Goal: Task Accomplishment & Management: Manage account settings

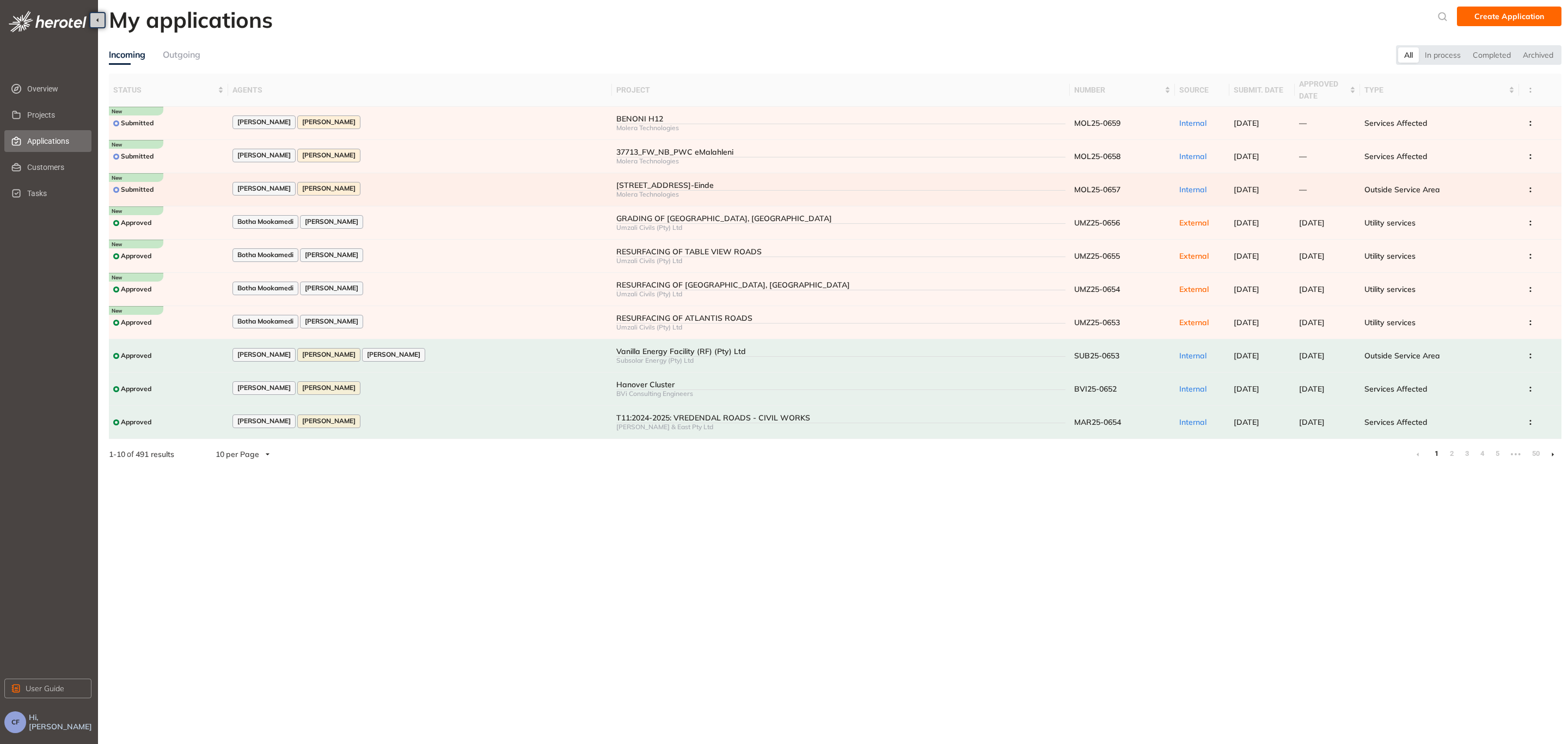
click at [405, 183] on div "[PERSON_NAME] [PERSON_NAME]" at bounding box center [420, 189] width 375 height 15
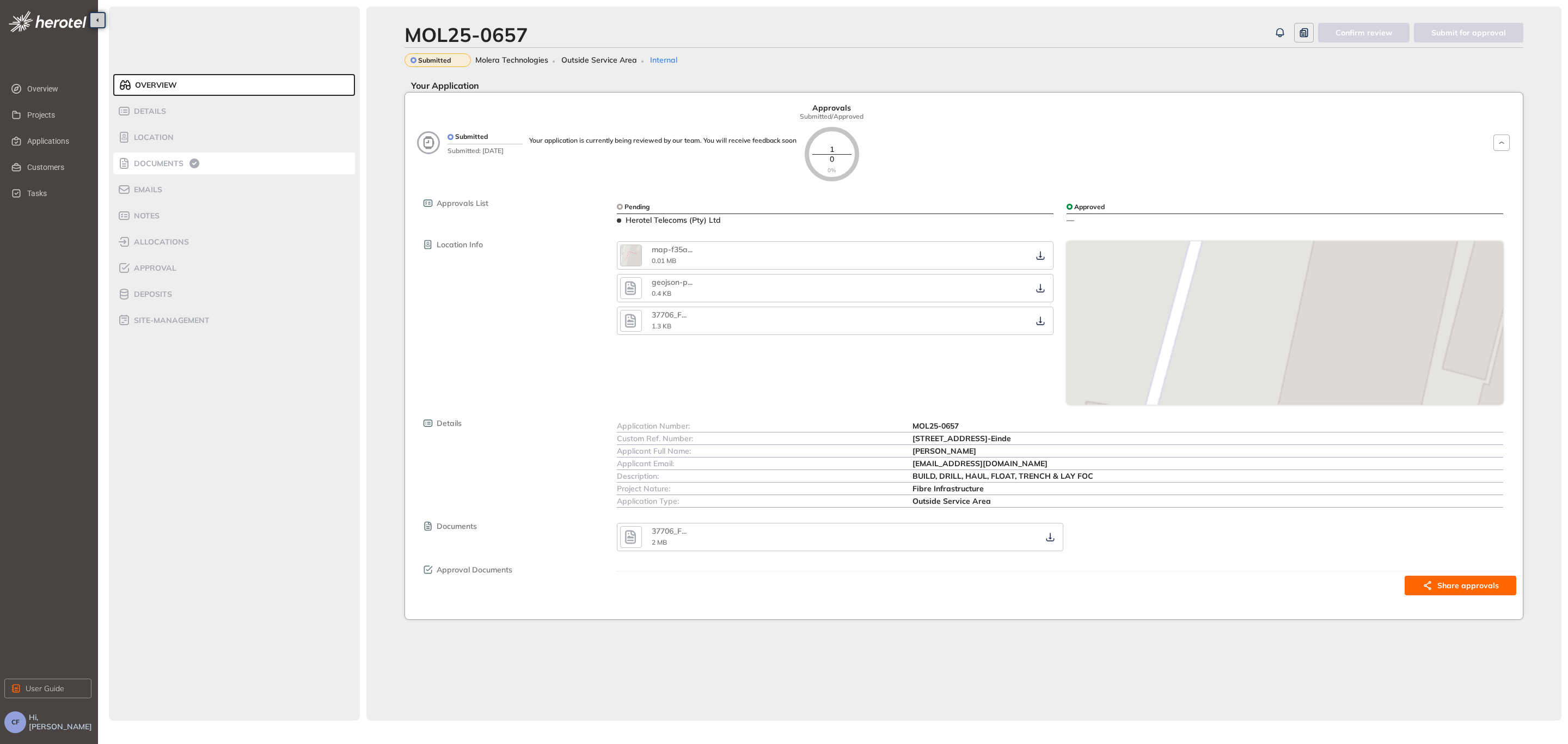
click at [163, 167] on span "Documents" at bounding box center [157, 163] width 53 height 9
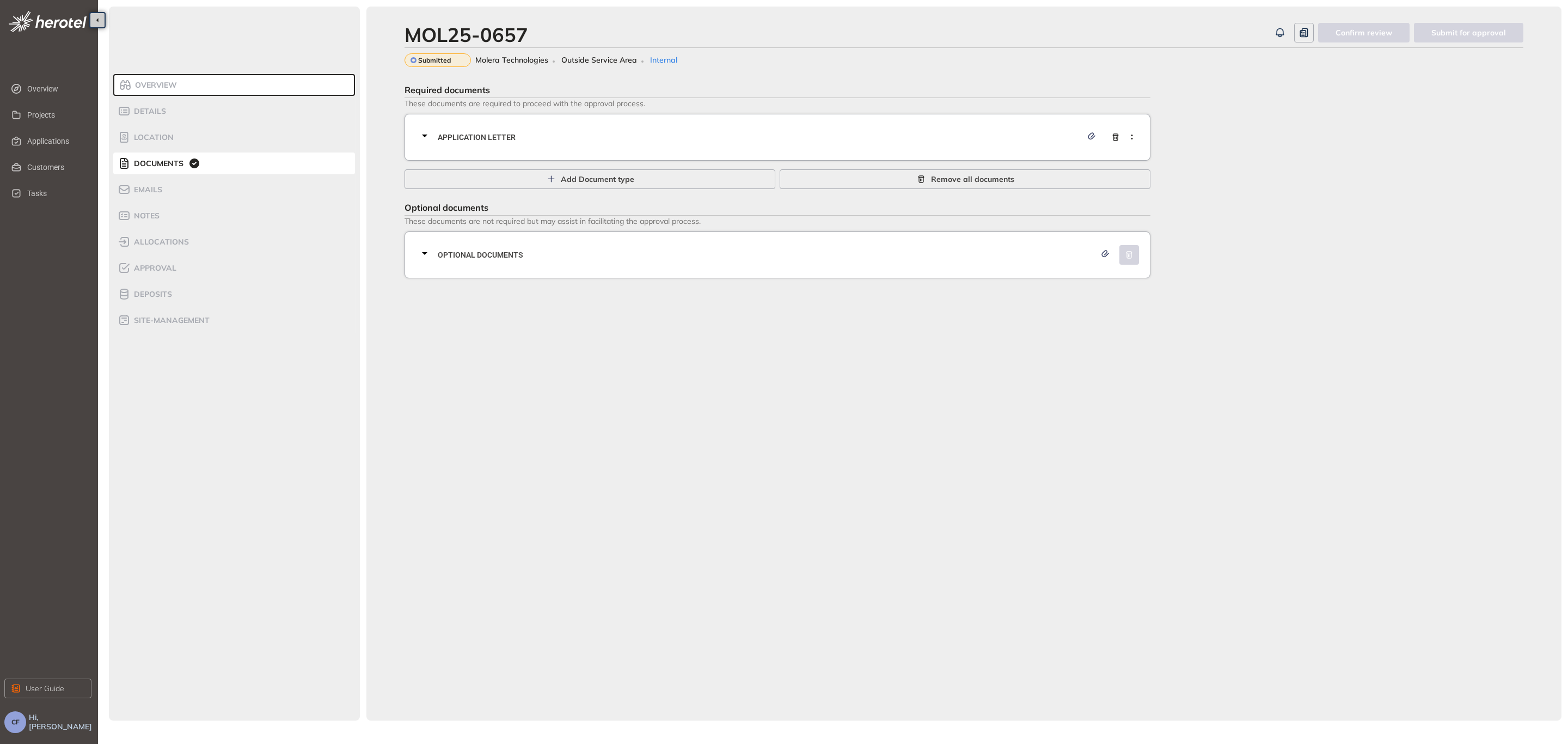
click at [488, 139] on span "Application letter" at bounding box center [760, 138] width 644 height 12
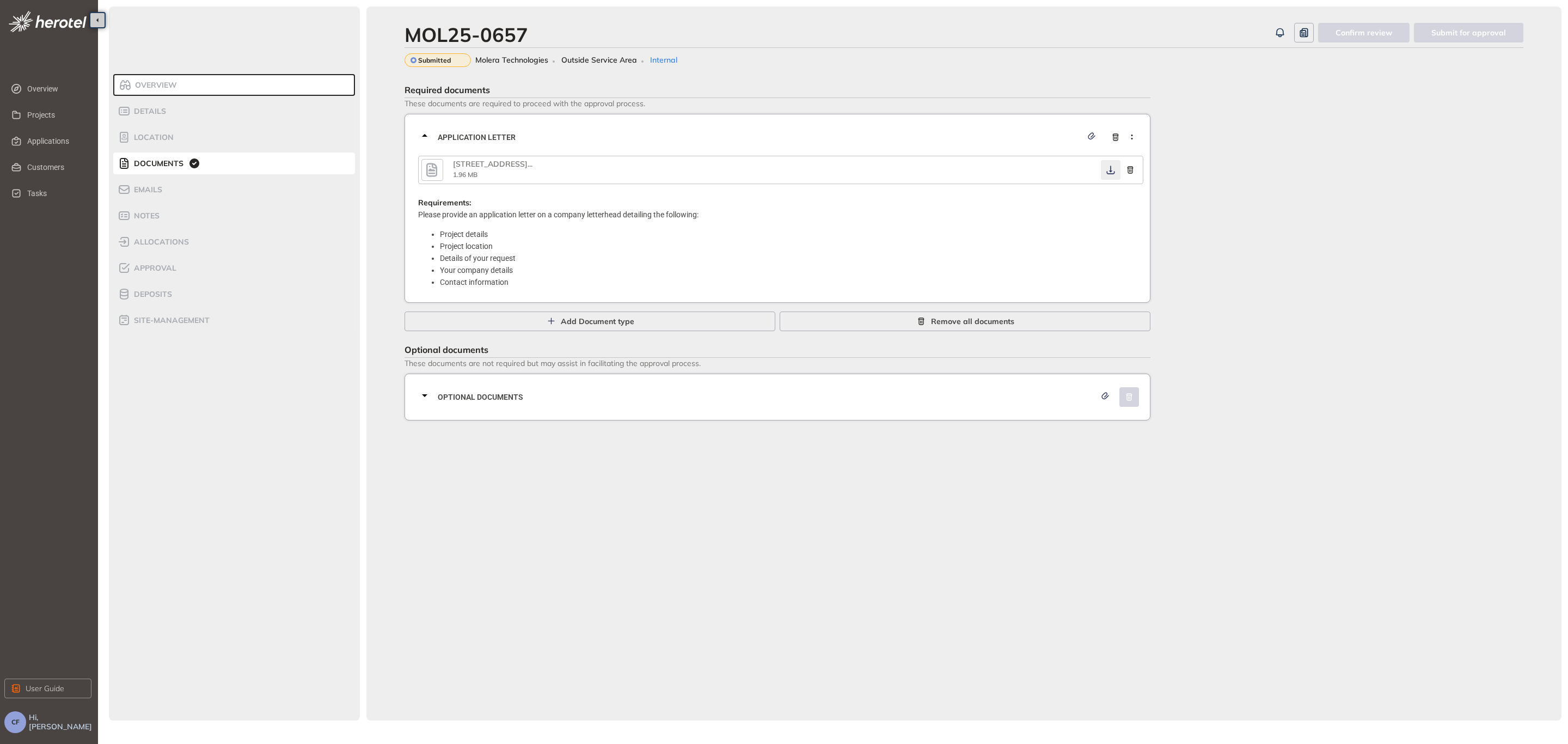
click at [1115, 170] on icon "button" at bounding box center [1111, 170] width 11 height 9
click at [938, 409] on div "Optional documents" at bounding box center [780, 397] width 725 height 33
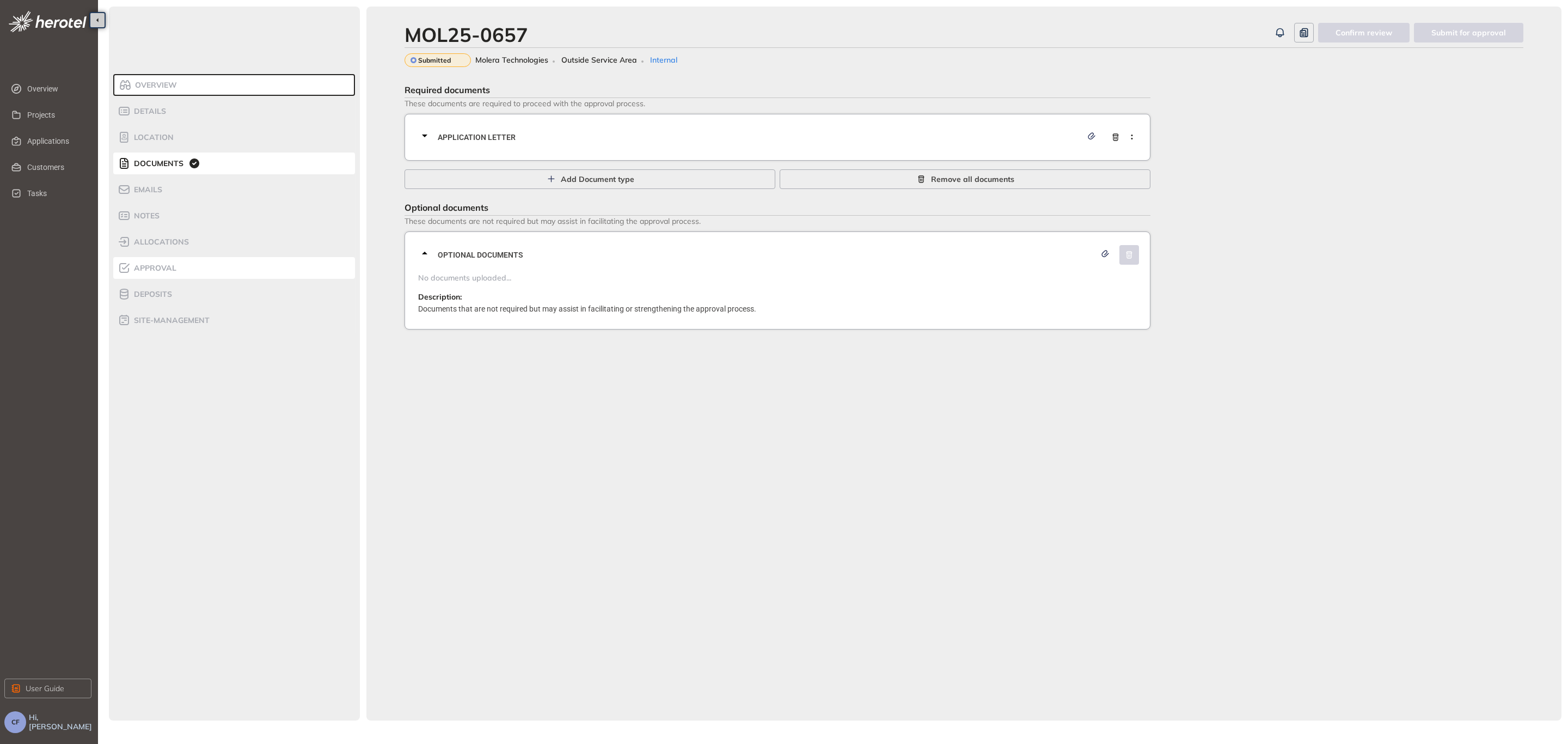
click at [168, 266] on span "Approval" at bounding box center [153, 268] width 46 height 9
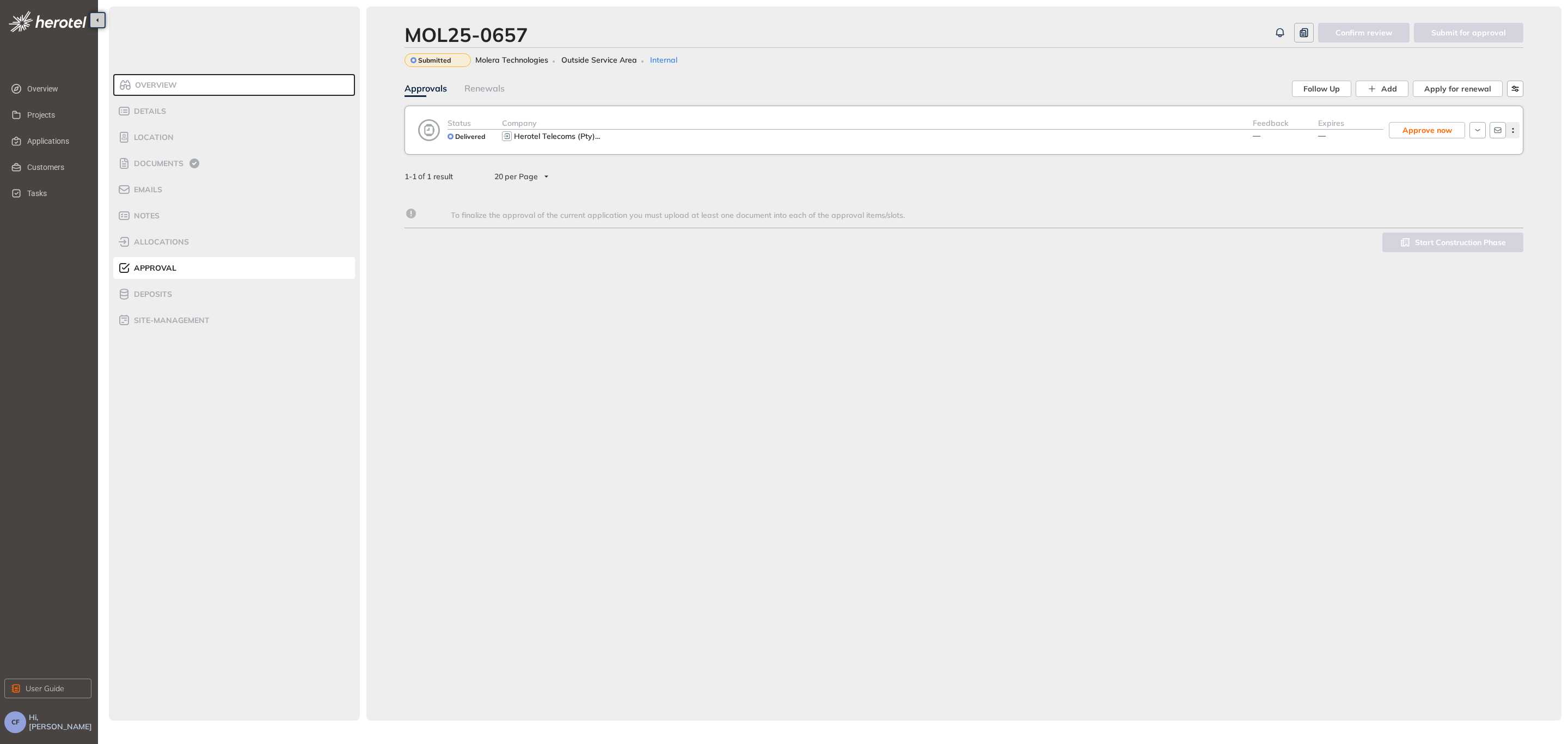
click at [1516, 126] on button "button" at bounding box center [1513, 130] width 13 height 16
click at [1485, 170] on div "View approval form" at bounding box center [1465, 175] width 89 height 11
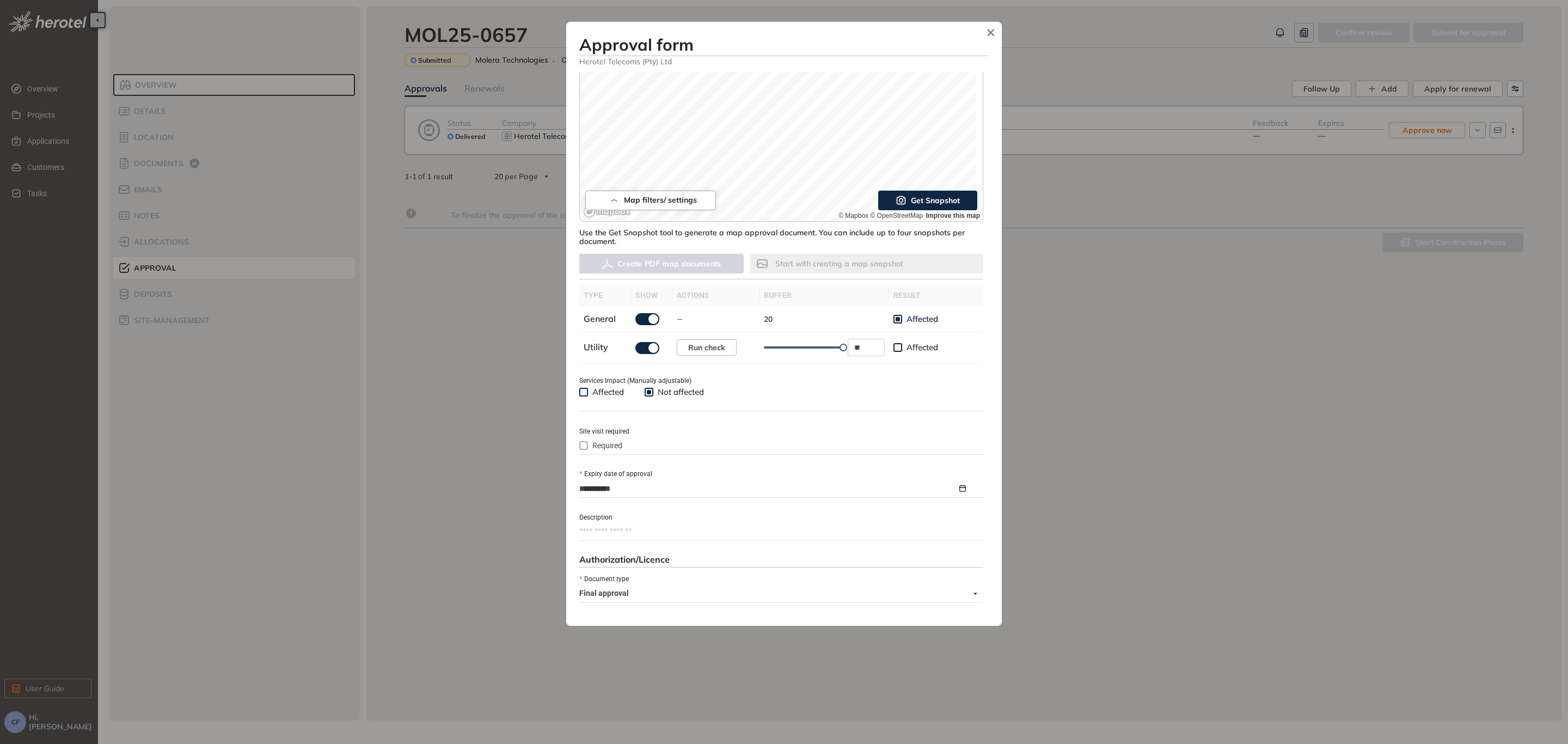
scroll to position [245, 0]
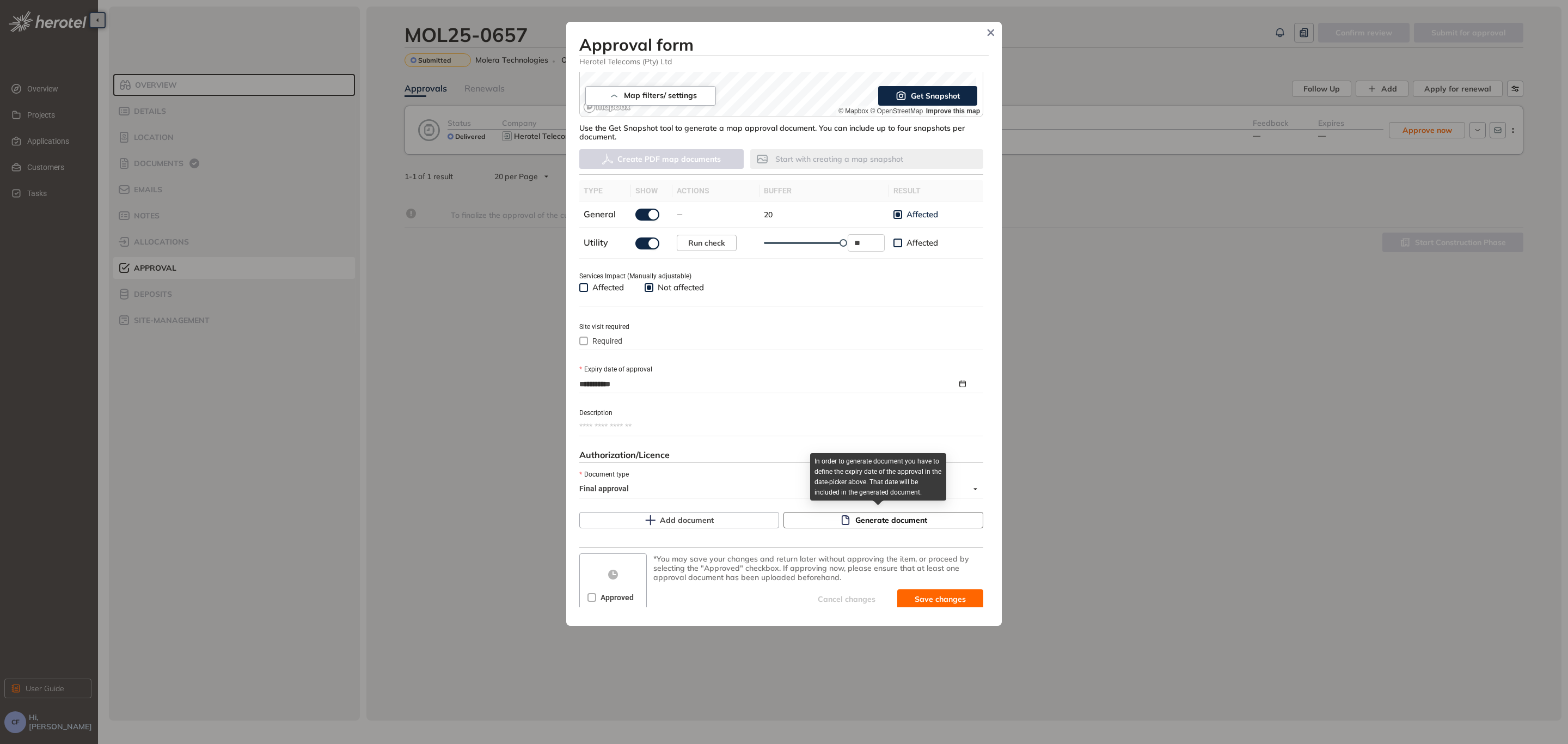
click at [849, 514] on button "Generate document" at bounding box center [883, 520] width 200 height 16
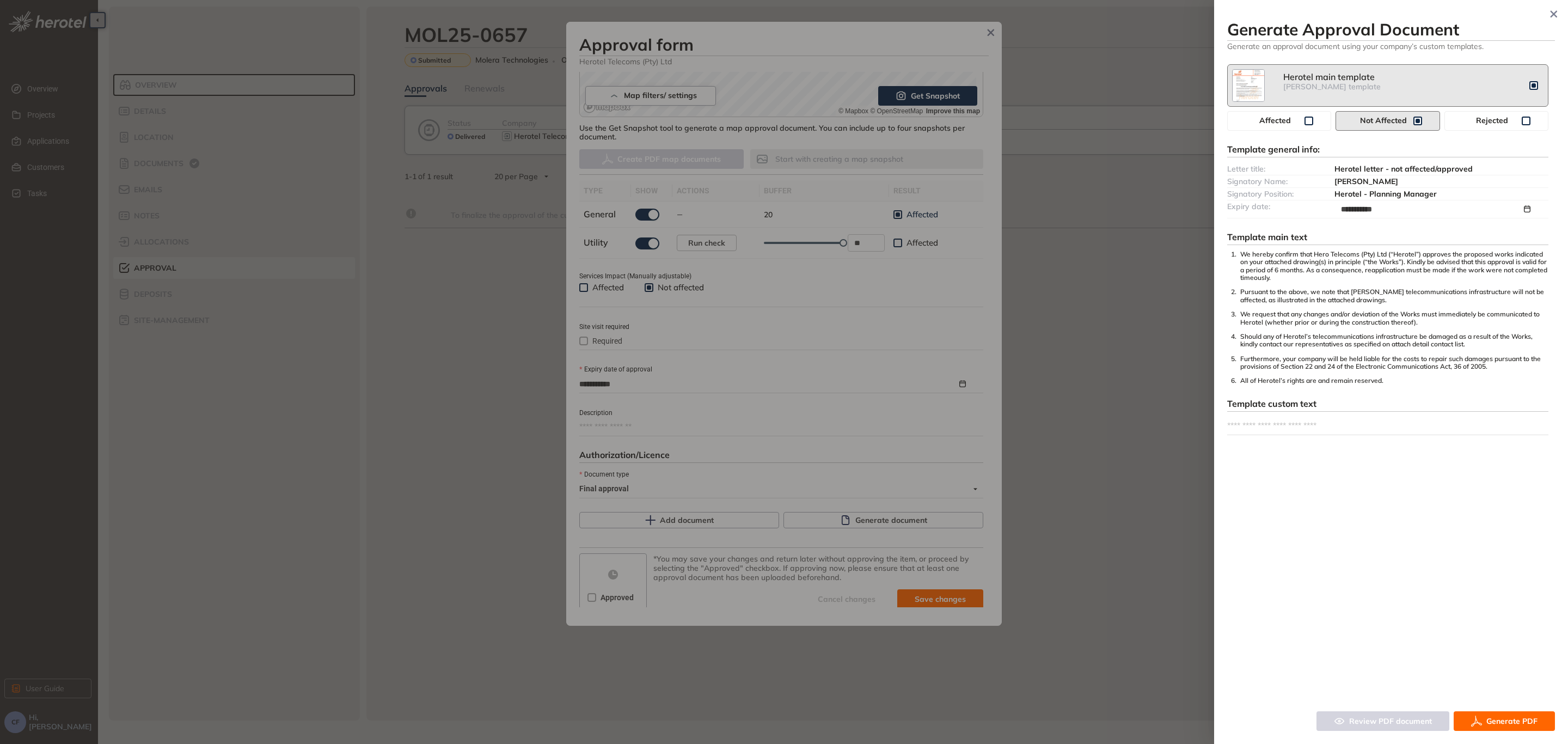
click at [1490, 730] on button "Generate PDF" at bounding box center [1504, 721] width 101 height 19
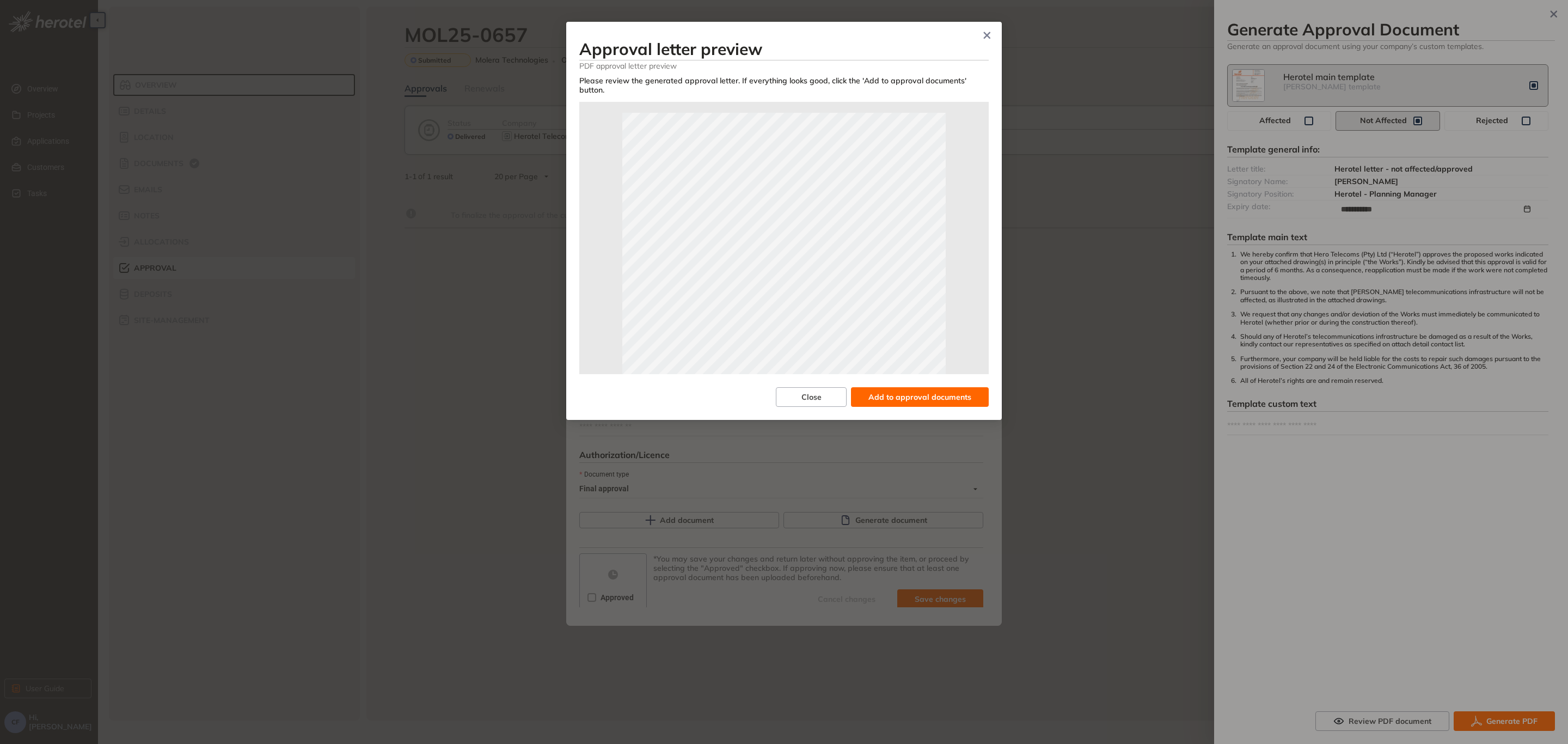
click at [897, 391] on span "Add to approval documents" at bounding box center [920, 397] width 103 height 12
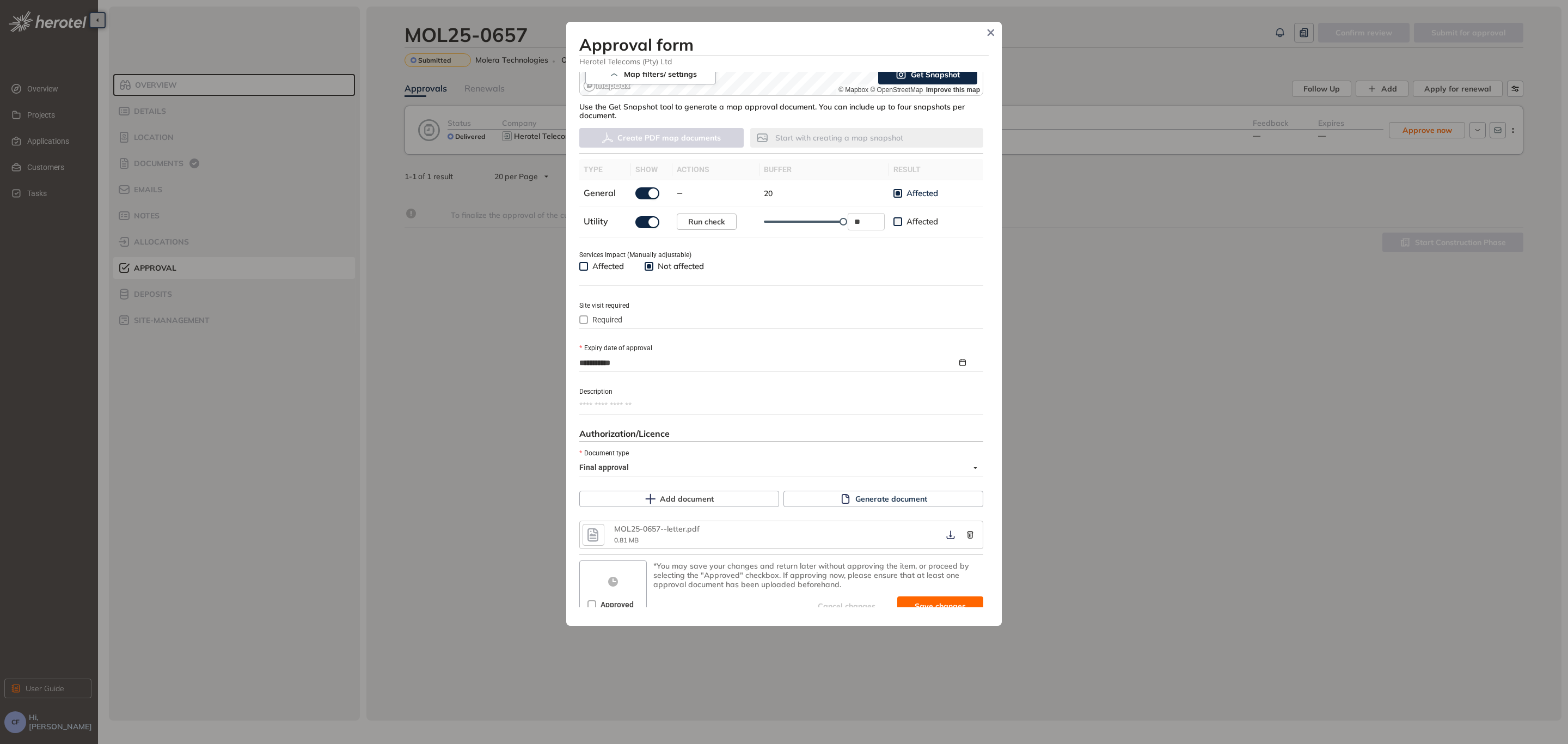
scroll to position [278, 0]
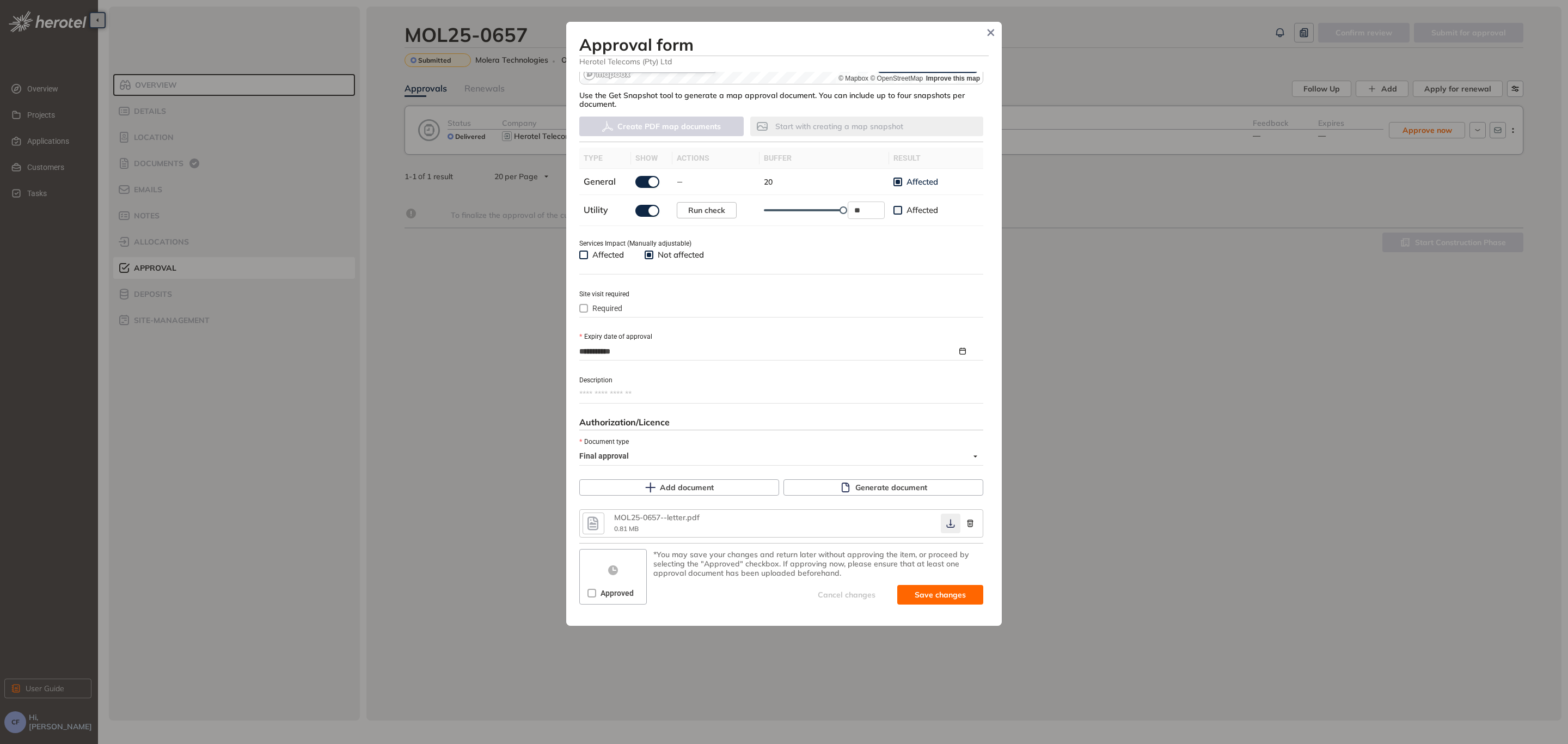
click at [945, 519] on icon "button" at bounding box center [951, 523] width 11 height 9
drag, startPoint x: 890, startPoint y: 590, endPoint x: 904, endPoint y: 588, distance: 14.1
click at [890, 589] on button "Save and approve" at bounding box center [924, 595] width 118 height 19
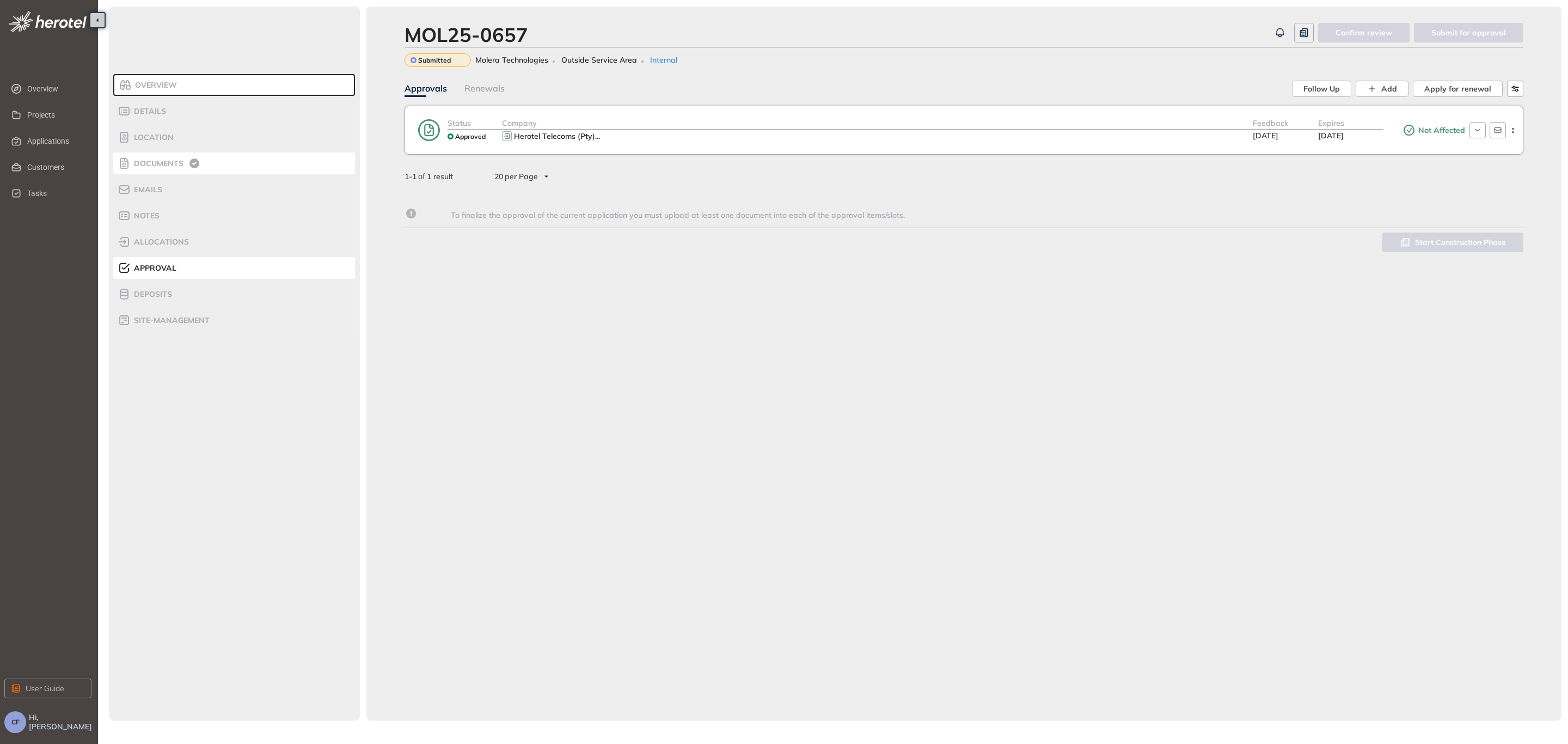
click at [173, 166] on span "Documents" at bounding box center [157, 163] width 53 height 9
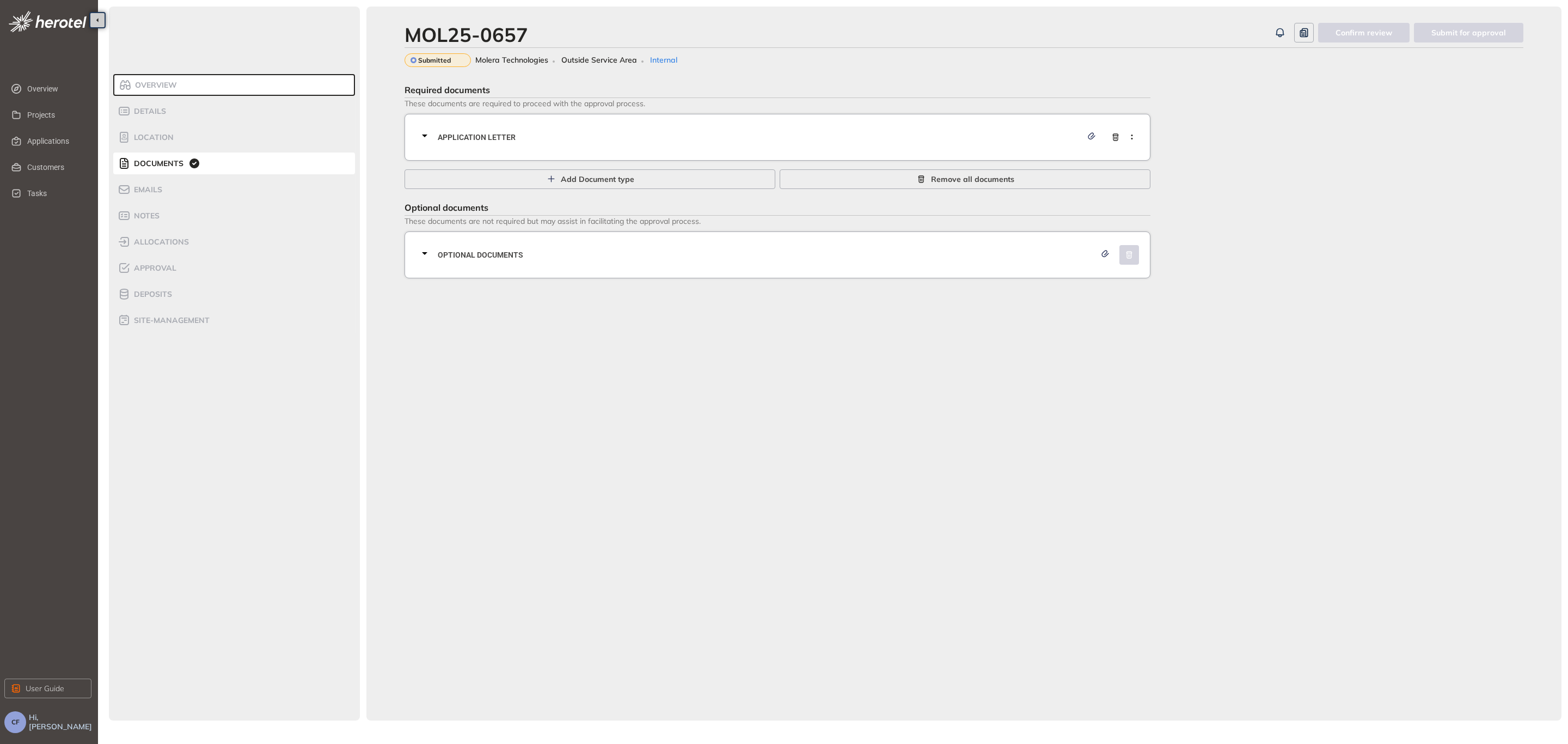
click at [520, 133] on span "Application letter" at bounding box center [760, 138] width 644 height 12
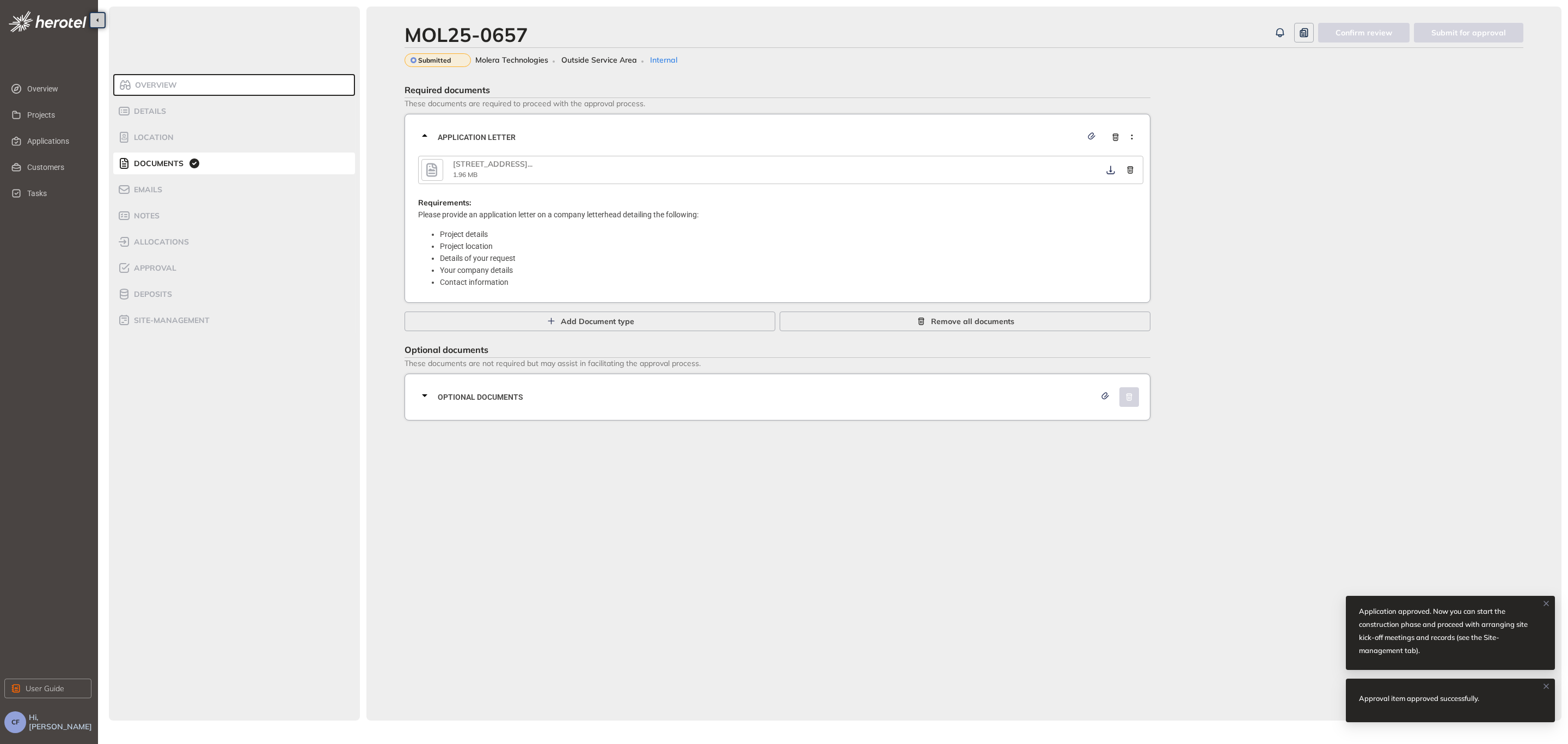
click at [427, 174] on icon "button" at bounding box center [432, 169] width 11 height 13
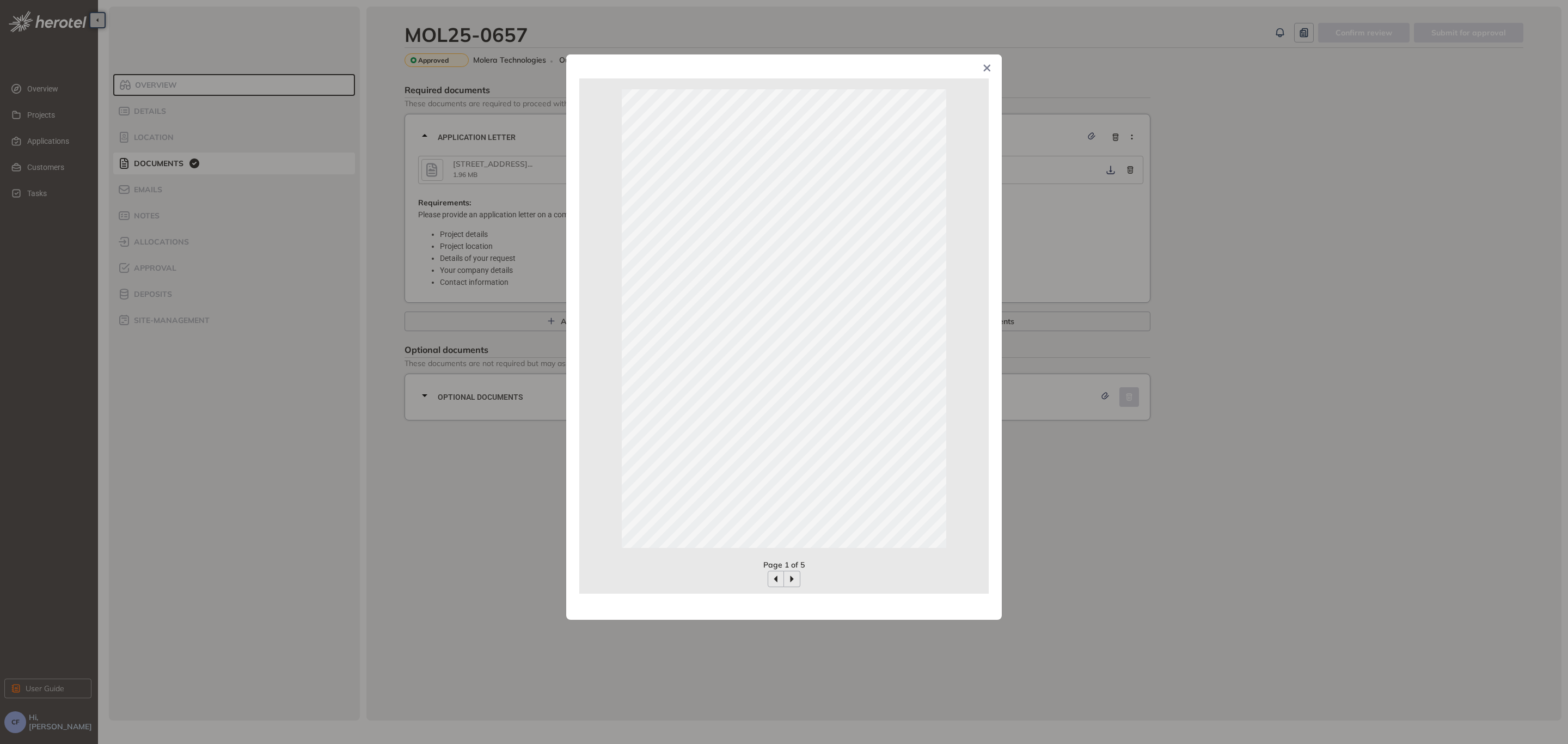
click at [988, 67] on icon "Close" at bounding box center [987, 68] width 7 height 7
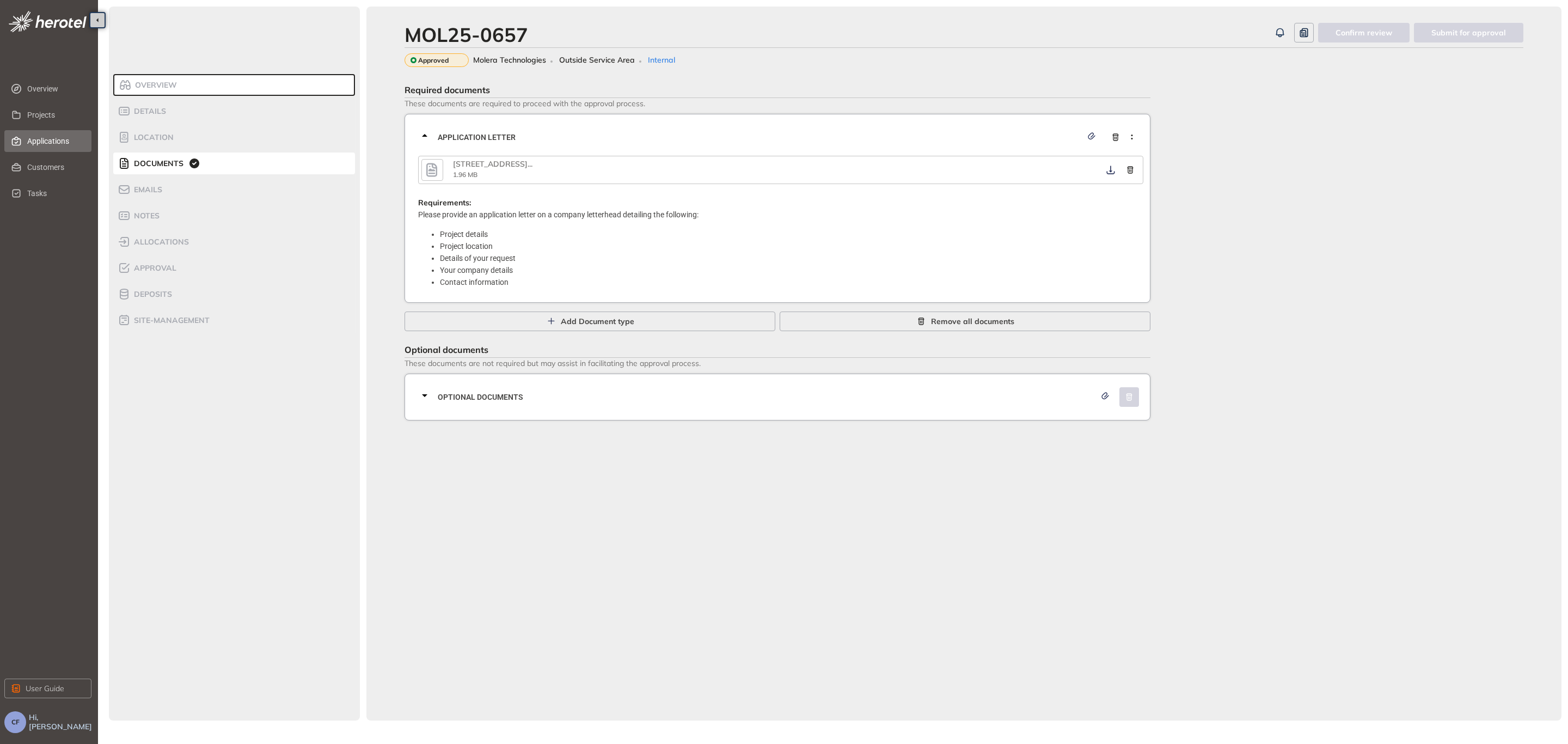
click at [60, 143] on span "Applications" at bounding box center [55, 141] width 55 height 22
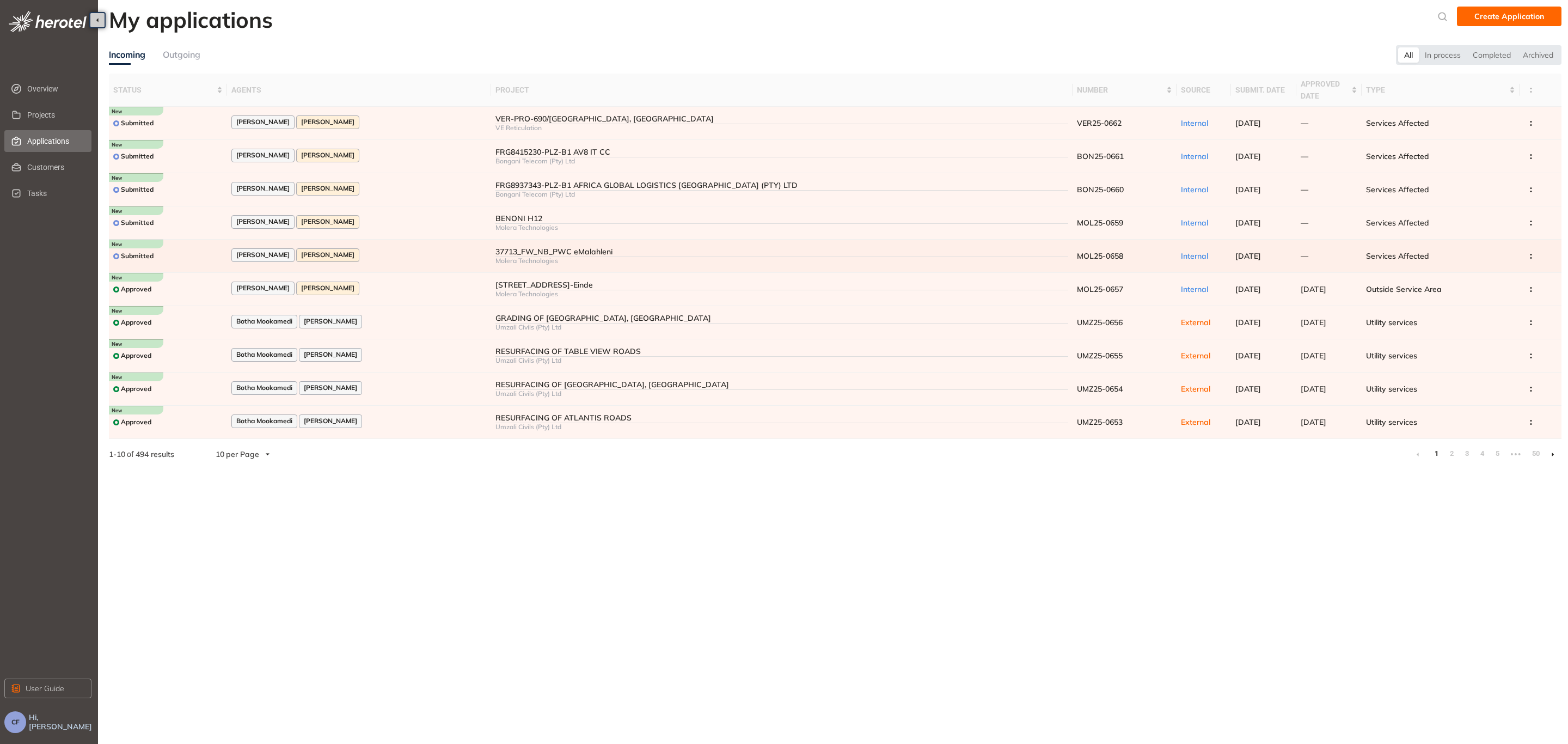
click at [454, 250] on div "[PERSON_NAME] [PERSON_NAME]" at bounding box center [359, 256] width 255 height 15
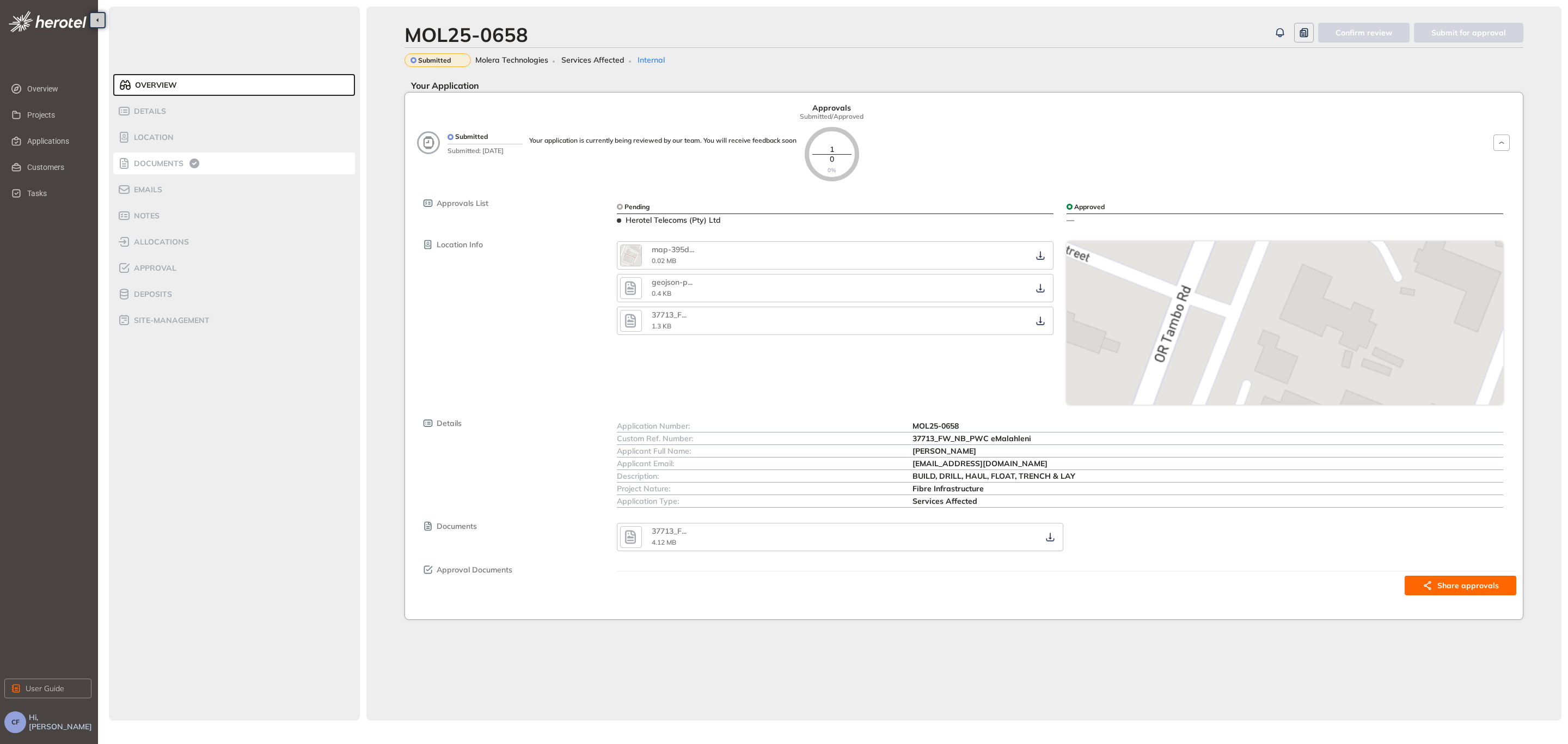
click at [165, 160] on span "Documents" at bounding box center [157, 163] width 53 height 9
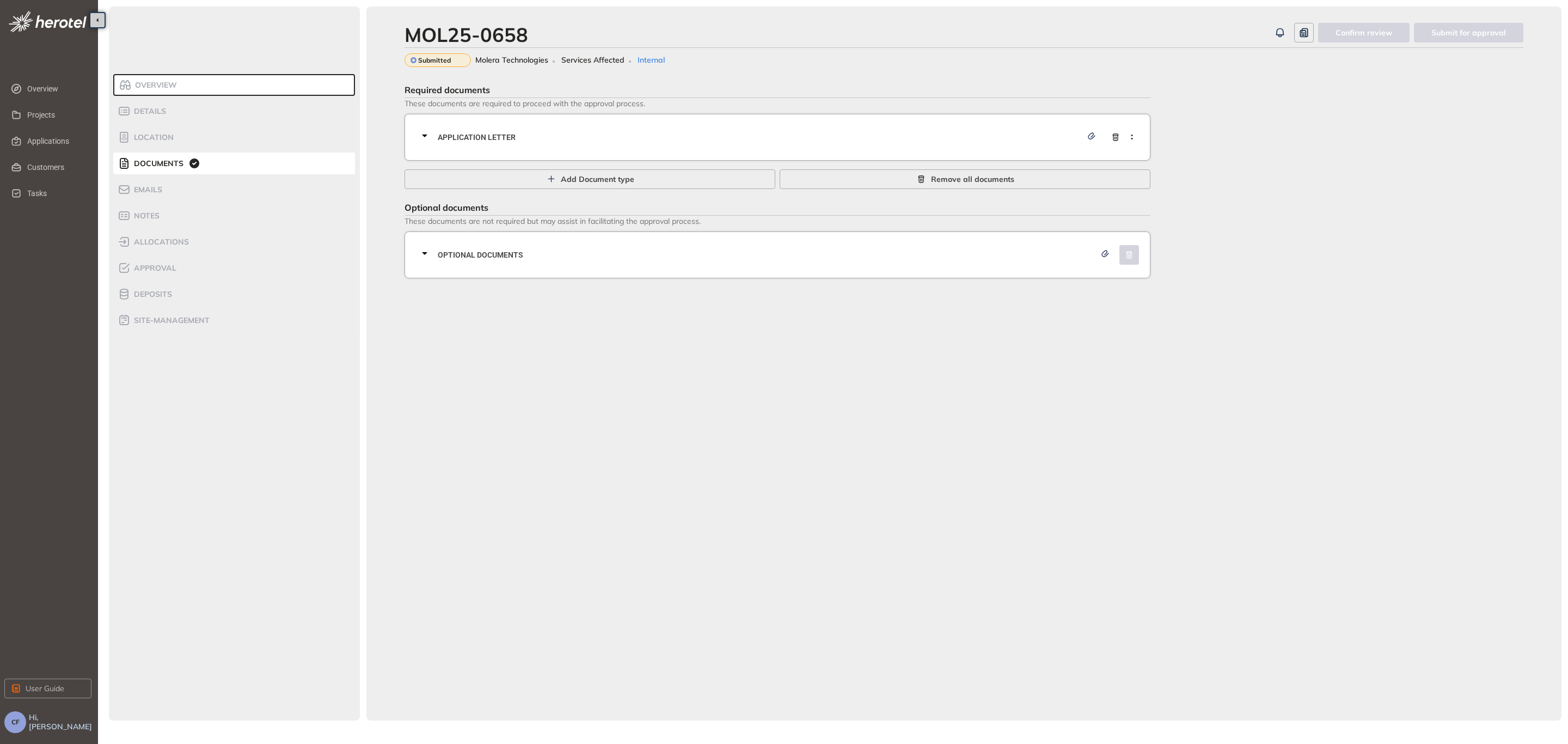
click at [1007, 136] on span "Application letter" at bounding box center [760, 138] width 644 height 12
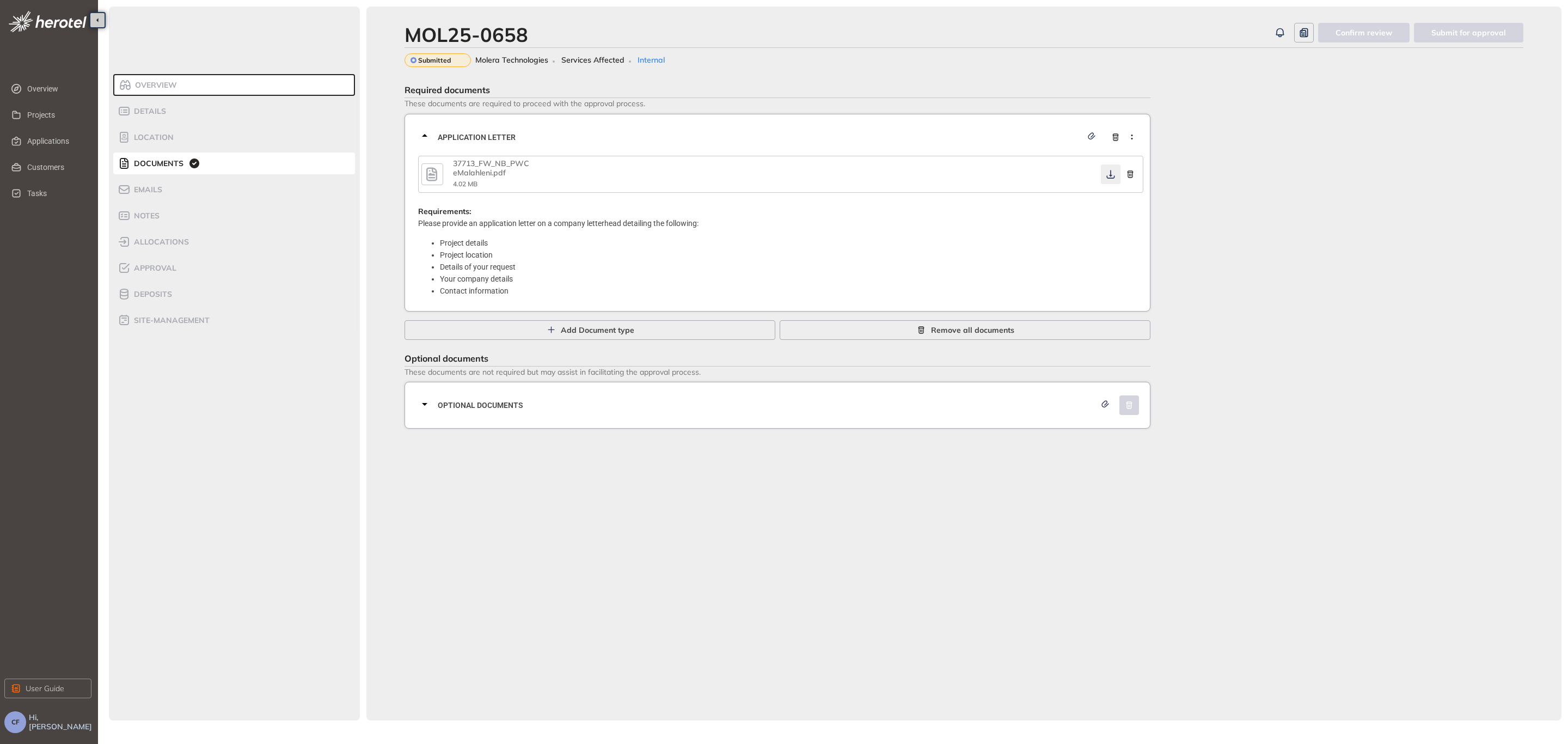
click at [1113, 173] on icon "button" at bounding box center [1111, 174] width 11 height 9
click at [902, 402] on span "Optional documents" at bounding box center [766, 405] width 657 height 12
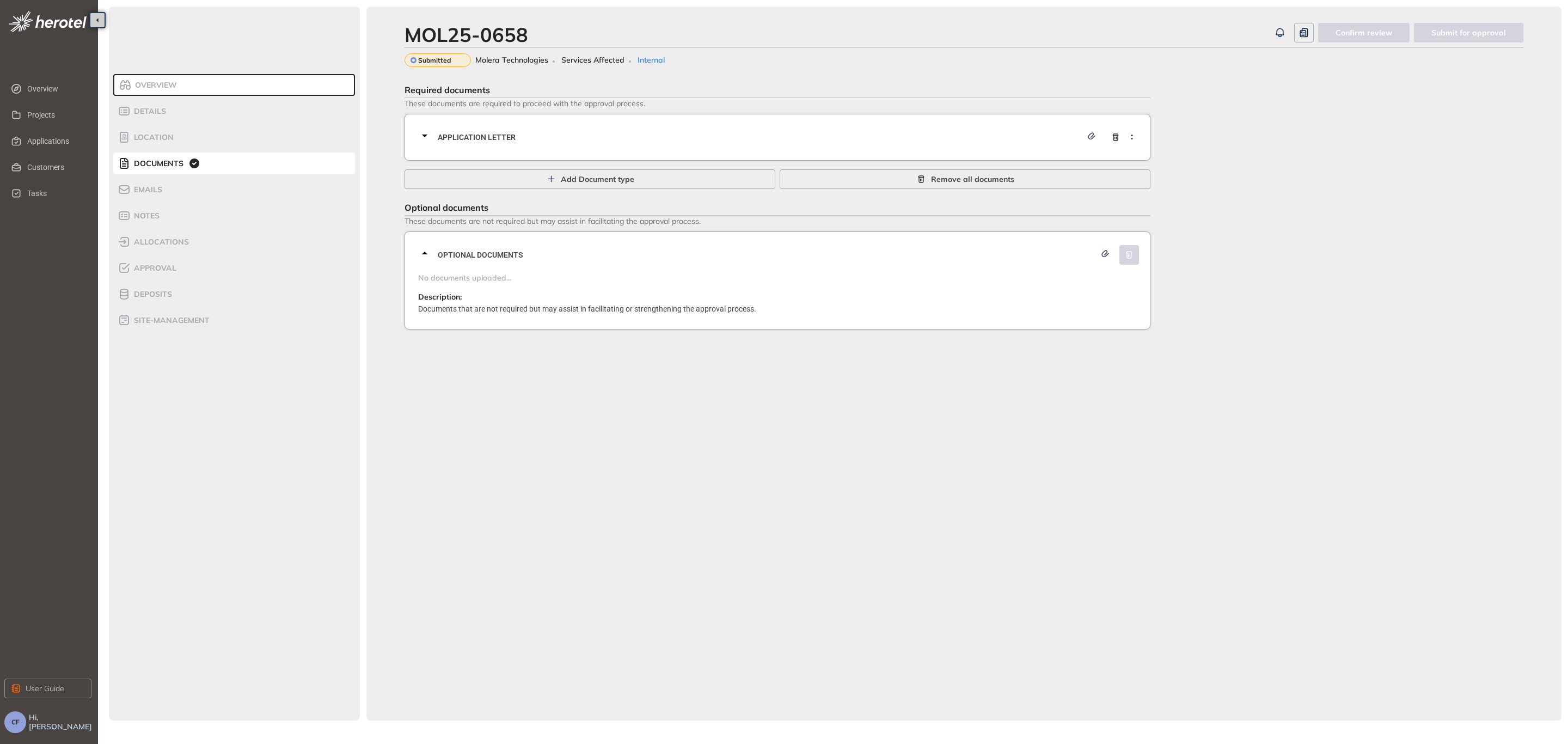
click at [810, 134] on span "Application letter" at bounding box center [760, 138] width 644 height 12
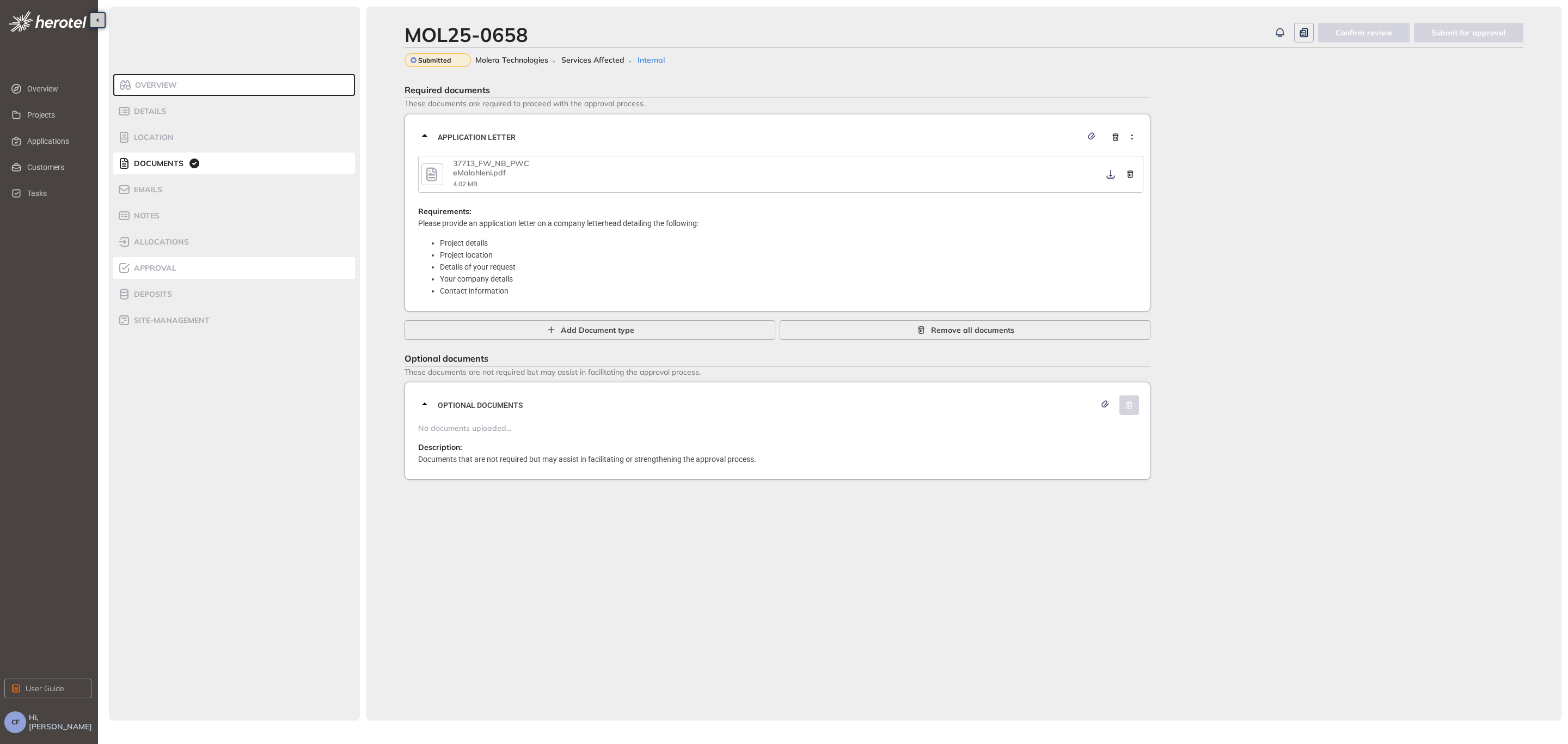
click at [164, 274] on div "Approval" at bounding box center [164, 267] width 93 height 13
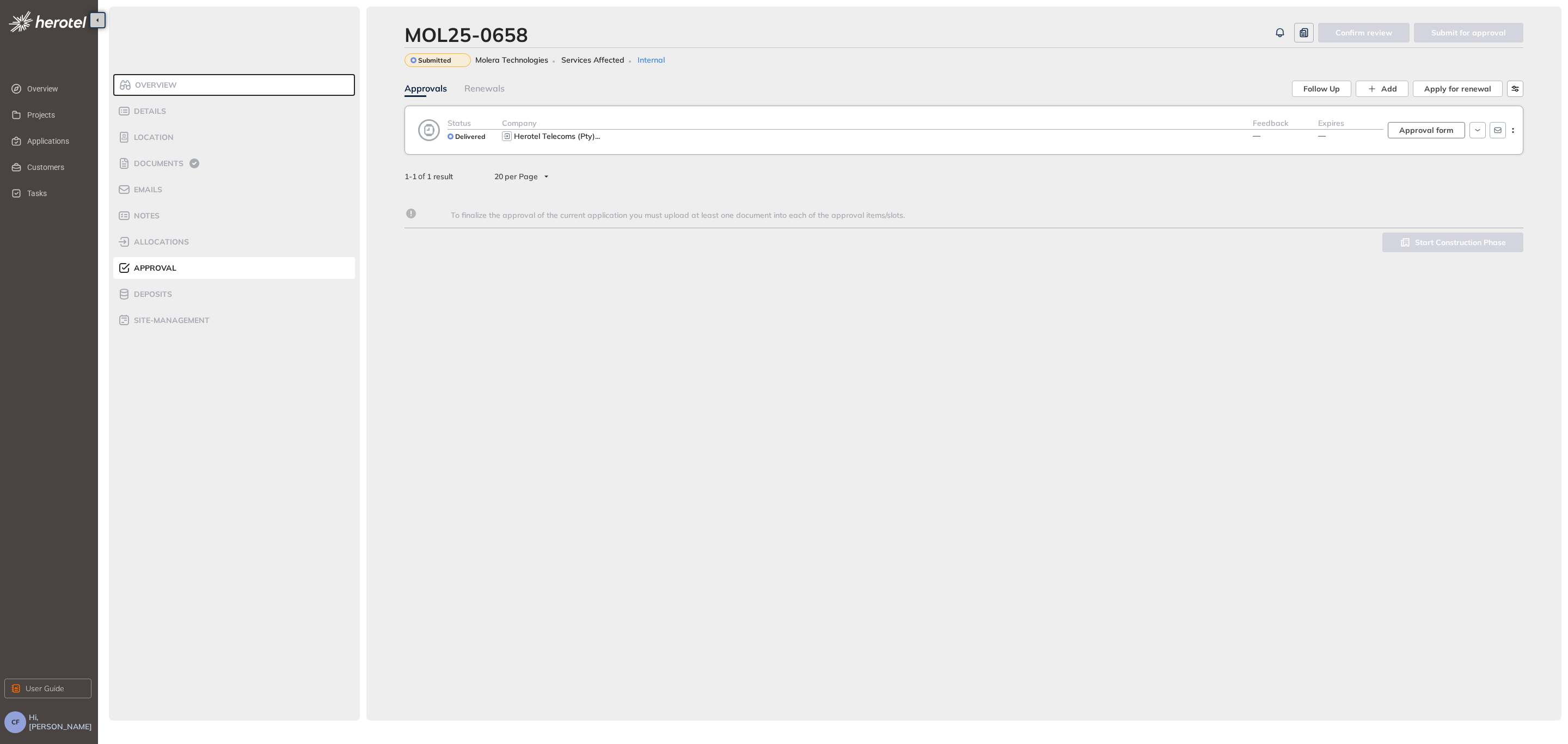
click at [1452, 127] on span "Approval form" at bounding box center [1426, 130] width 54 height 12
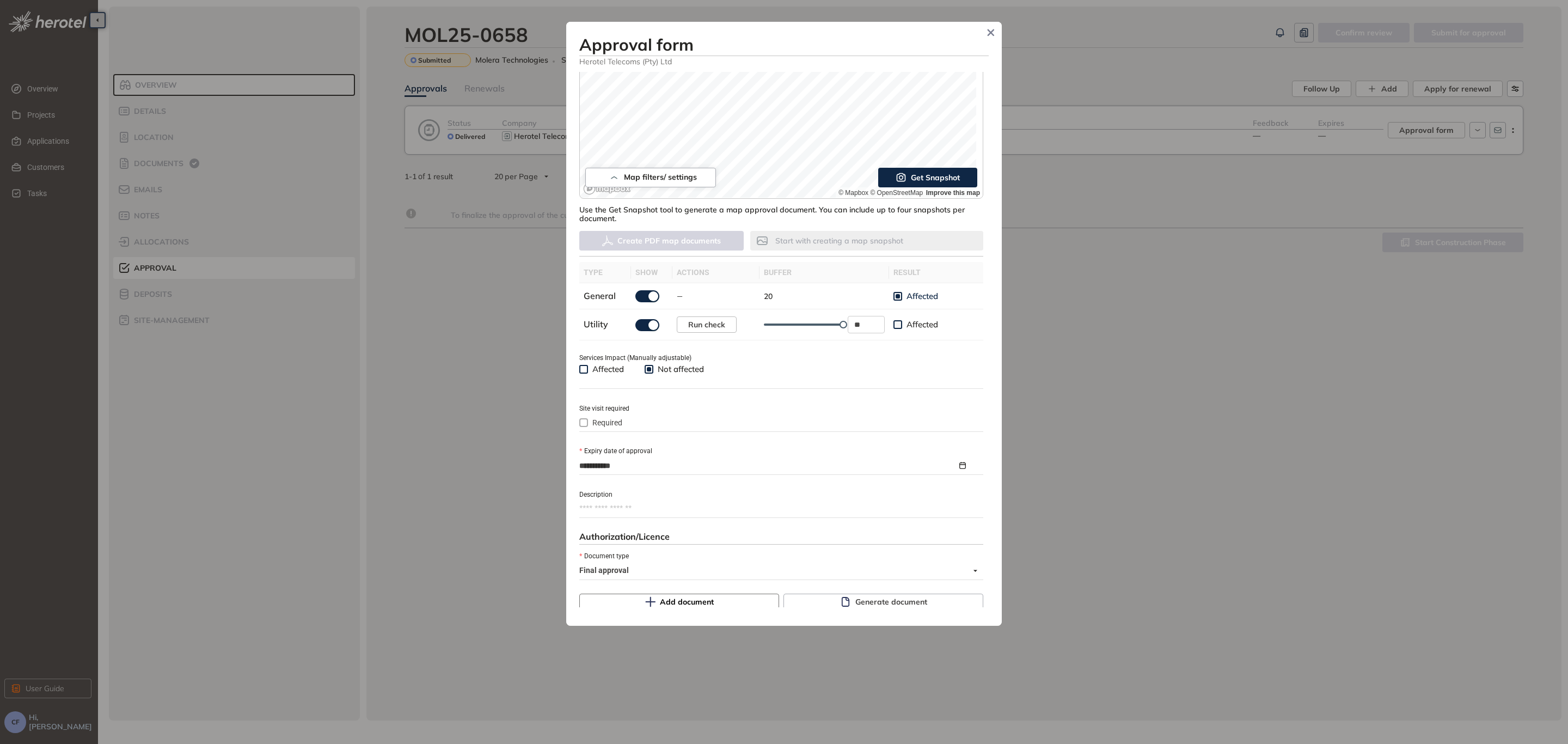
scroll to position [250, 0]
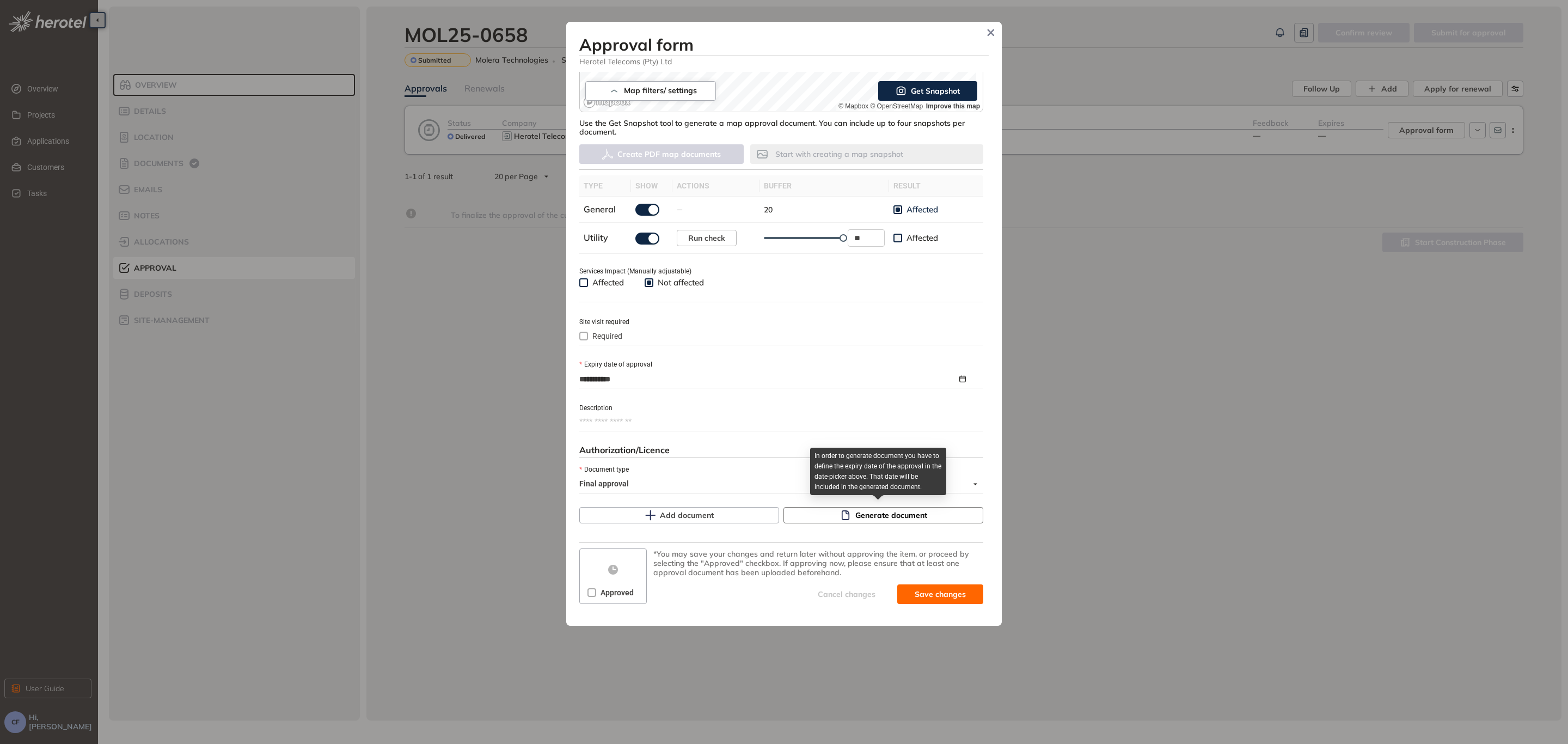
click at [821, 511] on button "Generate document" at bounding box center [883, 515] width 200 height 16
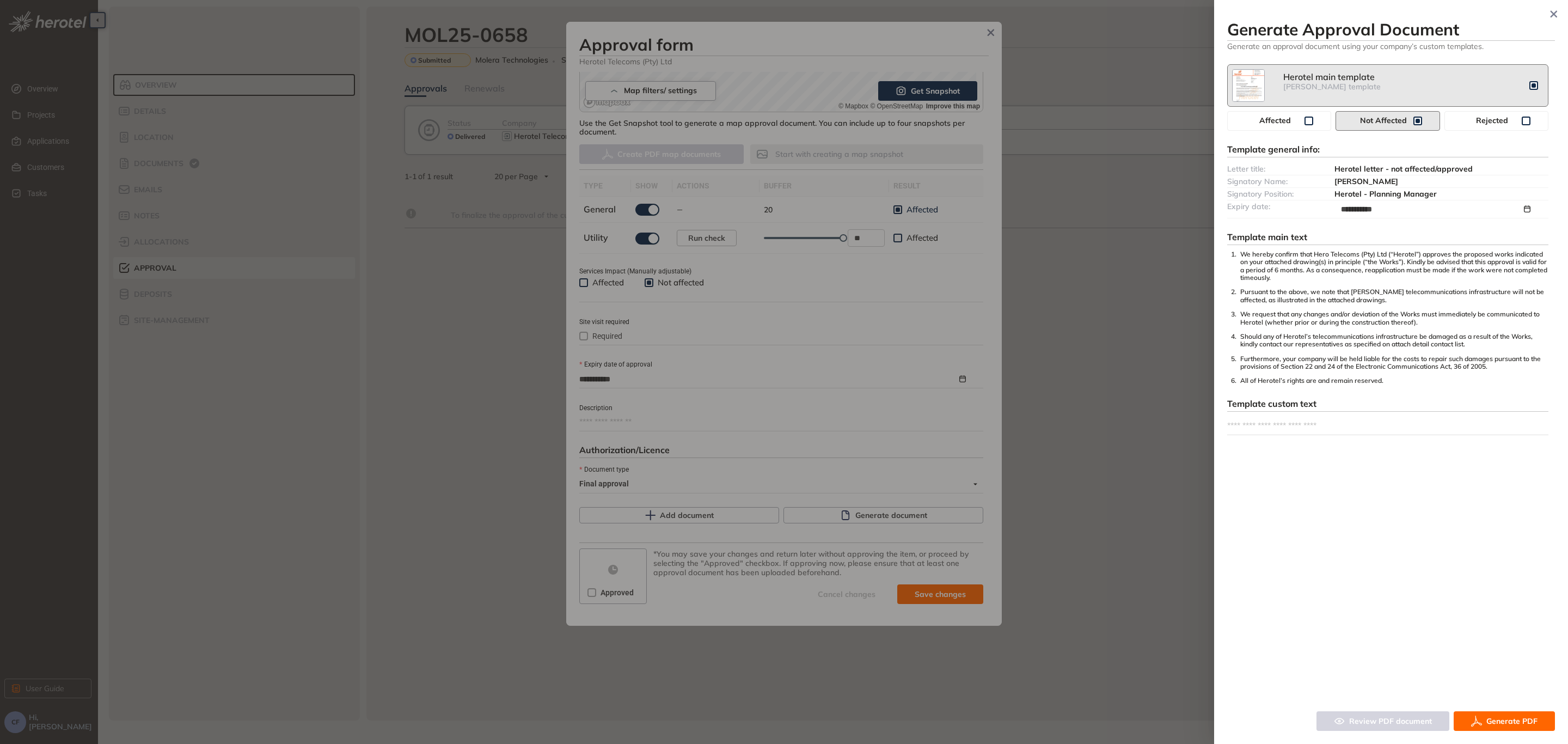
click at [1485, 725] on button "Generate PDF" at bounding box center [1504, 721] width 101 height 19
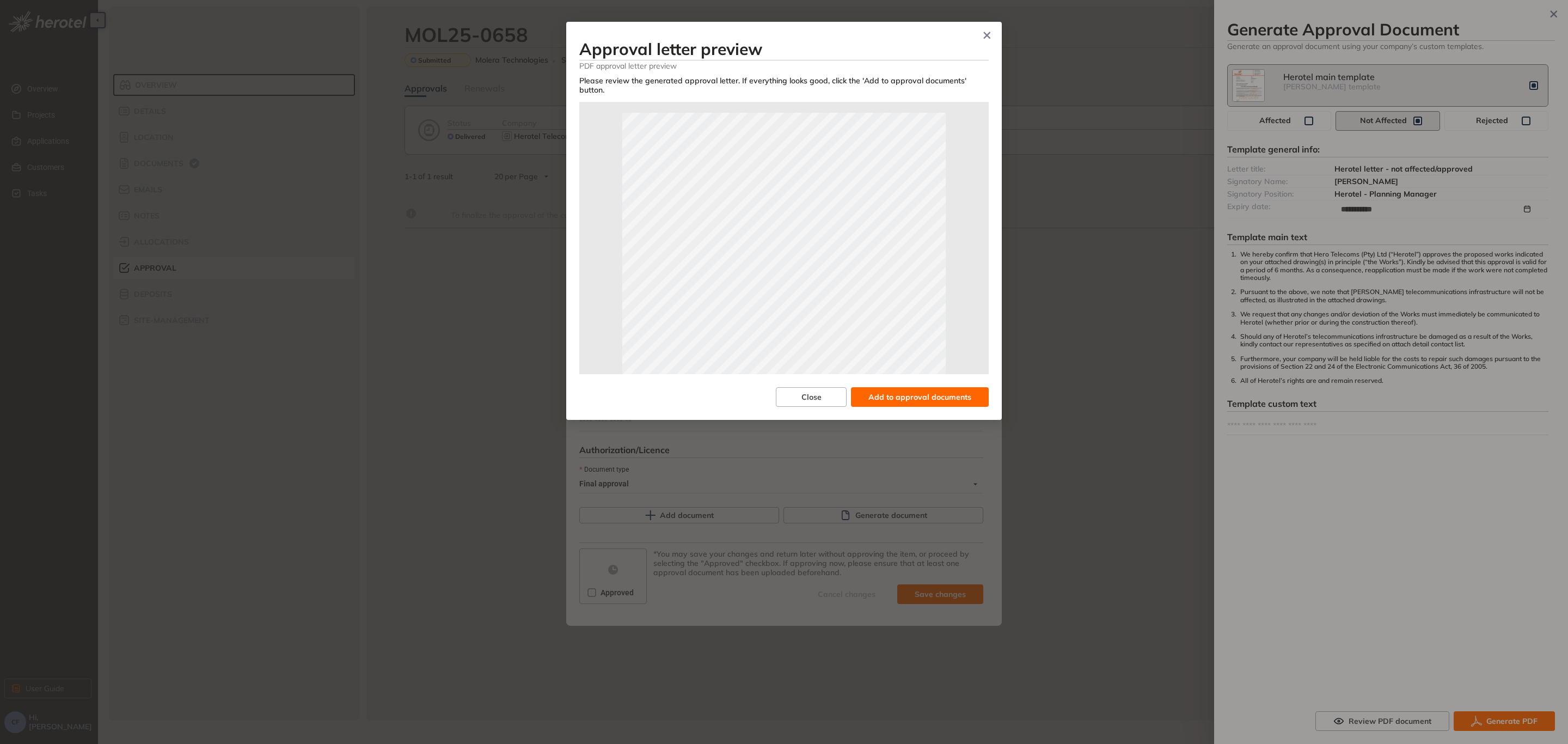
click at [878, 387] on button "Add to approval documents" at bounding box center [920, 397] width 138 height 19
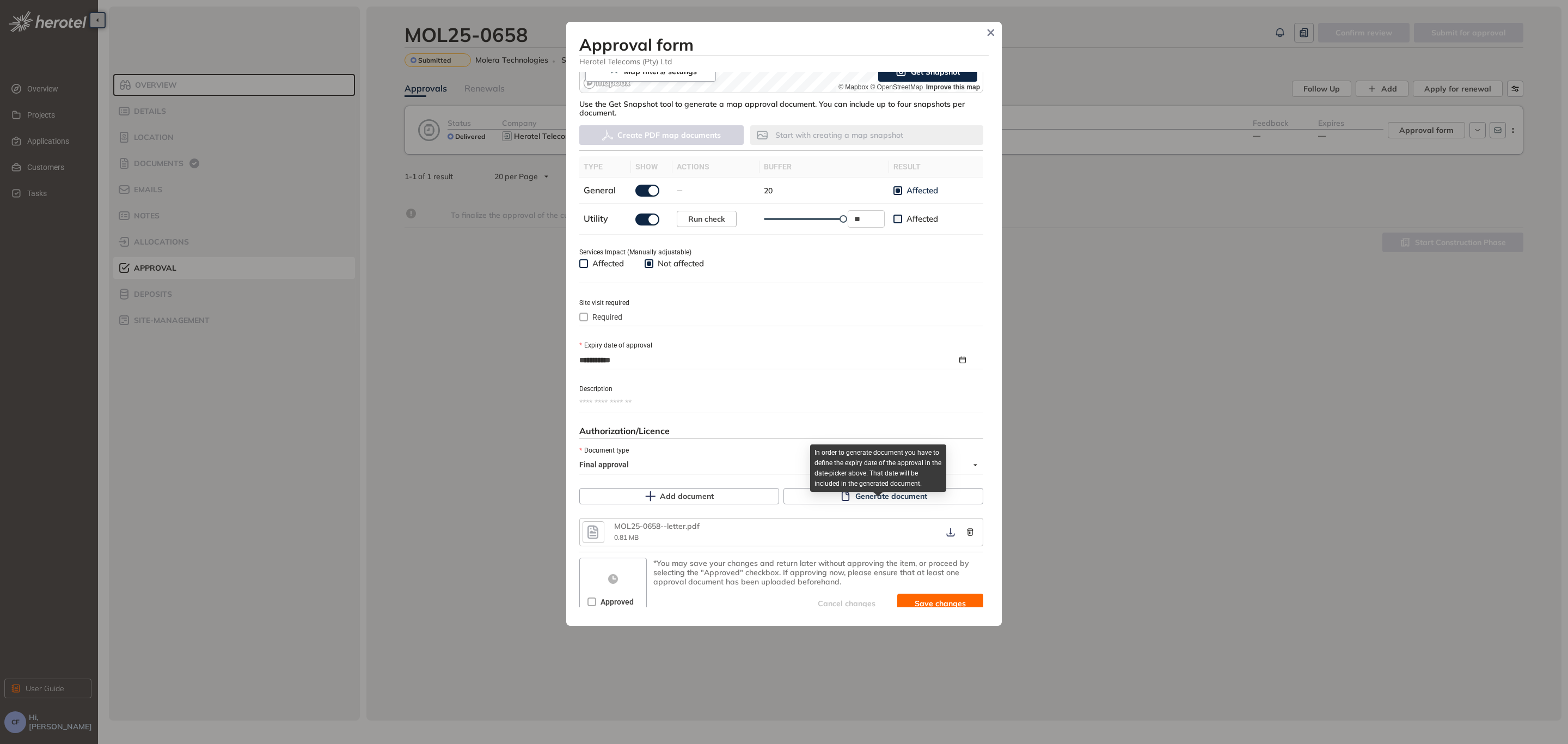
scroll to position [278, 0]
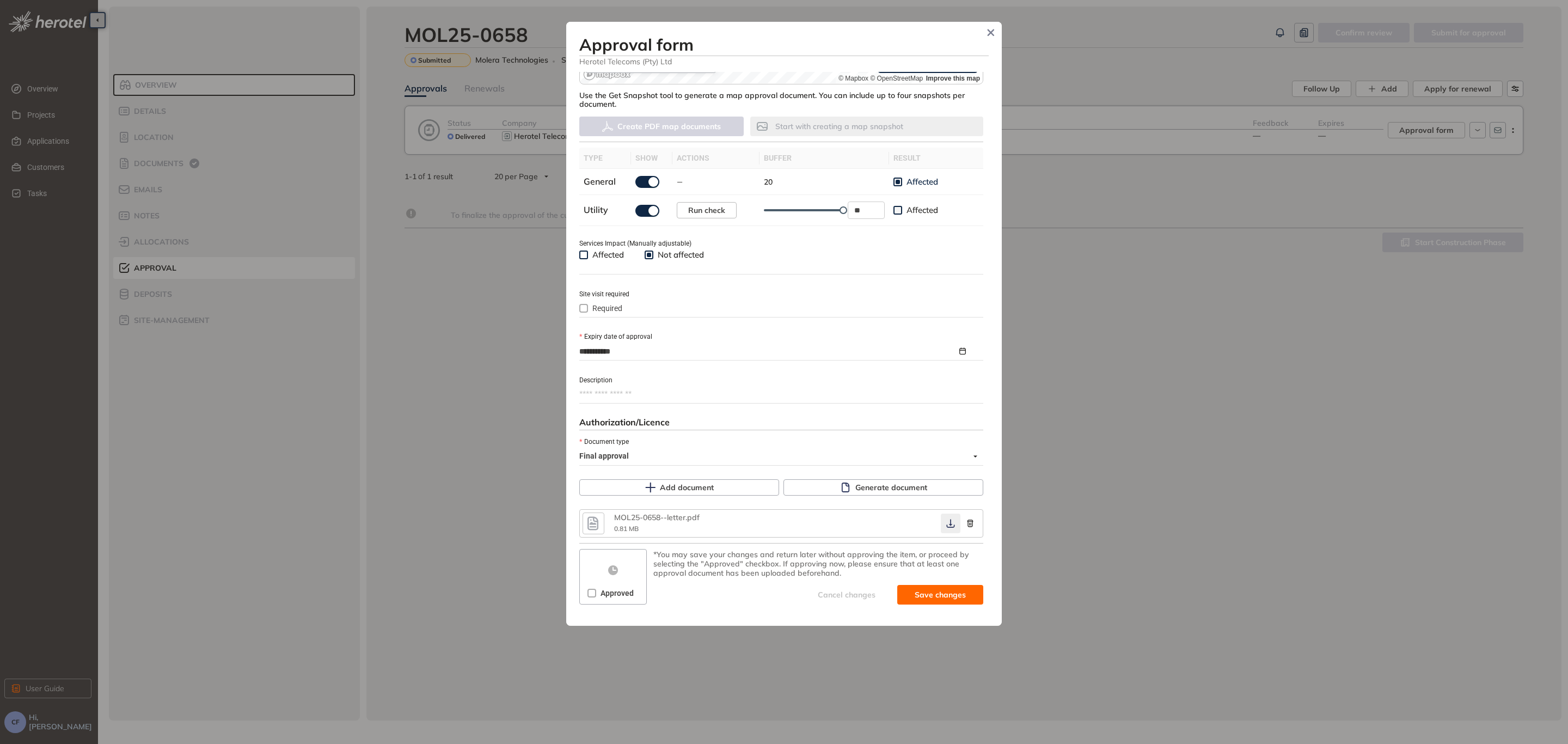
click at [945, 524] on icon "button" at bounding box center [951, 523] width 11 height 9
click at [606, 592] on span "Approved" at bounding box center [617, 593] width 42 height 12
click at [923, 585] on button "Save and approve" at bounding box center [924, 595] width 118 height 19
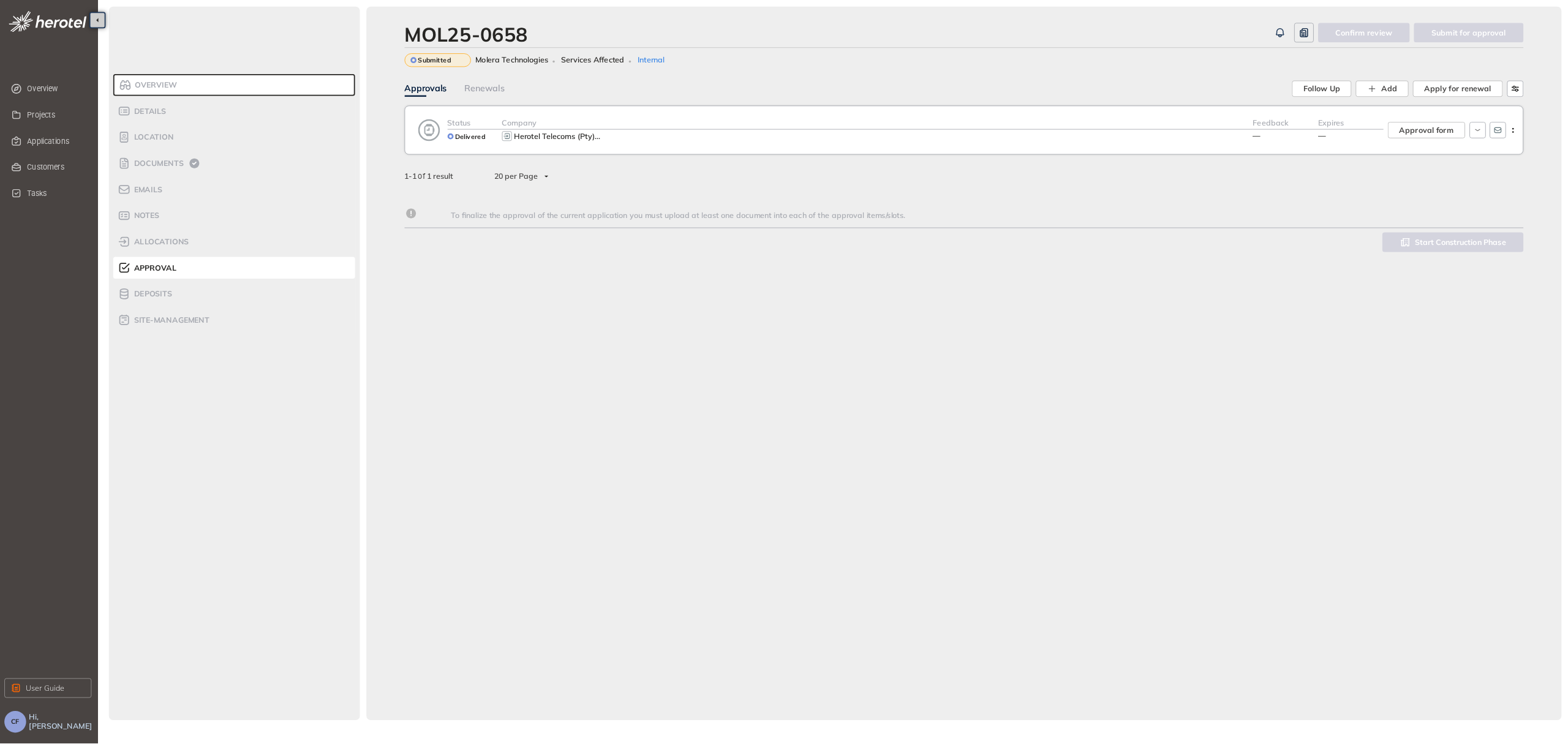
scroll to position [322, 0]
click at [166, 183] on span "Documents" at bounding box center [177, 183] width 60 height 10
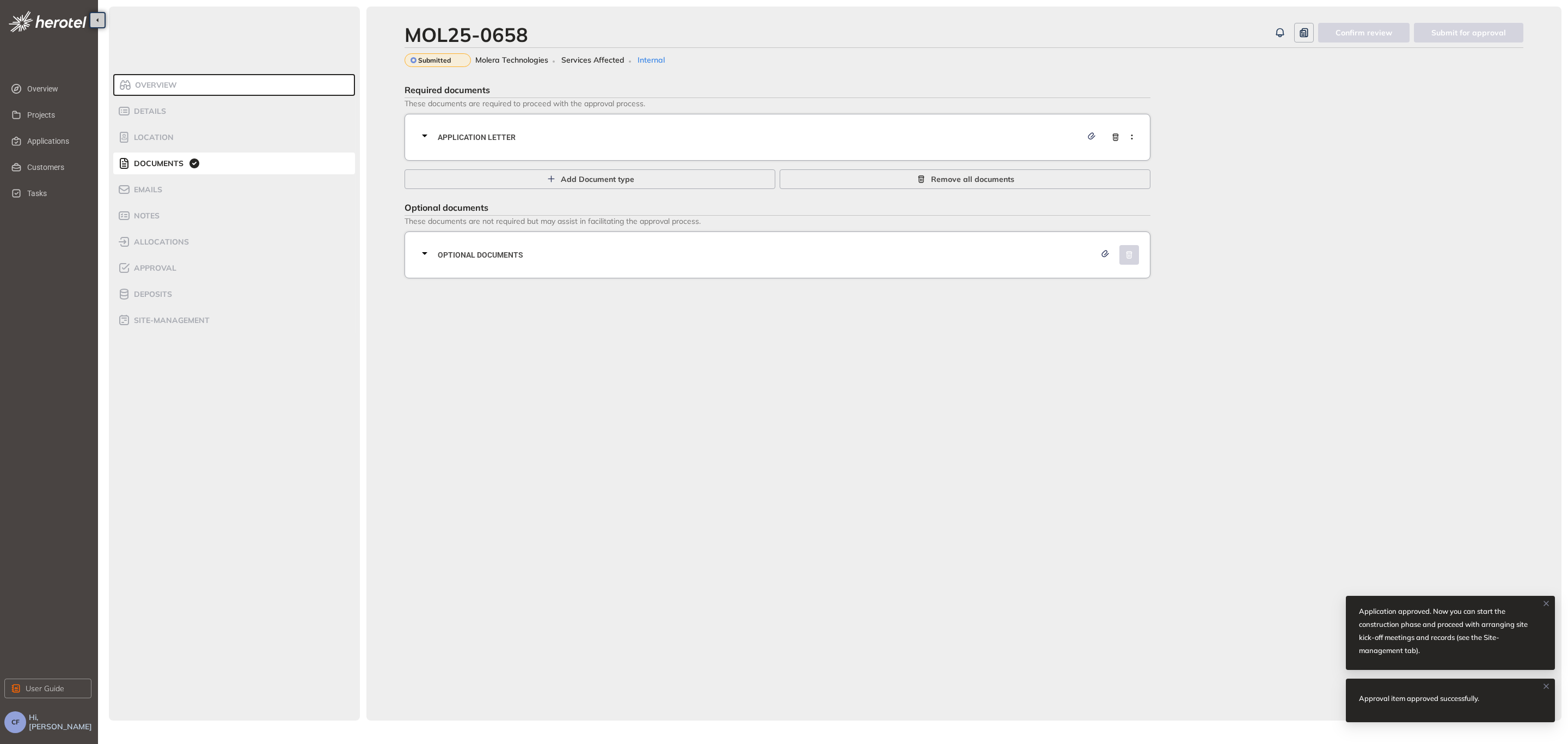
click at [499, 150] on div "Application letter" at bounding box center [780, 138] width 725 height 33
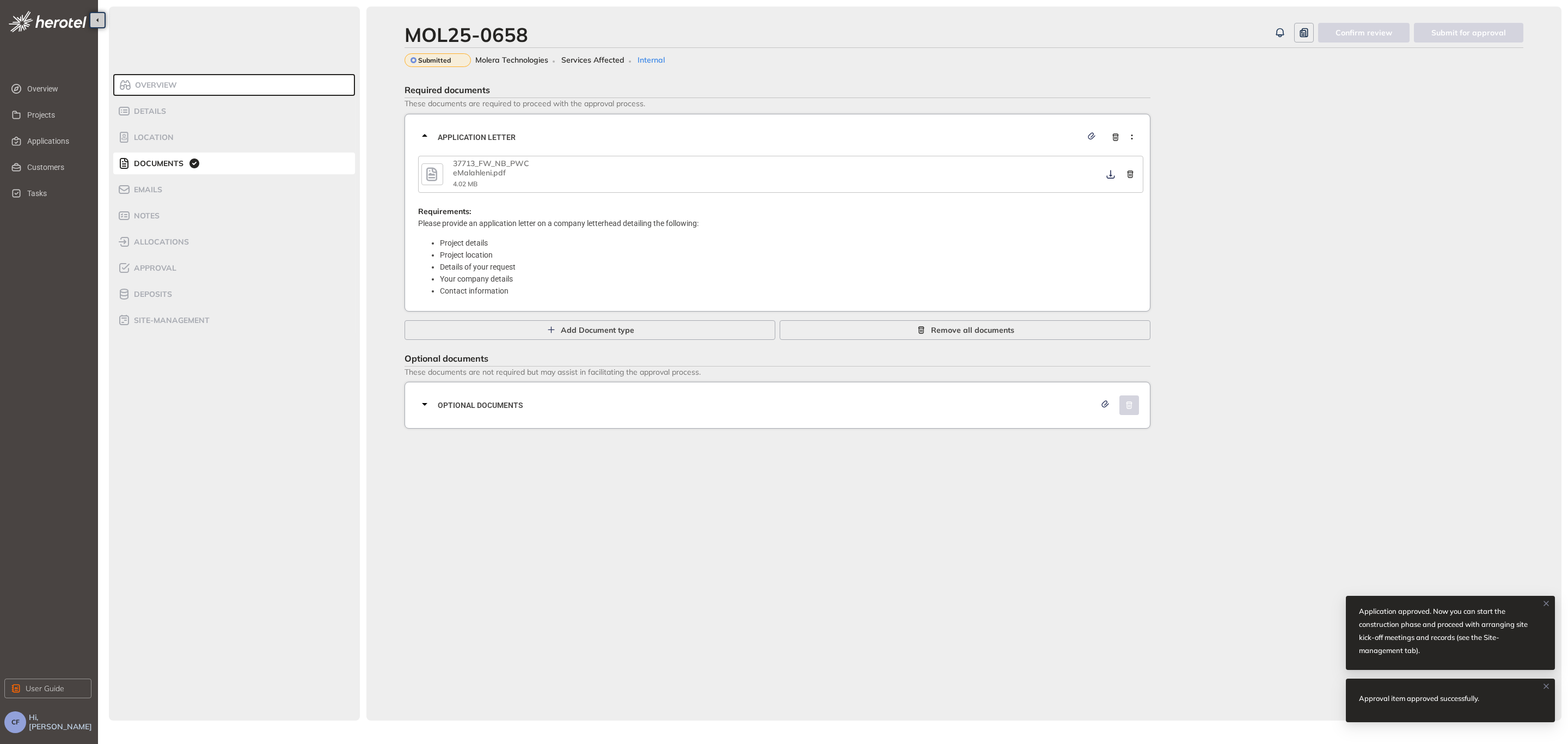
click at [430, 174] on icon "button" at bounding box center [432, 174] width 11 height 13
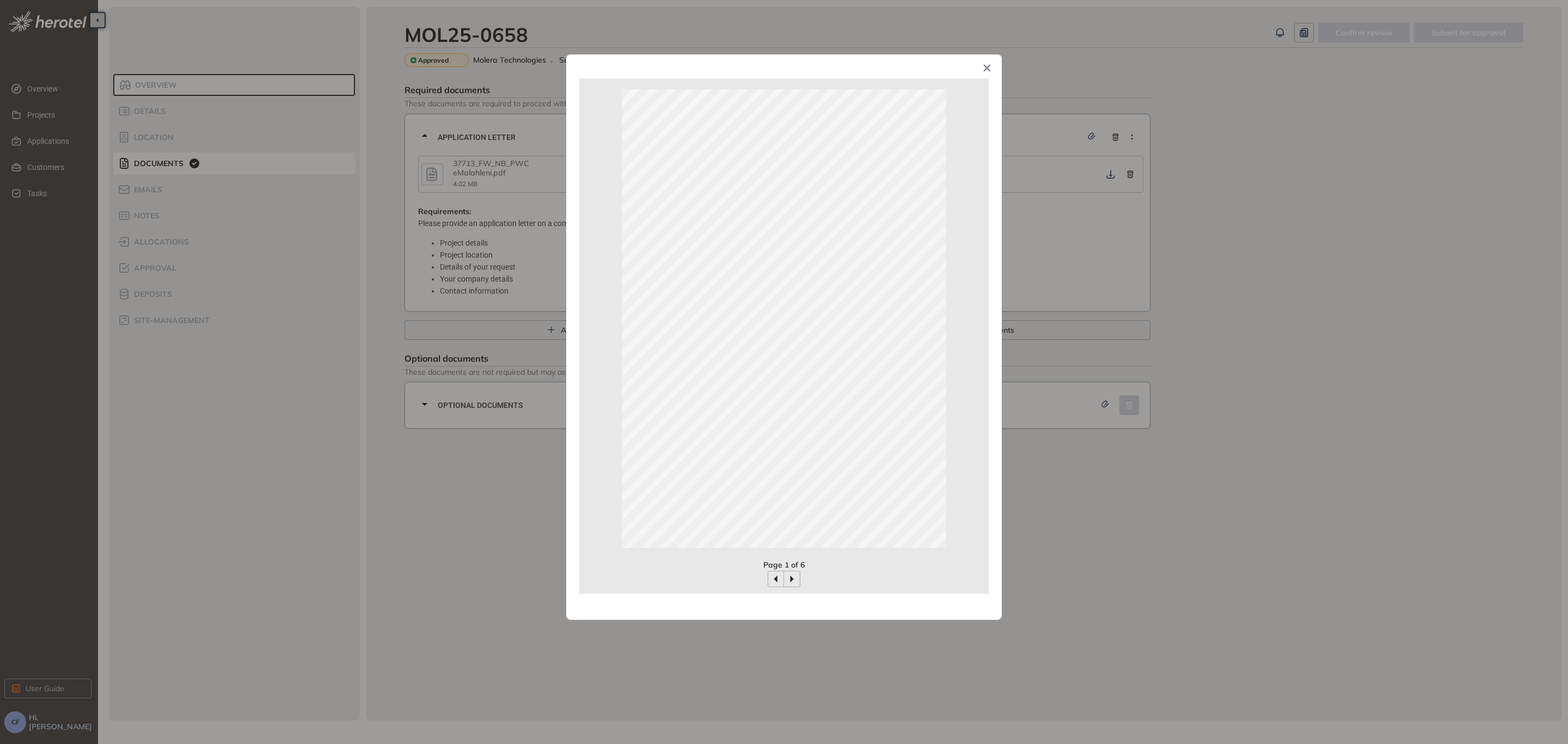
click at [990, 68] on icon "Close" at bounding box center [987, 68] width 8 height 8
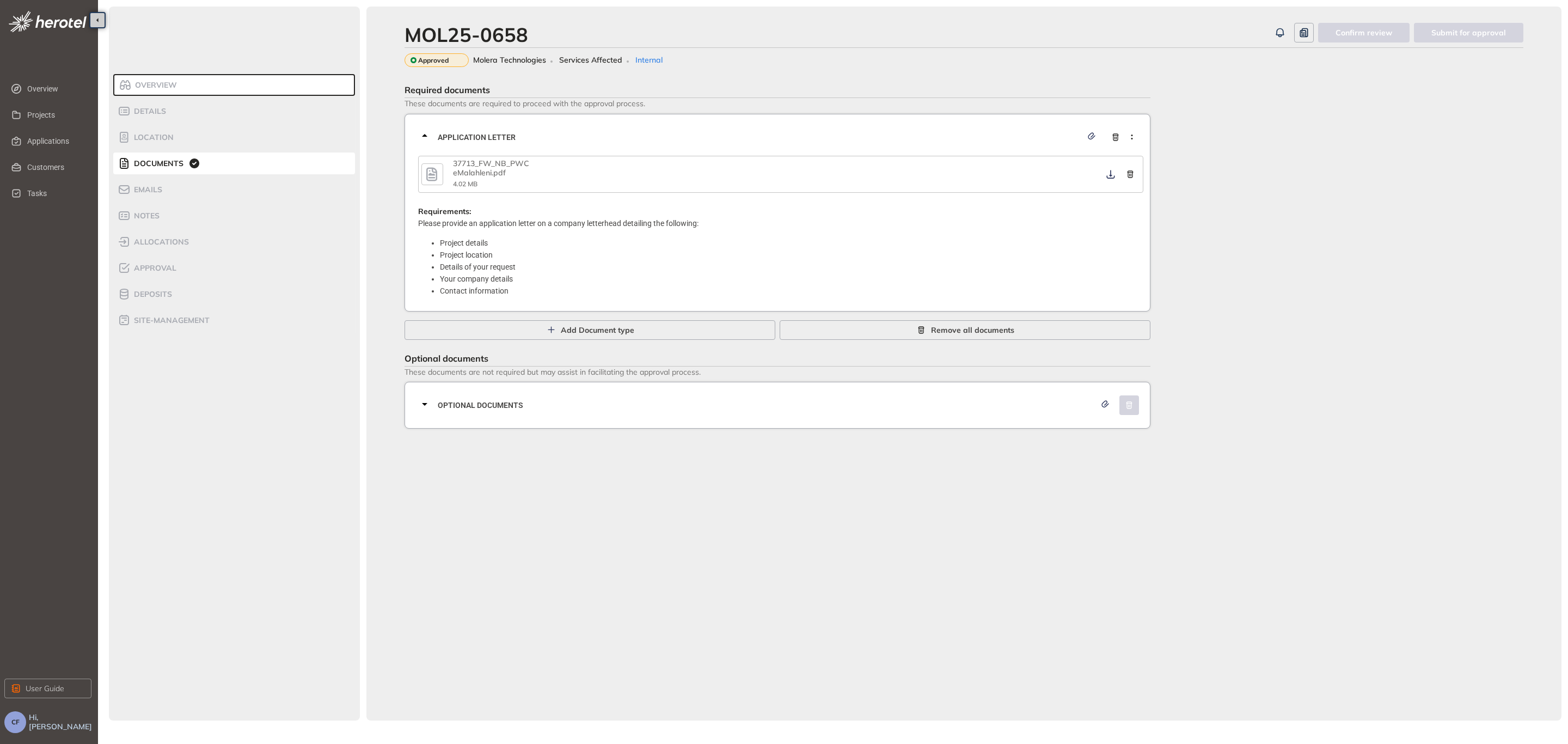
click at [439, 171] on icon "button" at bounding box center [432, 174] width 16 height 19
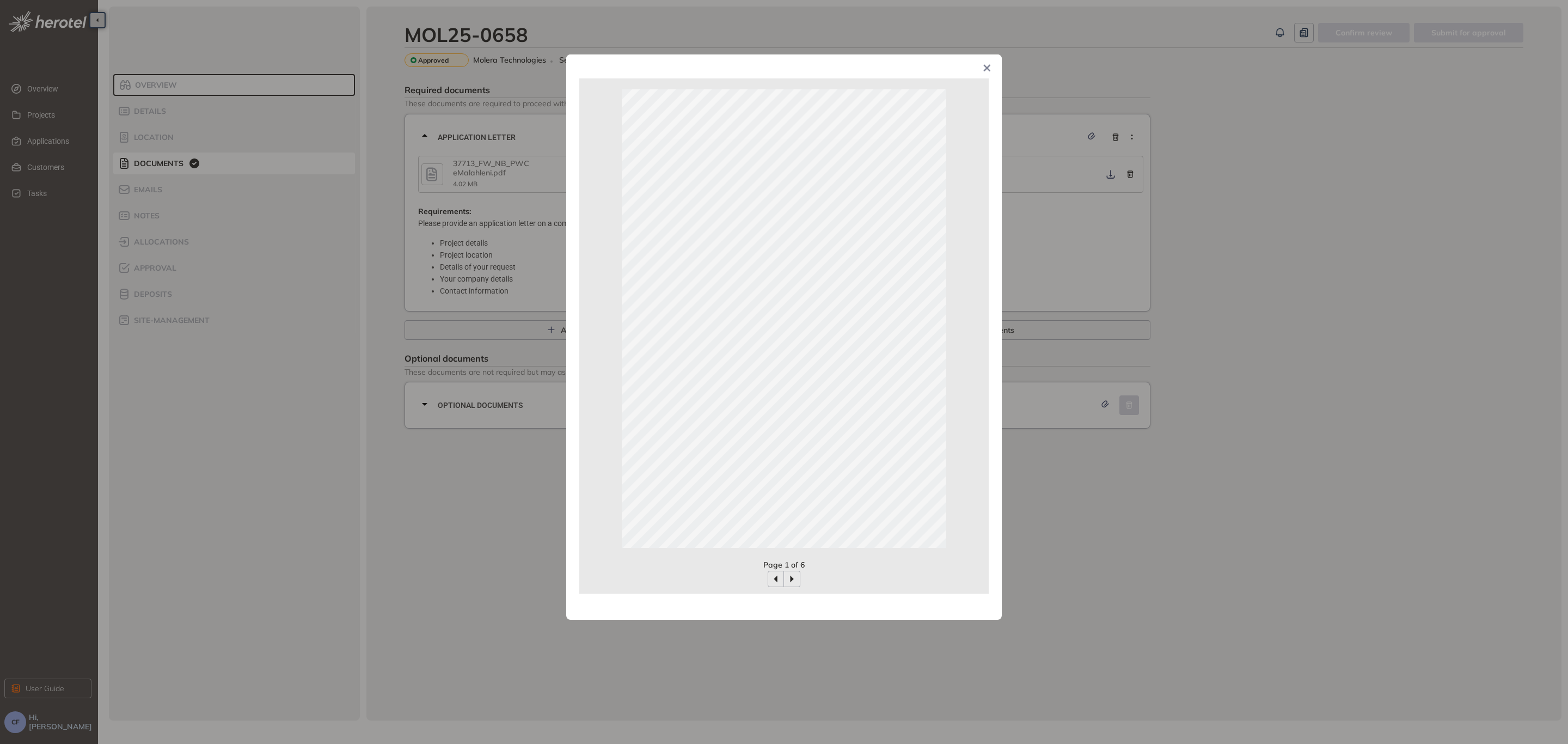
click at [985, 68] on icon "Close" at bounding box center [987, 68] width 7 height 7
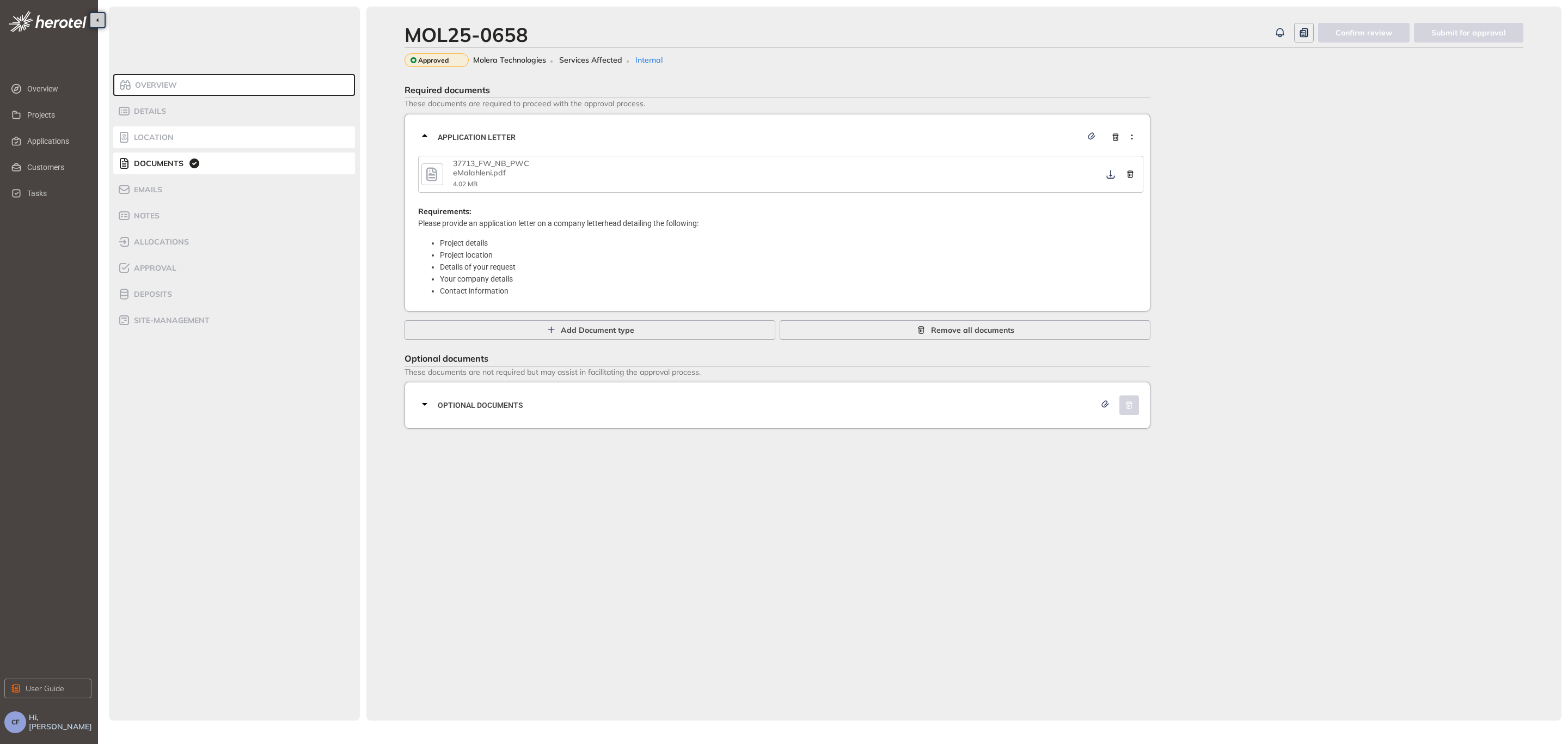
click at [167, 139] on span "Location" at bounding box center [152, 137] width 43 height 9
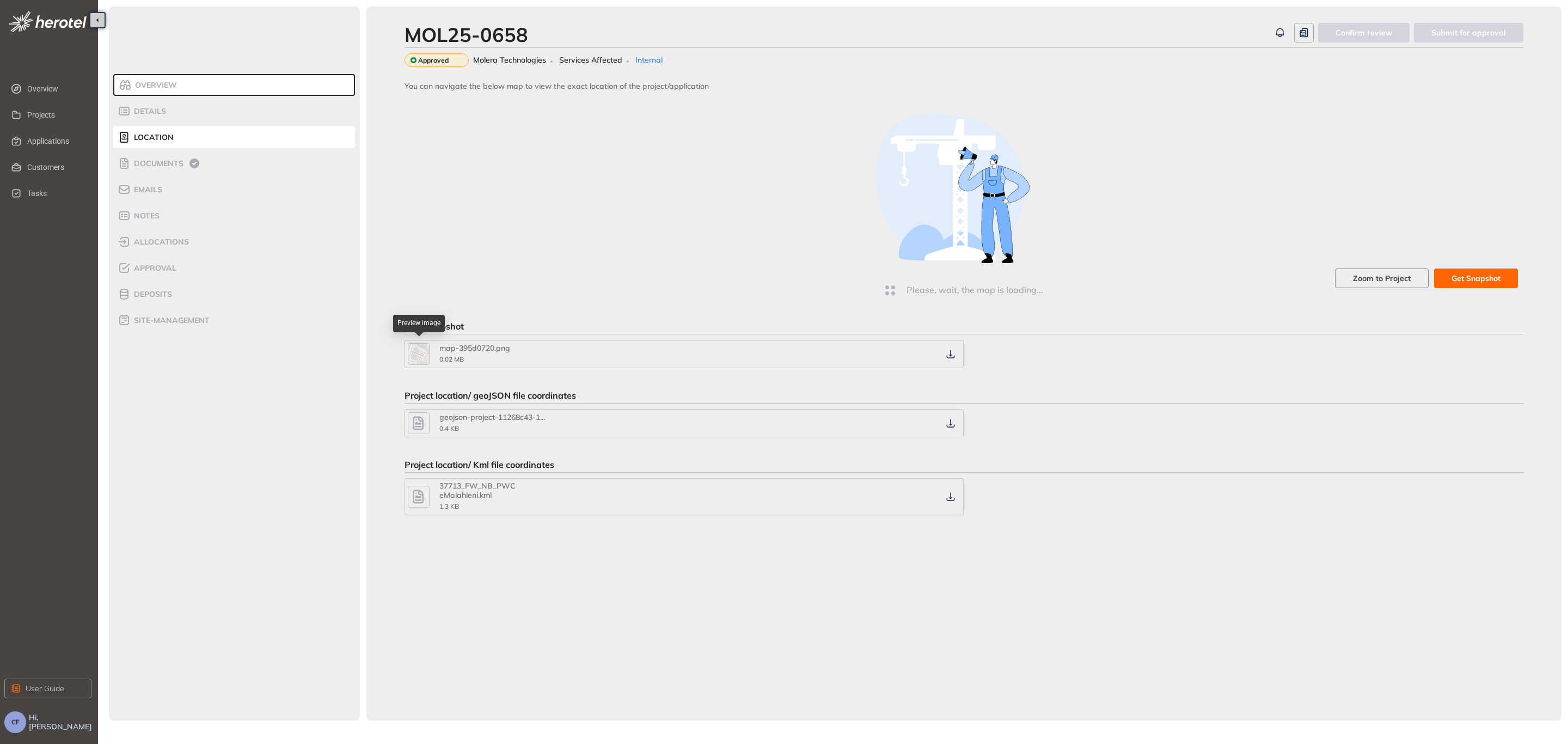
click at [410, 352] on img "button" at bounding box center [419, 354] width 21 height 21
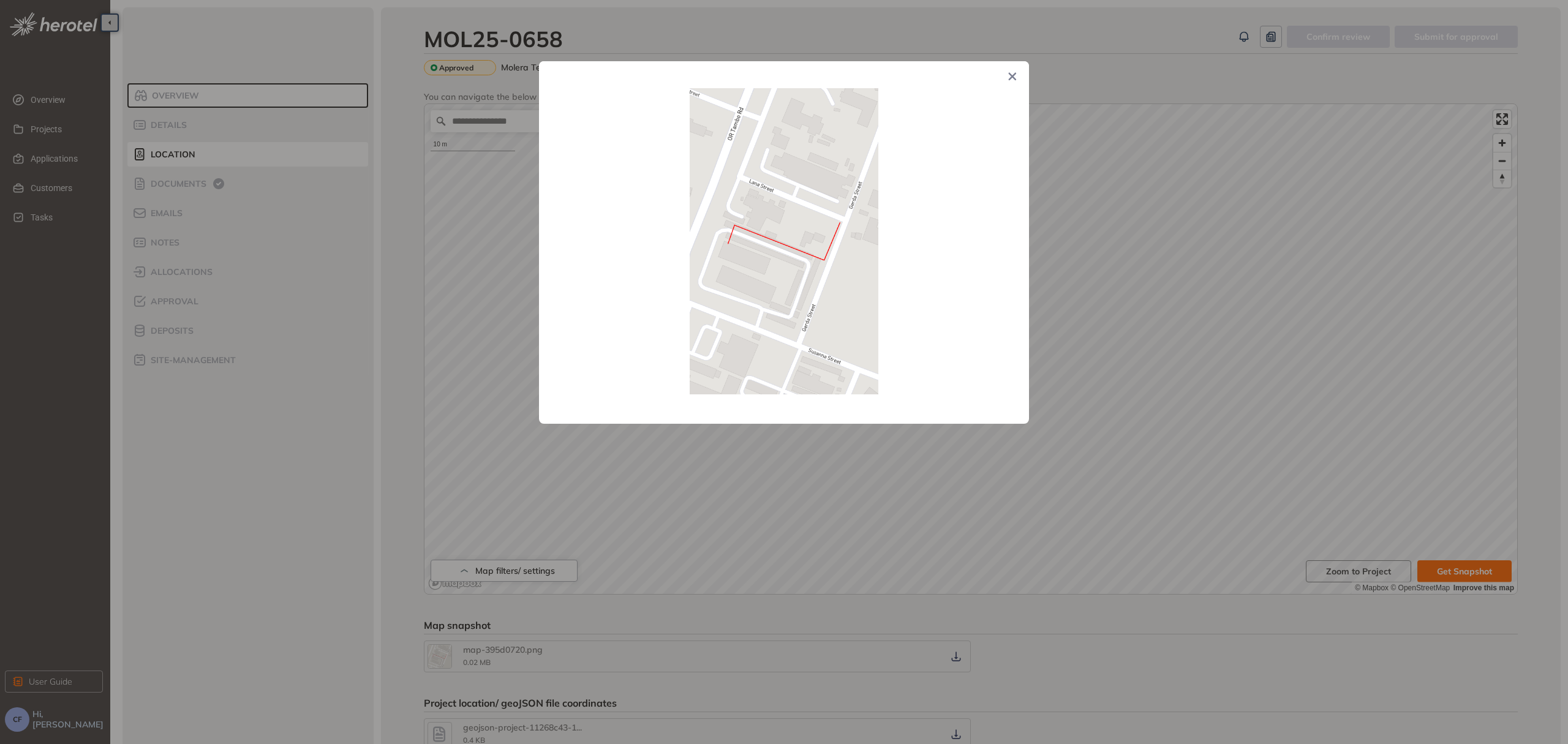
click at [1008, 75] on icon "Close" at bounding box center [1012, 77] width 9 height 9
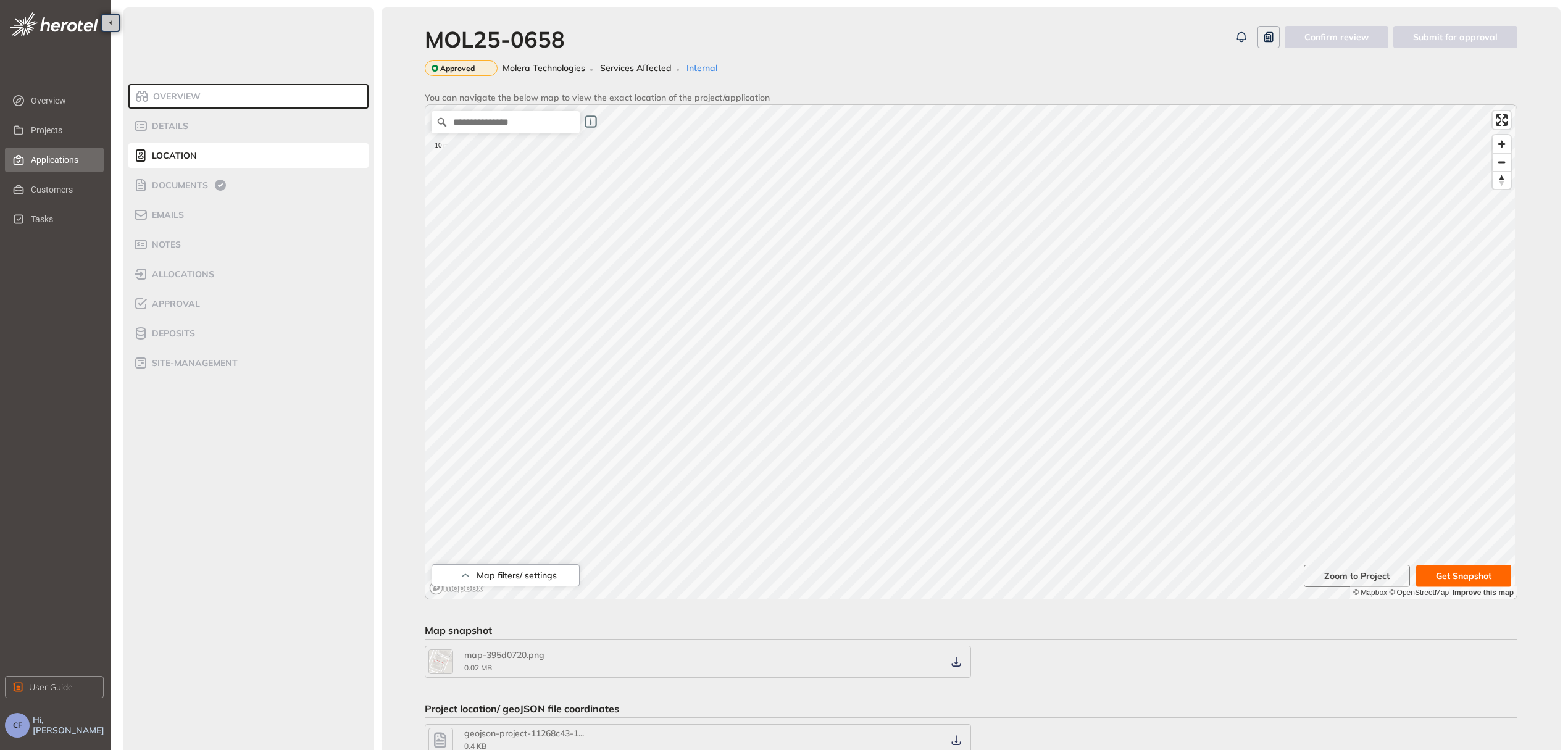
click at [63, 166] on span "Applications" at bounding box center [62, 160] width 63 height 25
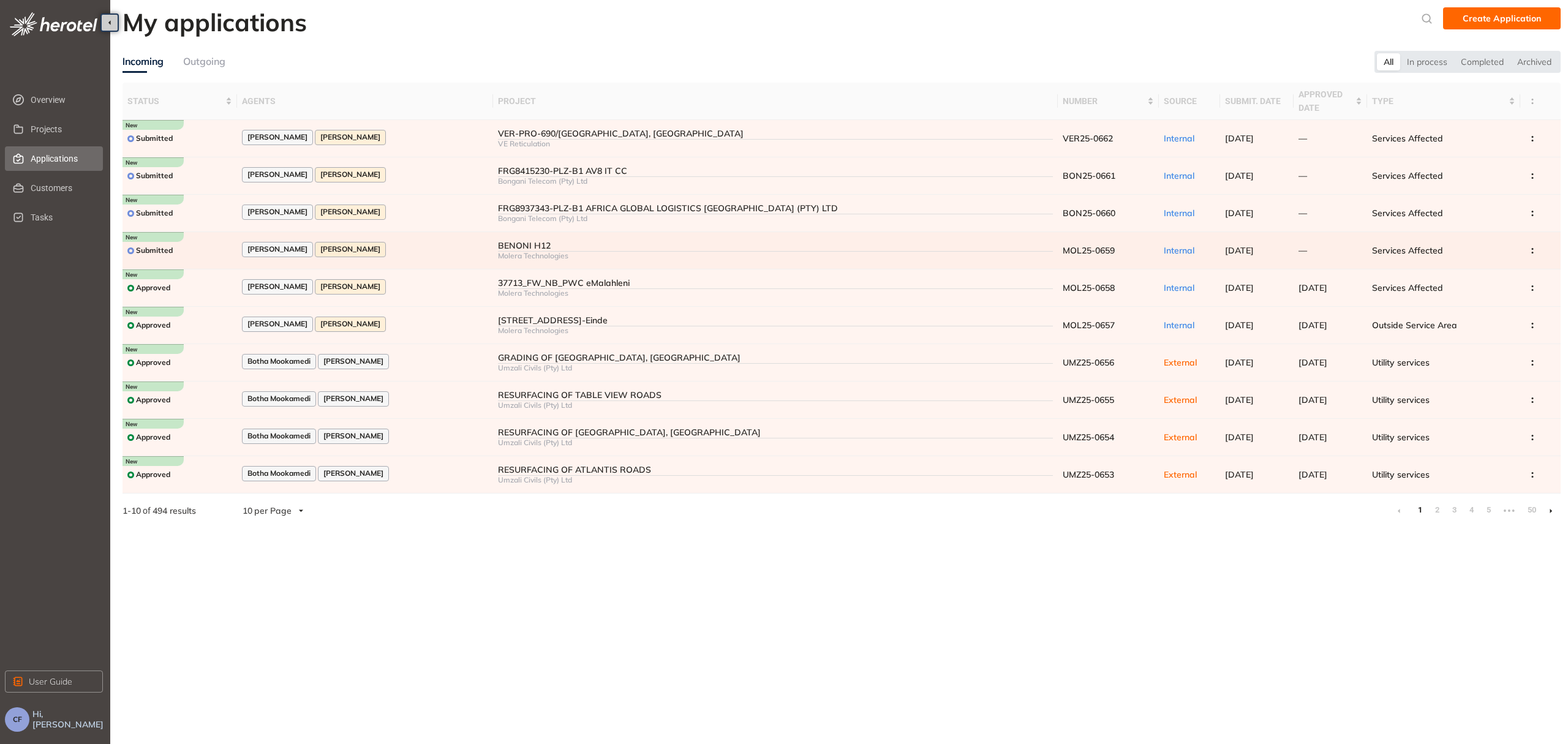
click at [523, 244] on div "BENONI H12" at bounding box center [775, 246] width 555 height 10
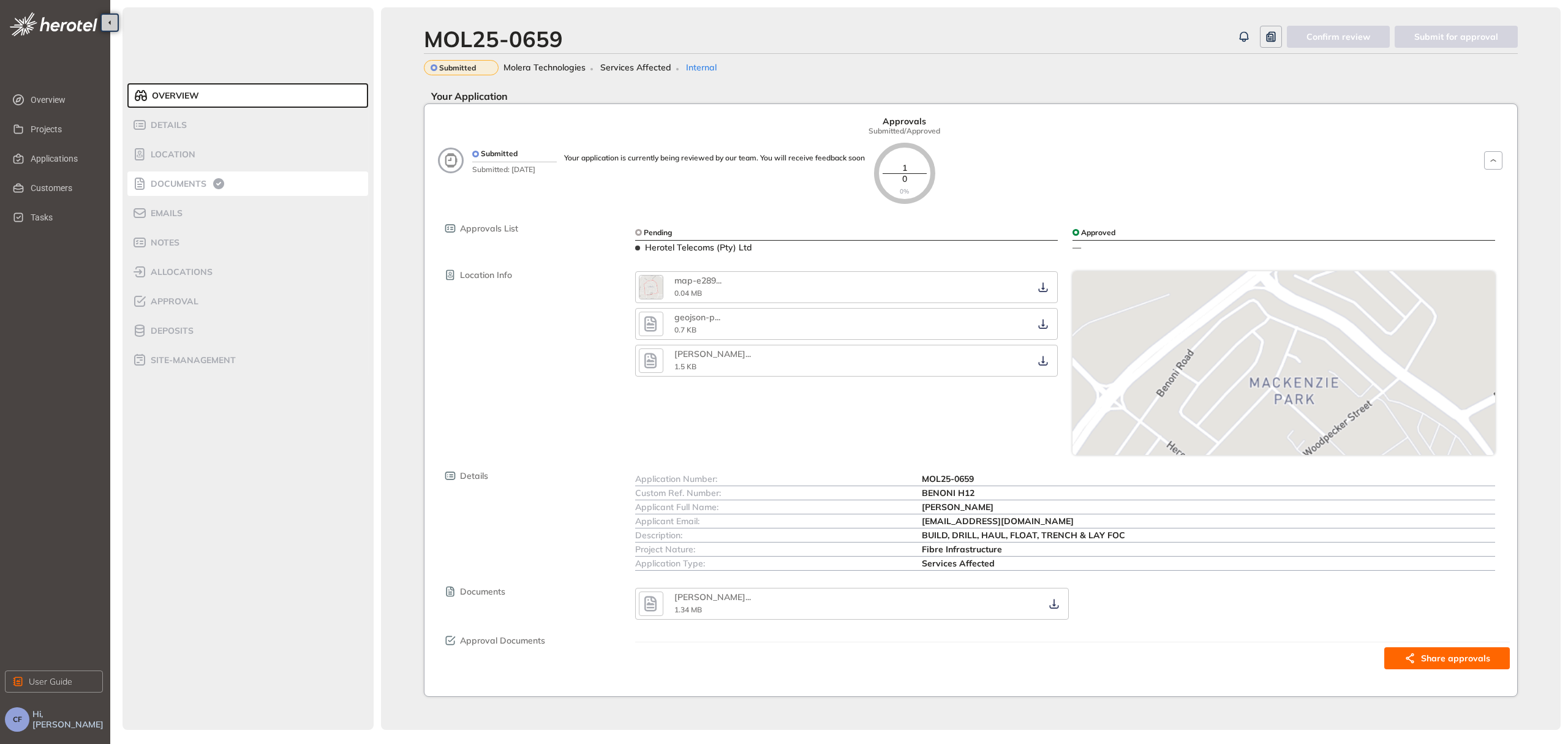
click at [188, 185] on span "Documents" at bounding box center [177, 183] width 60 height 10
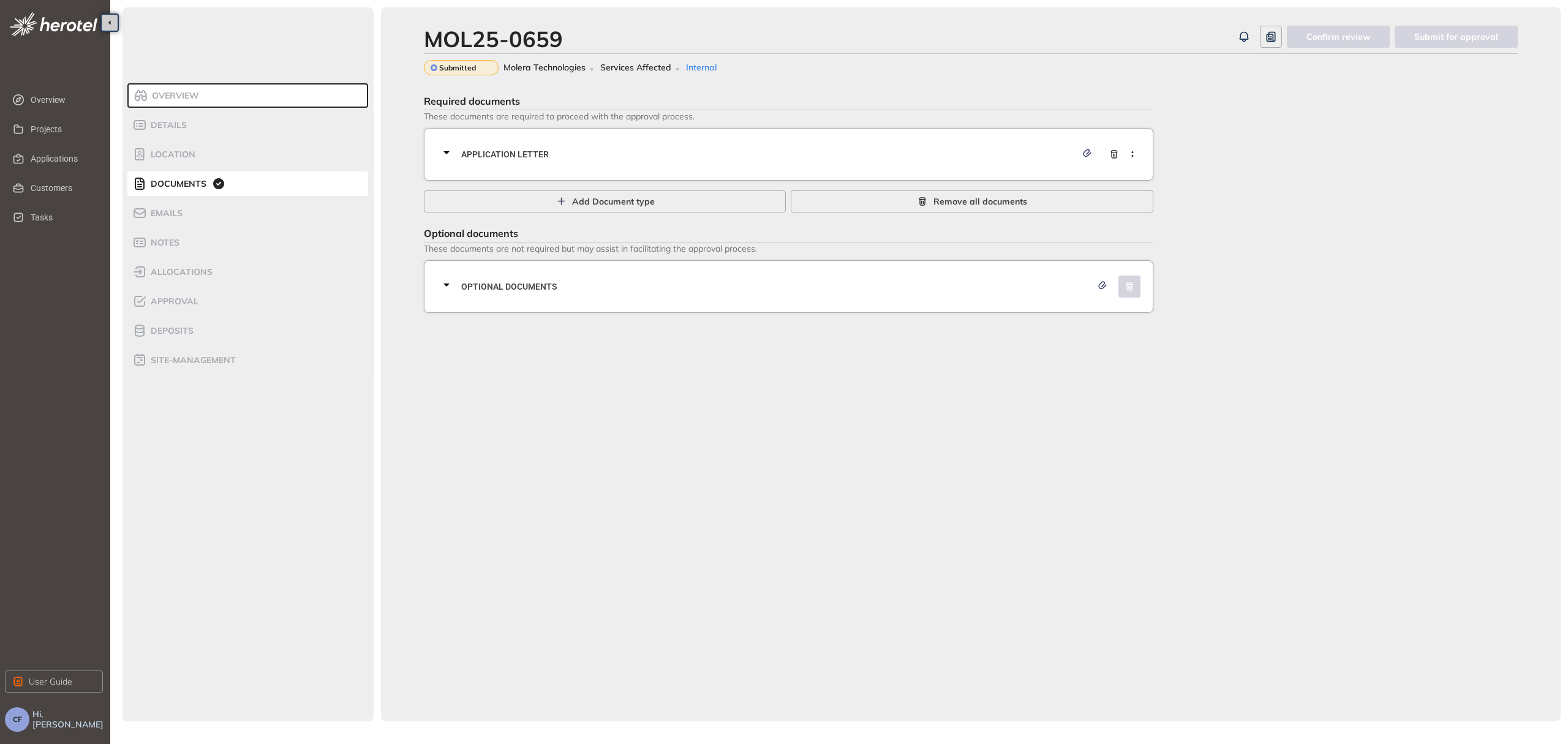
click at [764, 148] on span "Application letter" at bounding box center [769, 155] width 615 height 14
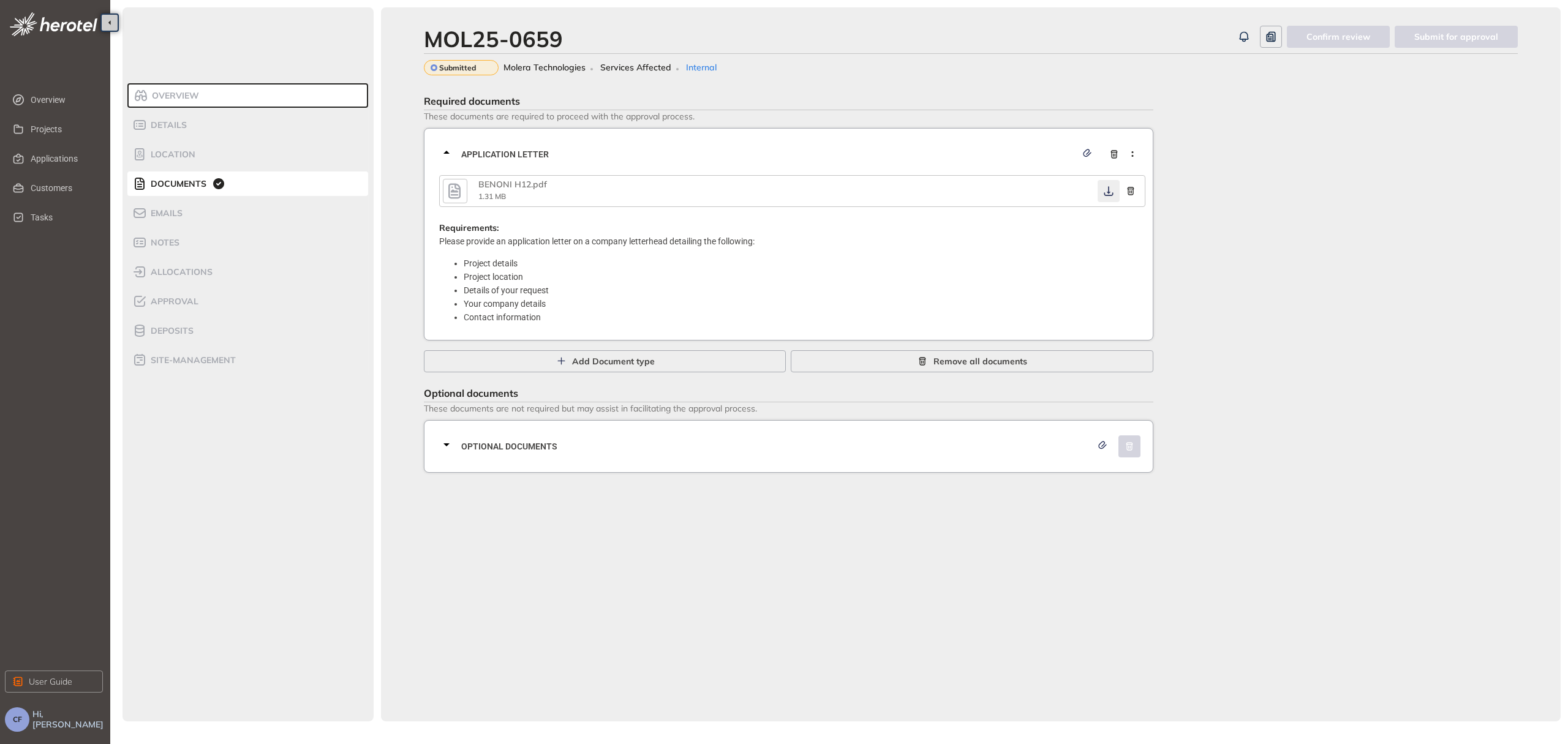
click at [1100, 187] on button "button" at bounding box center [1109, 191] width 22 height 22
click at [829, 445] on span "Optional documents" at bounding box center [776, 446] width 630 height 14
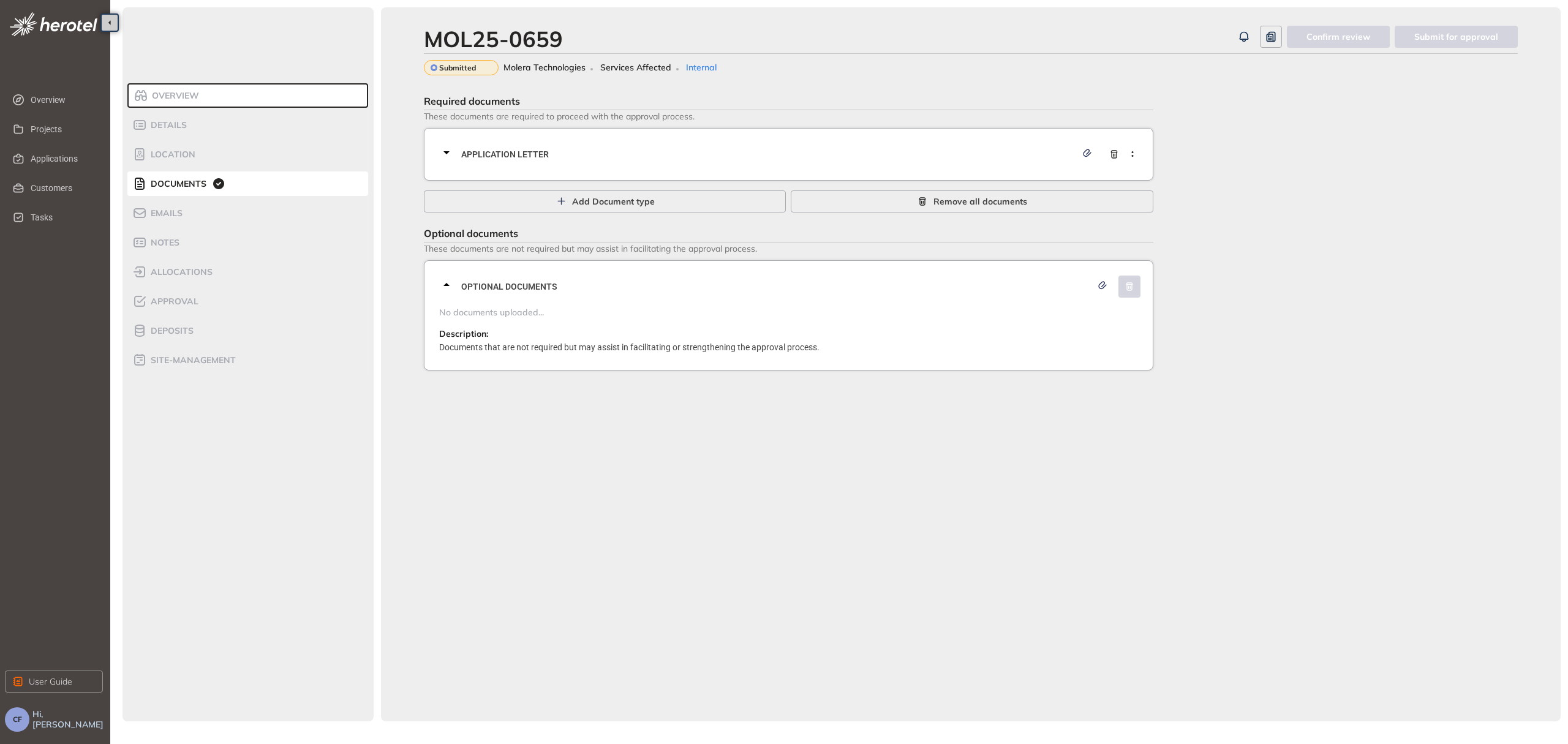
click at [561, 145] on div "Application letter" at bounding box center [792, 155] width 706 height 37
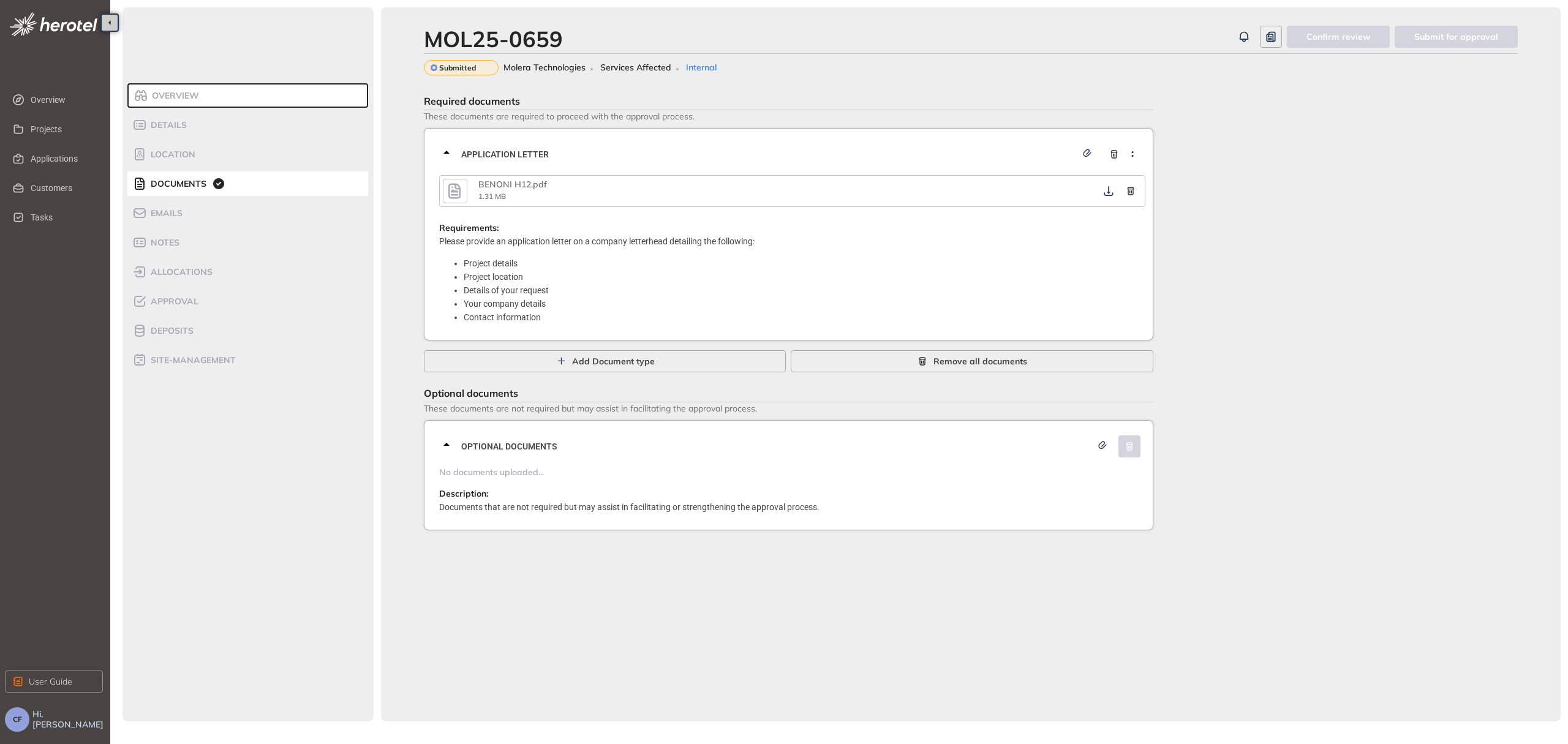
click at [455, 192] on icon "button" at bounding box center [454, 191] width 18 height 22
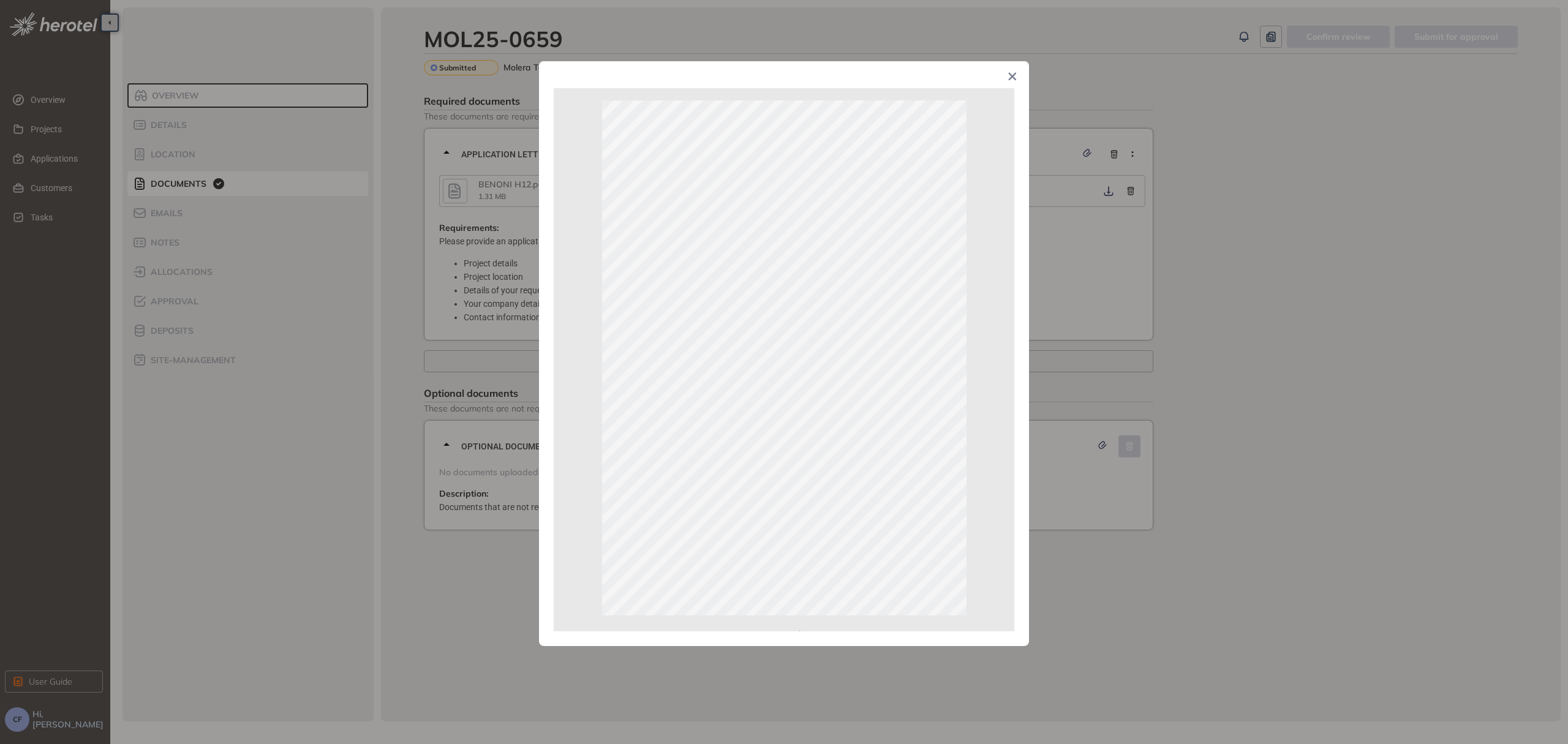
click at [1093, 275] on div "Page 1 of 3" at bounding box center [784, 372] width 1568 height 744
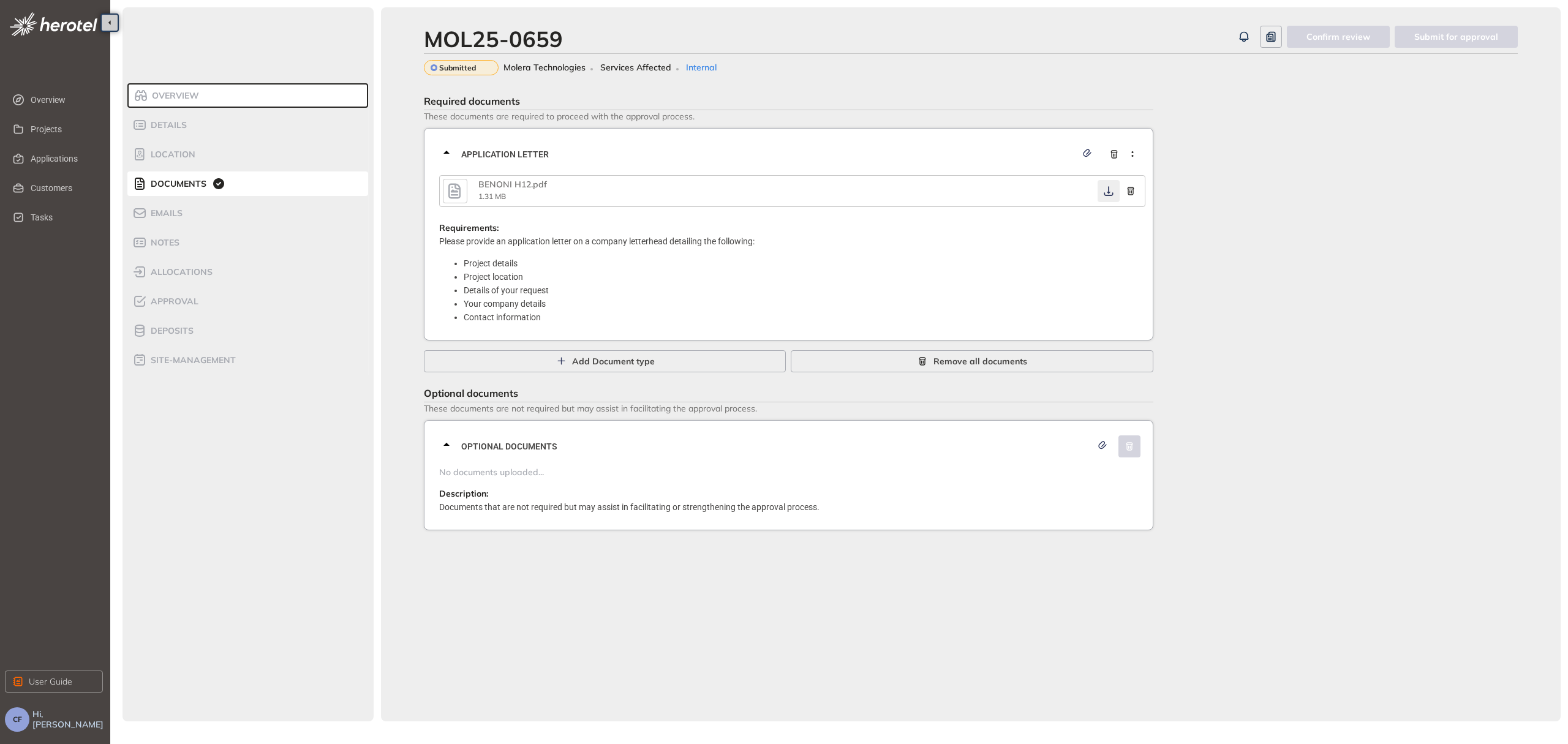
click at [1110, 191] on icon "button" at bounding box center [1108, 191] width 9 height 10
click at [180, 301] on span "Approval" at bounding box center [173, 301] width 51 height 10
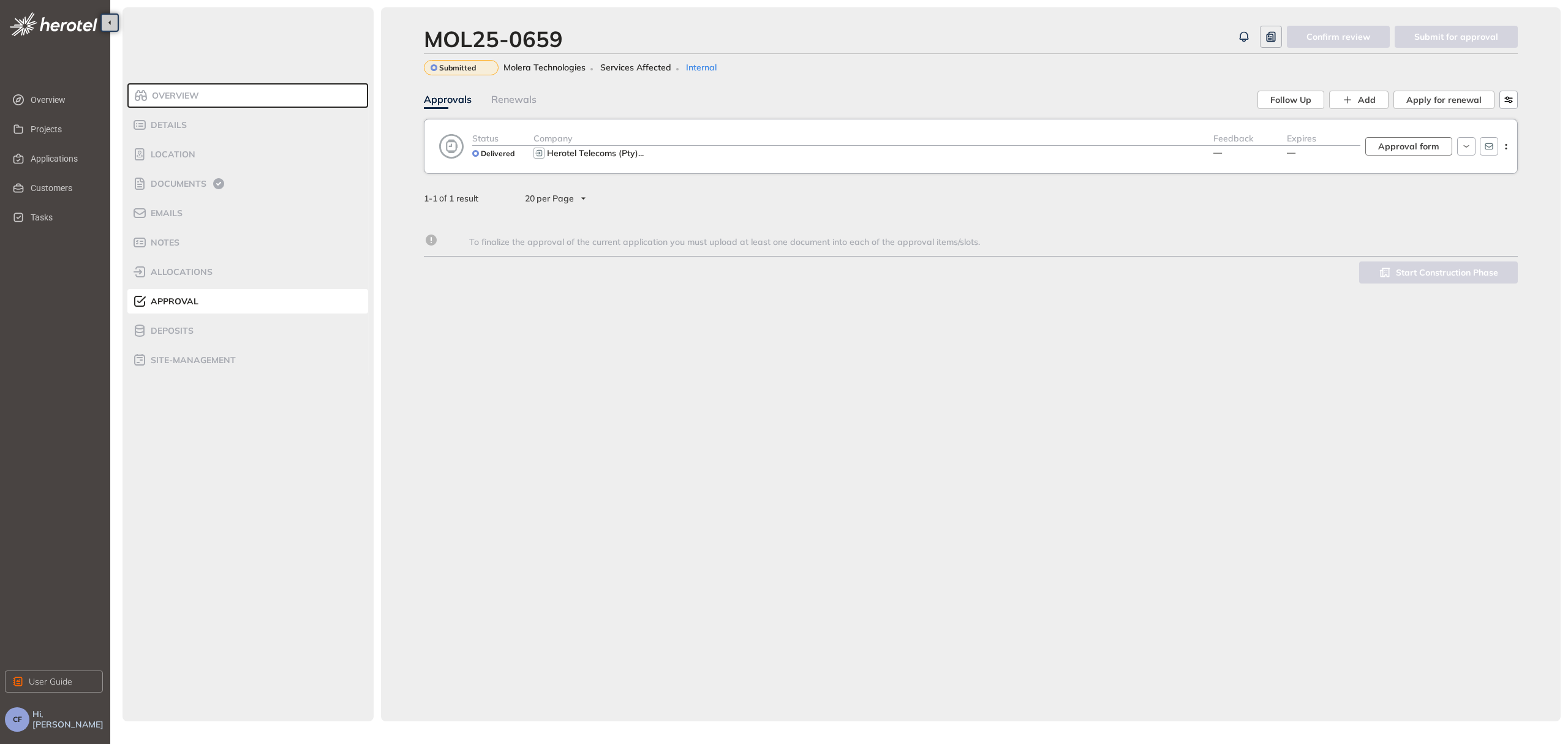
click at [1383, 144] on span "Approval form" at bounding box center [1408, 146] width 61 height 14
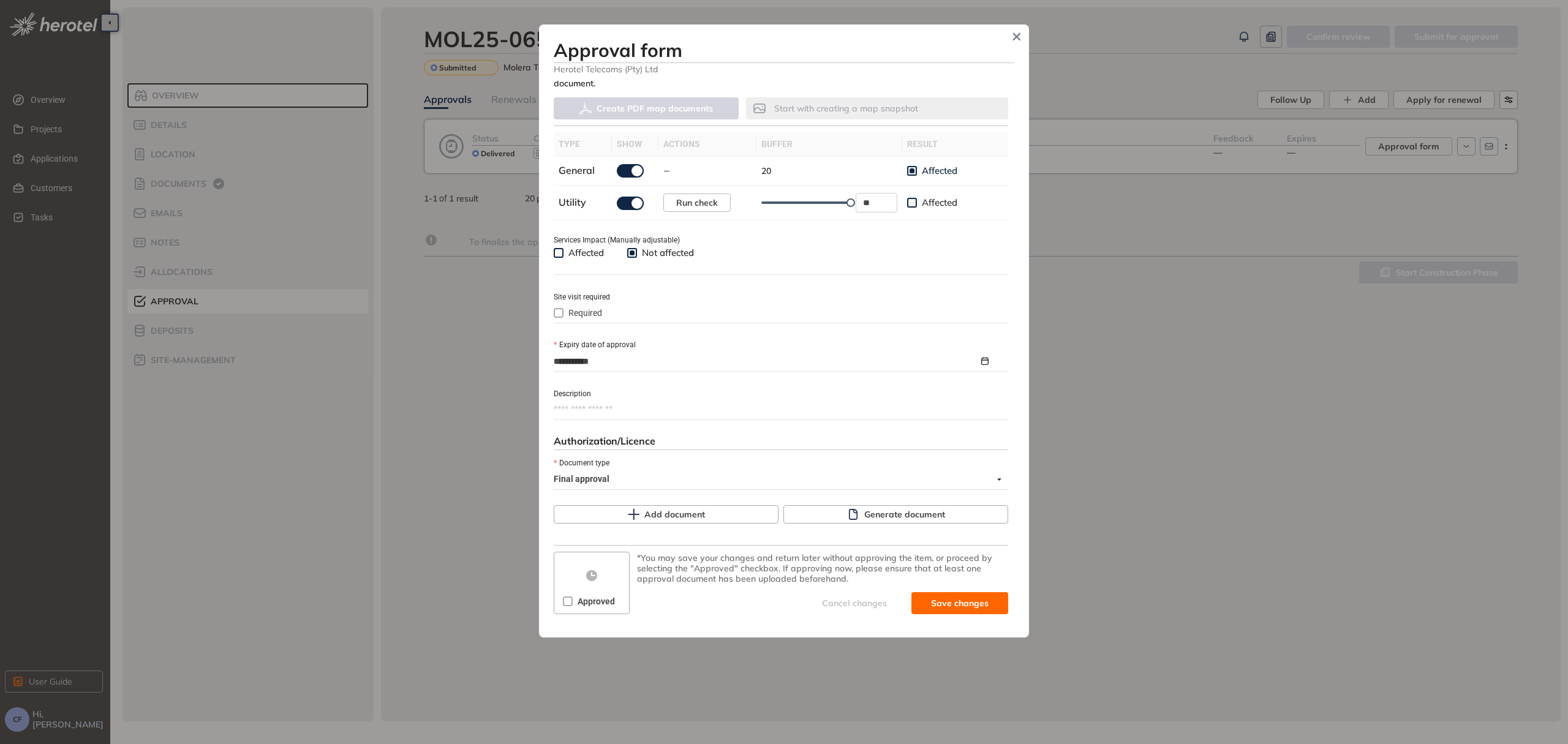
scroll to position [348, 0]
click at [853, 506] on icon "button" at bounding box center [853, 513] width 12 height 12
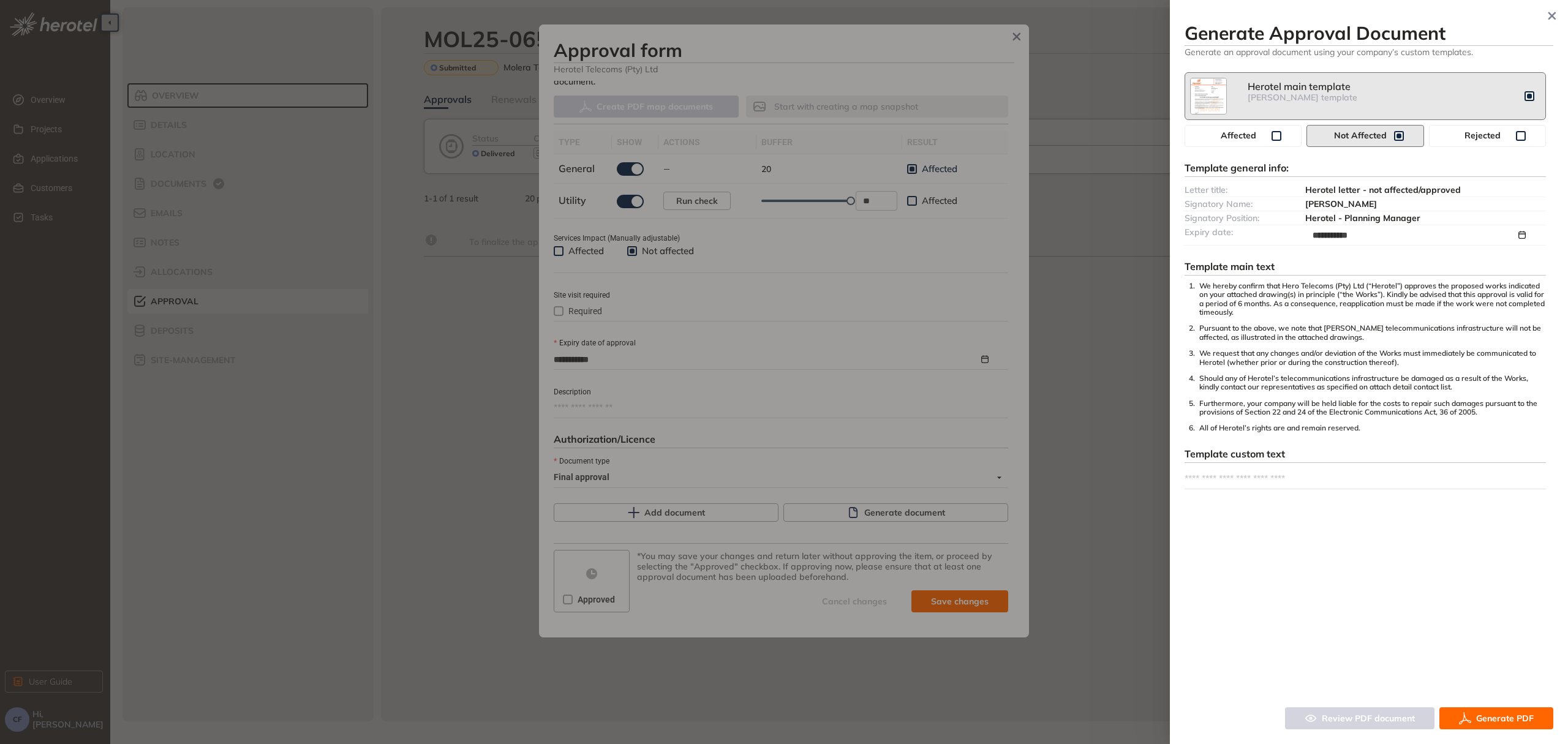
click at [1482, 716] on span "Generate PDF" at bounding box center [1505, 718] width 58 height 14
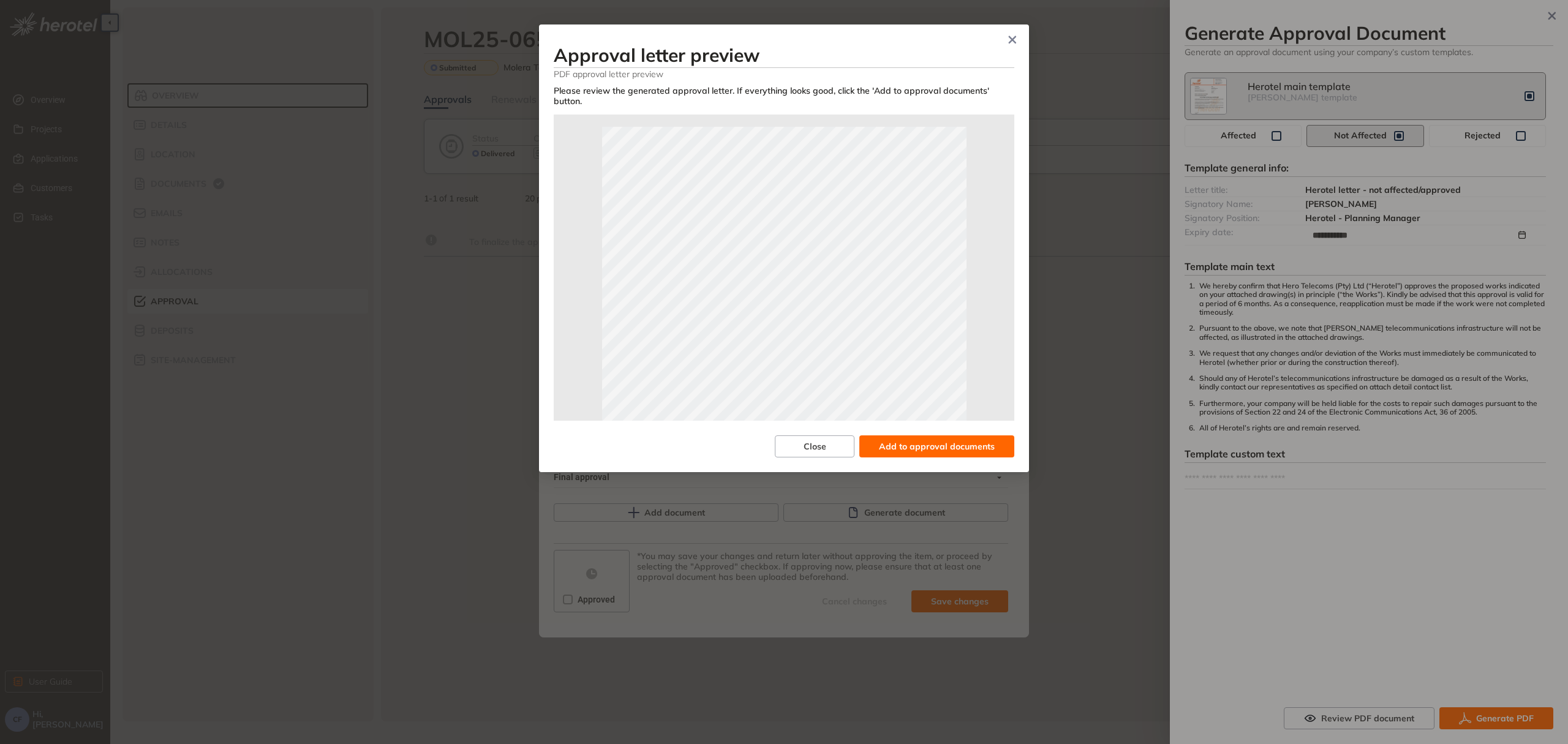
click at [957, 453] on span "Add to approval documents" at bounding box center [937, 446] width 116 height 14
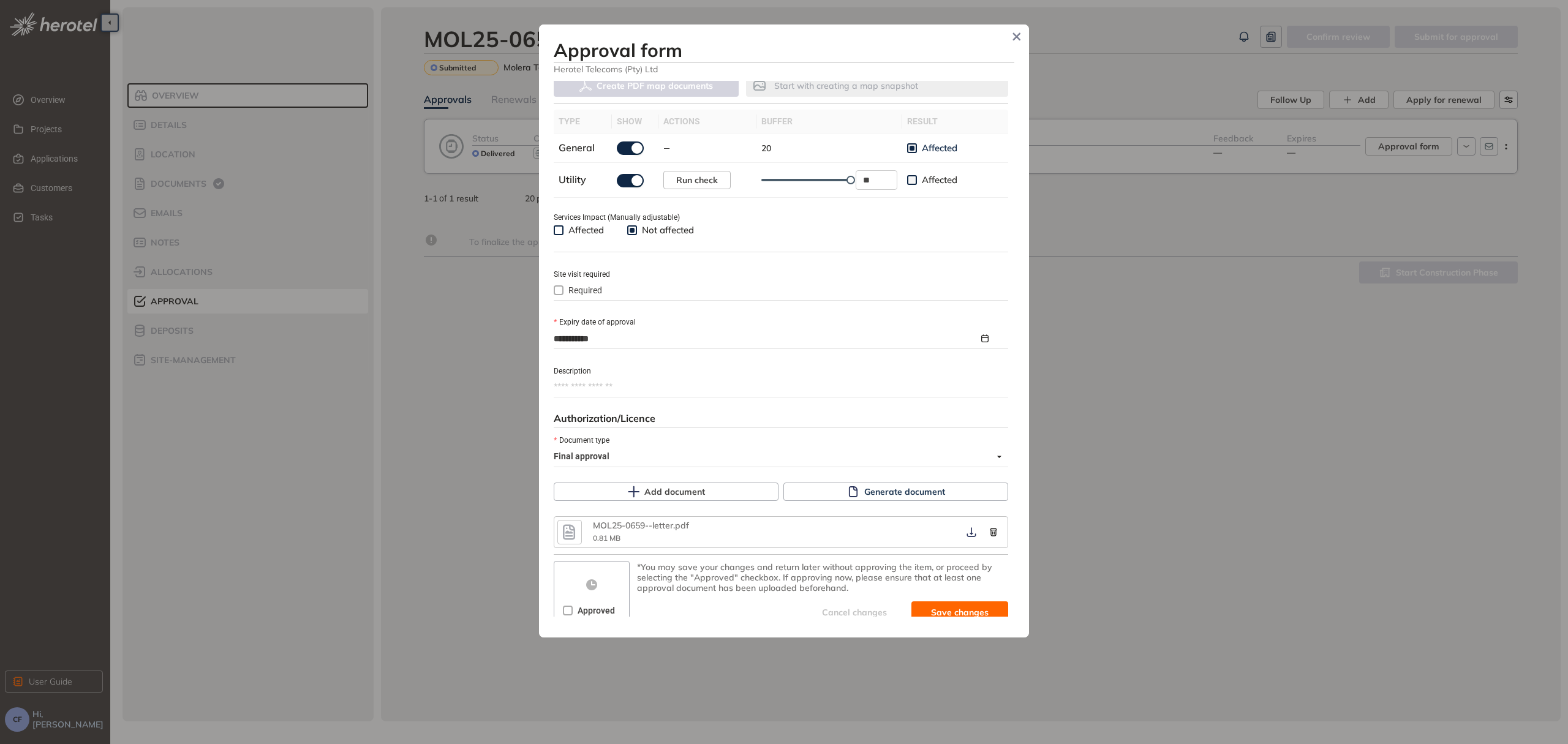
scroll to position [379, 0]
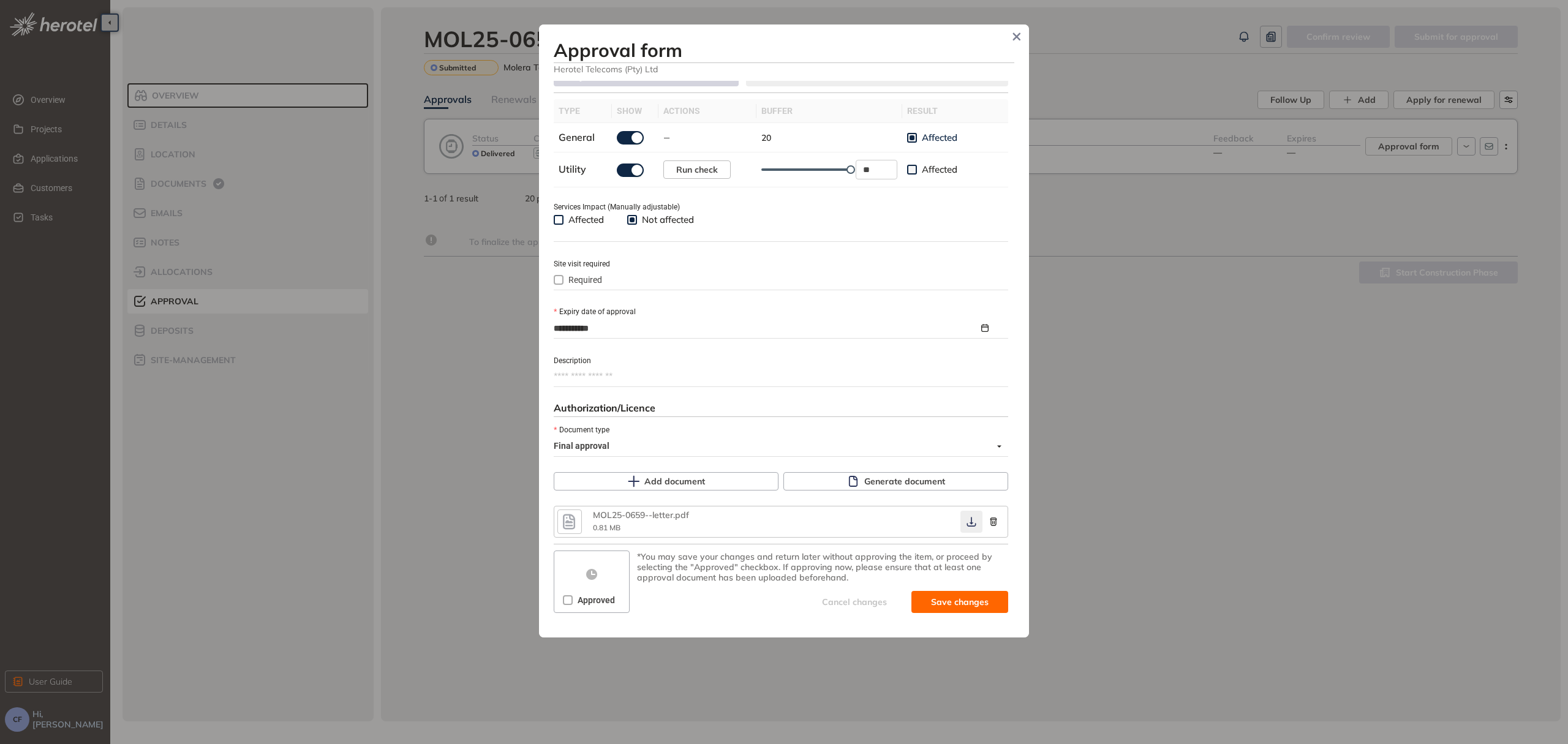
click at [961, 513] on button "button" at bounding box center [971, 522] width 22 height 22
click at [579, 590] on div "Approved" at bounding box center [591, 600] width 57 height 20
click at [960, 515] on button "button" at bounding box center [971, 522] width 22 height 22
click at [966, 522] on icon "button" at bounding box center [972, 522] width 12 height 10
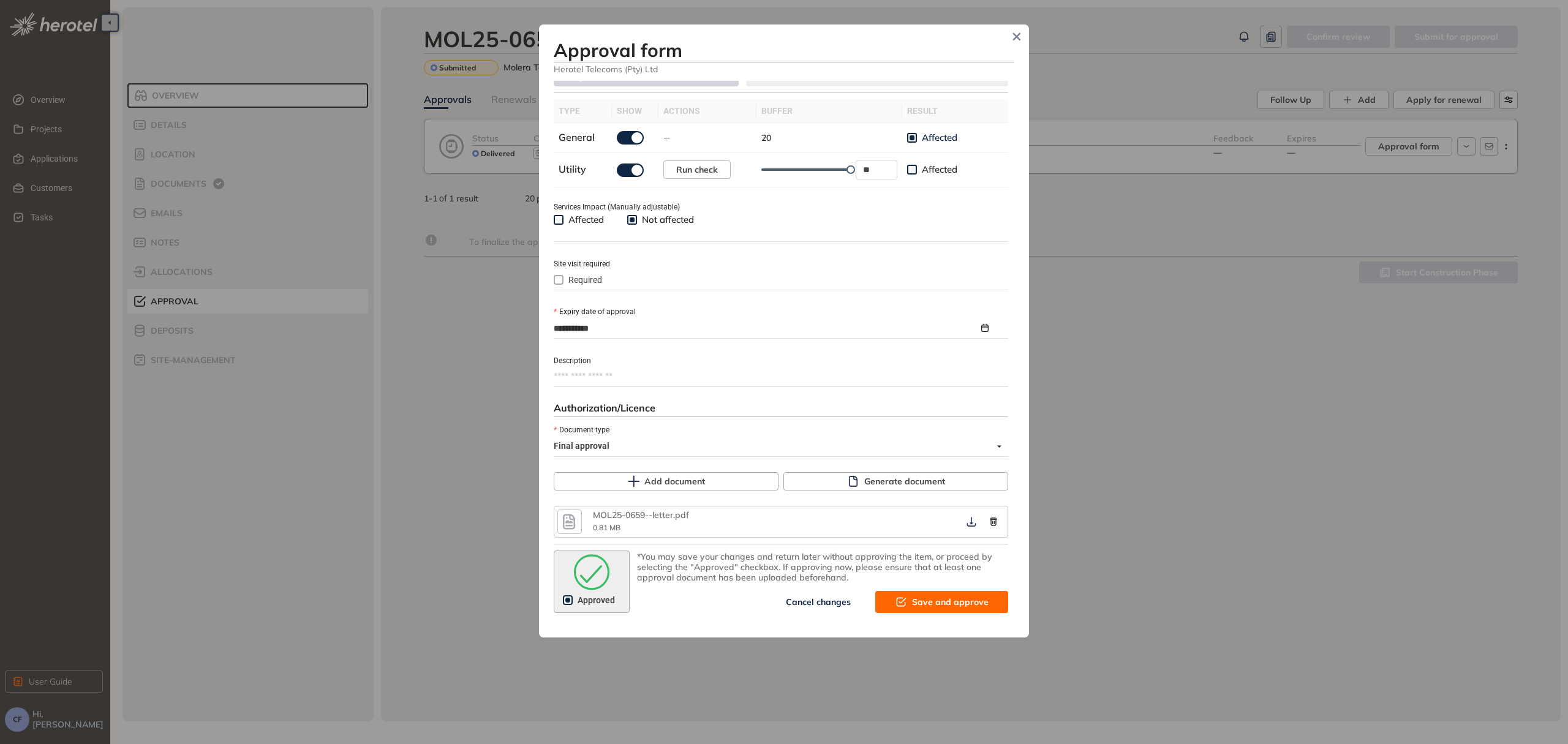
click at [947, 604] on span "Save and approve" at bounding box center [950, 602] width 77 height 14
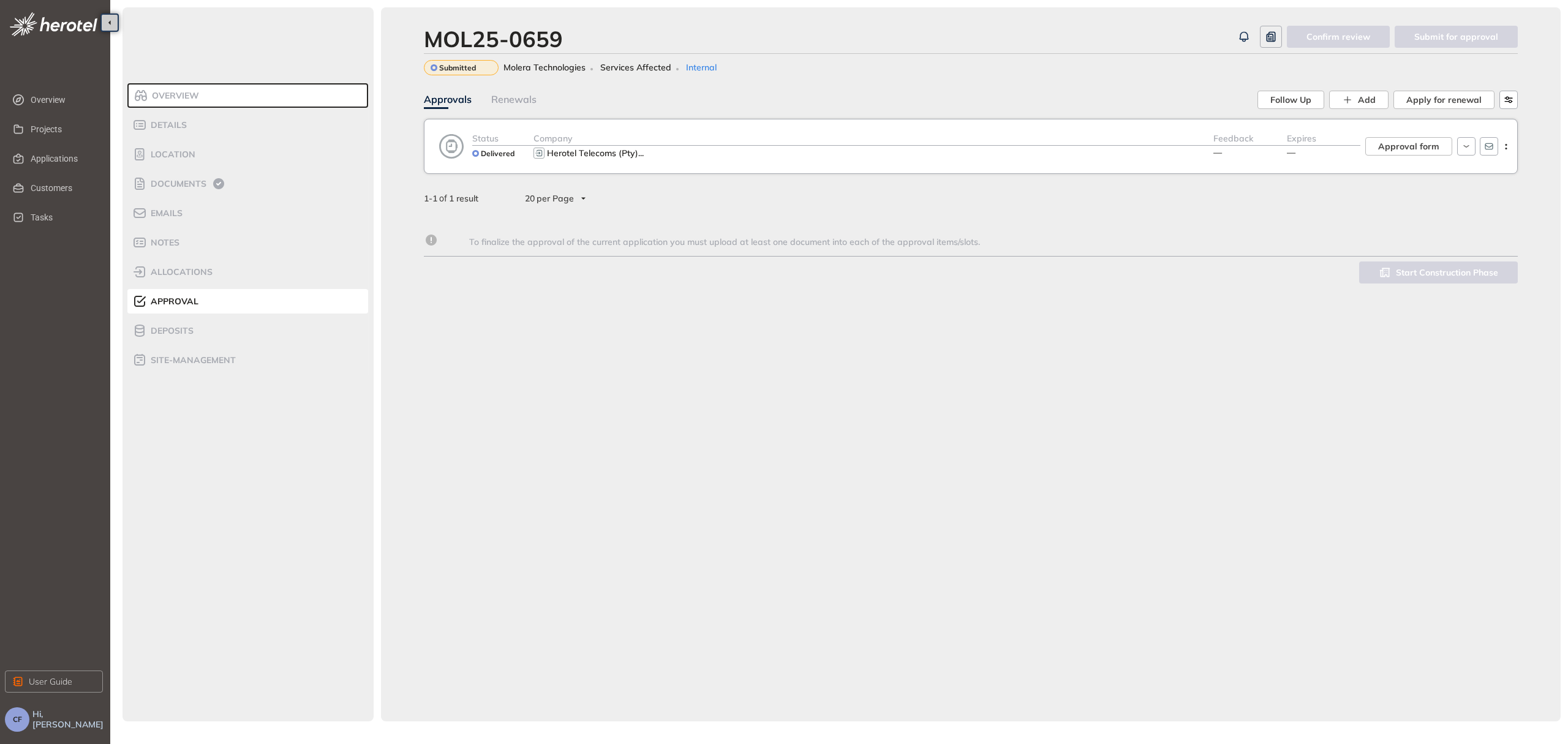
scroll to position [399, 0]
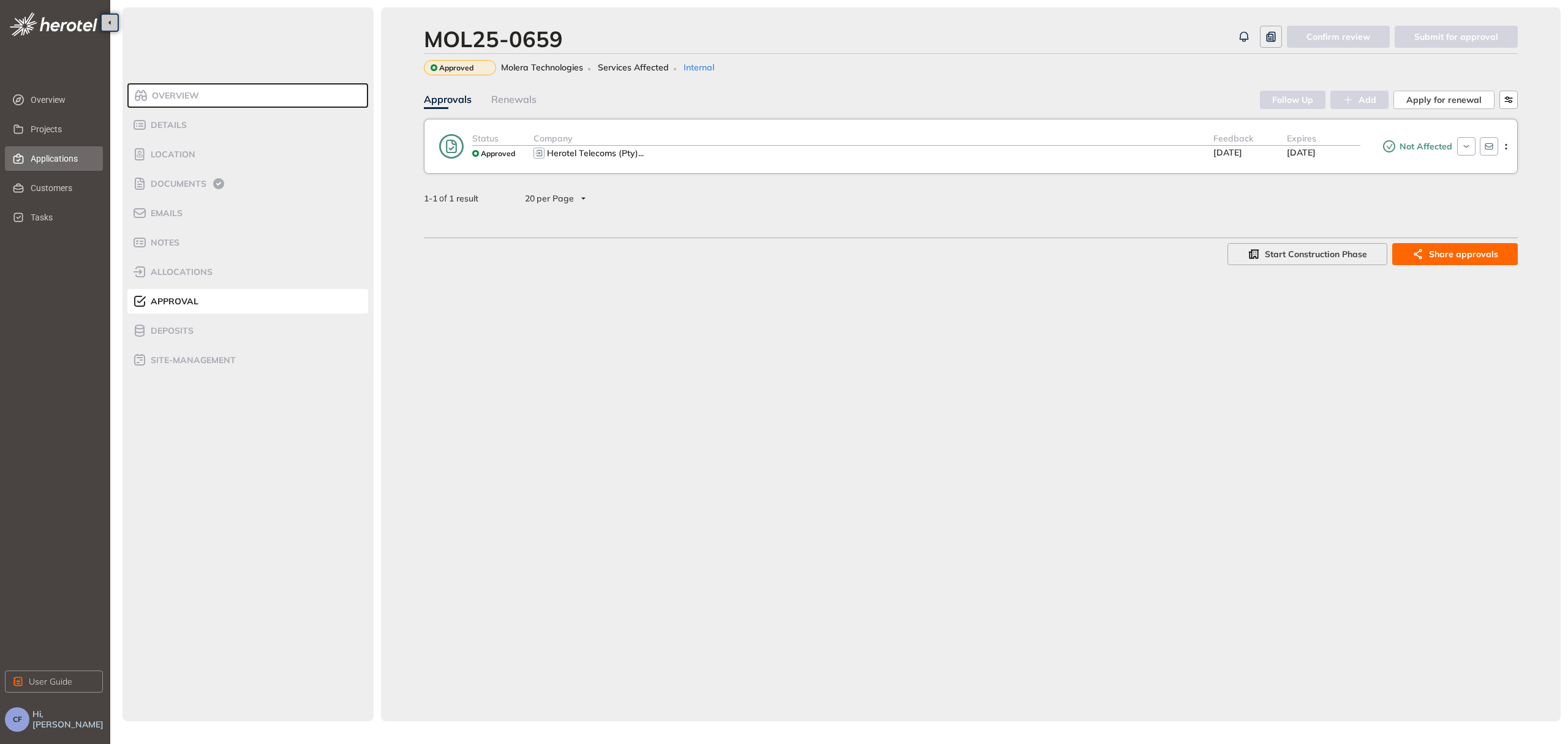
click at [36, 164] on span "Applications" at bounding box center [62, 159] width 62 height 25
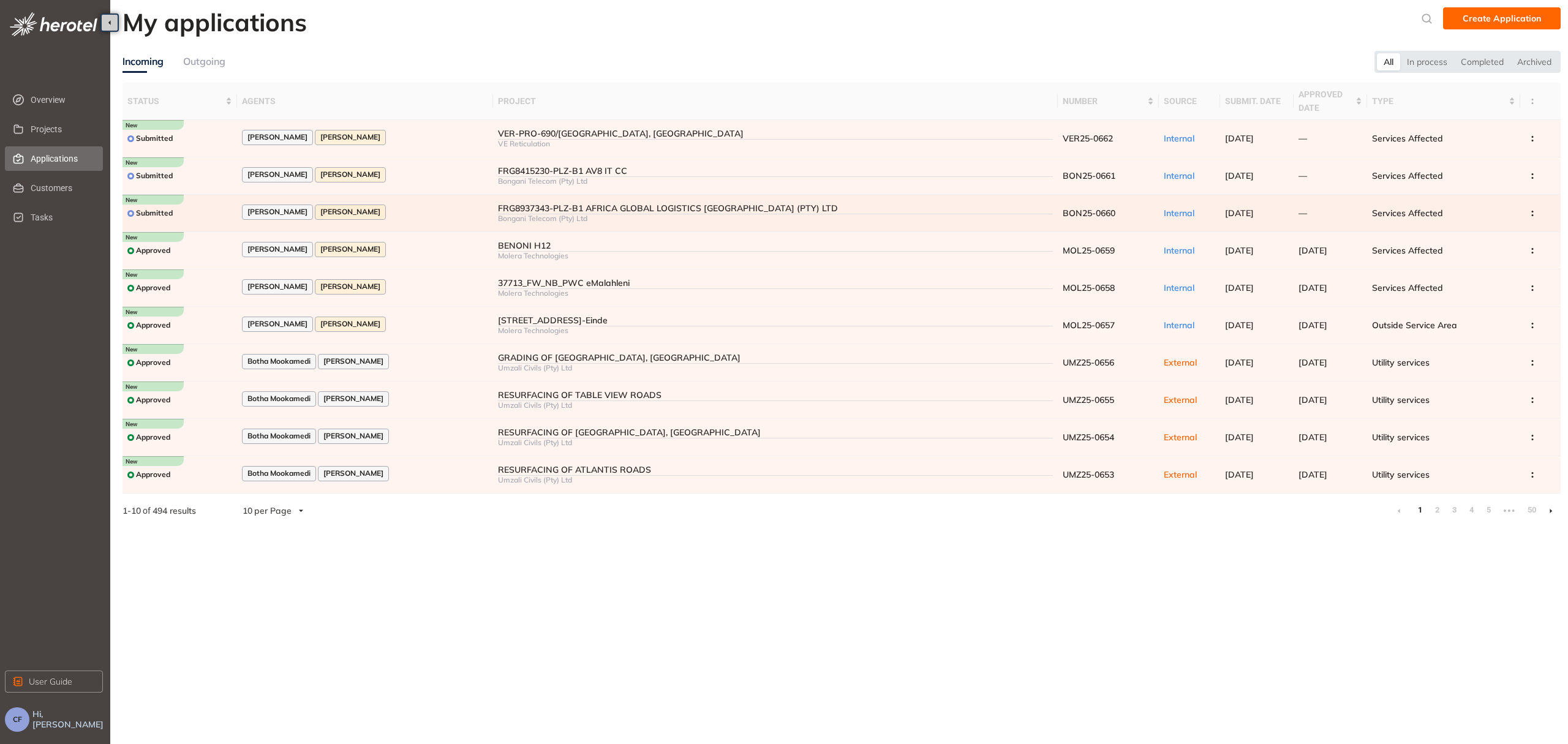
click at [415, 208] on div "[PERSON_NAME] [PERSON_NAME]" at bounding box center [365, 213] width 246 height 16
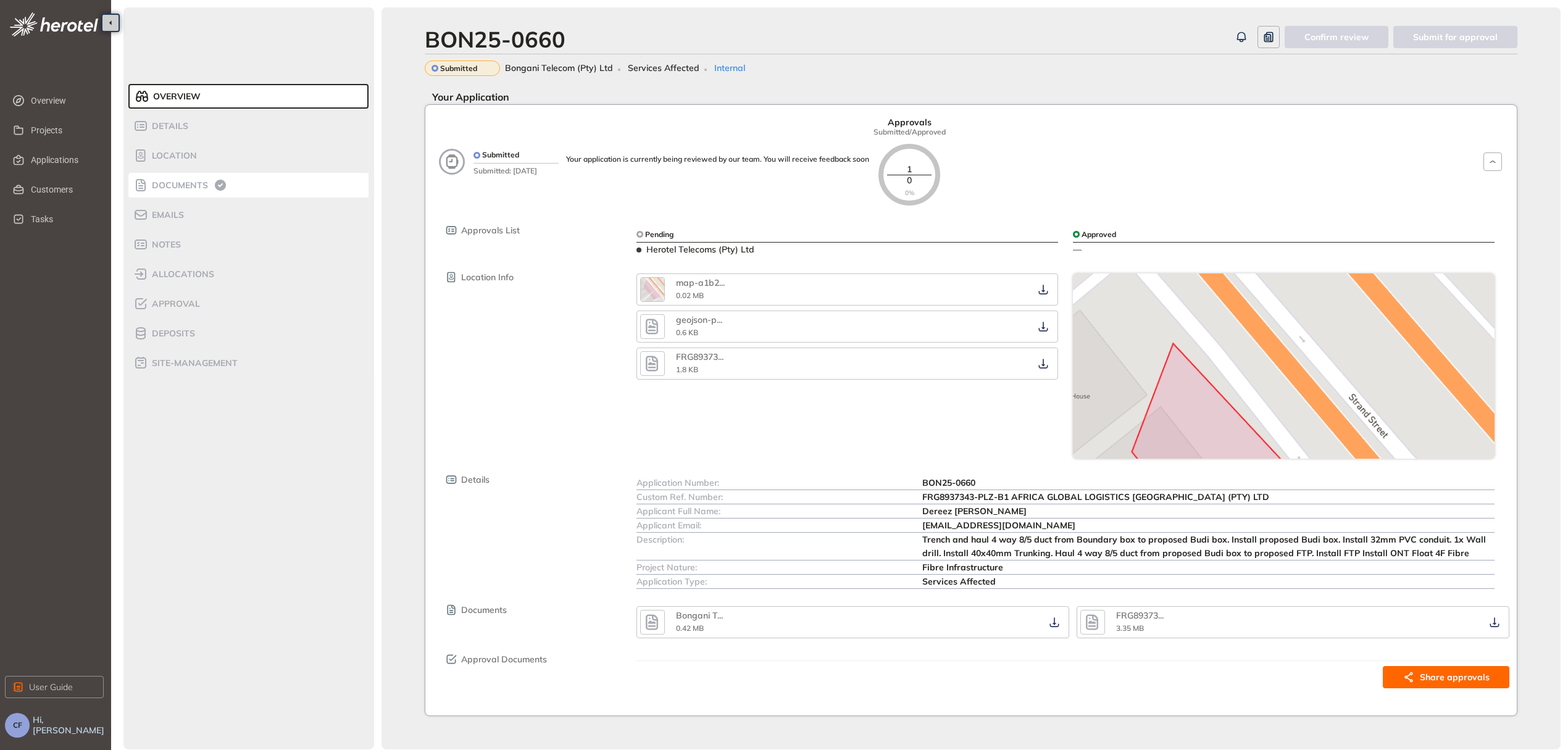
click at [225, 186] on icon at bounding box center [220, 185] width 14 height 14
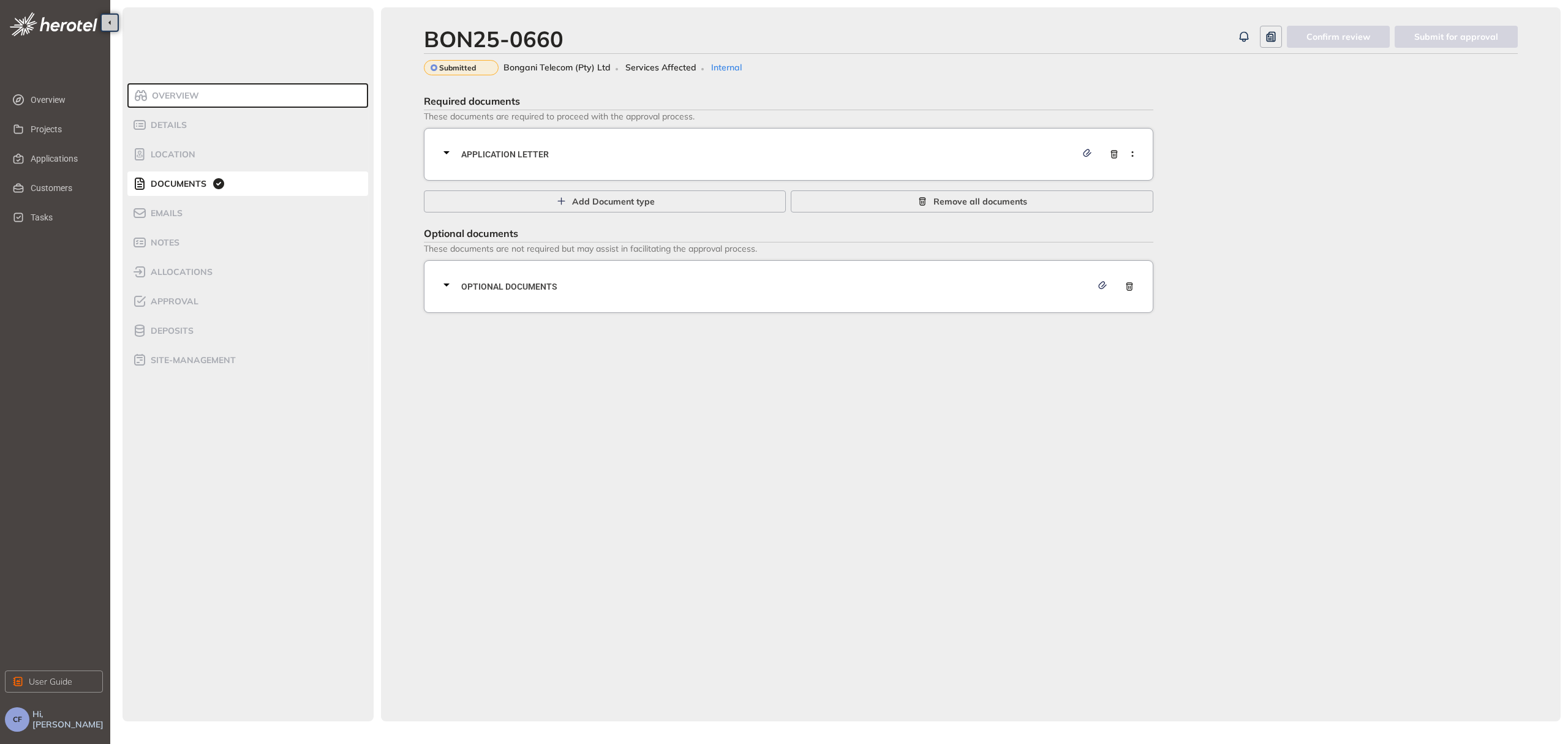
click at [698, 155] on span "Application letter" at bounding box center [769, 155] width 615 height 14
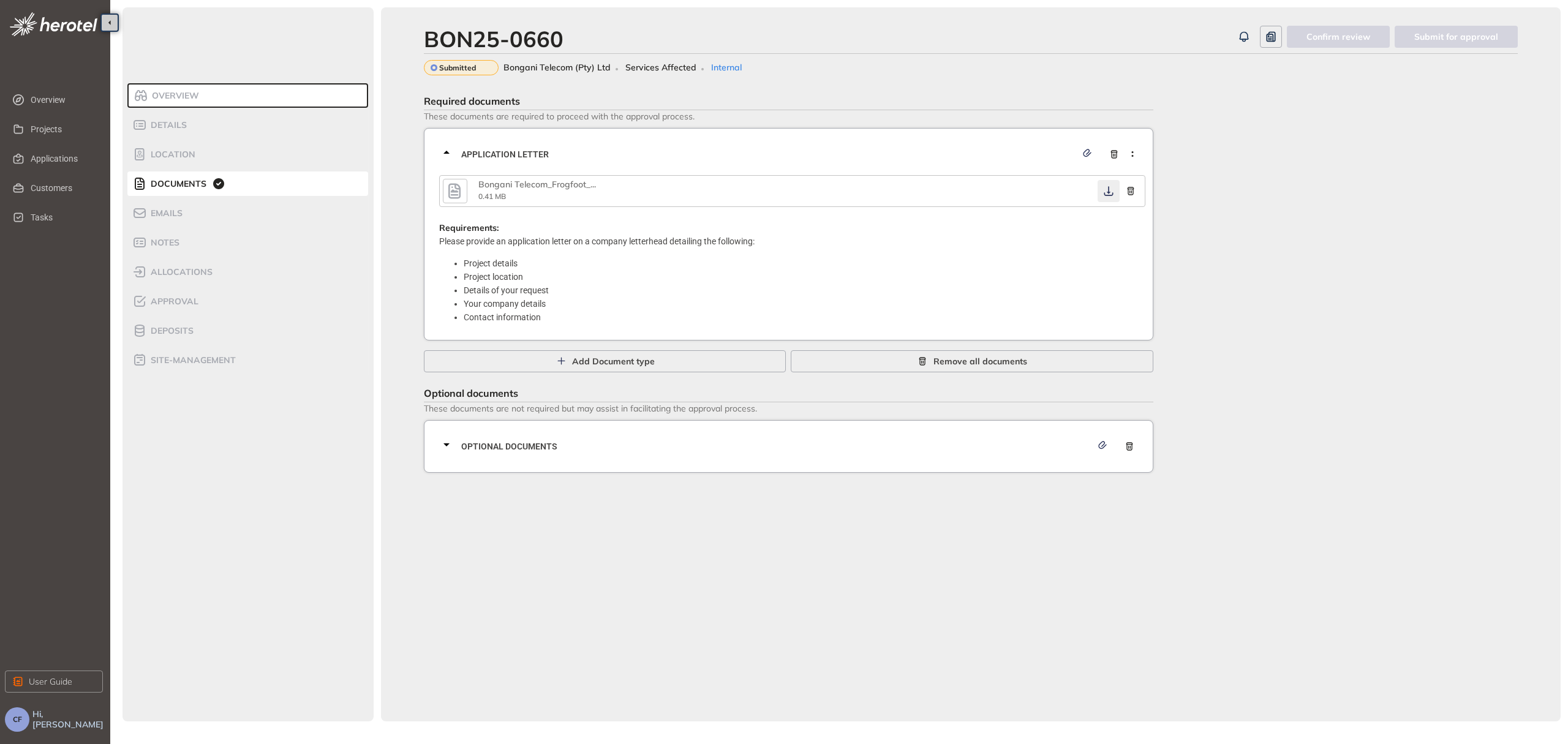
click at [1109, 190] on icon "button" at bounding box center [1108, 191] width 9 height 10
click at [821, 450] on span "Optional documents" at bounding box center [776, 446] width 630 height 14
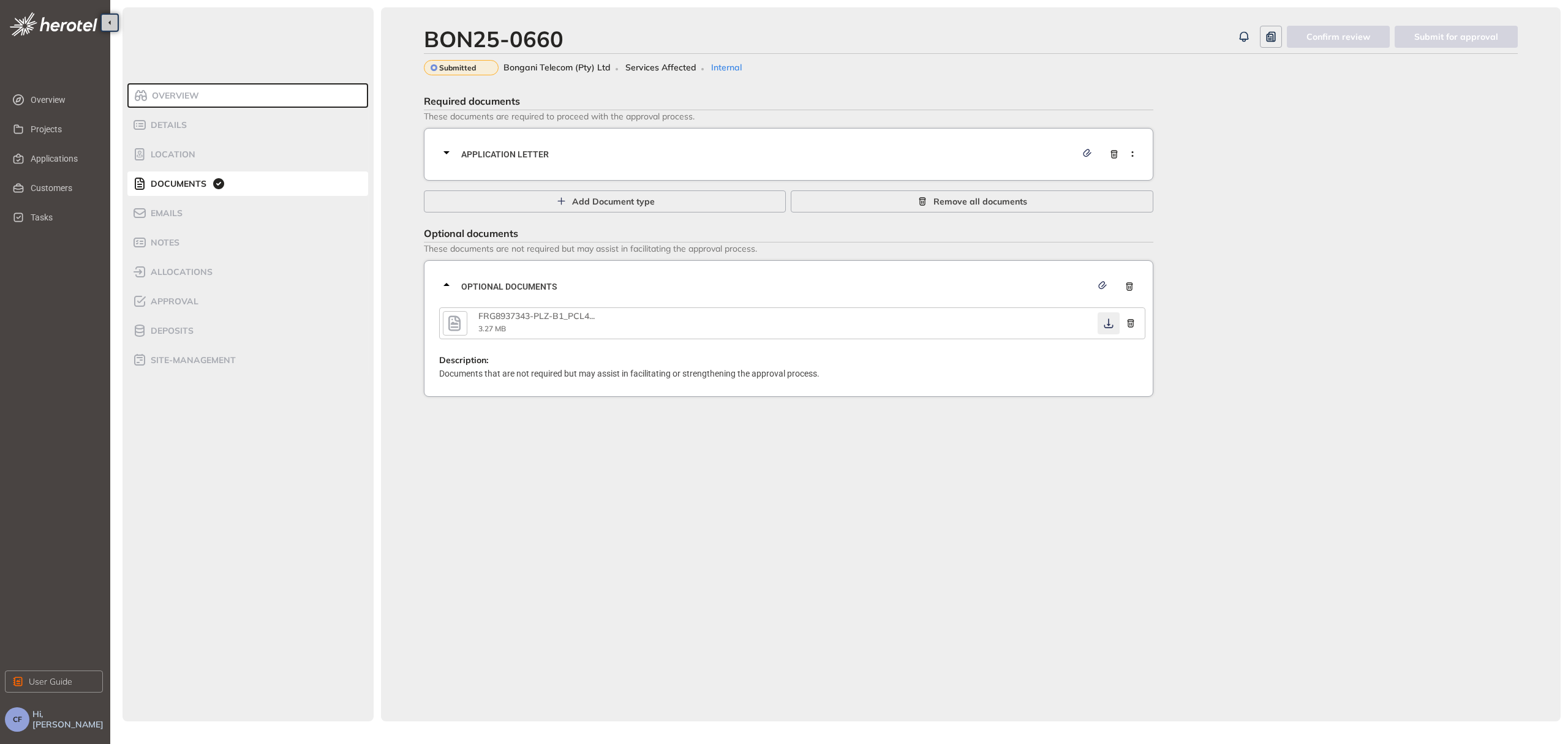
click at [1107, 314] on button "button" at bounding box center [1109, 323] width 22 height 22
click at [55, 163] on span "Applications" at bounding box center [62, 159] width 62 height 25
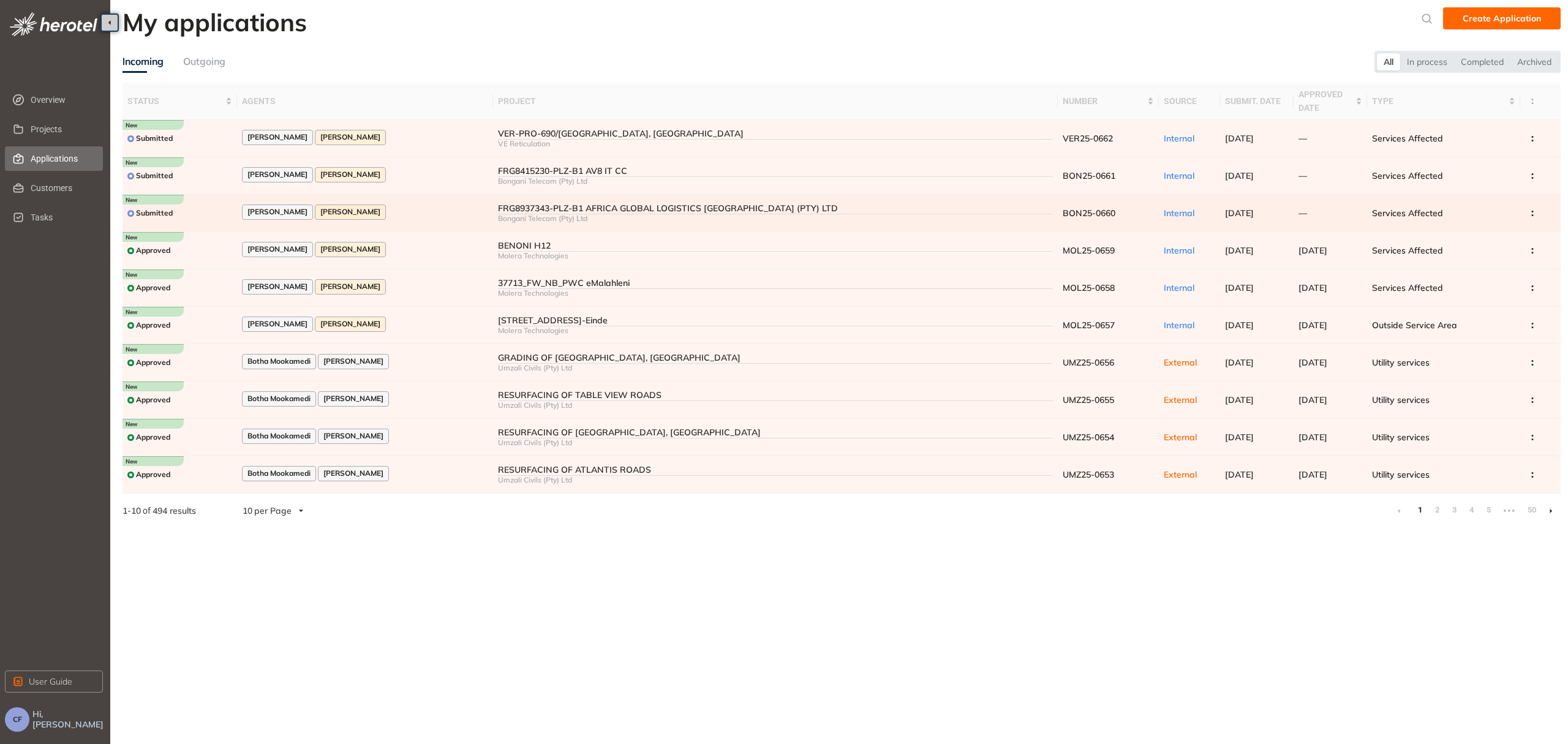
click at [429, 209] on div "[PERSON_NAME] [PERSON_NAME]" at bounding box center [365, 213] width 246 height 16
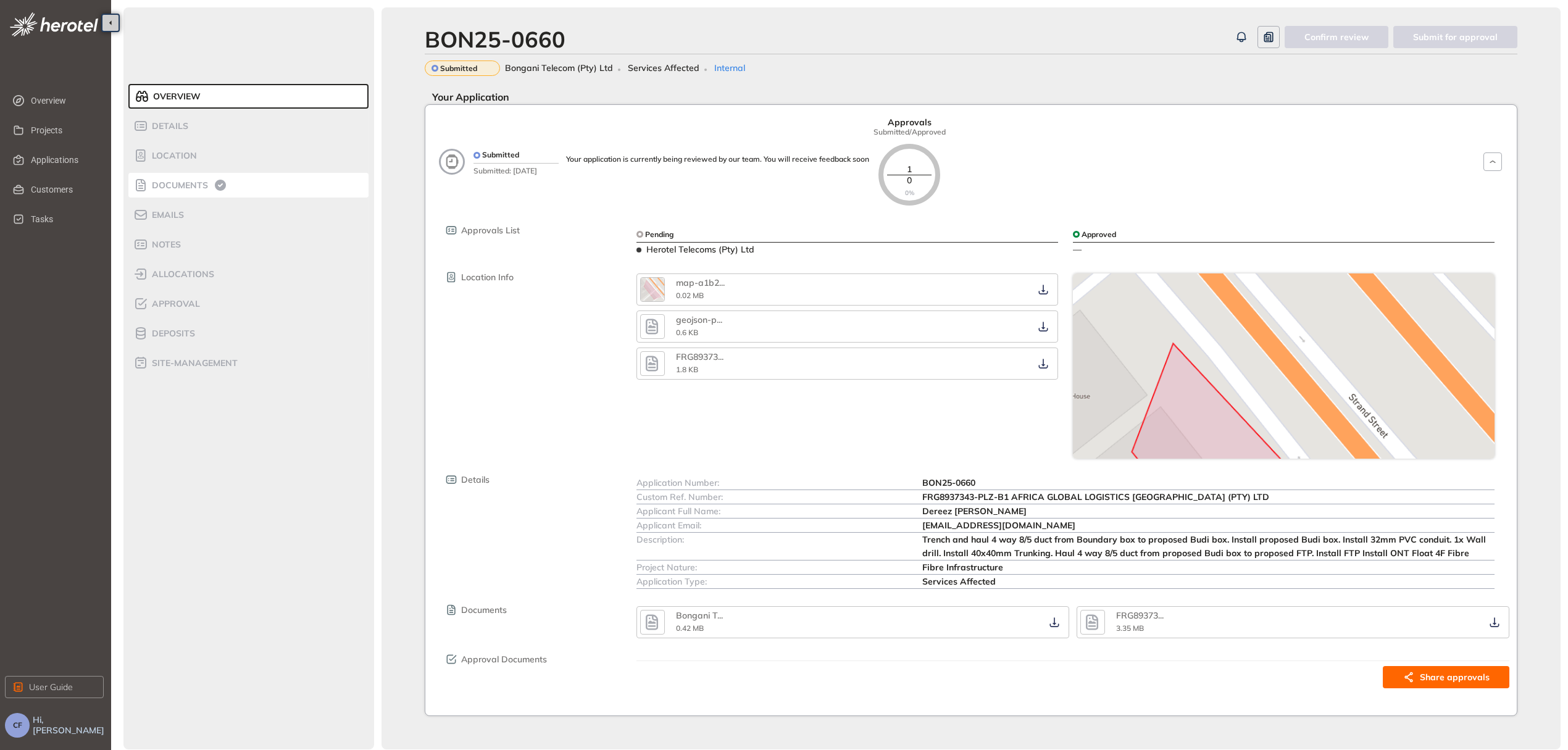
click at [158, 189] on span "Documents" at bounding box center [178, 185] width 60 height 10
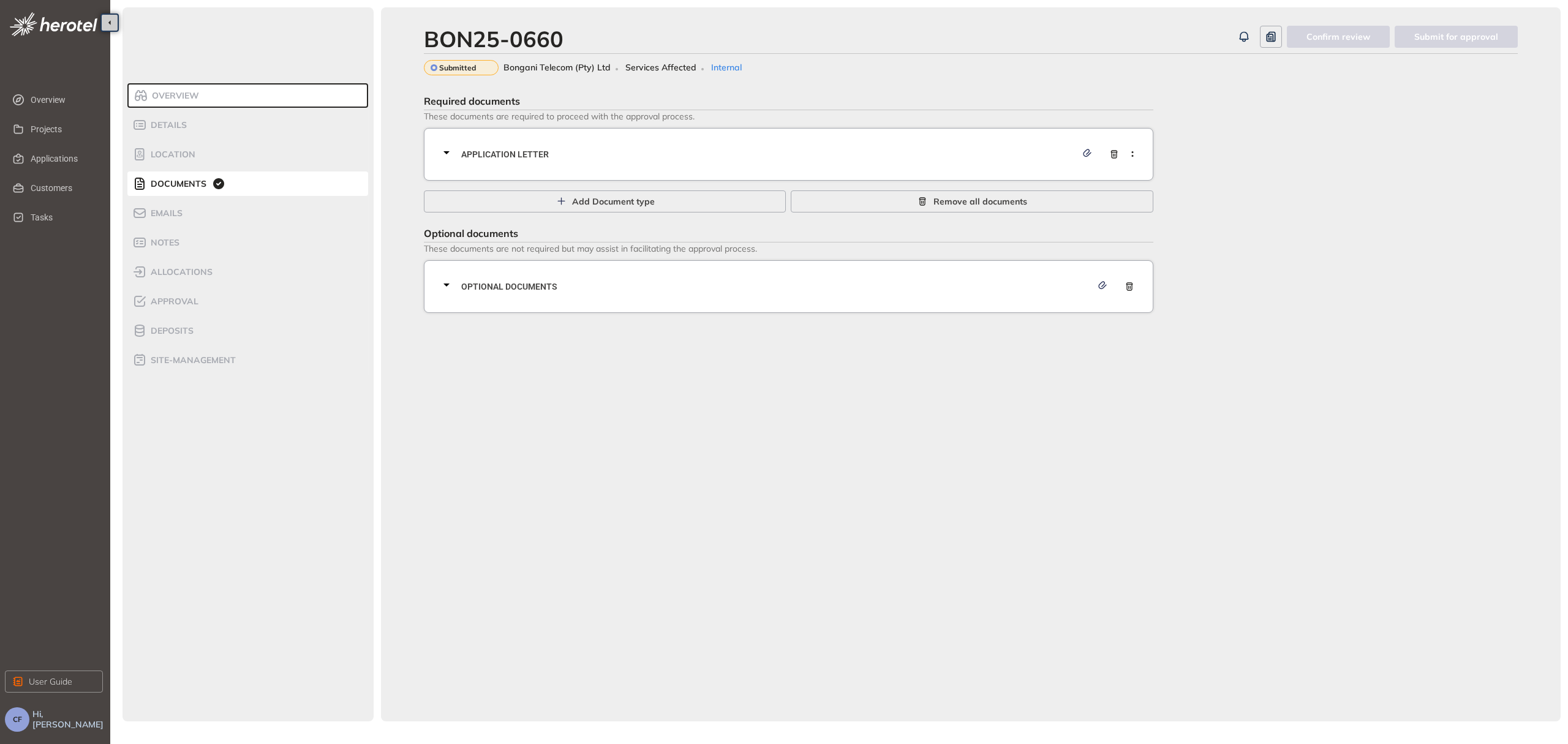
click at [632, 168] on div "Application letter" at bounding box center [792, 155] width 706 height 37
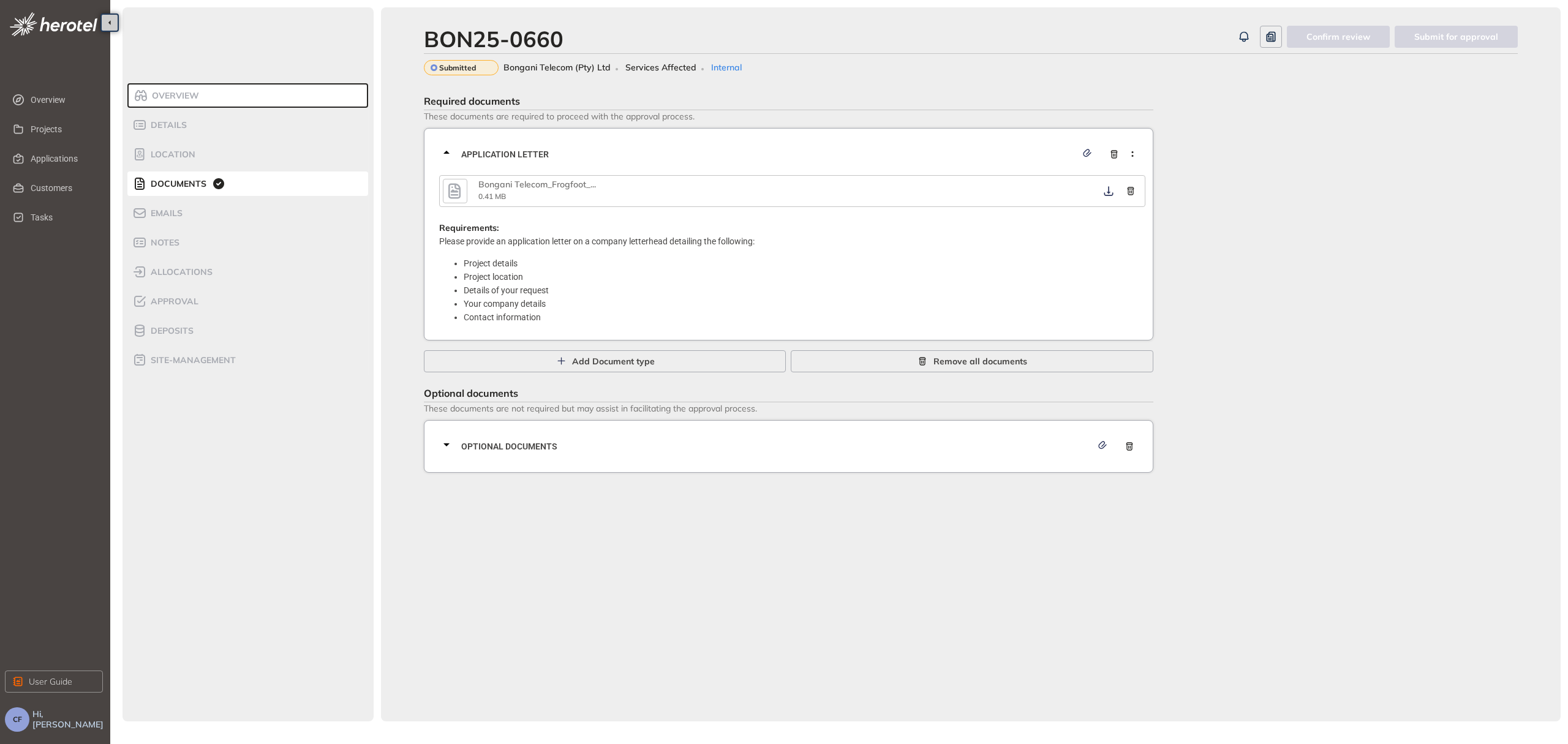
click at [531, 441] on span "Optional documents" at bounding box center [776, 446] width 630 height 14
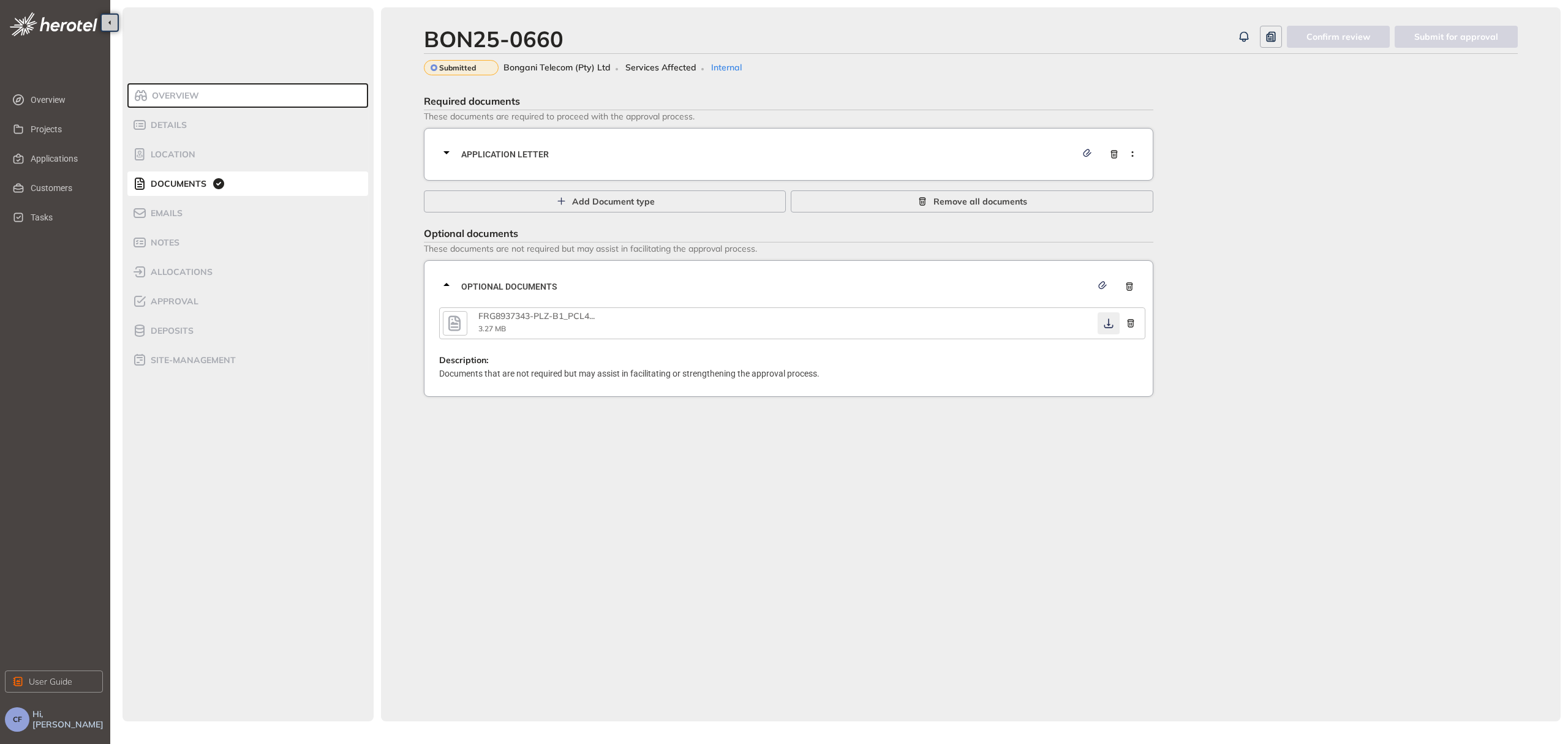
click at [1107, 322] on icon "button" at bounding box center [1108, 323] width 9 height 10
click at [203, 305] on div "Approval" at bounding box center [184, 300] width 104 height 14
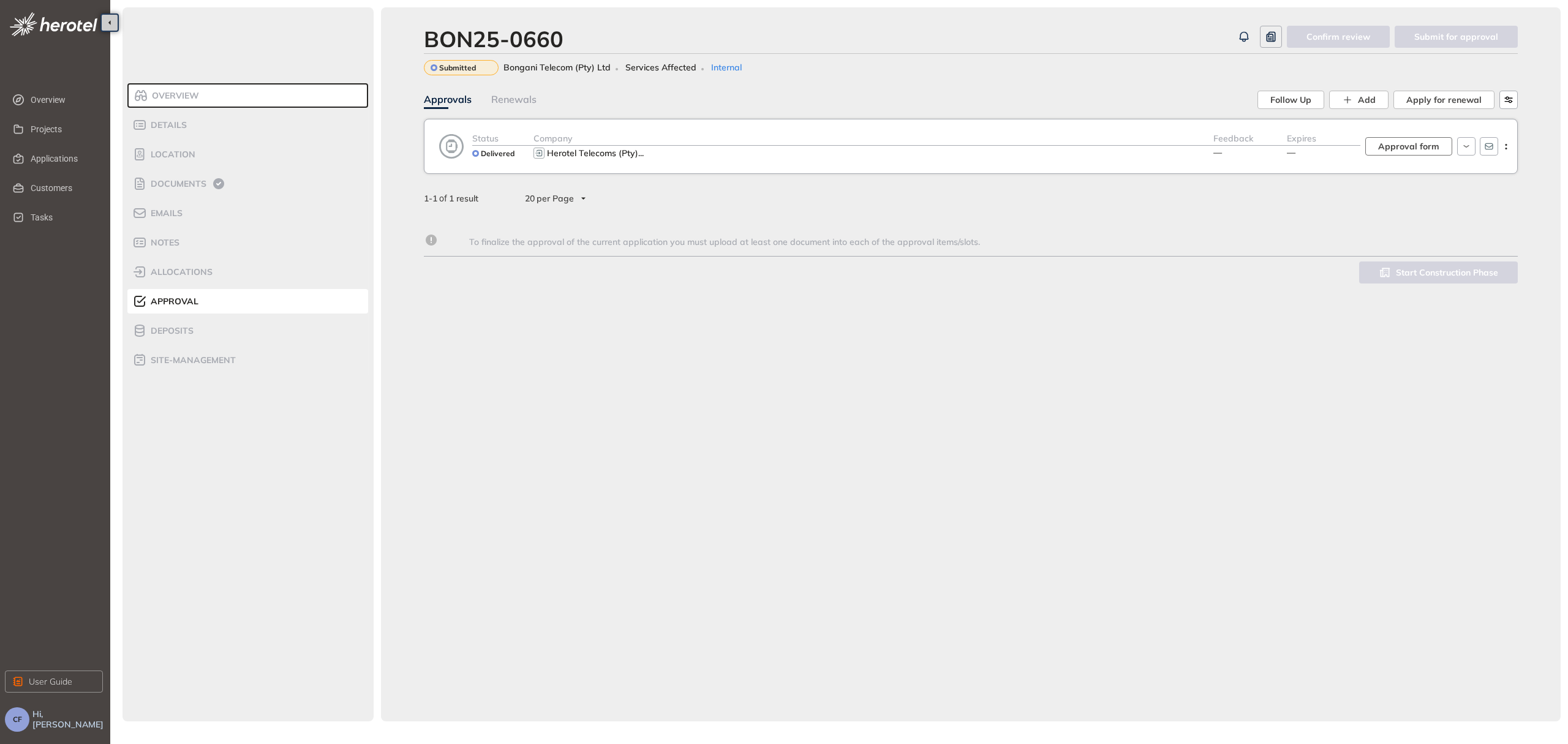
click at [1416, 150] on span "Approval form" at bounding box center [1408, 146] width 61 height 14
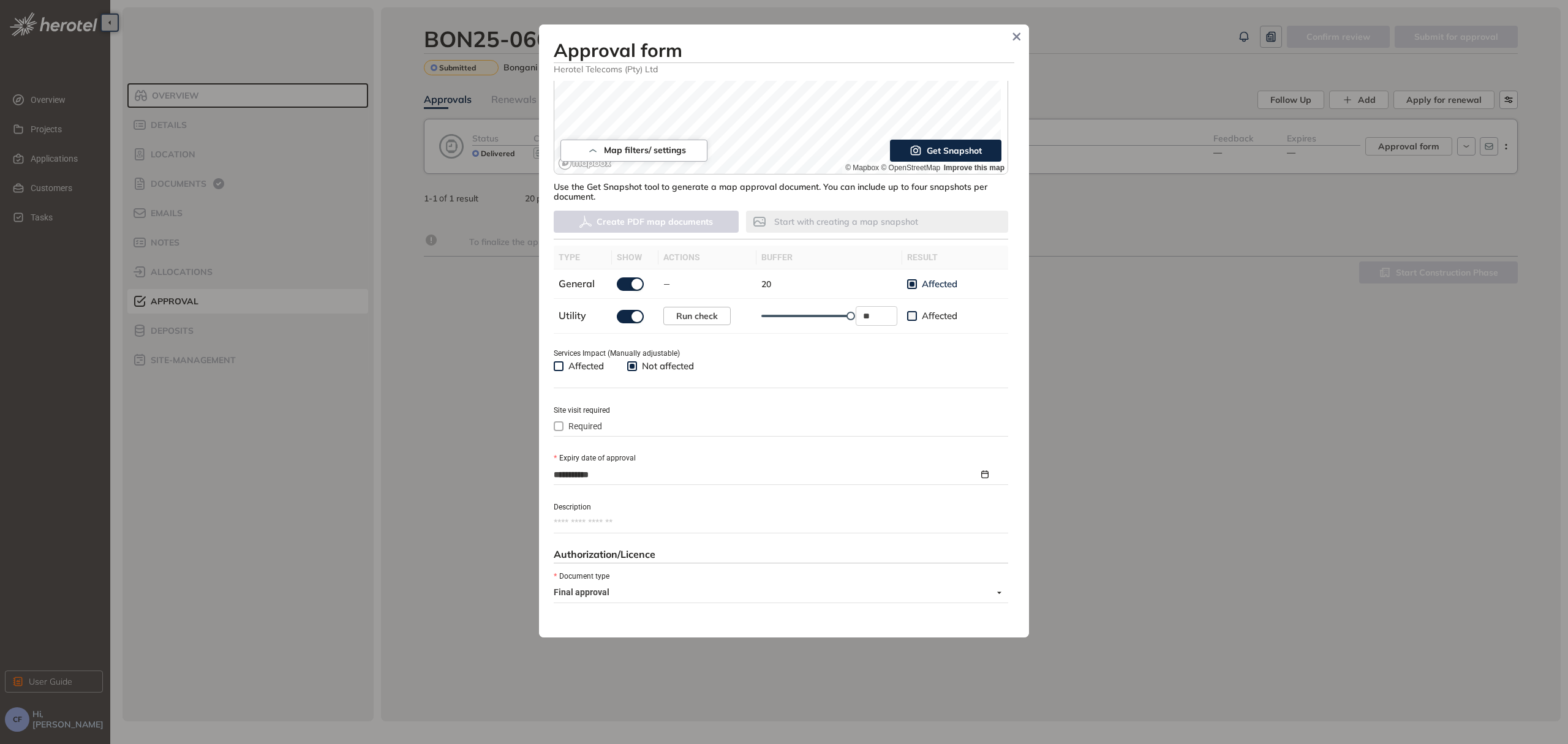
scroll to position [348, 0]
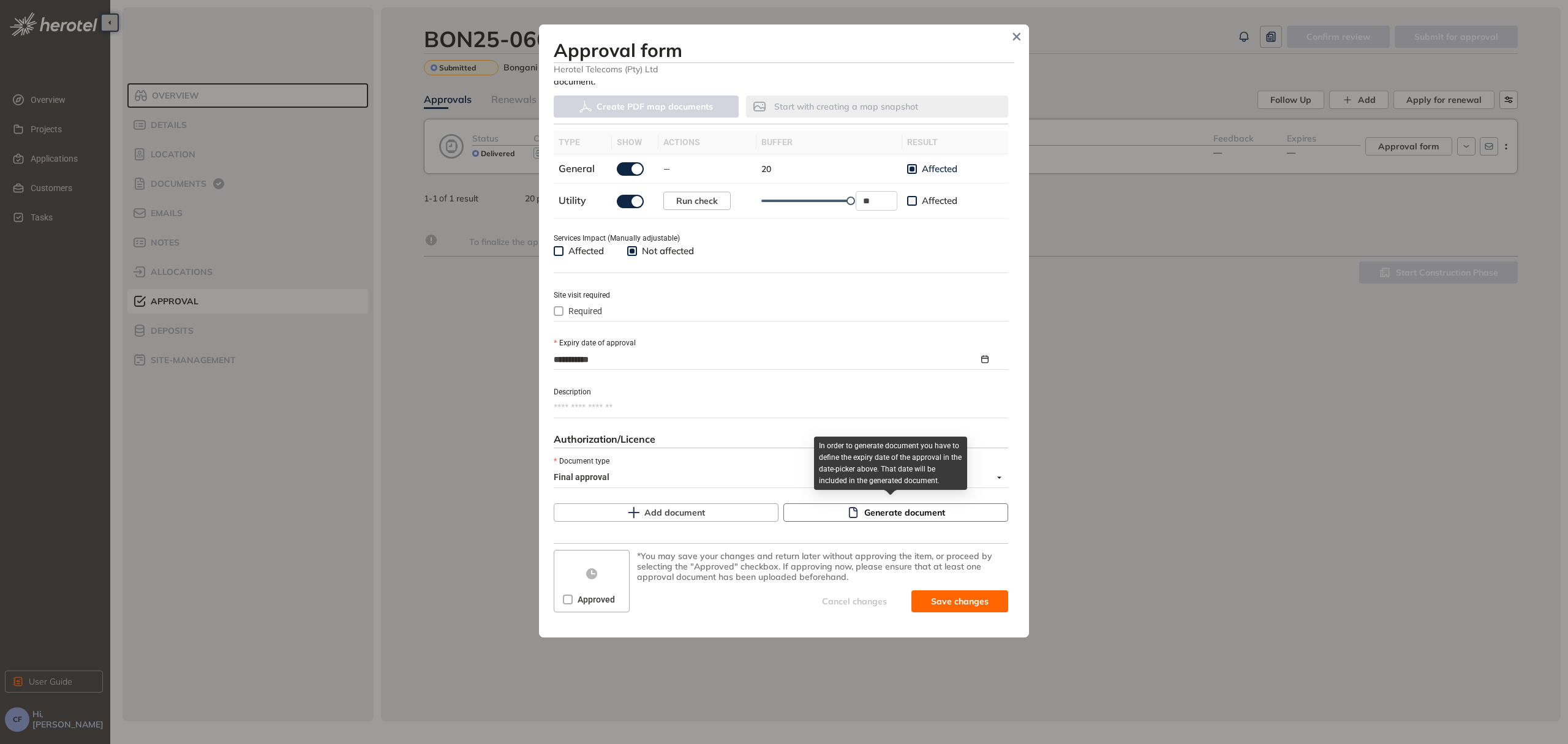
click at [868, 511] on span "Generate document" at bounding box center [905, 513] width 81 height 14
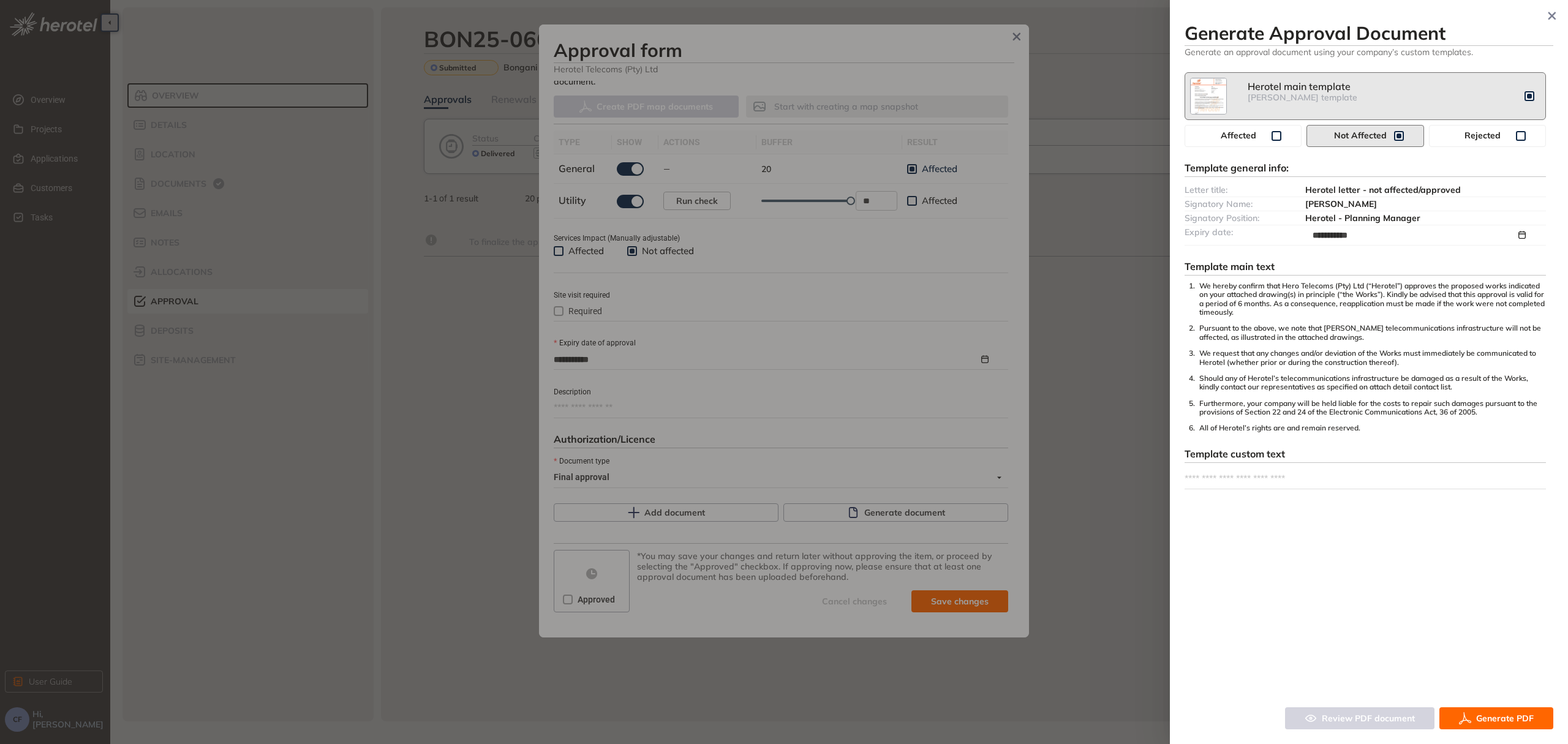
click at [1482, 717] on span "Generate PDF" at bounding box center [1505, 718] width 58 height 14
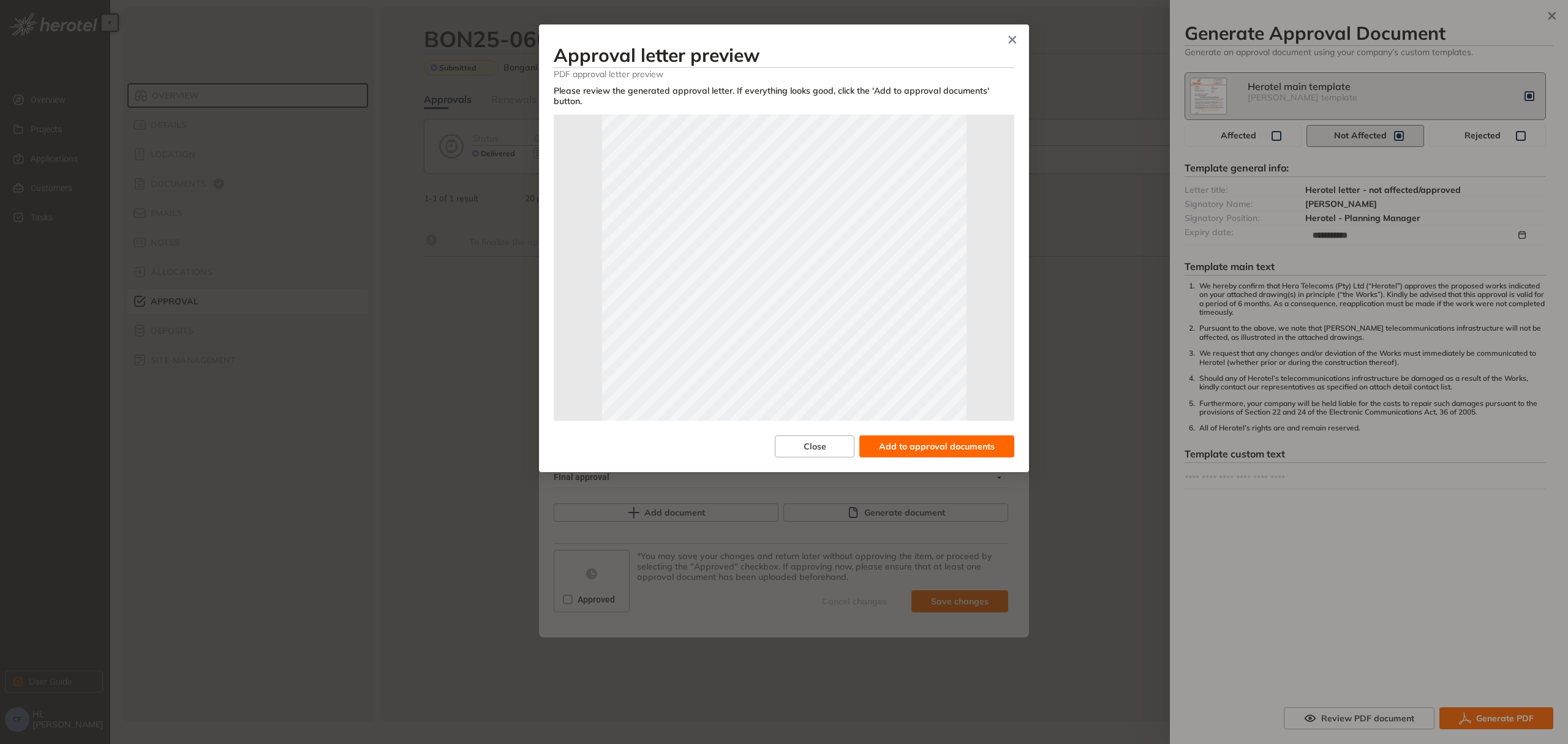
scroll to position [163, 0]
click at [943, 448] on span "Add to approval documents" at bounding box center [937, 446] width 116 height 14
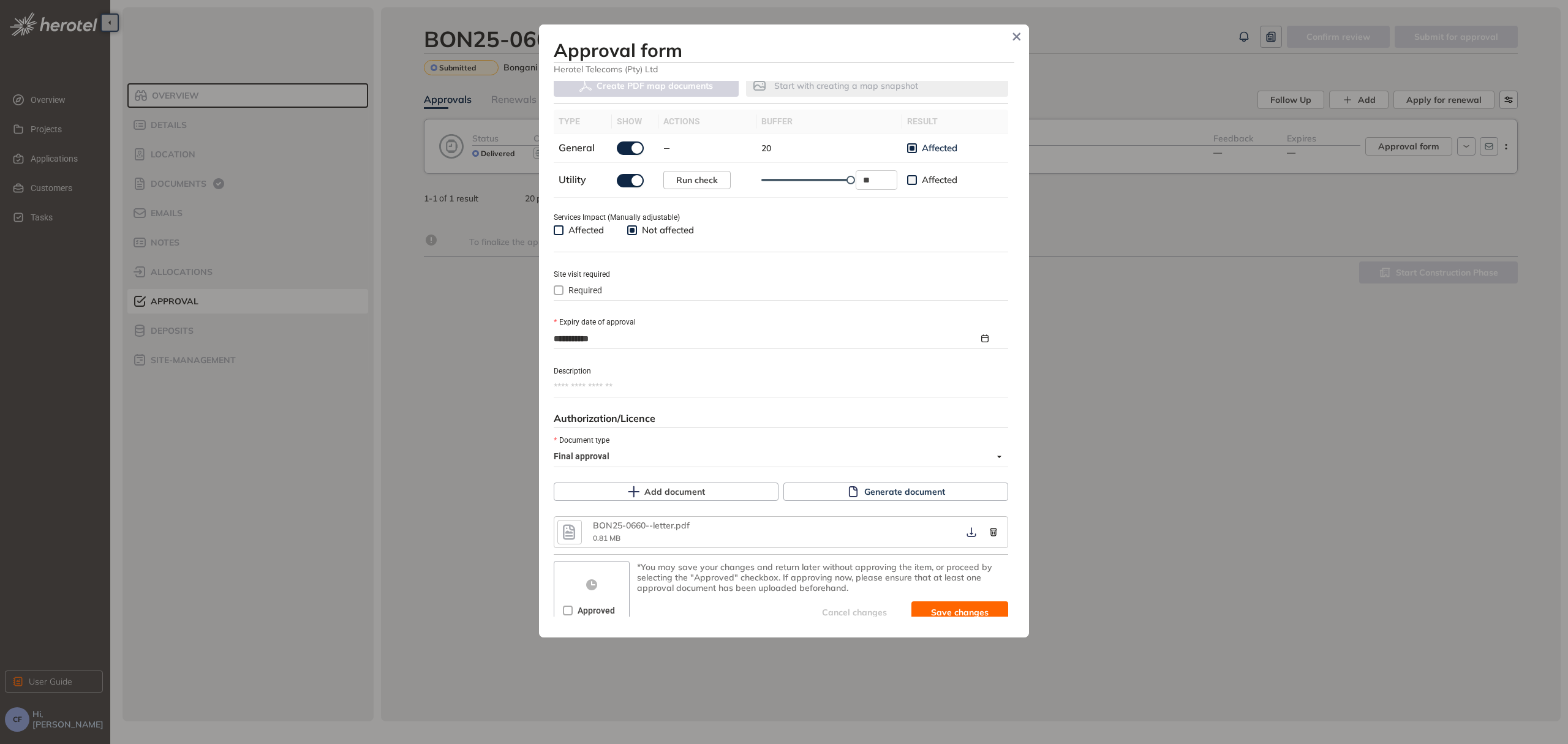
scroll to position [379, 0]
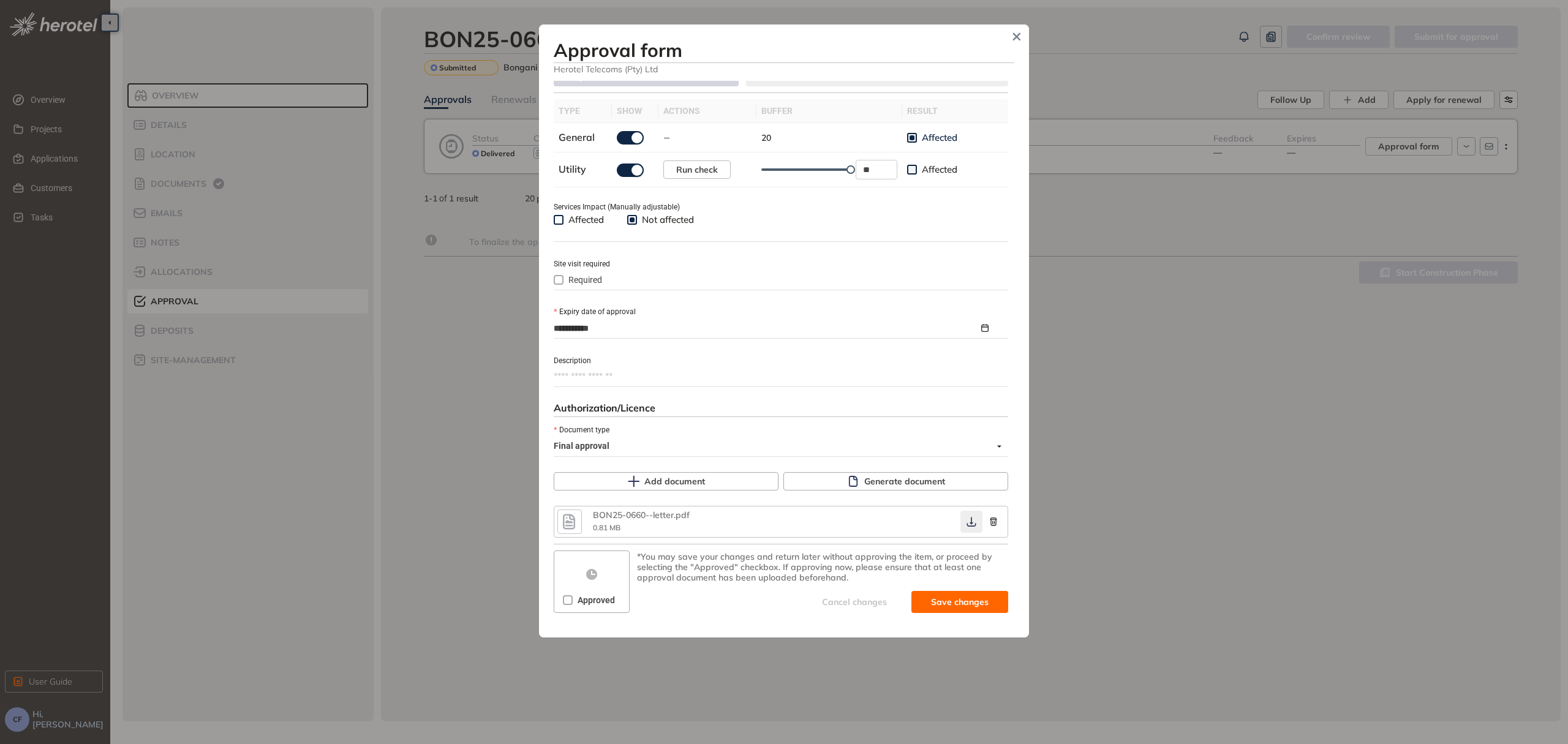
click at [966, 524] on icon "button" at bounding box center [970, 522] width 9 height 10
click at [594, 606] on div "Approved" at bounding box center [591, 600] width 57 height 20
click at [590, 598] on span "Approved" at bounding box center [596, 600] width 47 height 14
click at [953, 599] on span "Save and approve" at bounding box center [950, 602] width 77 height 14
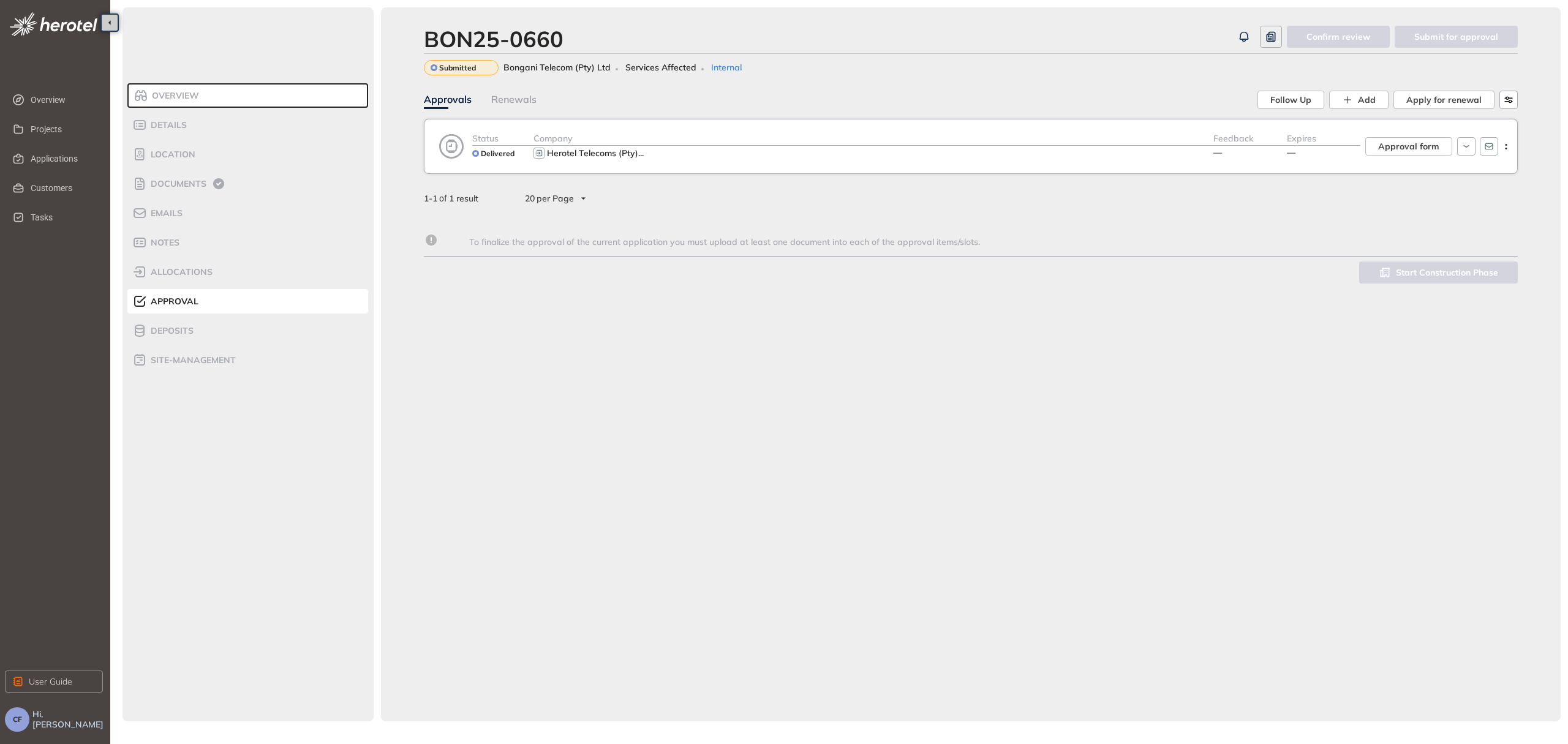
scroll to position [399, 0]
click at [55, 154] on span "Applications" at bounding box center [62, 159] width 62 height 25
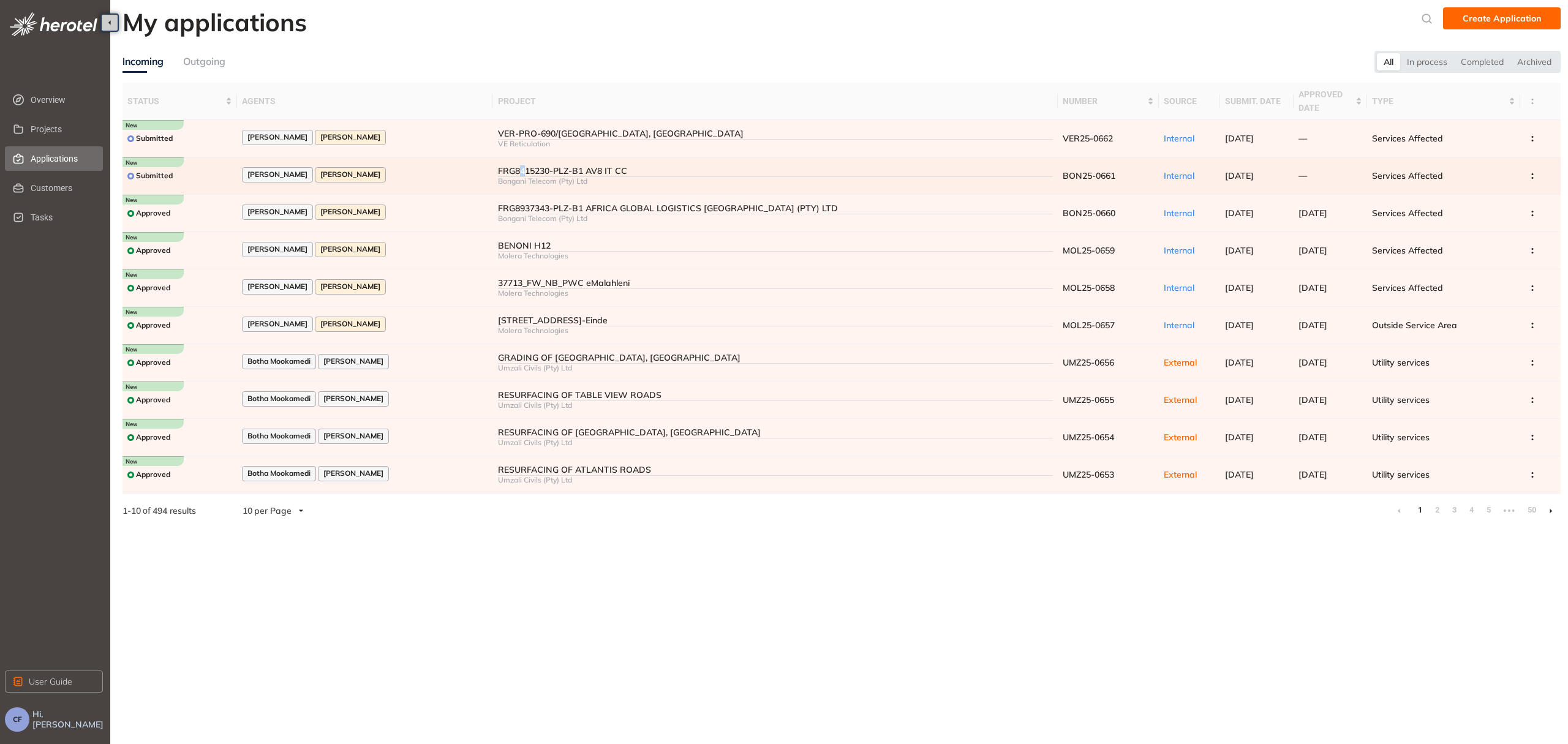
click at [509, 160] on td "FRG8415230-PLZ-B1 AV8 IT CC Bongani Telecom (Pty) Ltd" at bounding box center [775, 176] width 565 height 38
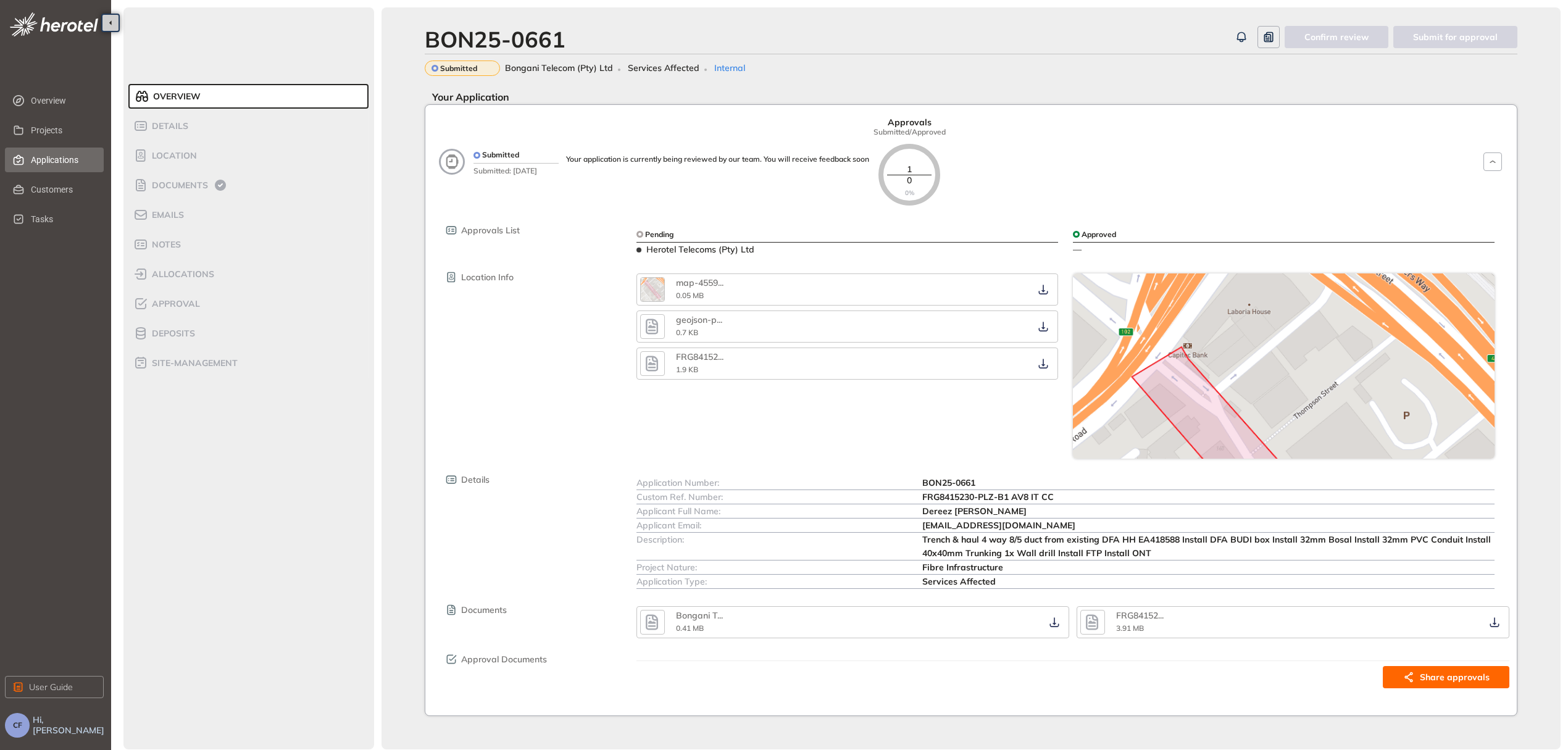
click at [67, 159] on span "Applications" at bounding box center [62, 160] width 63 height 25
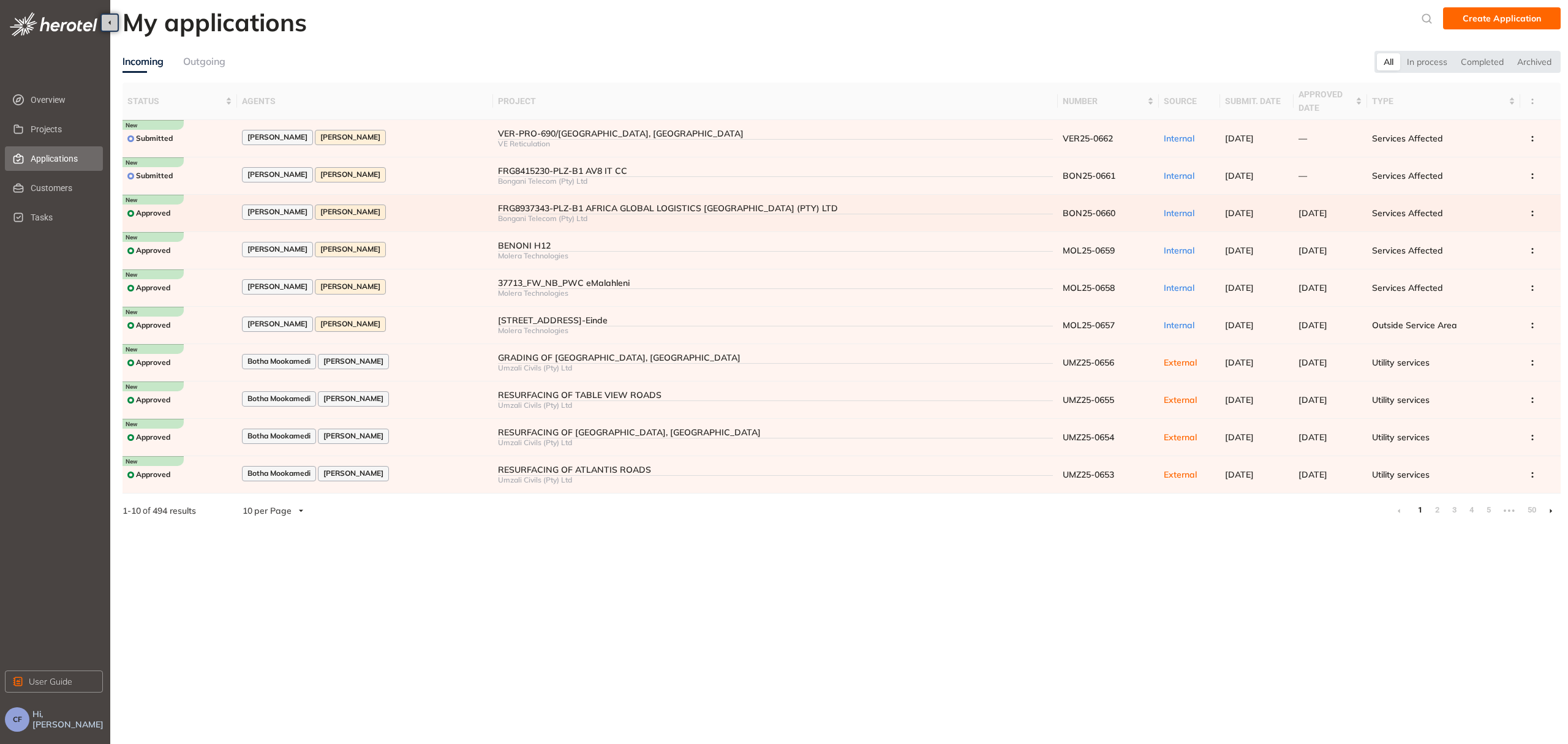
click at [432, 209] on div "[PERSON_NAME] [PERSON_NAME]" at bounding box center [365, 213] width 246 height 16
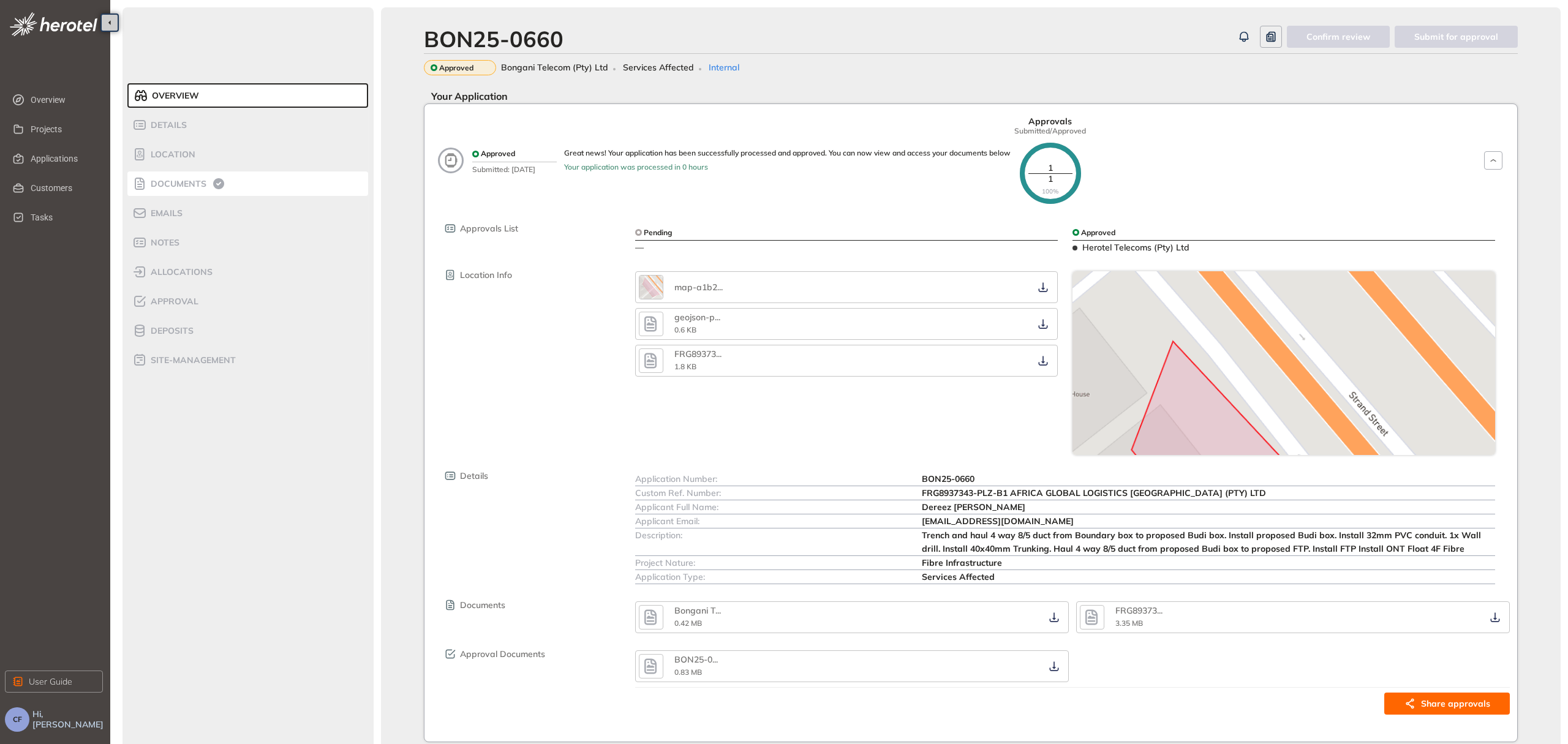
click at [151, 183] on span "Documents" at bounding box center [177, 183] width 60 height 10
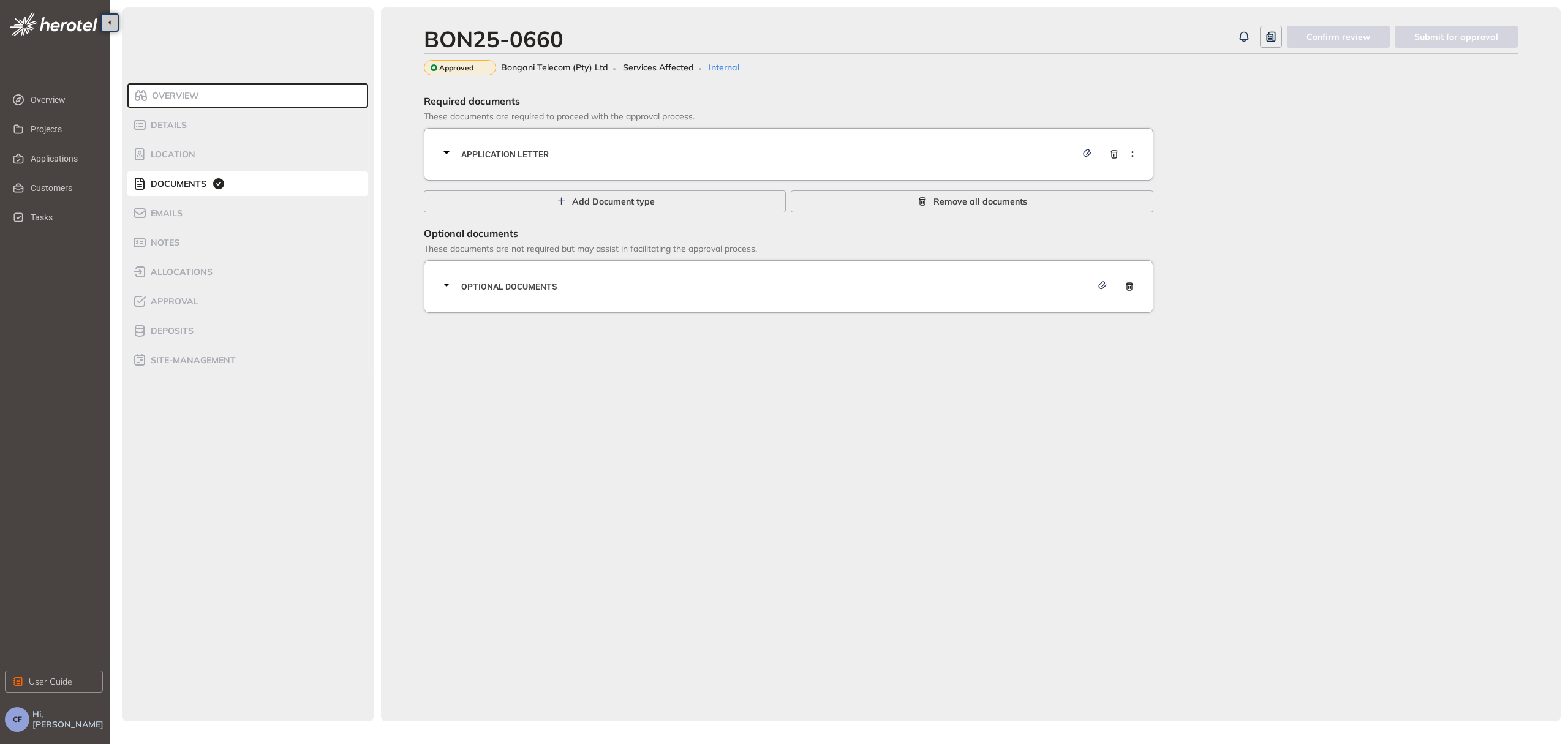
click at [496, 162] on div "Application letter" at bounding box center [792, 155] width 706 height 37
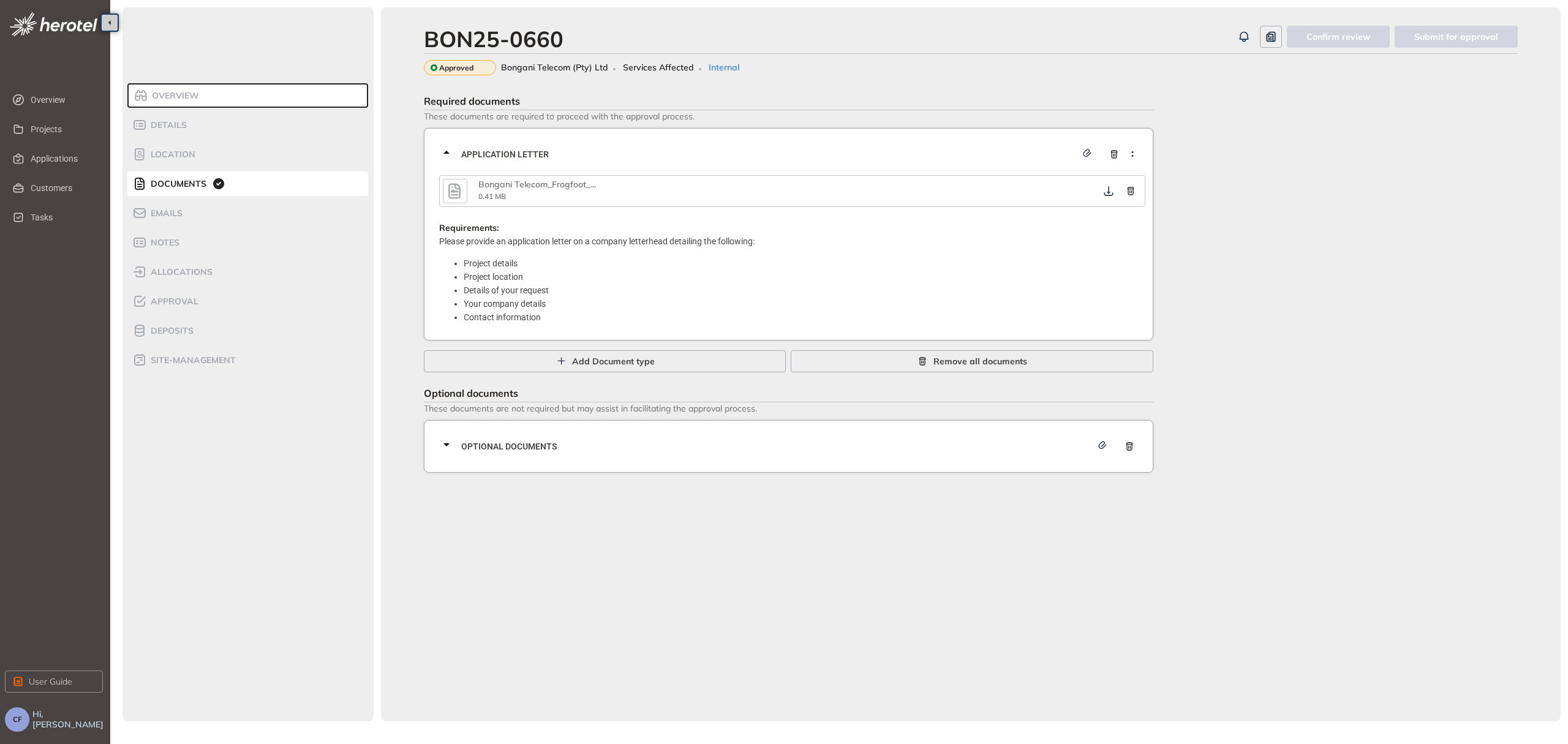
click at [457, 188] on icon "button" at bounding box center [455, 190] width 12 height 15
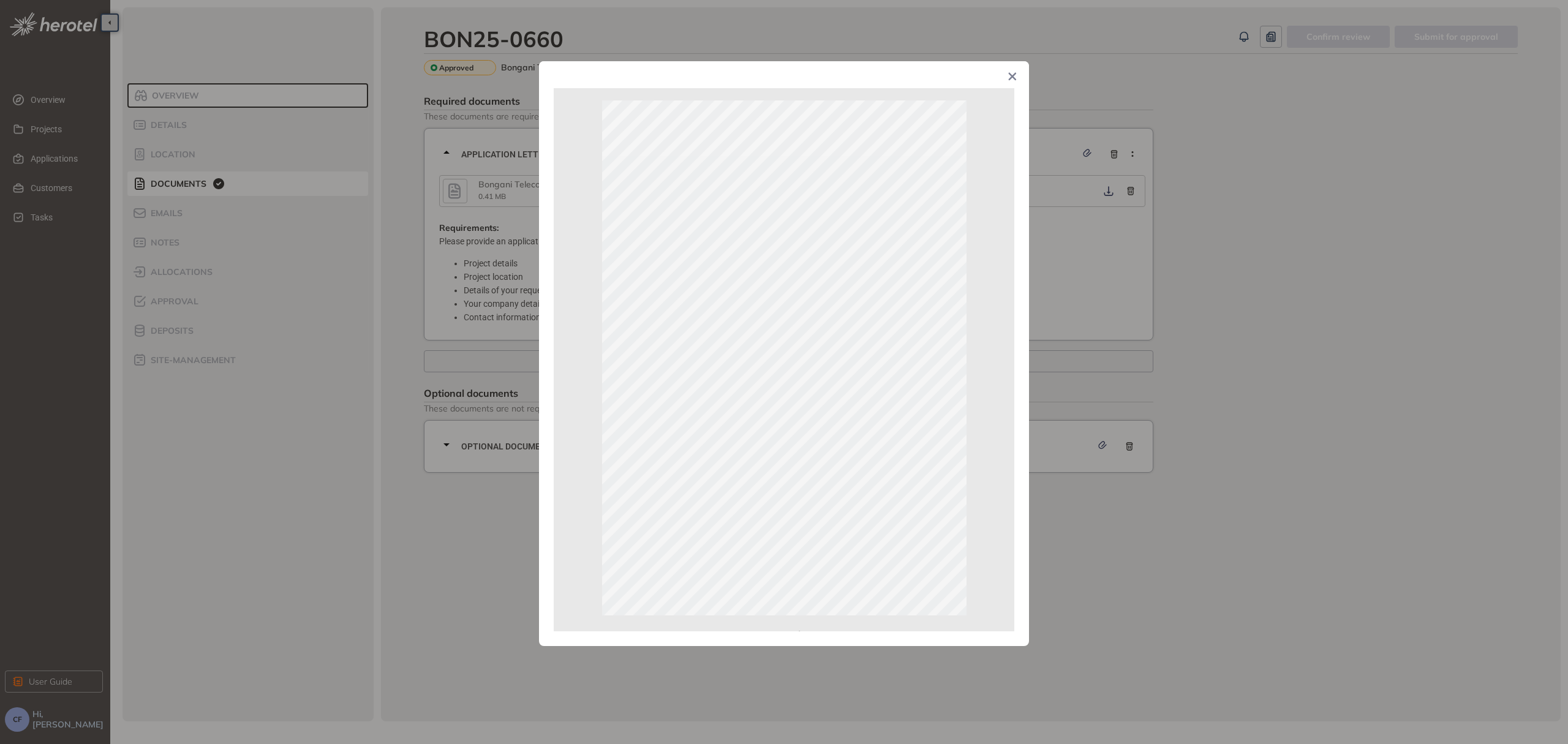
click at [1015, 79] on icon "Close" at bounding box center [1013, 77] width 8 height 8
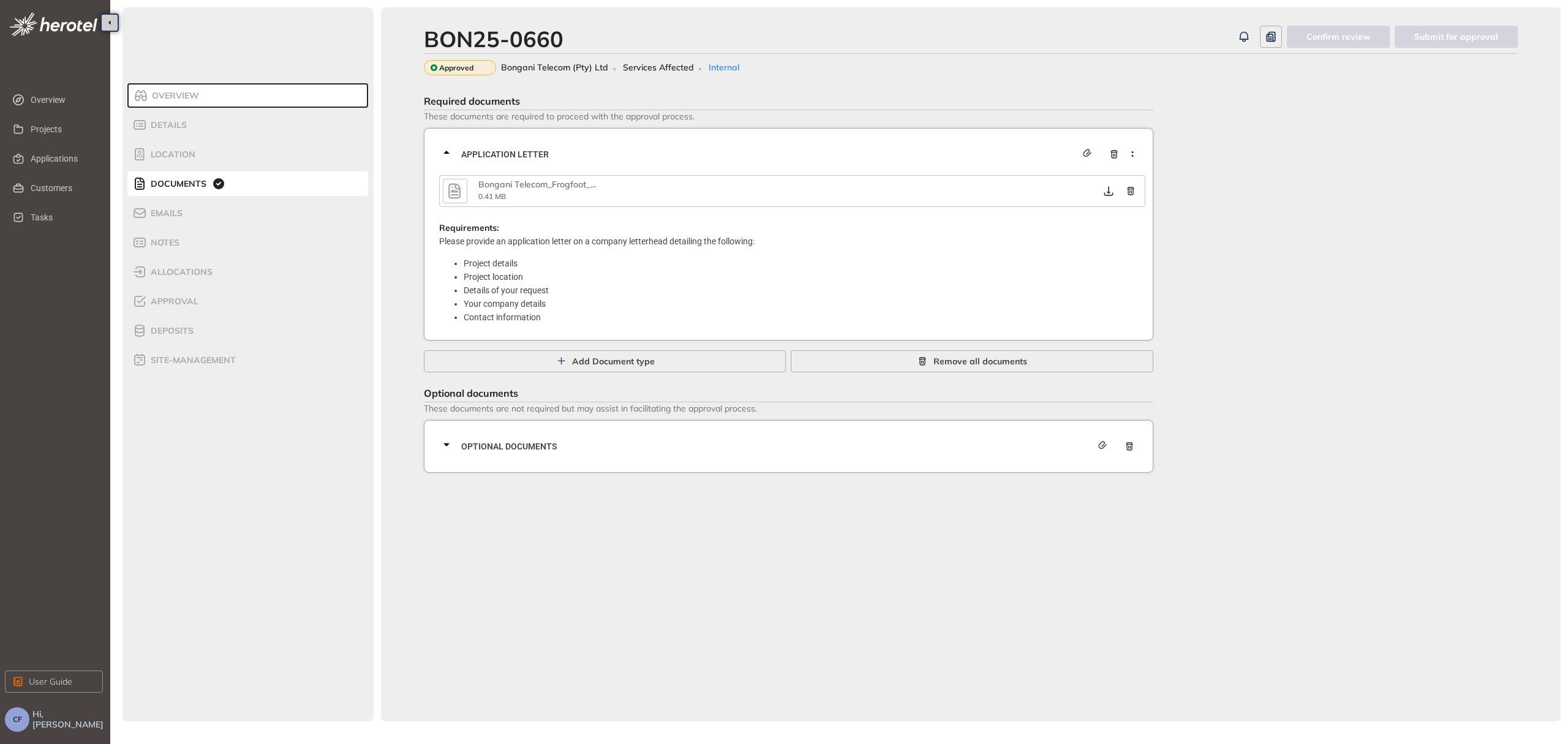
click at [77, 145] on ul "Overview Projects Applications Customers Tasks" at bounding box center [55, 158] width 101 height 147
click at [77, 159] on span "Applications" at bounding box center [62, 159] width 62 height 25
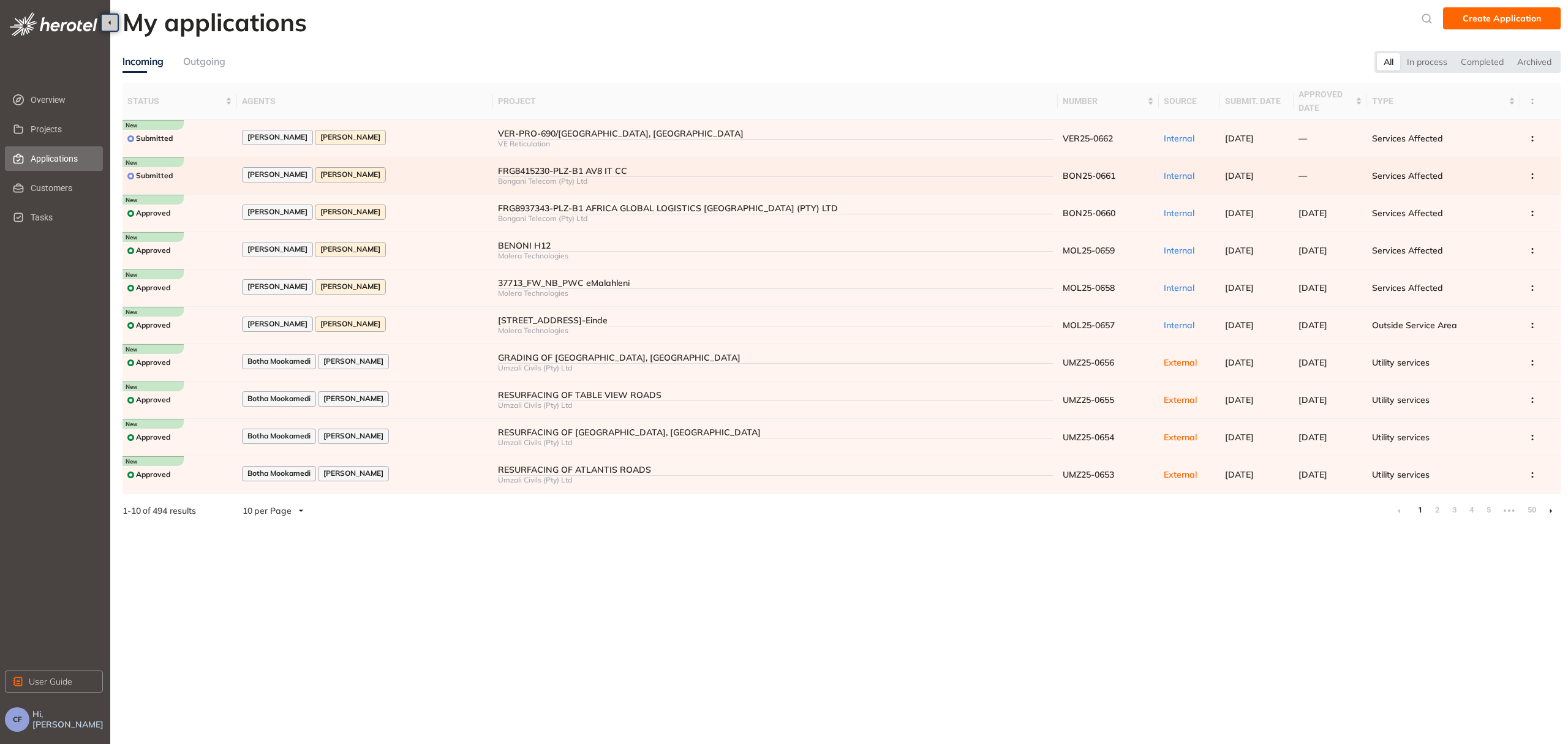
click at [498, 177] on div "Bongani Telecom (Pty) Ltd" at bounding box center [775, 181] width 555 height 9
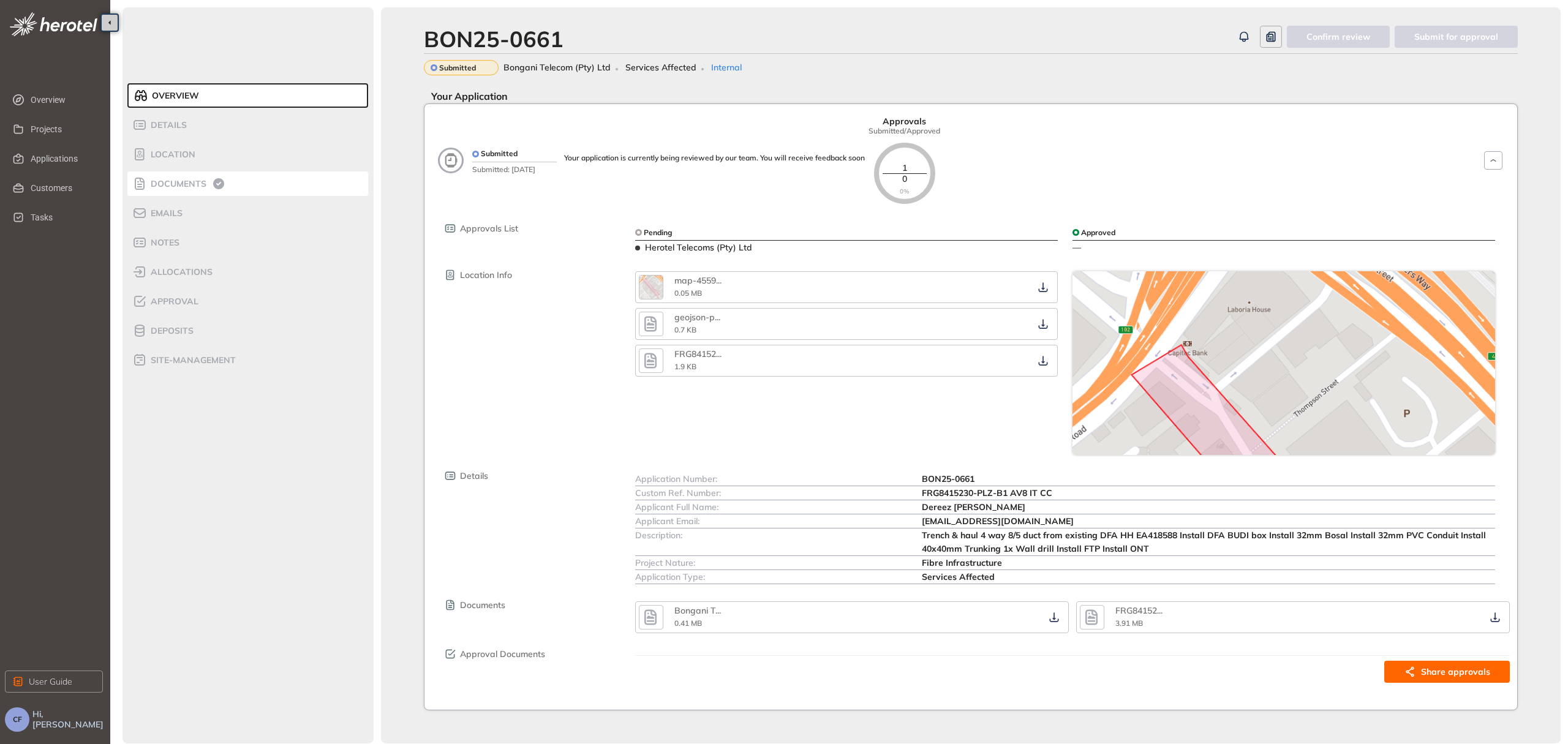
click at [190, 177] on div "Documents" at bounding box center [184, 183] width 104 height 14
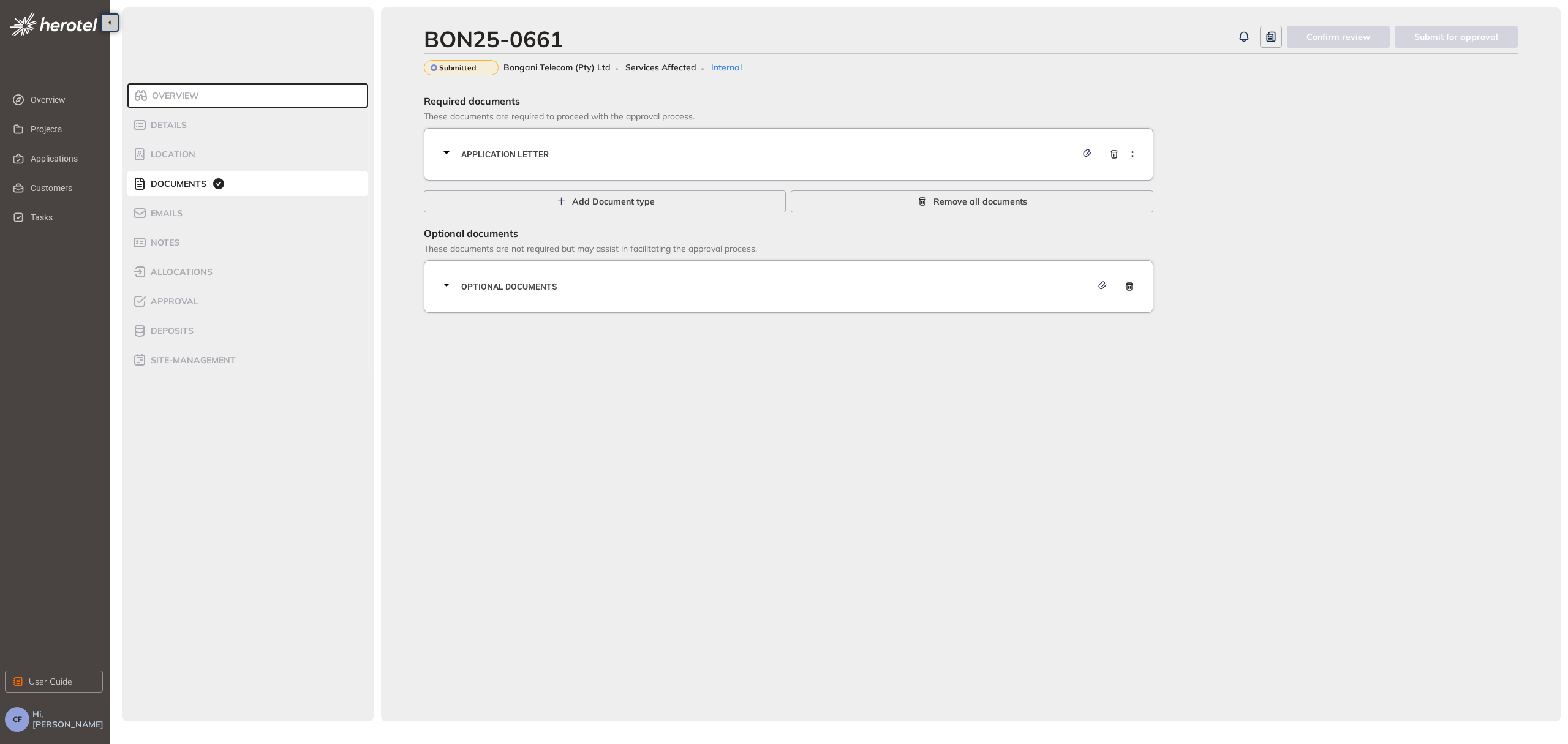
click at [589, 158] on span "Application letter" at bounding box center [769, 155] width 615 height 14
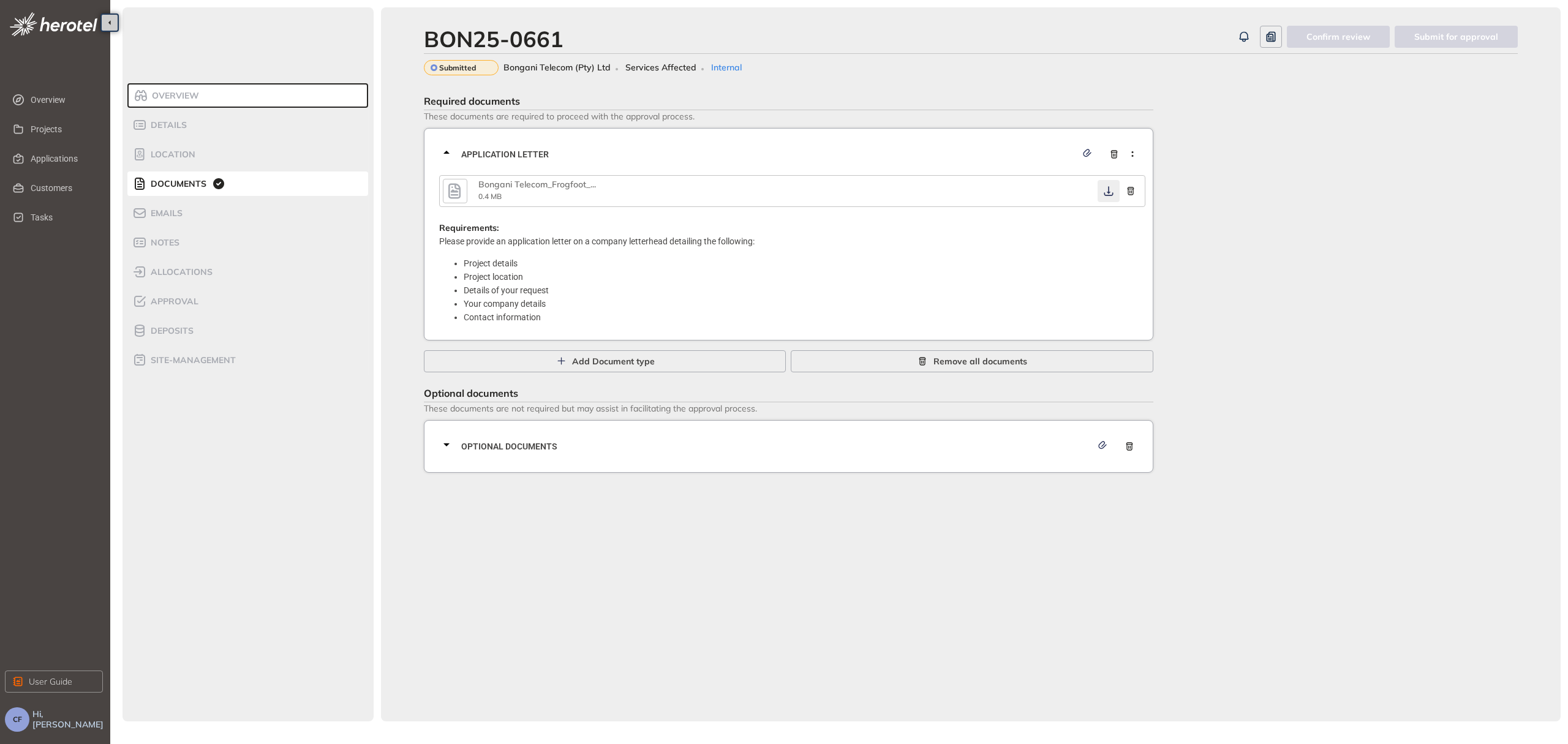
click at [1109, 190] on icon "button" at bounding box center [1109, 191] width 12 height 10
drag, startPoint x: 756, startPoint y: 438, endPoint x: 805, endPoint y: 420, distance: 52.2
click at [756, 439] on span "Optional documents" at bounding box center [776, 446] width 630 height 14
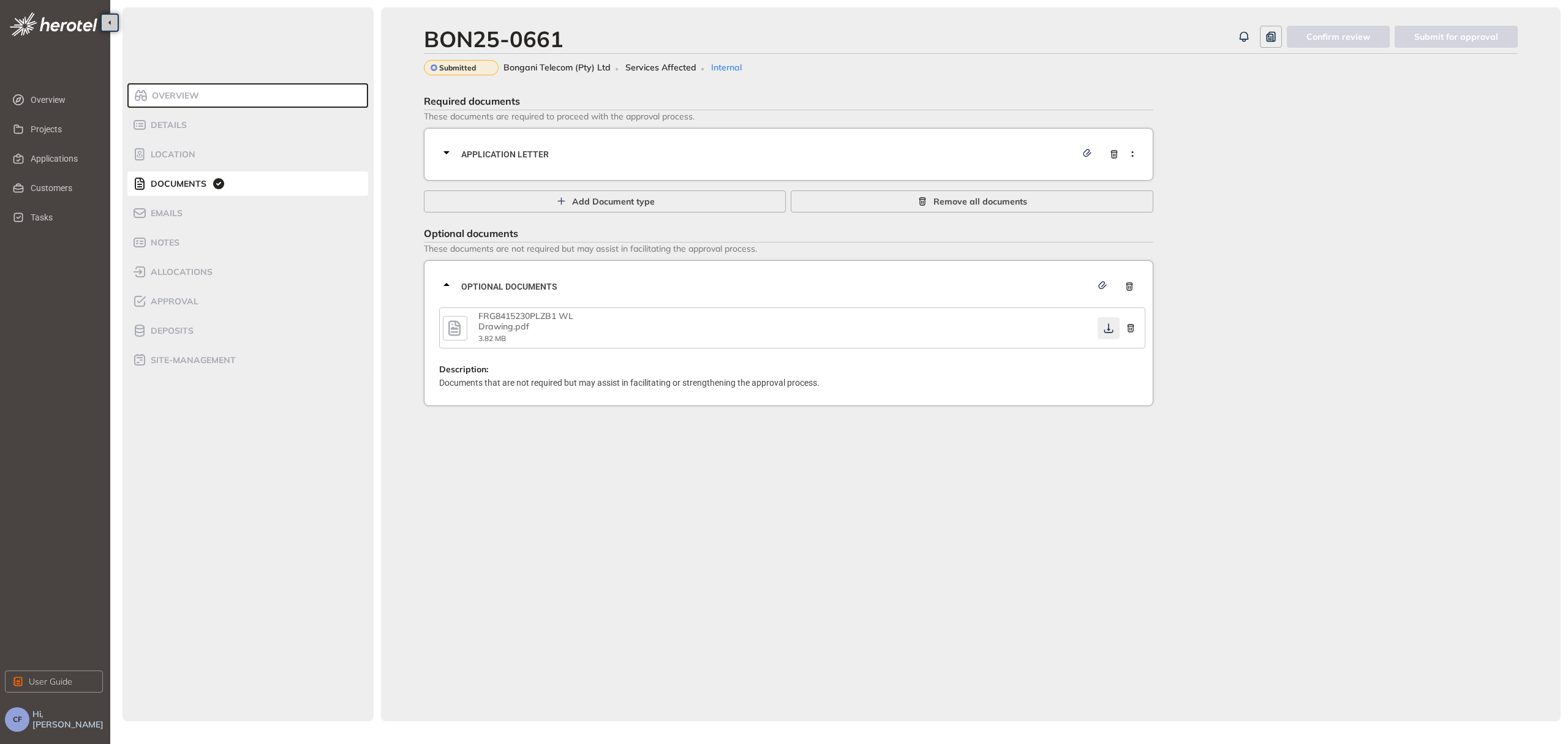
click at [1107, 324] on icon "button" at bounding box center [1109, 328] width 12 height 10
click at [189, 273] on span "allocations" at bounding box center [180, 272] width 66 height 10
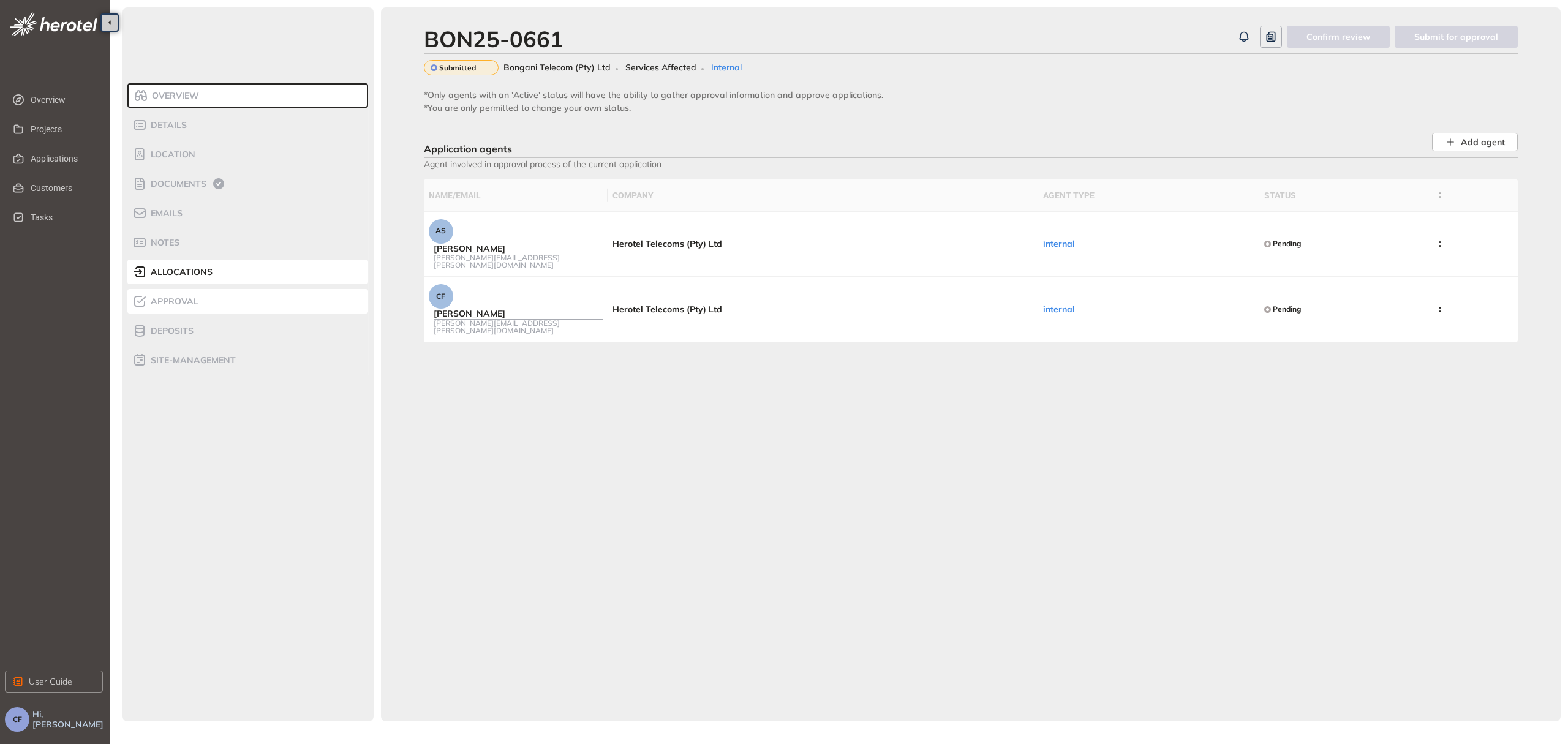
click at [192, 298] on span "Approval" at bounding box center [173, 301] width 51 height 10
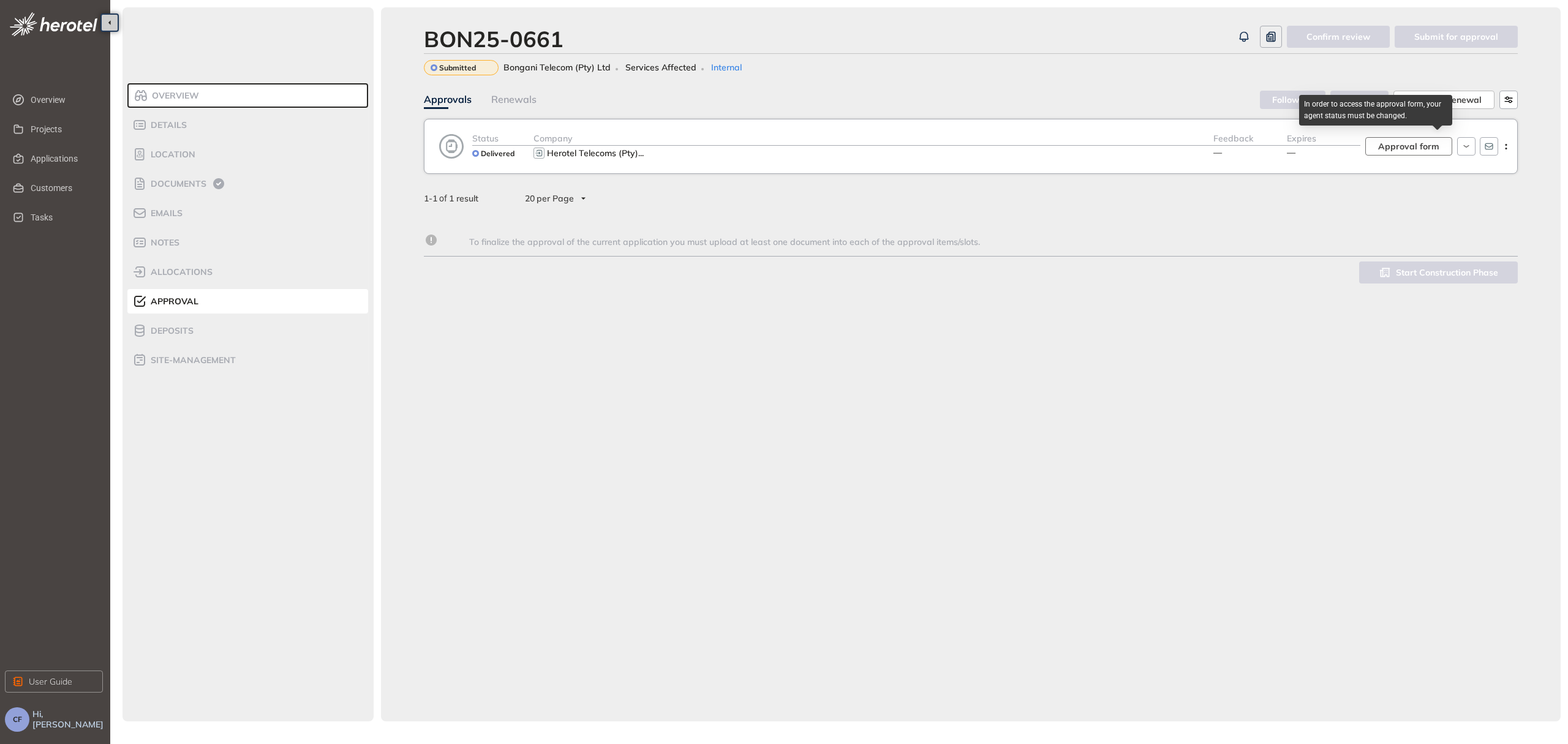
click at [1411, 144] on span "Approval form" at bounding box center [1408, 146] width 61 height 14
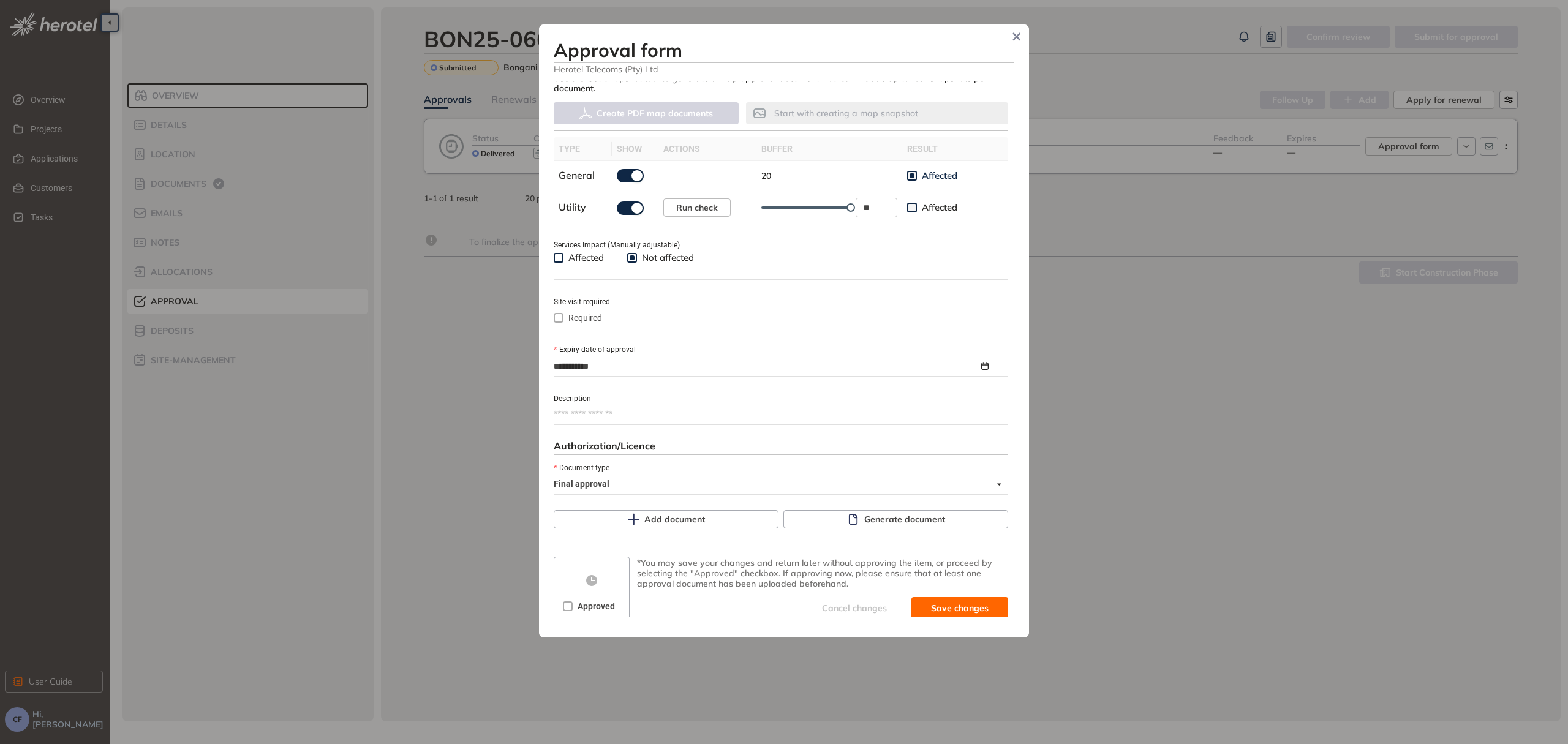
scroll to position [348, 0]
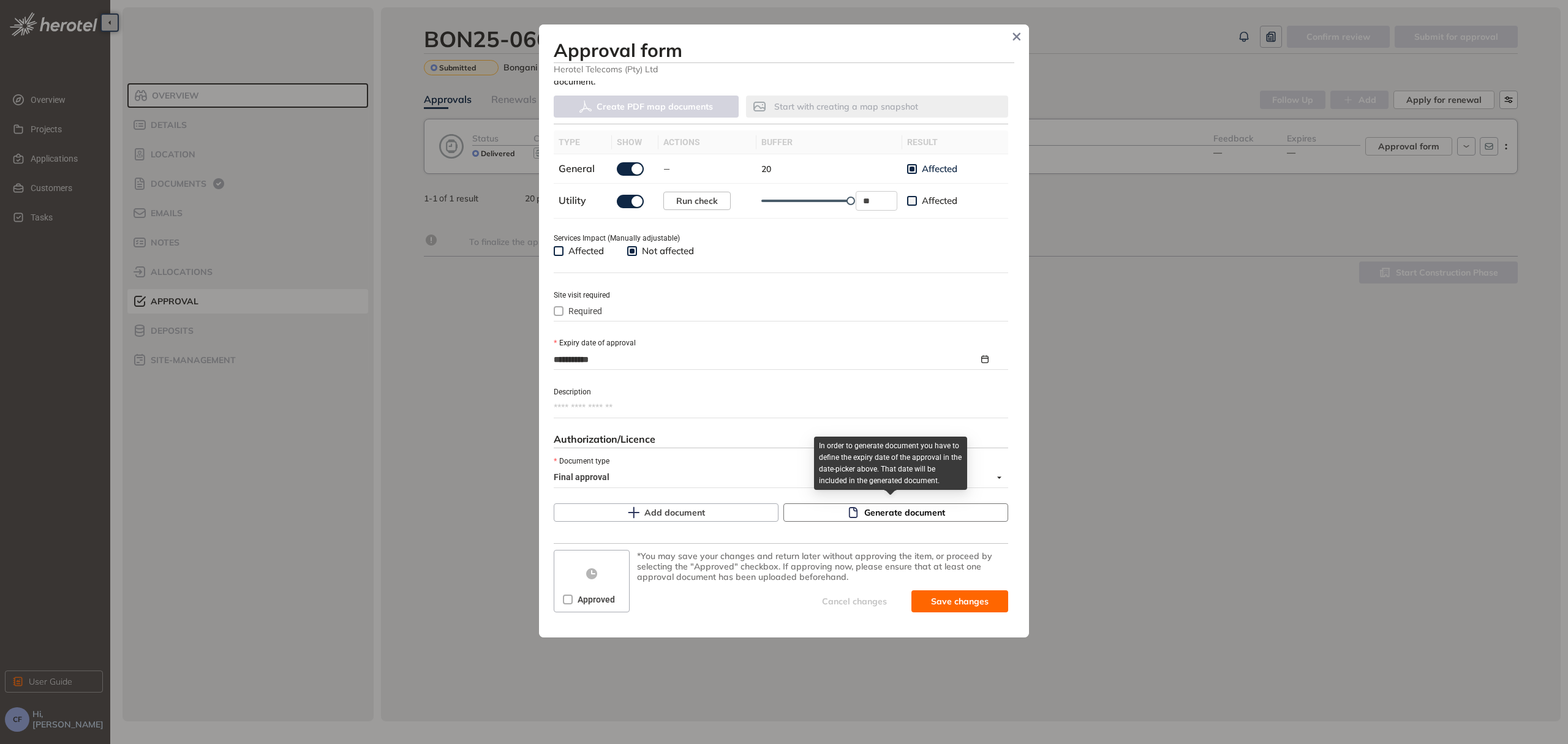
click at [817, 504] on button "Generate document" at bounding box center [896, 512] width 225 height 18
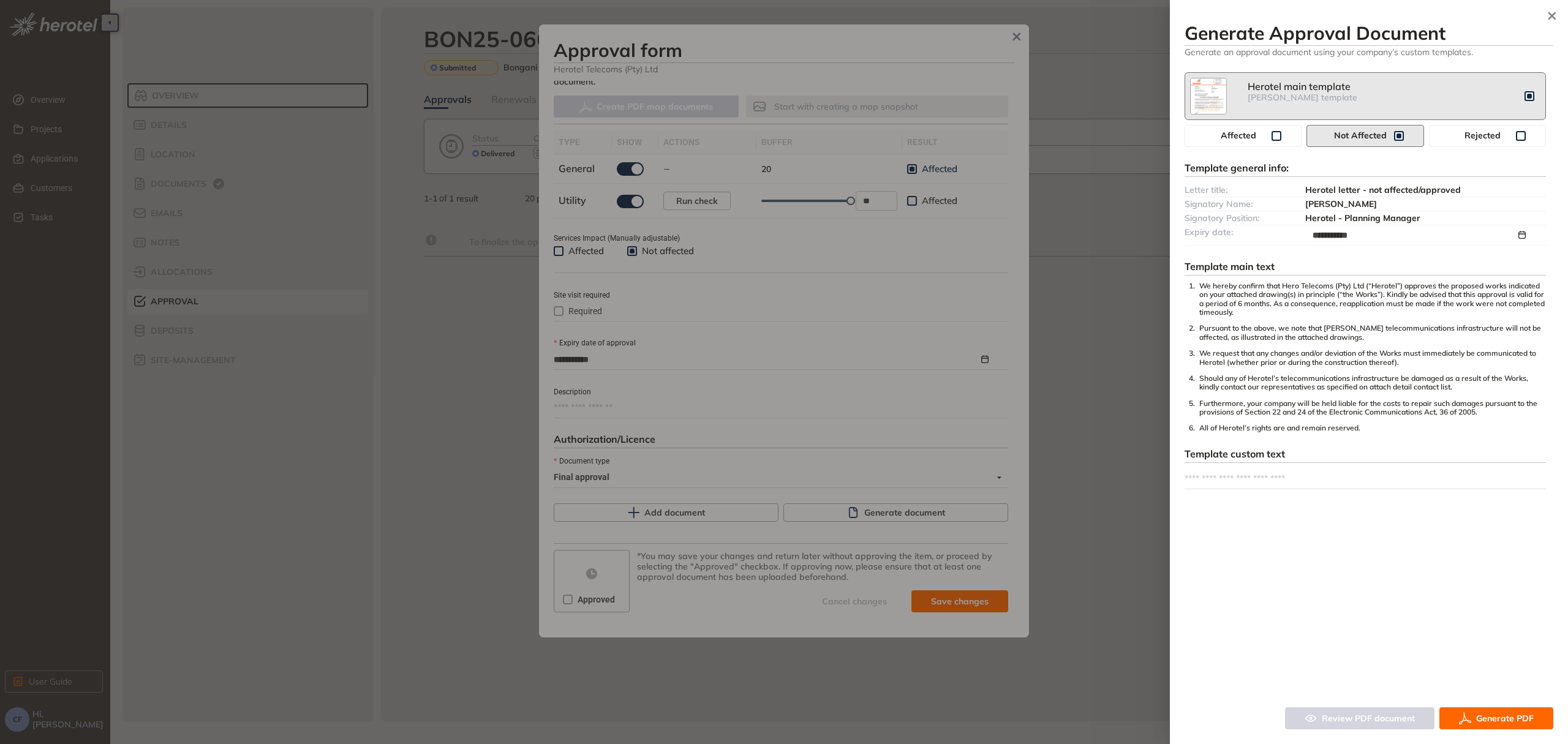
click at [1514, 715] on span "Generate PDF" at bounding box center [1505, 718] width 58 height 14
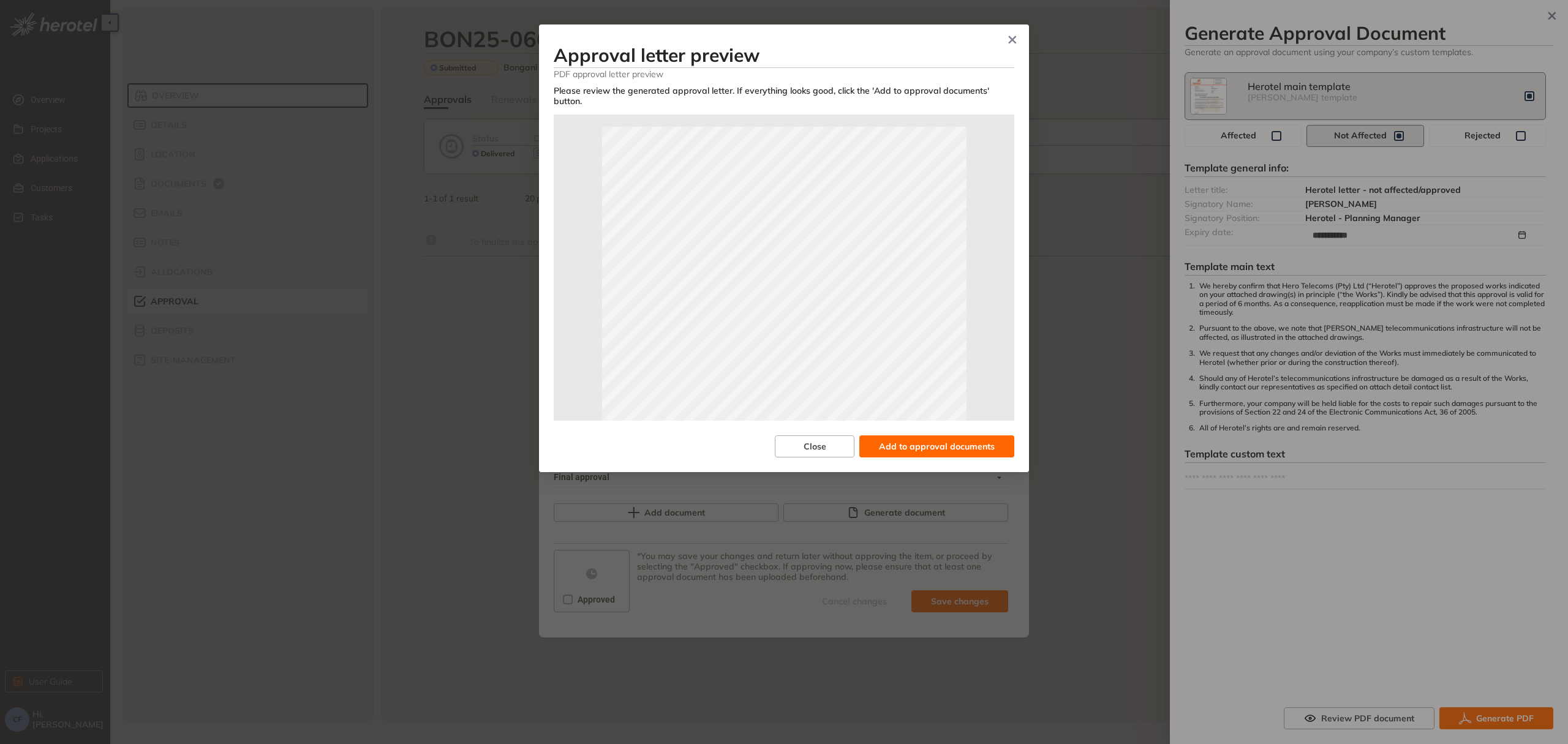
click at [946, 450] on span "Add to approval documents" at bounding box center [937, 446] width 116 height 14
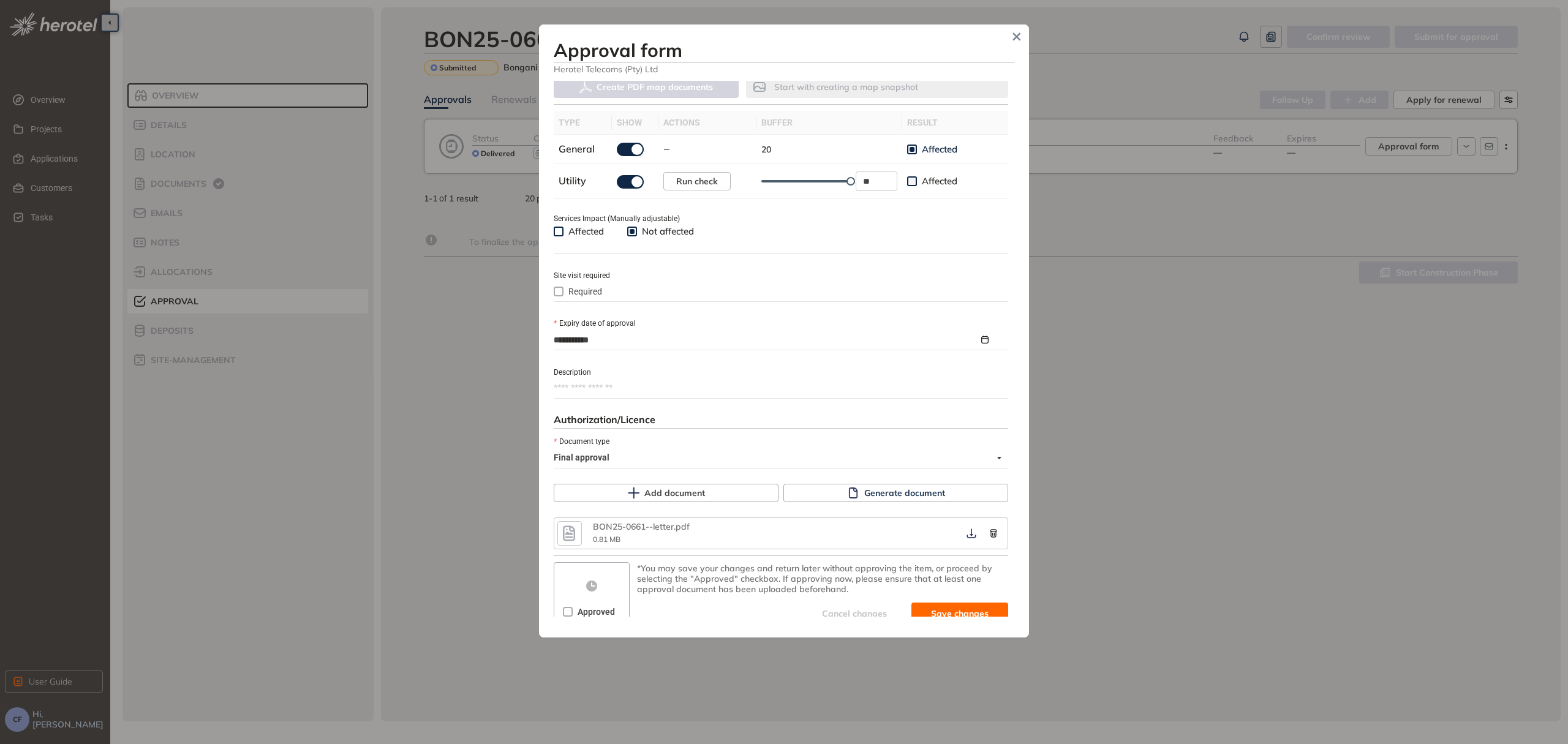
scroll to position [379, 0]
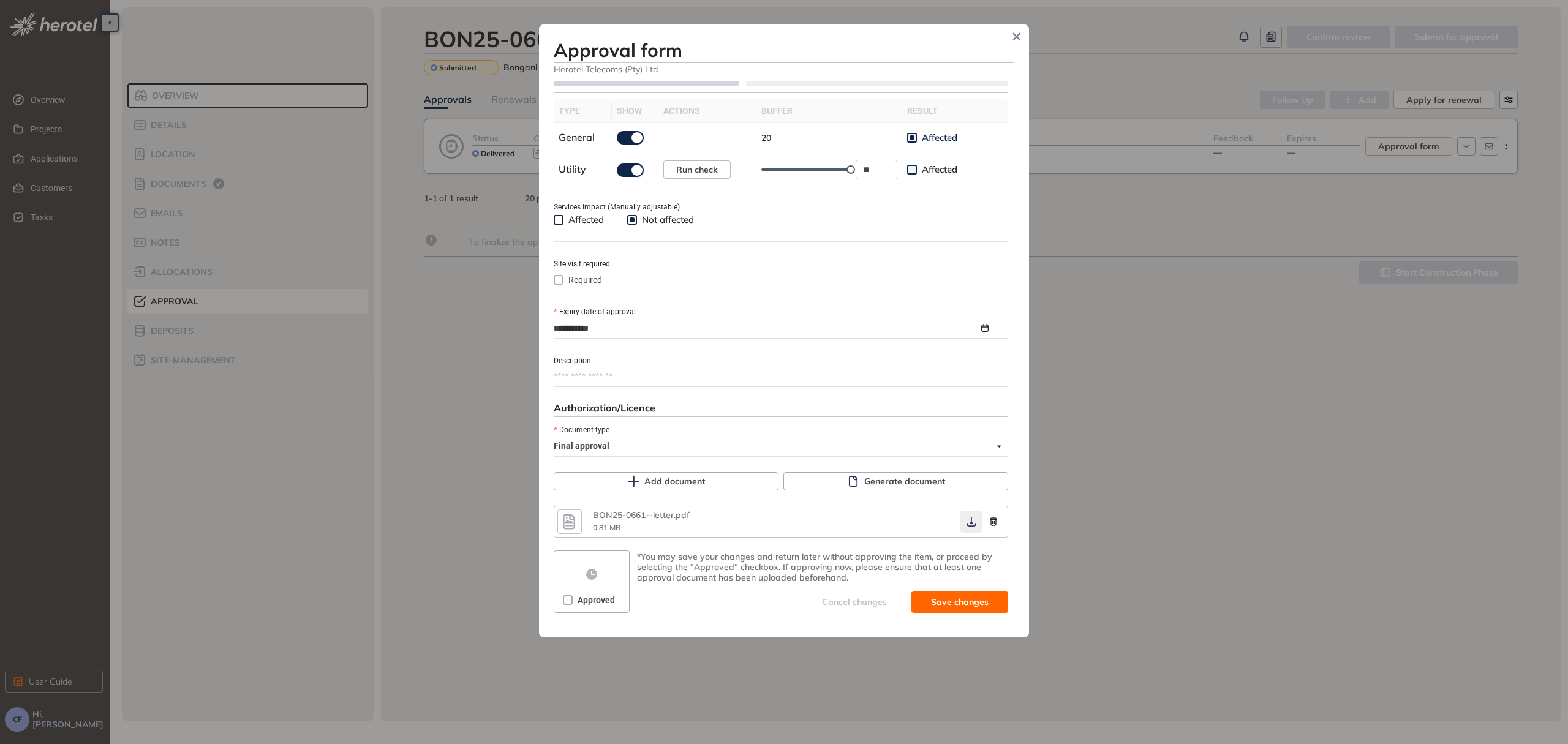
click at [965, 517] on icon "button" at bounding box center [972, 522] width 12 height 10
click at [573, 604] on span "Approved" at bounding box center [596, 600] width 47 height 14
click at [912, 598] on span "Save and approve" at bounding box center [950, 602] width 77 height 14
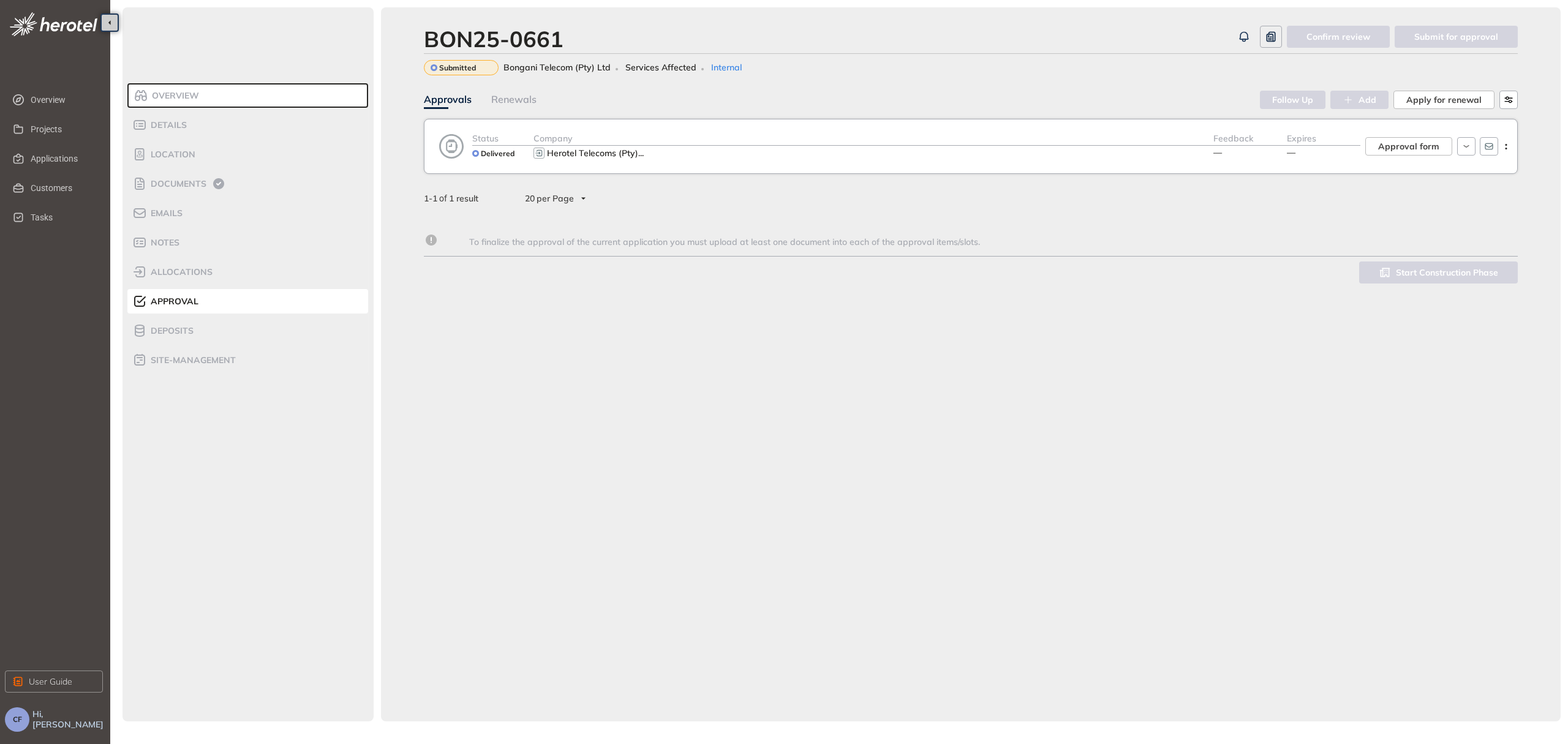
scroll to position [399, 0]
click at [183, 183] on span "Documents" at bounding box center [177, 183] width 60 height 10
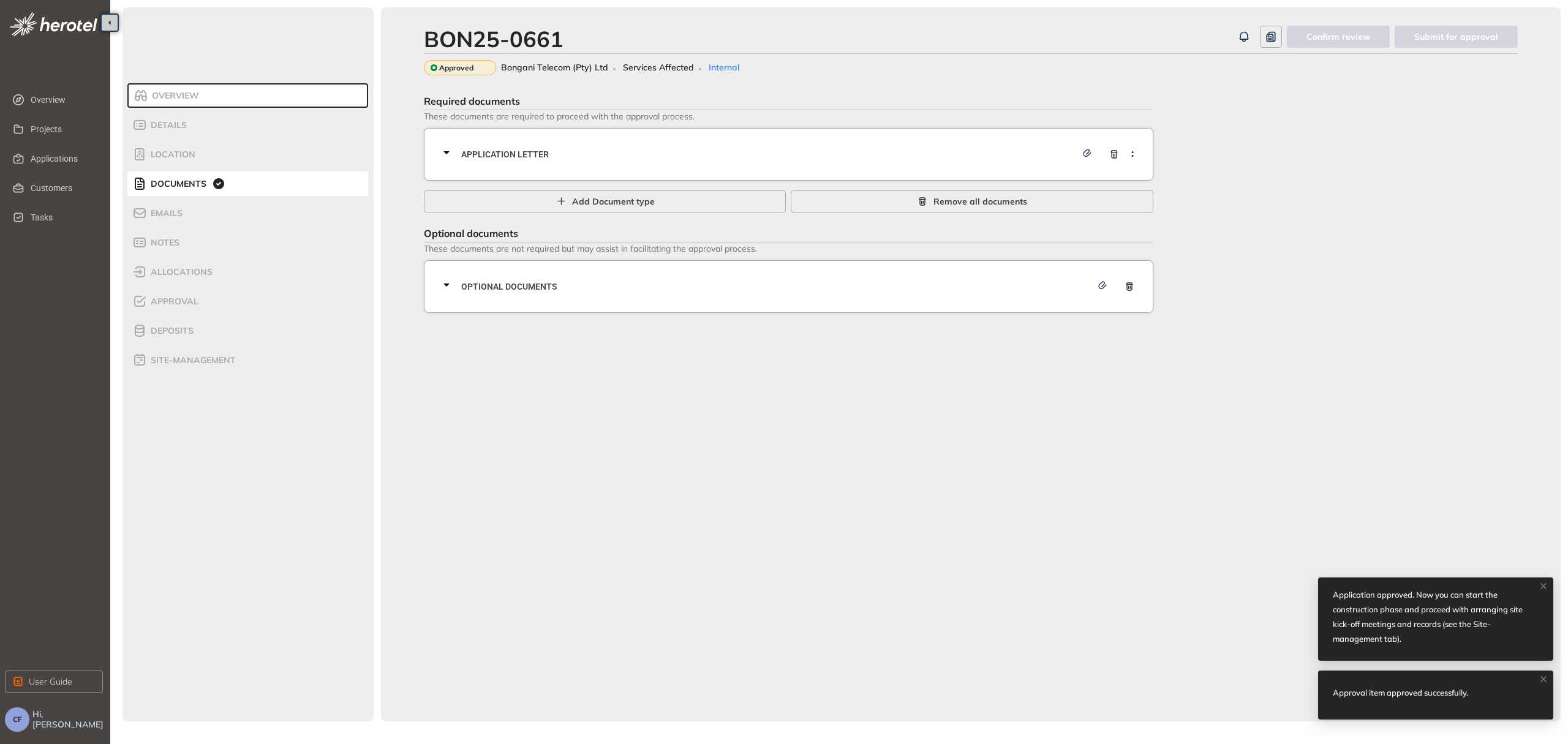
click at [637, 149] on span "Application letter" at bounding box center [769, 155] width 615 height 14
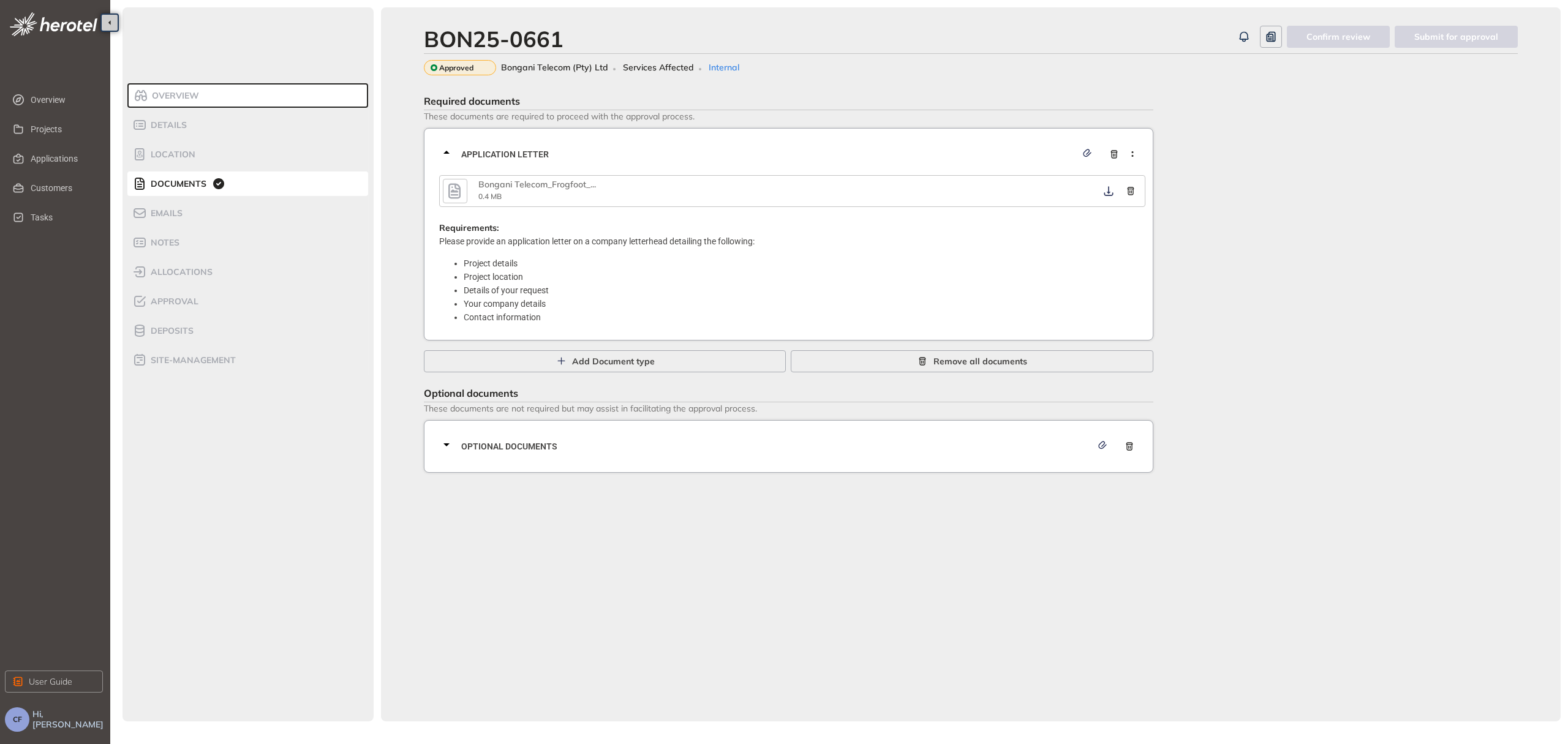
click at [459, 187] on icon "button" at bounding box center [455, 190] width 12 height 15
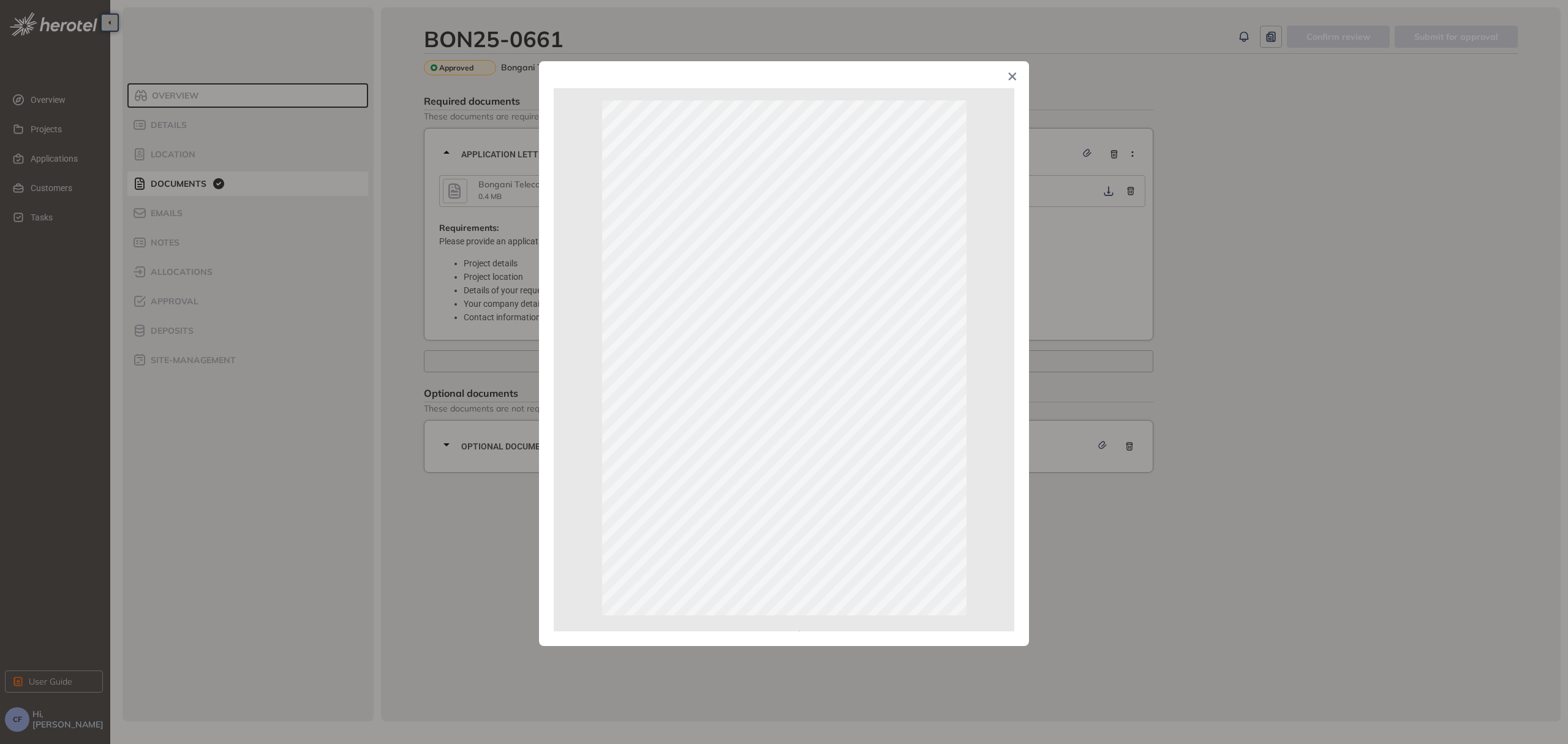
click at [1012, 75] on icon "Close" at bounding box center [1012, 77] width 9 height 9
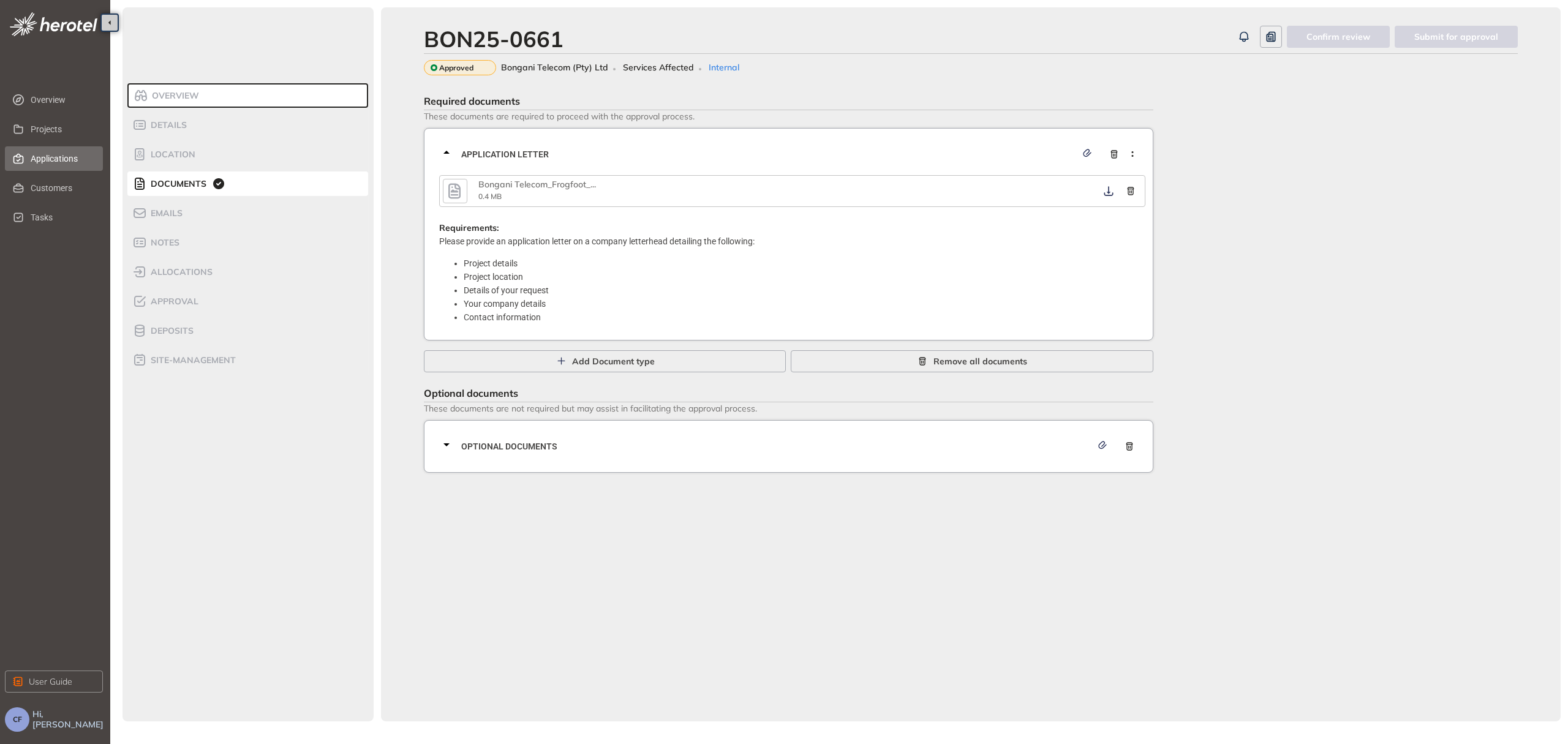
click at [66, 155] on span "Applications" at bounding box center [62, 159] width 62 height 25
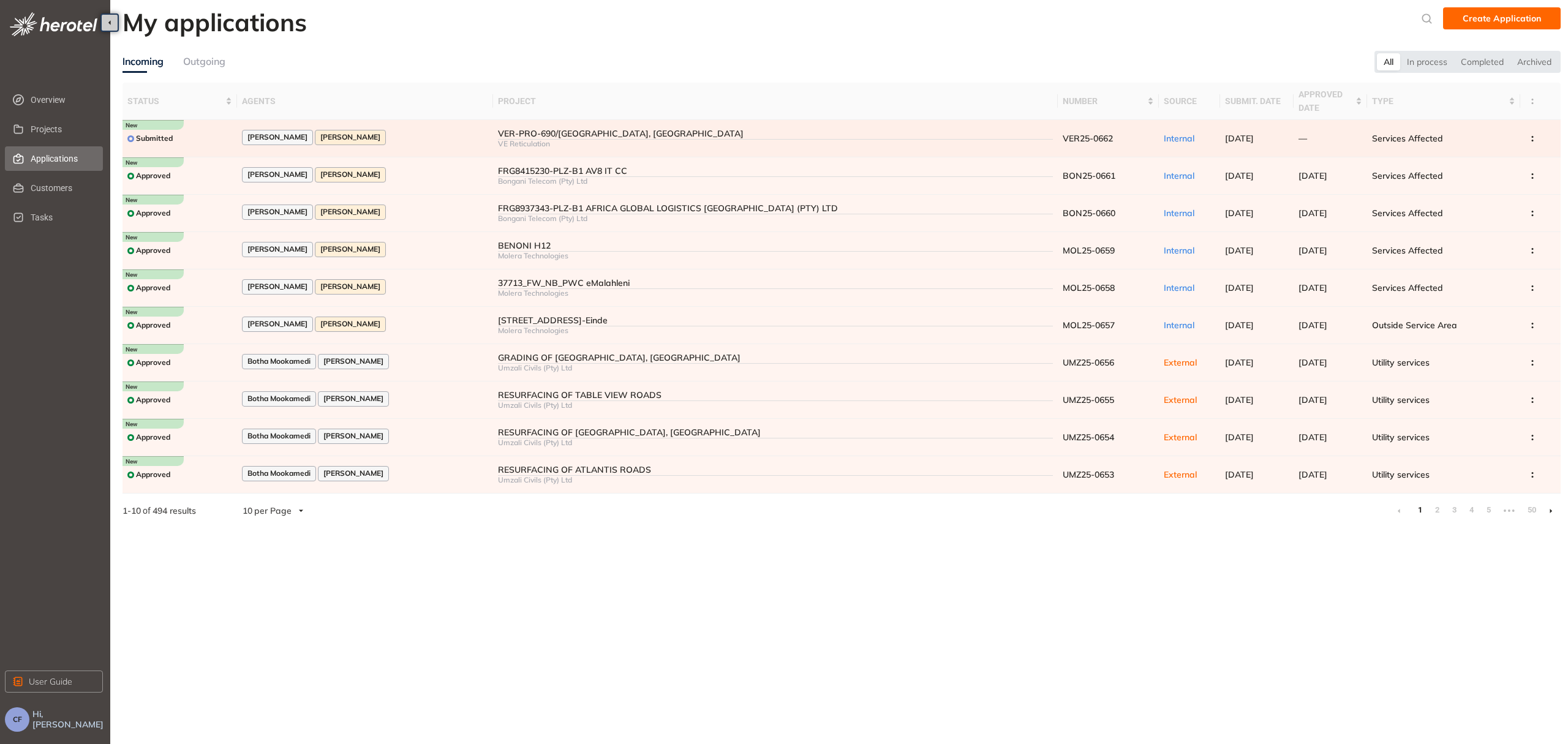
click at [459, 129] on td "[PERSON_NAME] [PERSON_NAME]" at bounding box center [365, 138] width 256 height 38
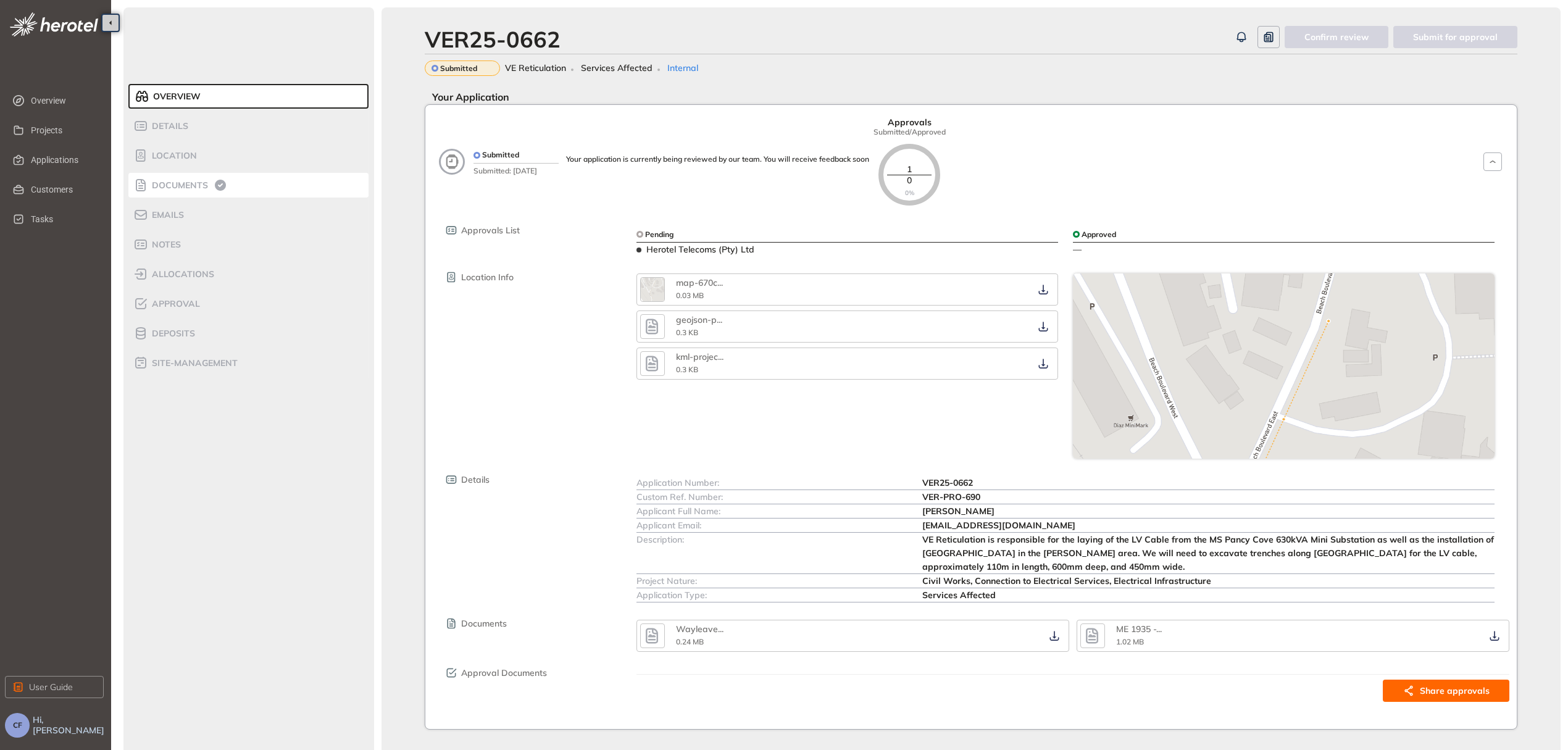
click at [190, 181] on span "Documents" at bounding box center [178, 185] width 60 height 10
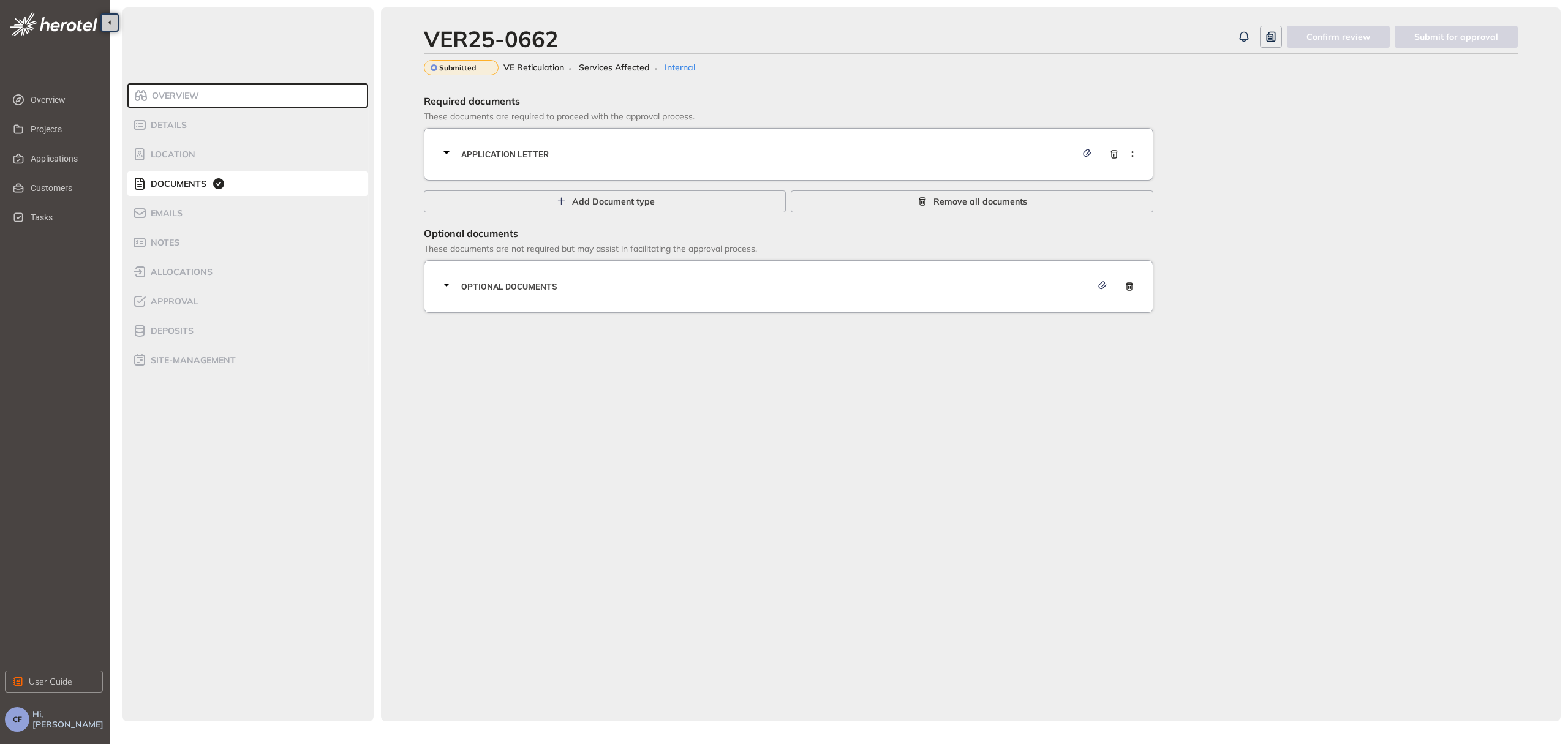
click at [610, 153] on span "Application letter" at bounding box center [769, 155] width 615 height 14
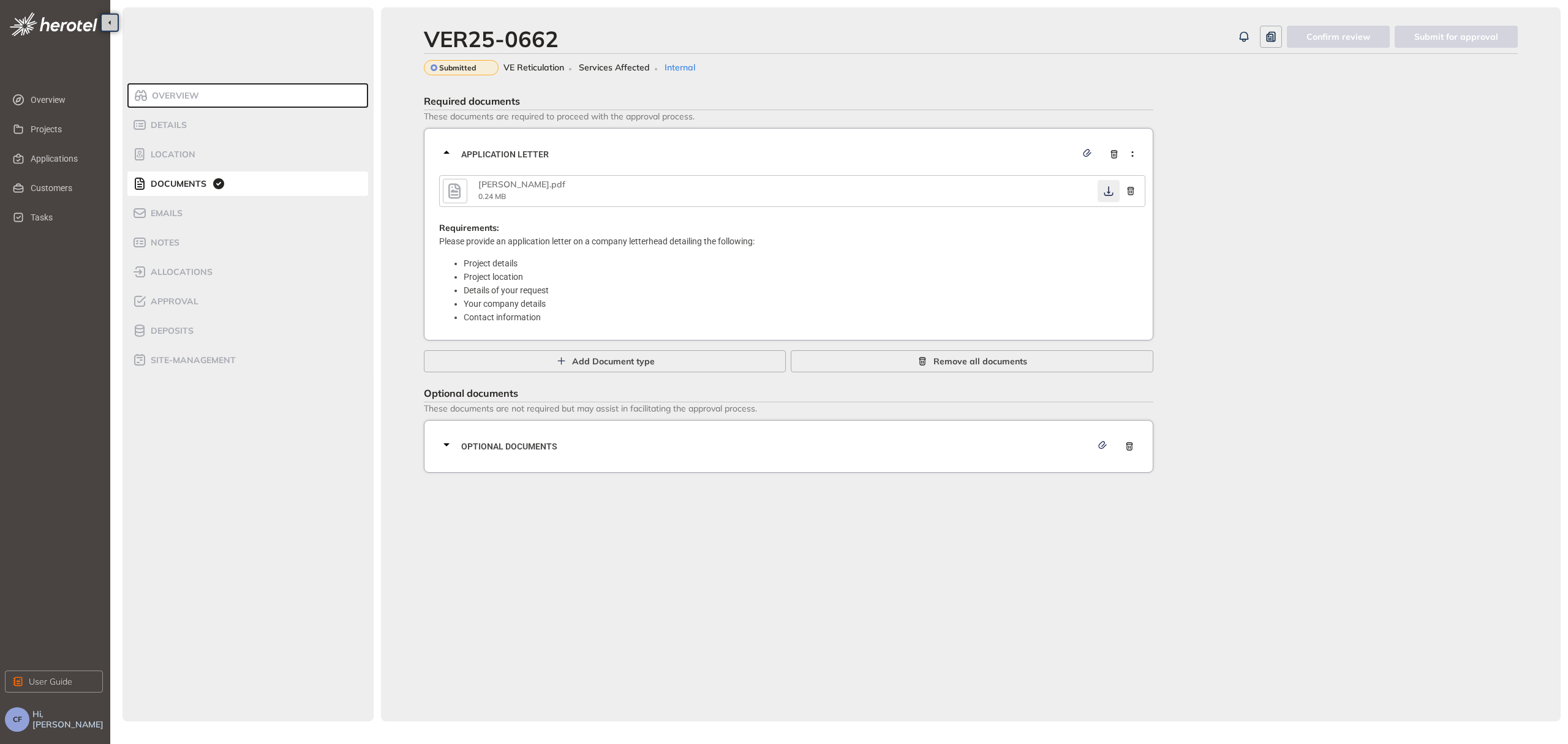
click at [1103, 184] on button "button" at bounding box center [1109, 191] width 22 height 22
click at [637, 434] on div "Optional documents" at bounding box center [792, 446] width 706 height 37
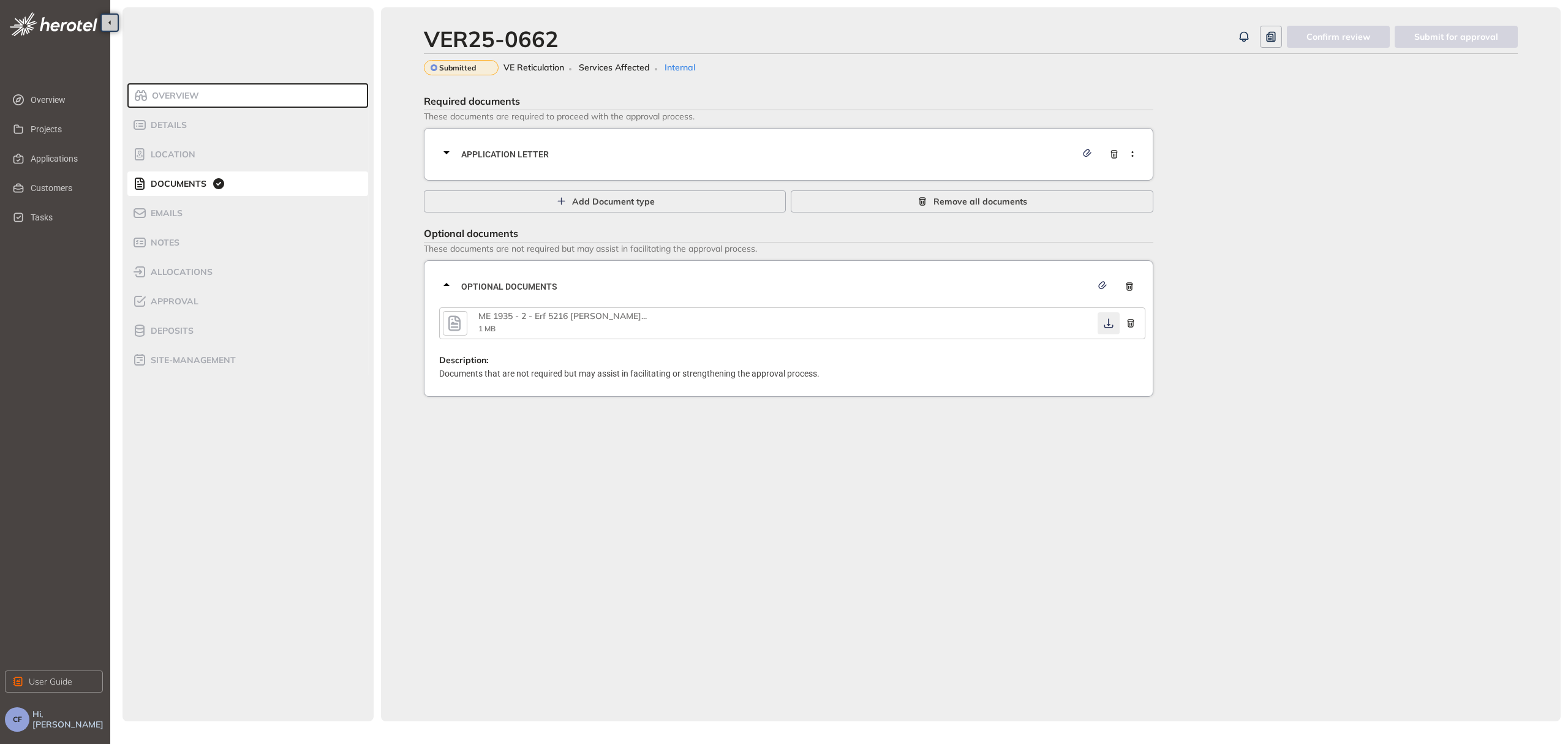
click at [1105, 322] on icon "button" at bounding box center [1109, 323] width 12 height 10
click at [672, 152] on span "Application letter" at bounding box center [769, 155] width 615 height 14
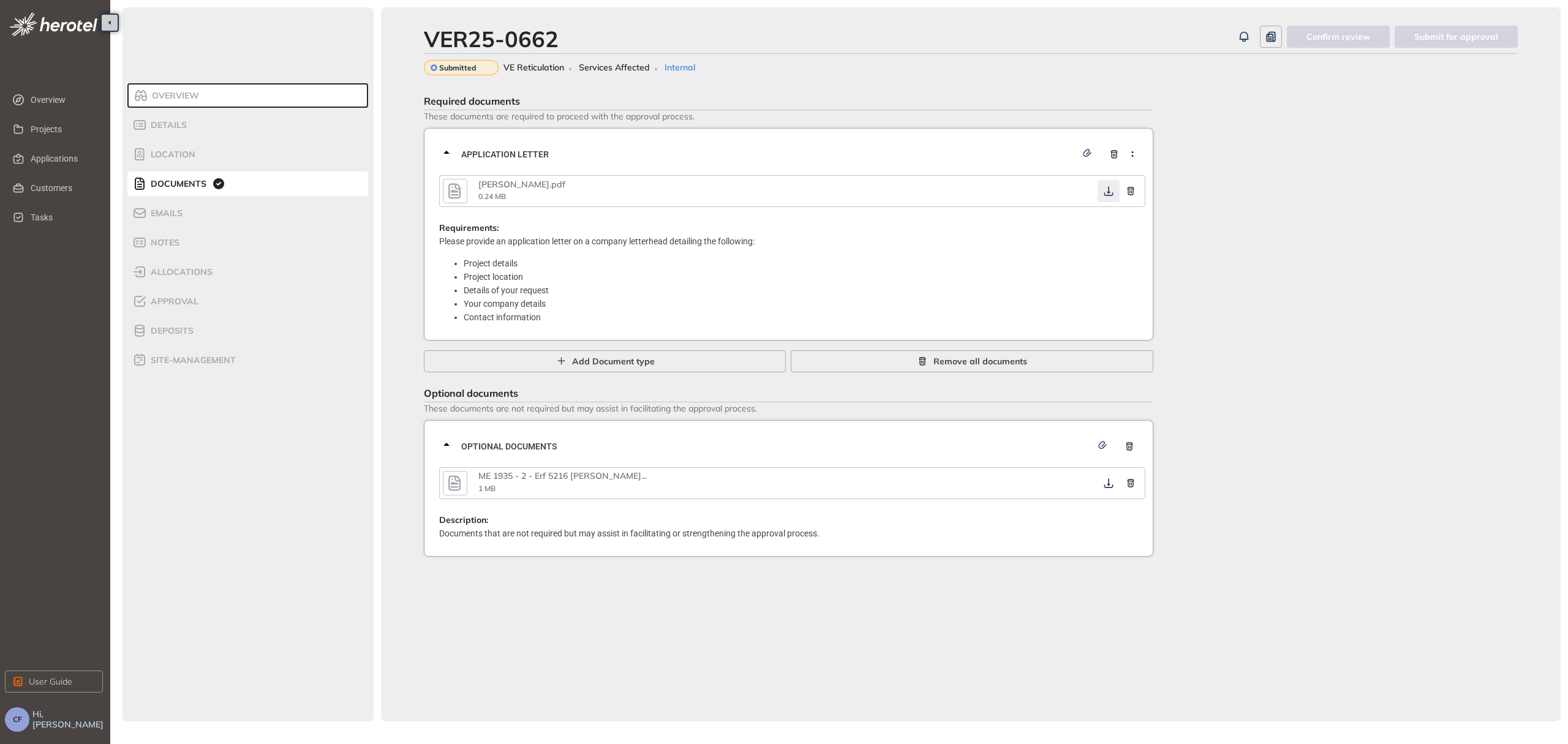
click at [1102, 194] on button "button" at bounding box center [1109, 191] width 22 height 22
click at [1104, 193] on icon "button" at bounding box center [1108, 191] width 9 height 10
click at [172, 296] on span "Approval" at bounding box center [173, 301] width 51 height 10
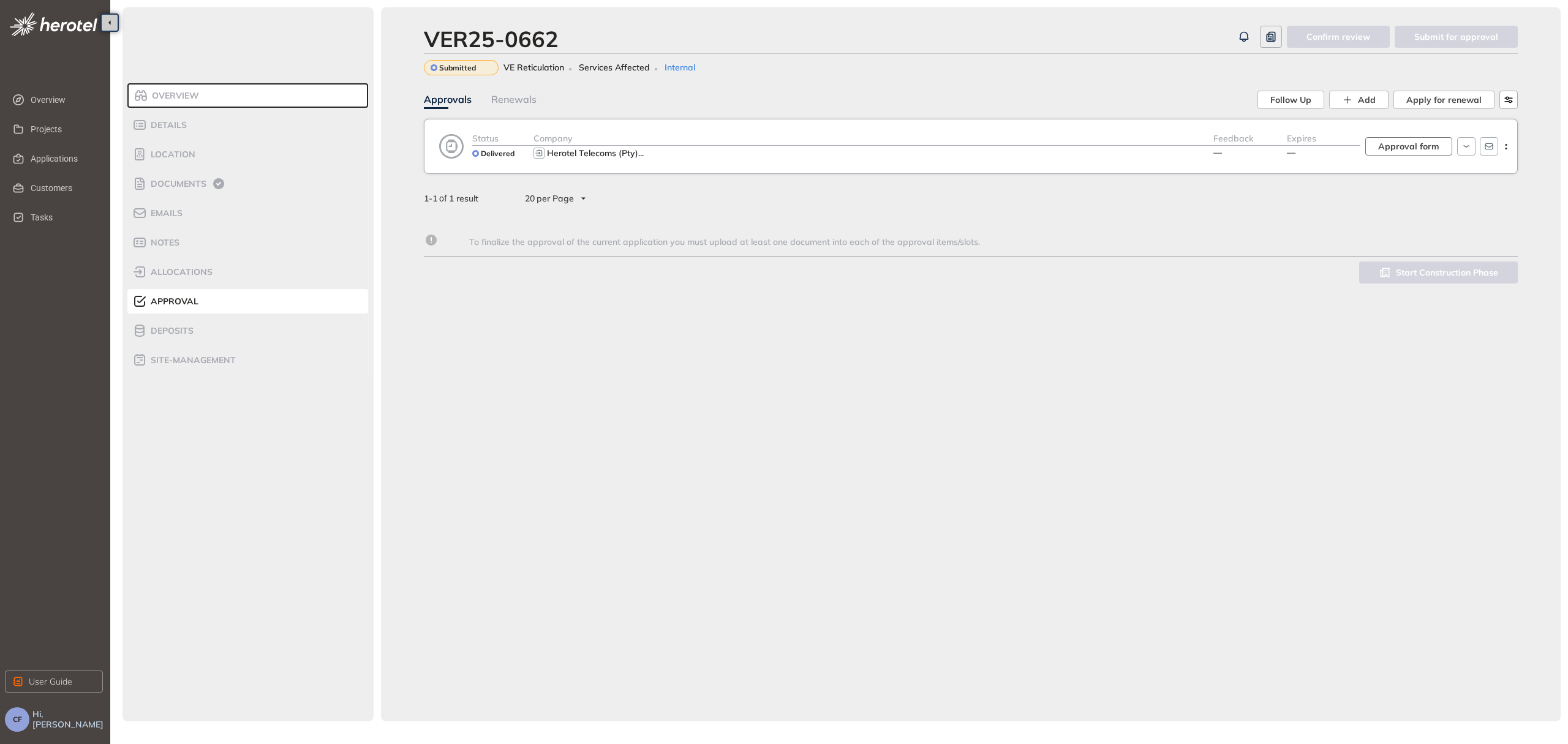
click at [1430, 148] on span "Approval form" at bounding box center [1408, 146] width 61 height 14
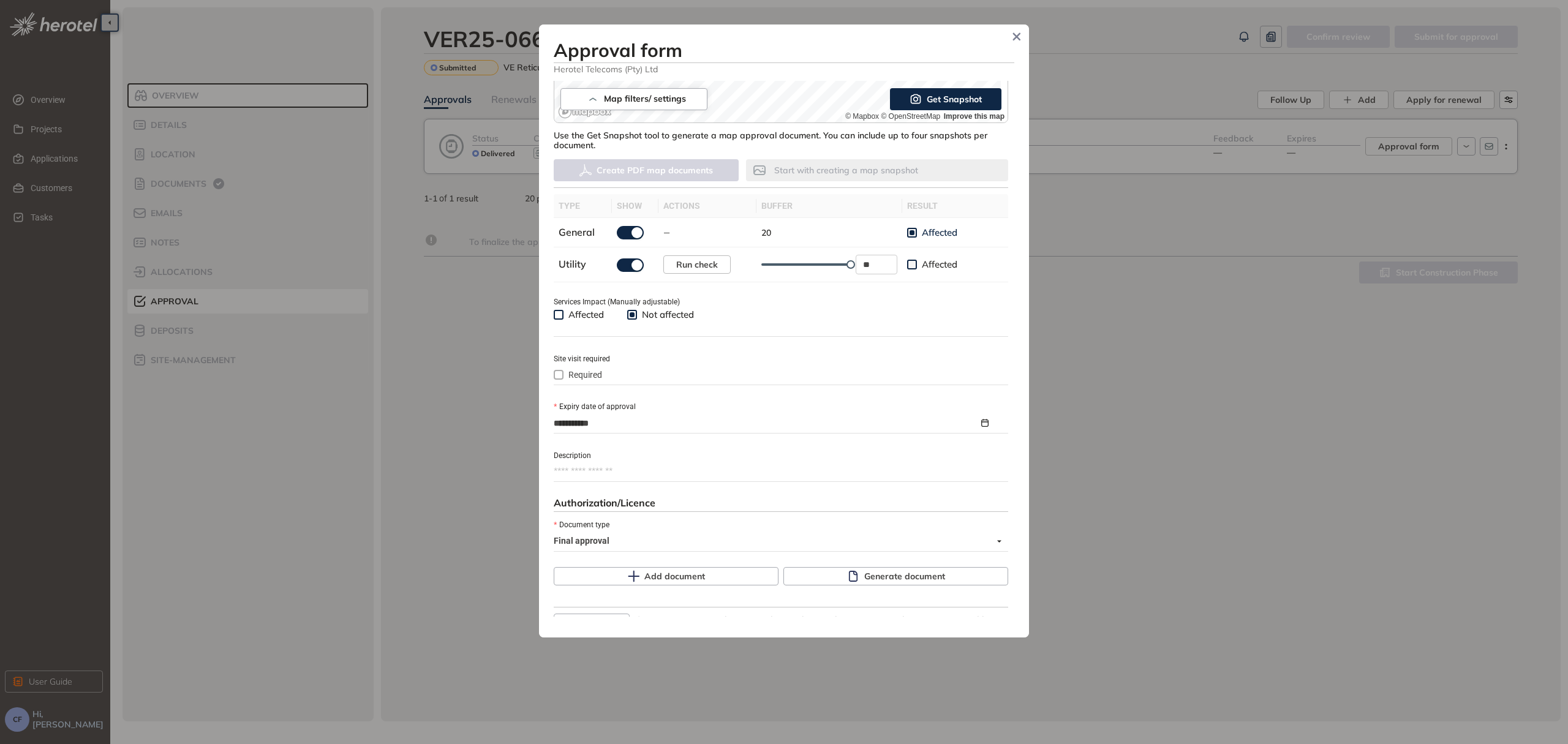
scroll to position [284, 0]
click at [826, 575] on button "Generate document" at bounding box center [896, 576] width 225 height 18
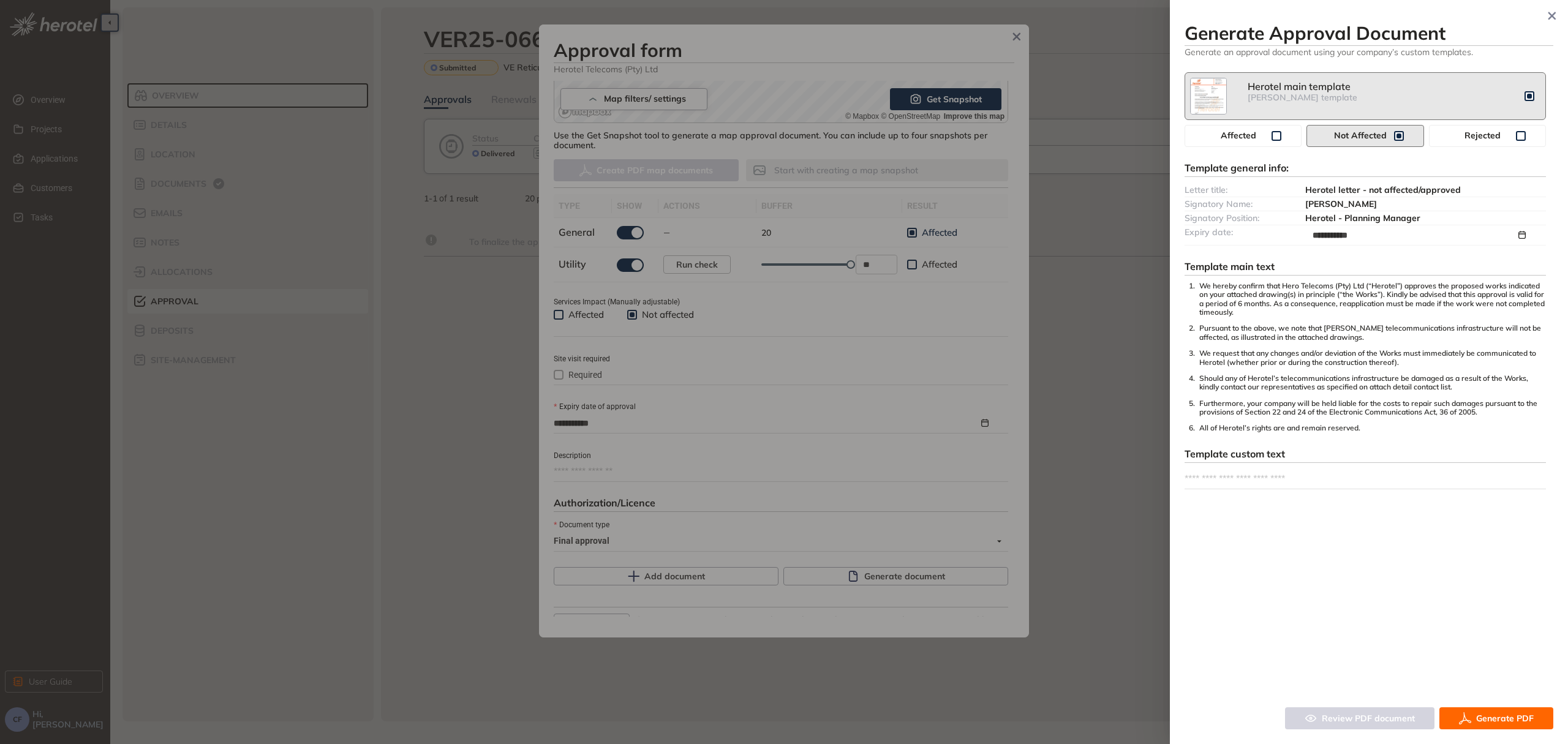
click at [1487, 725] on button "Generate PDF" at bounding box center [1496, 718] width 114 height 22
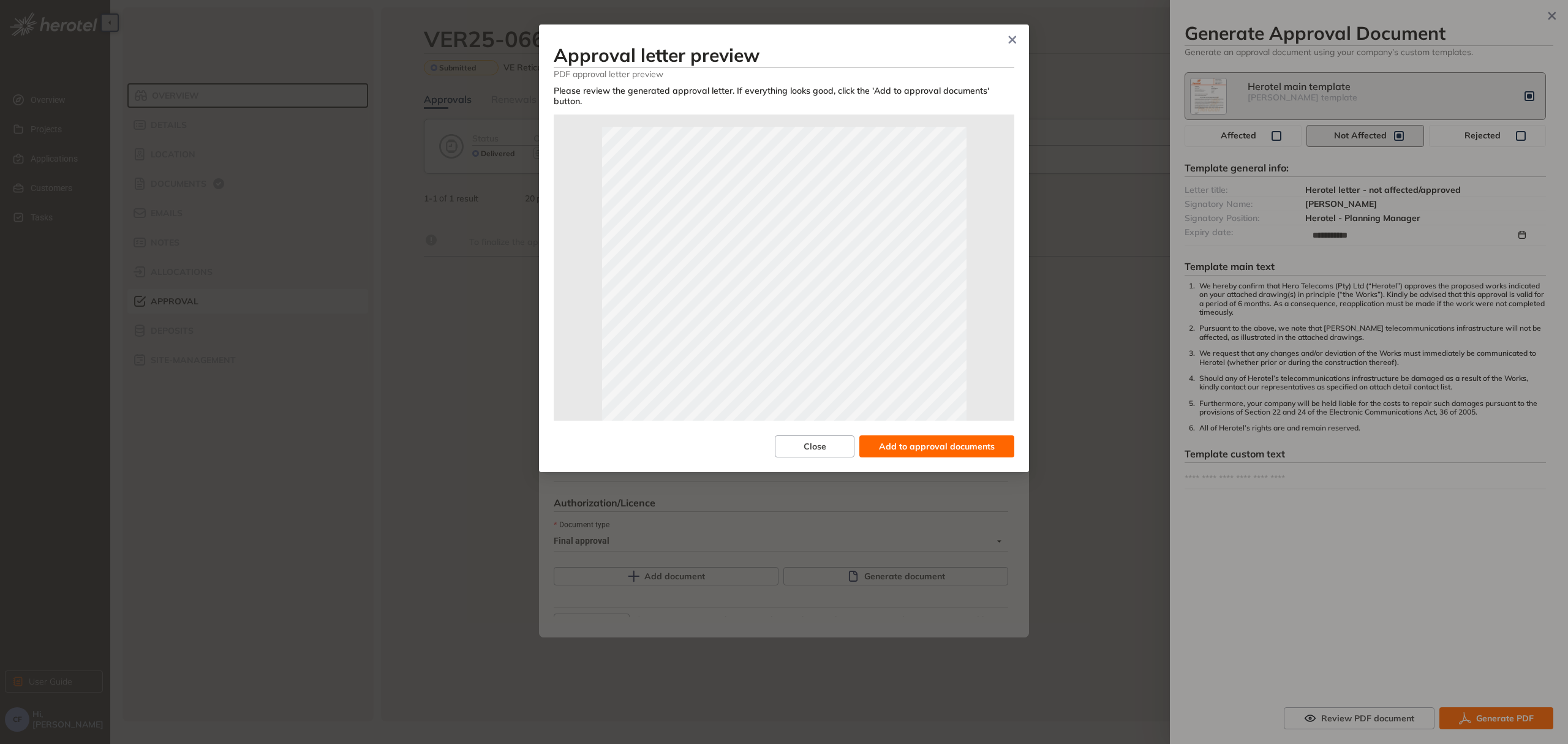
click at [894, 450] on span "Add to approval documents" at bounding box center [937, 446] width 116 height 14
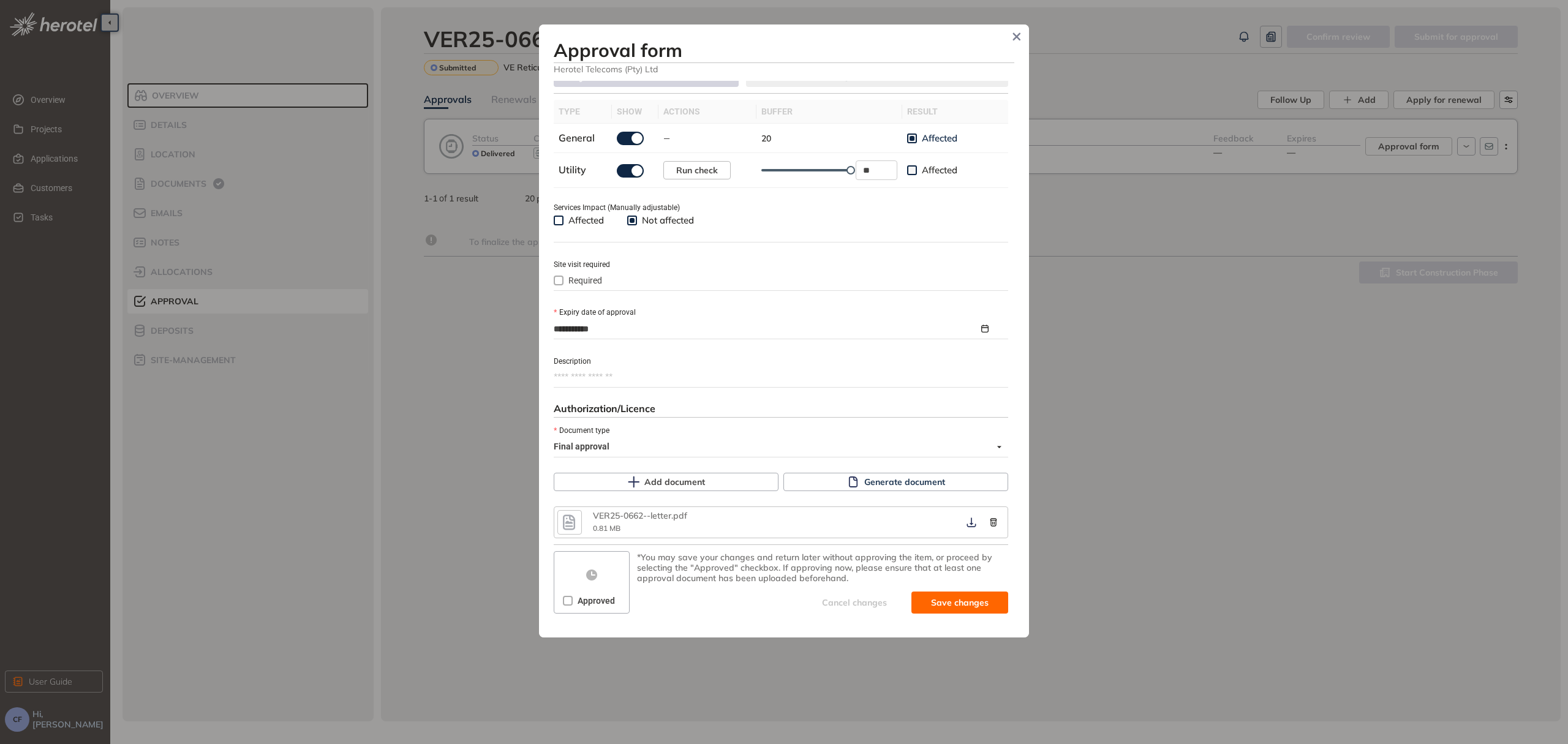
scroll to position [379, 0]
click at [965, 520] on icon "button" at bounding box center [972, 522] width 12 height 10
click at [564, 601] on span at bounding box center [568, 600] width 10 height 10
click at [898, 604] on icon "submit" at bounding box center [901, 602] width 12 height 14
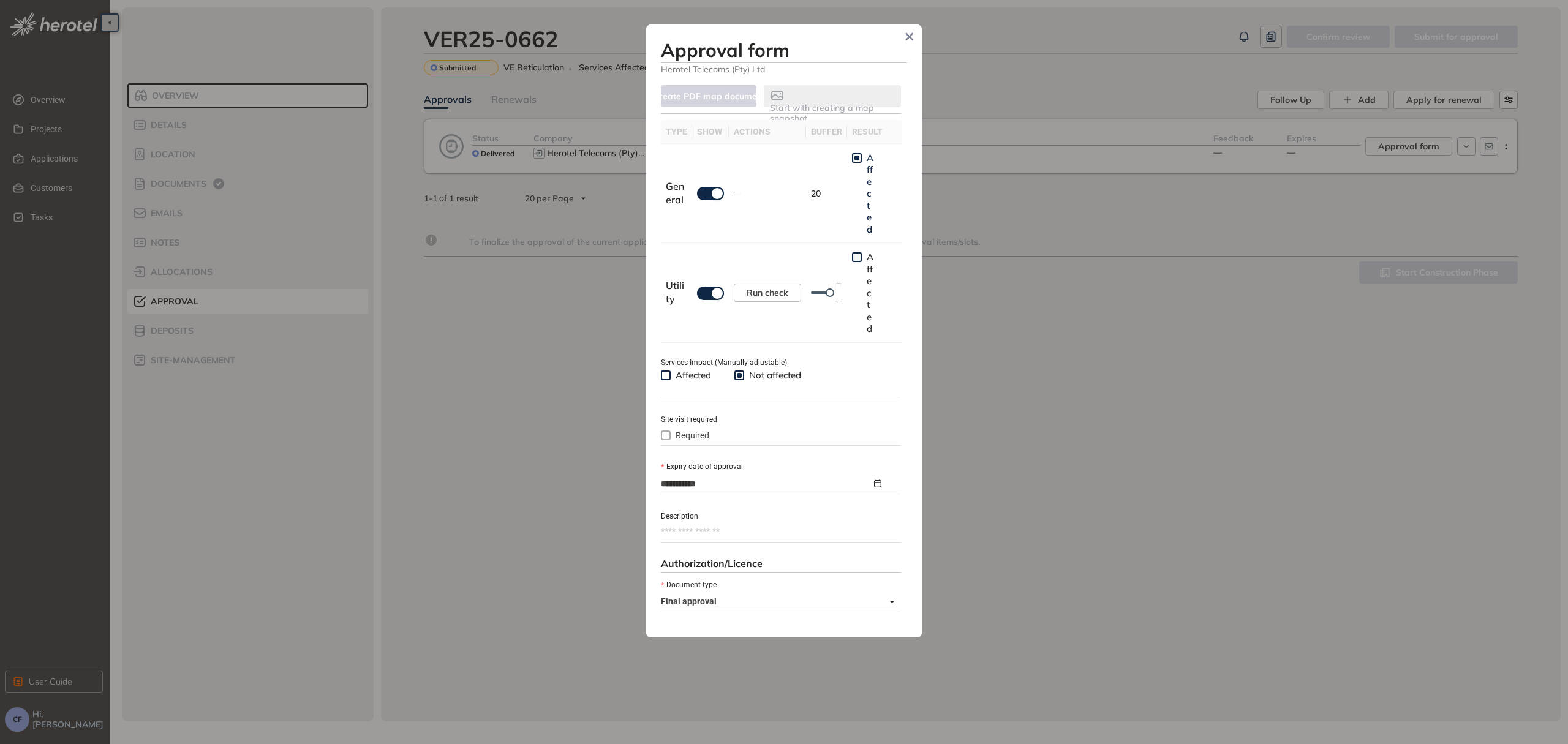
type textarea "**********"
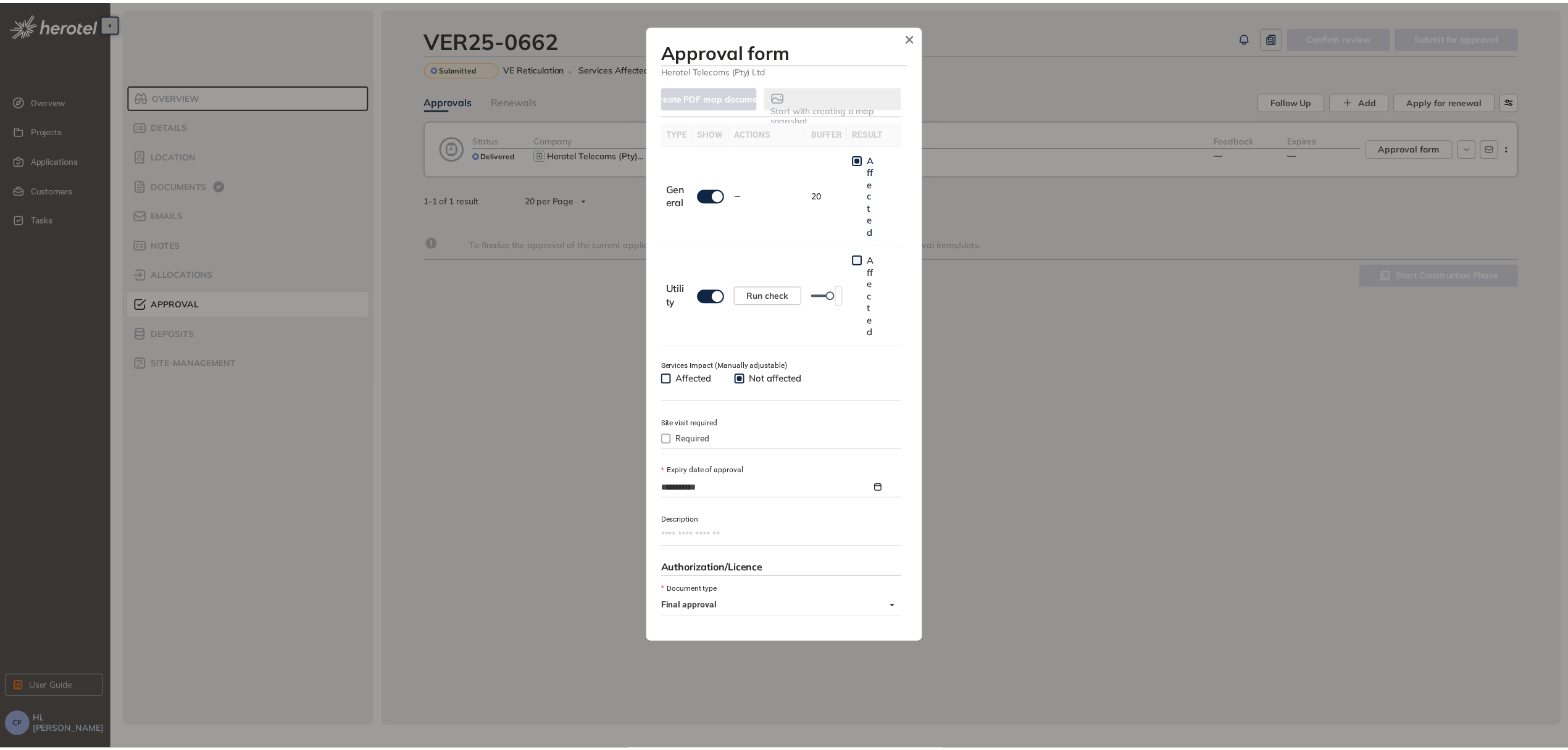
scroll to position [402, 0]
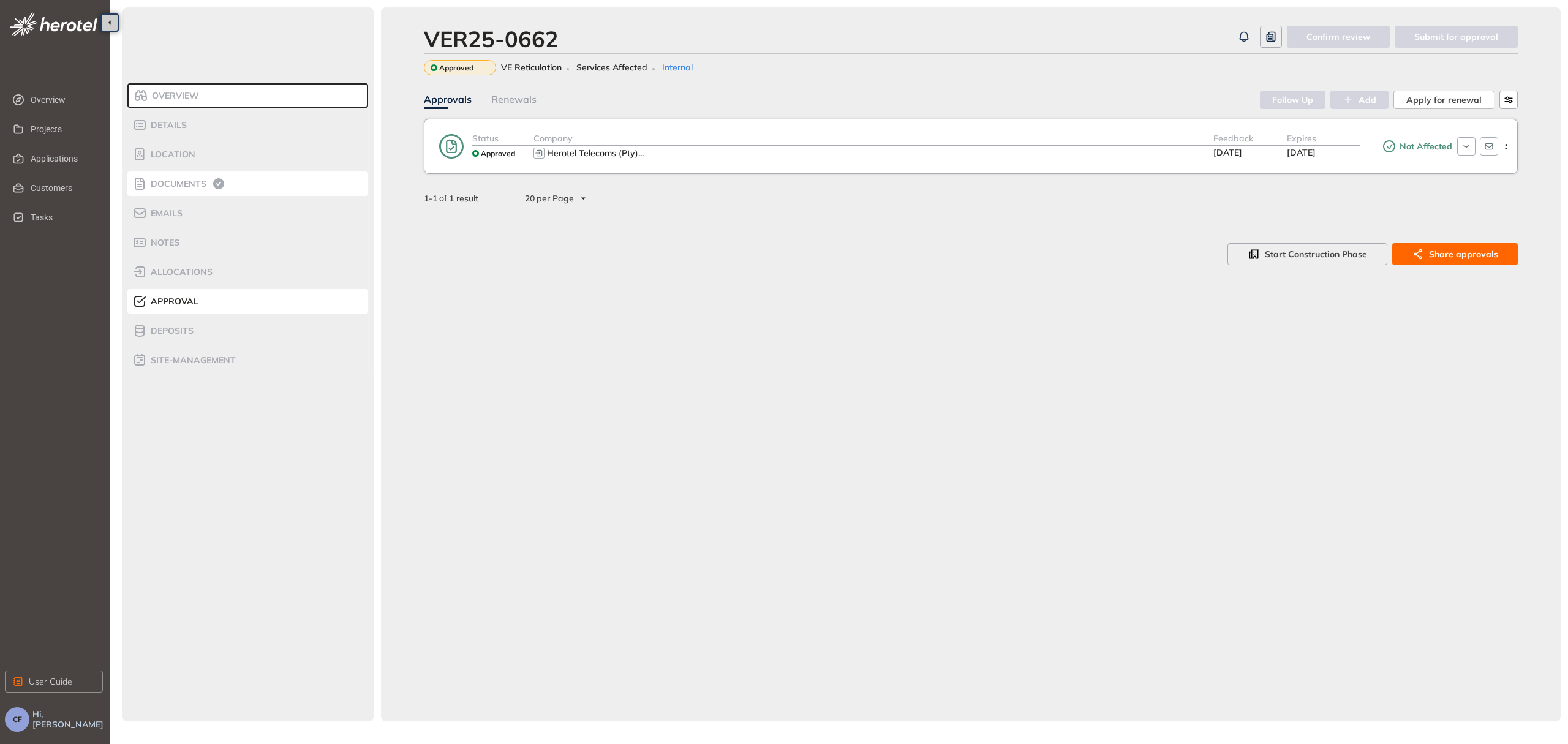
click at [201, 186] on span "Documents" at bounding box center [177, 183] width 60 height 10
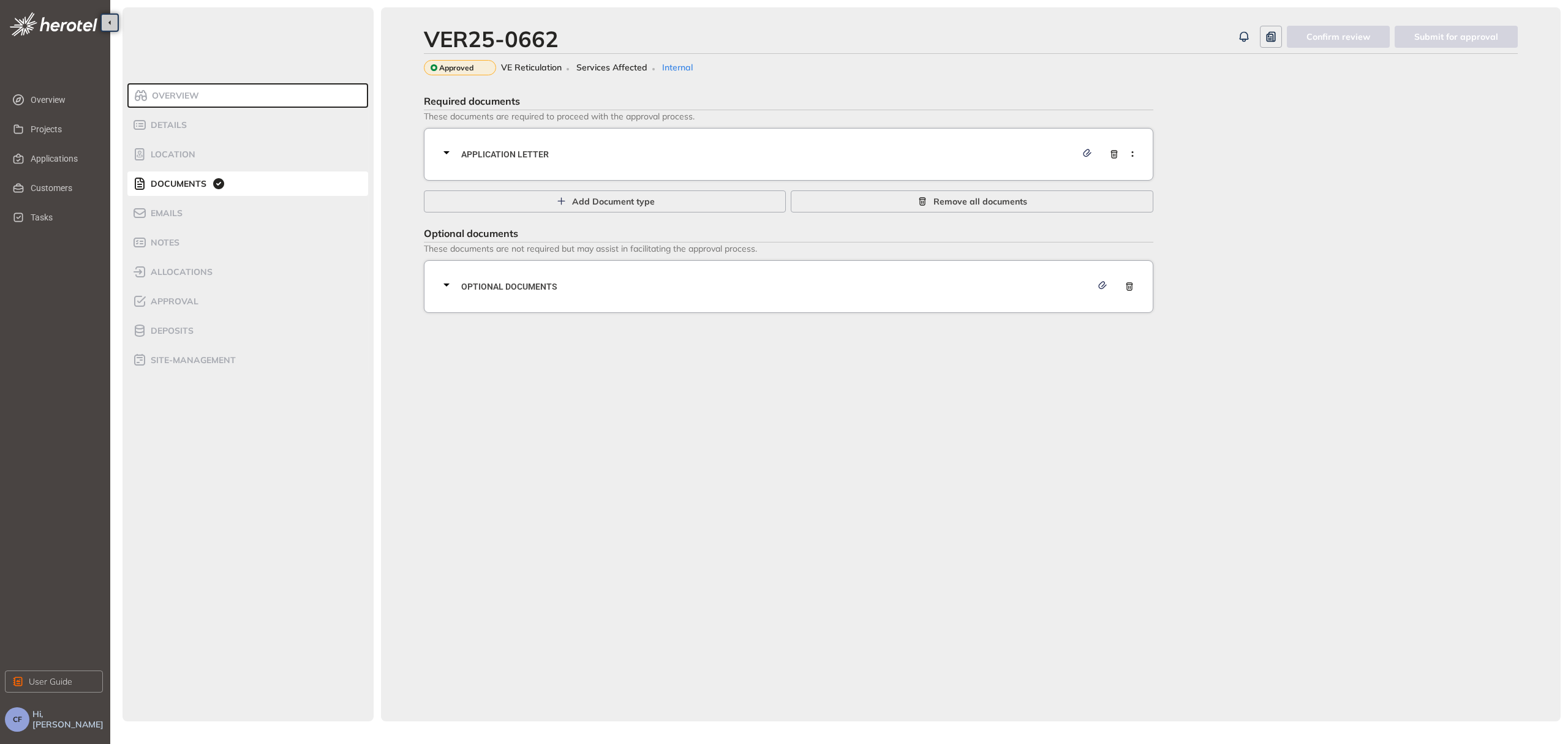
click at [589, 155] on span "Application letter" at bounding box center [769, 155] width 615 height 14
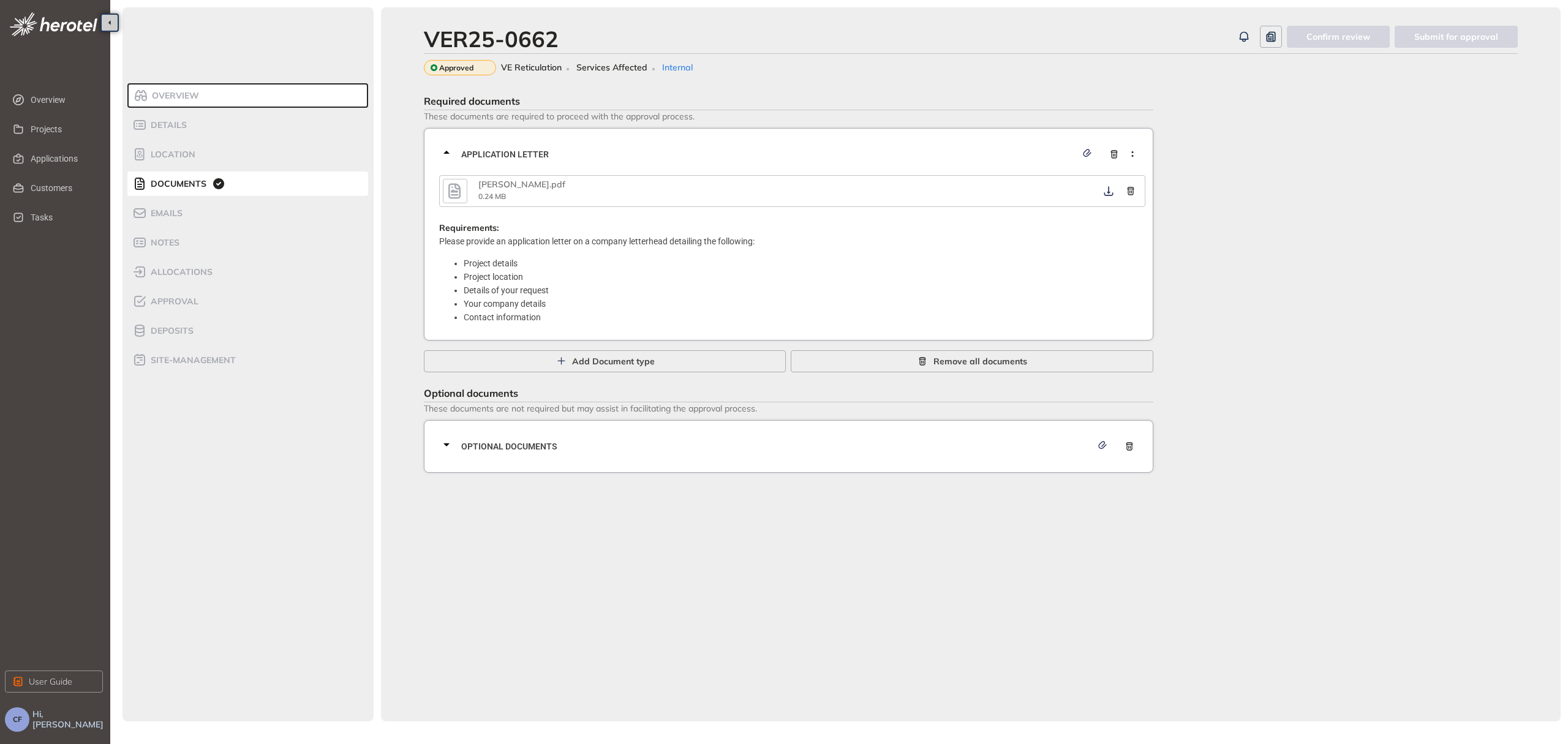
click at [459, 185] on icon "button" at bounding box center [455, 190] width 12 height 15
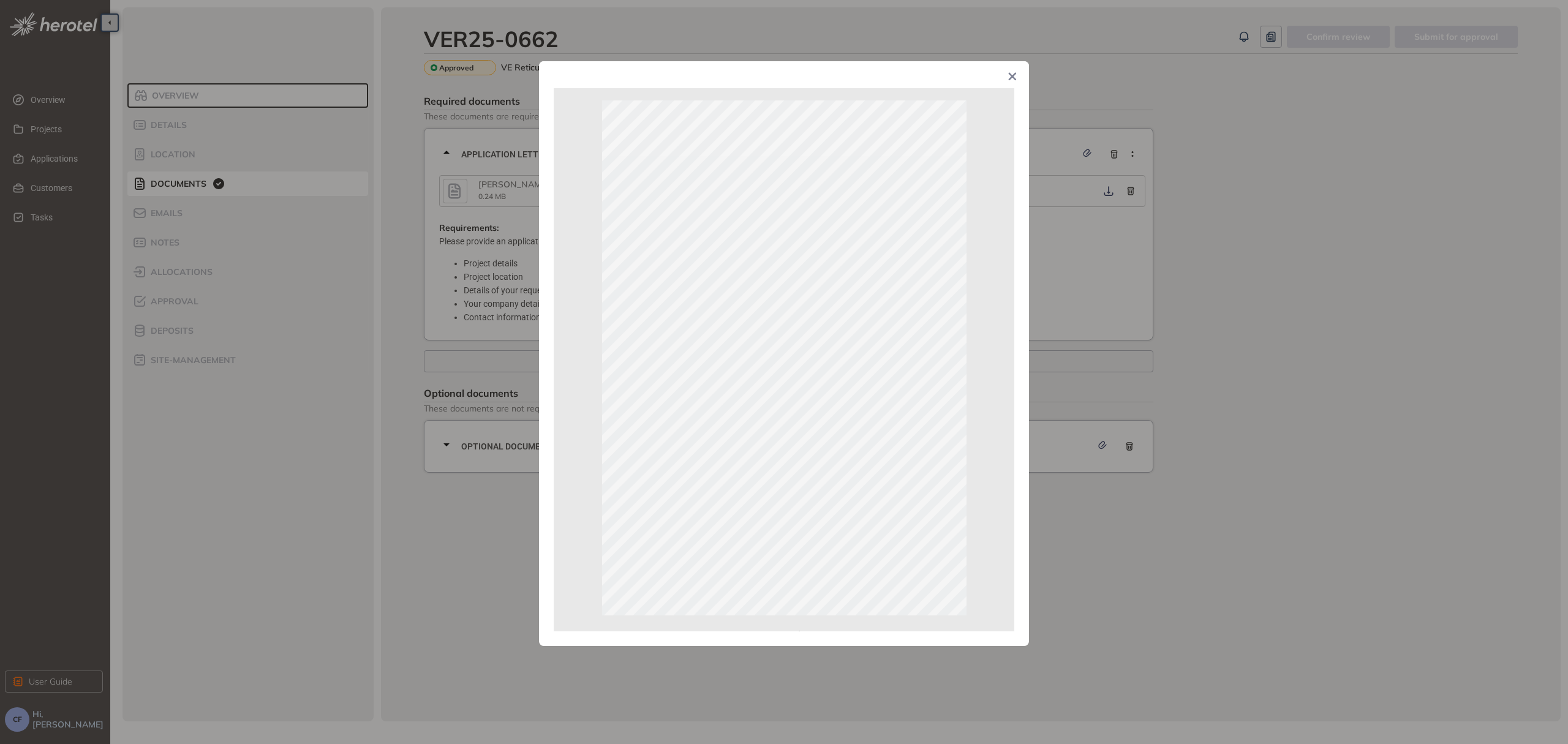
click at [1009, 85] on span "Close" at bounding box center [1012, 77] width 33 height 33
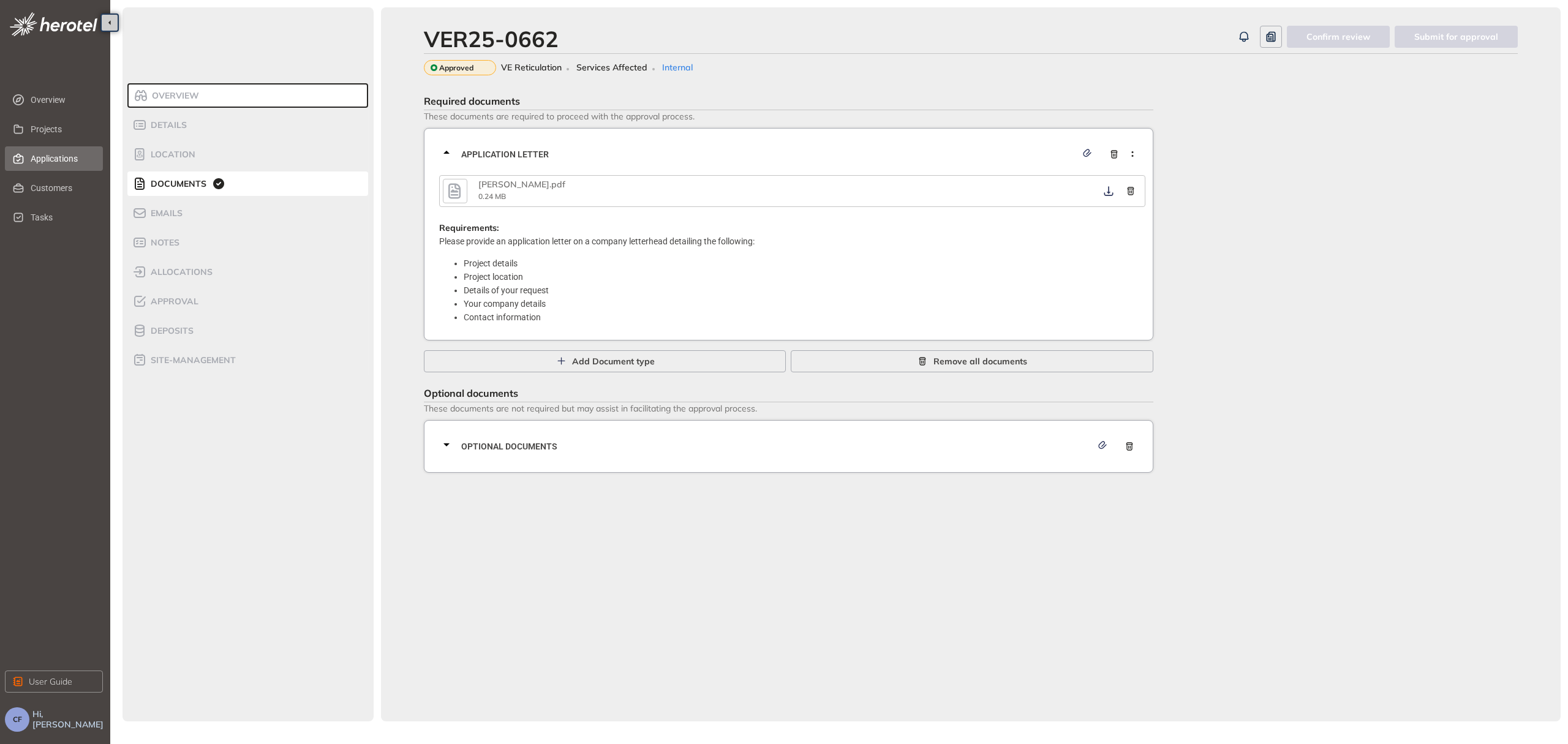
click at [79, 159] on span "Applications" at bounding box center [62, 159] width 62 height 25
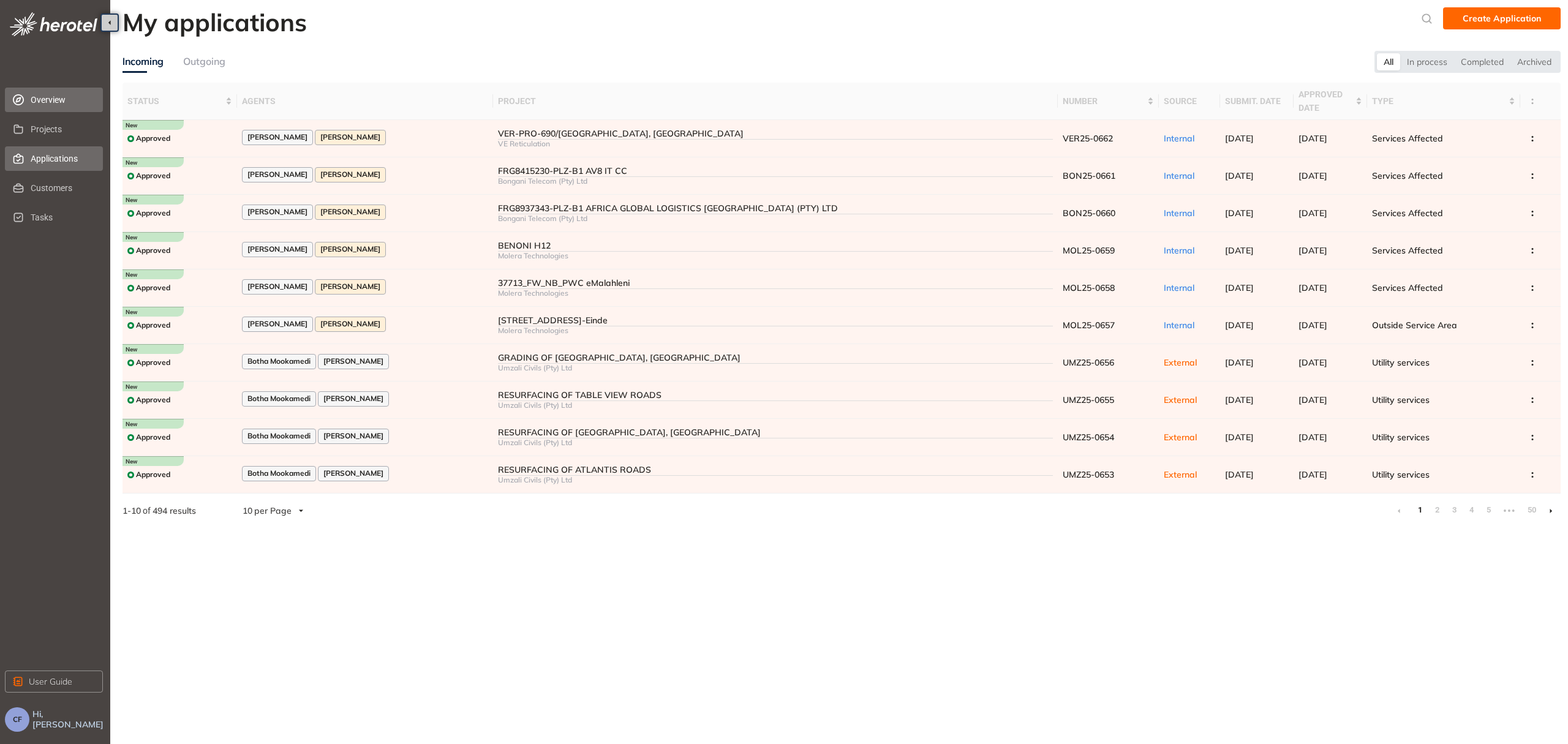
click at [38, 97] on span "Overview" at bounding box center [62, 100] width 62 height 25
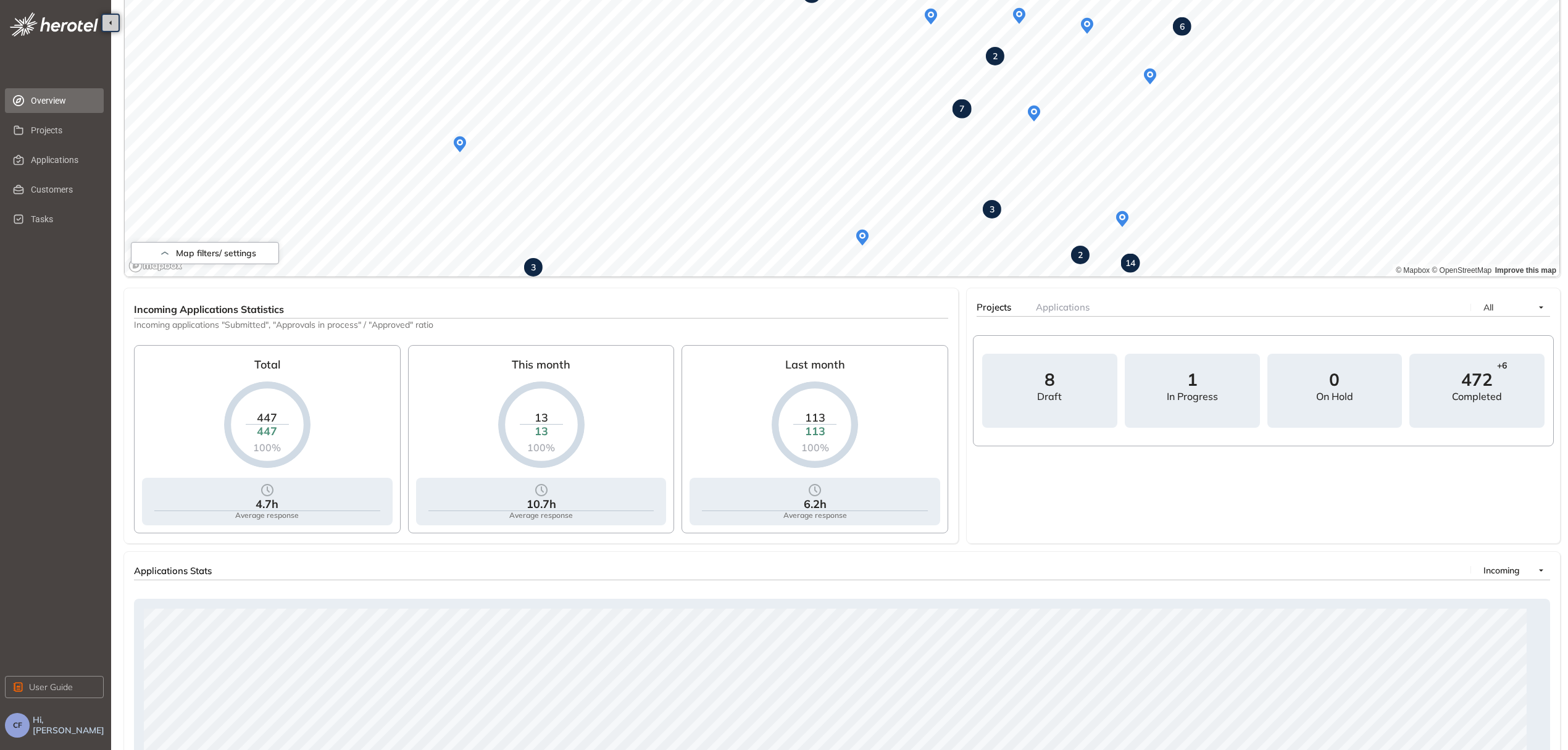
scroll to position [247, 0]
